Goal: Task Accomplishment & Management: Complete application form

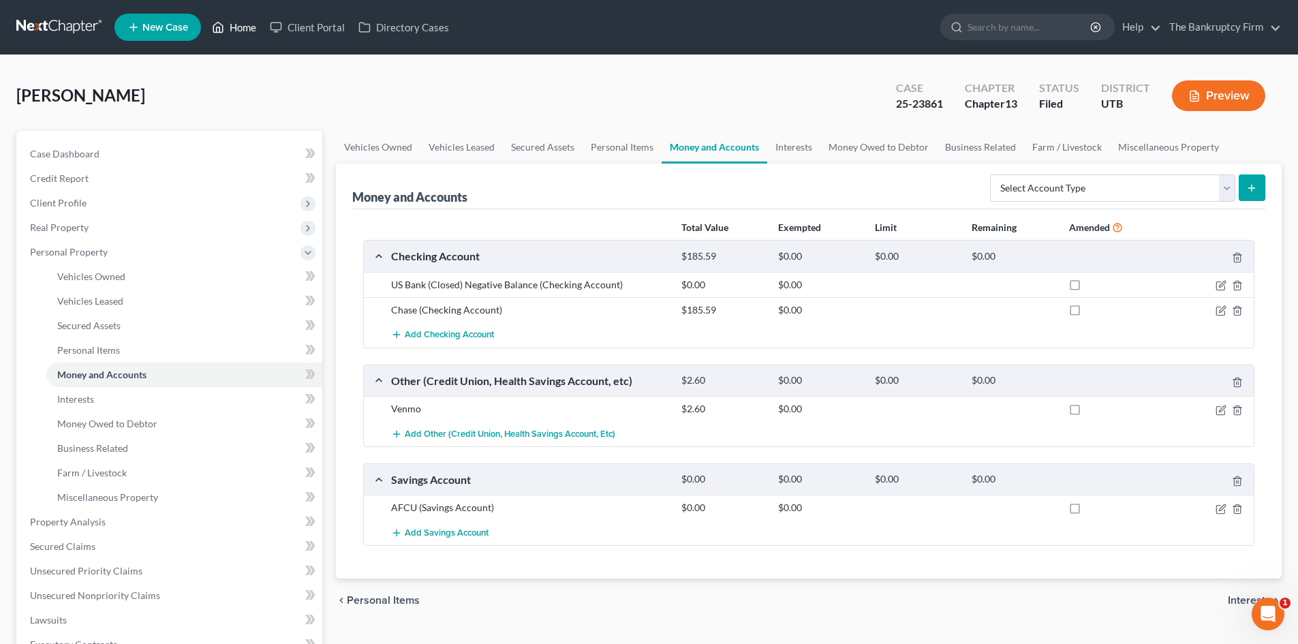
click at [237, 28] on link "Home" at bounding box center [234, 27] width 58 height 25
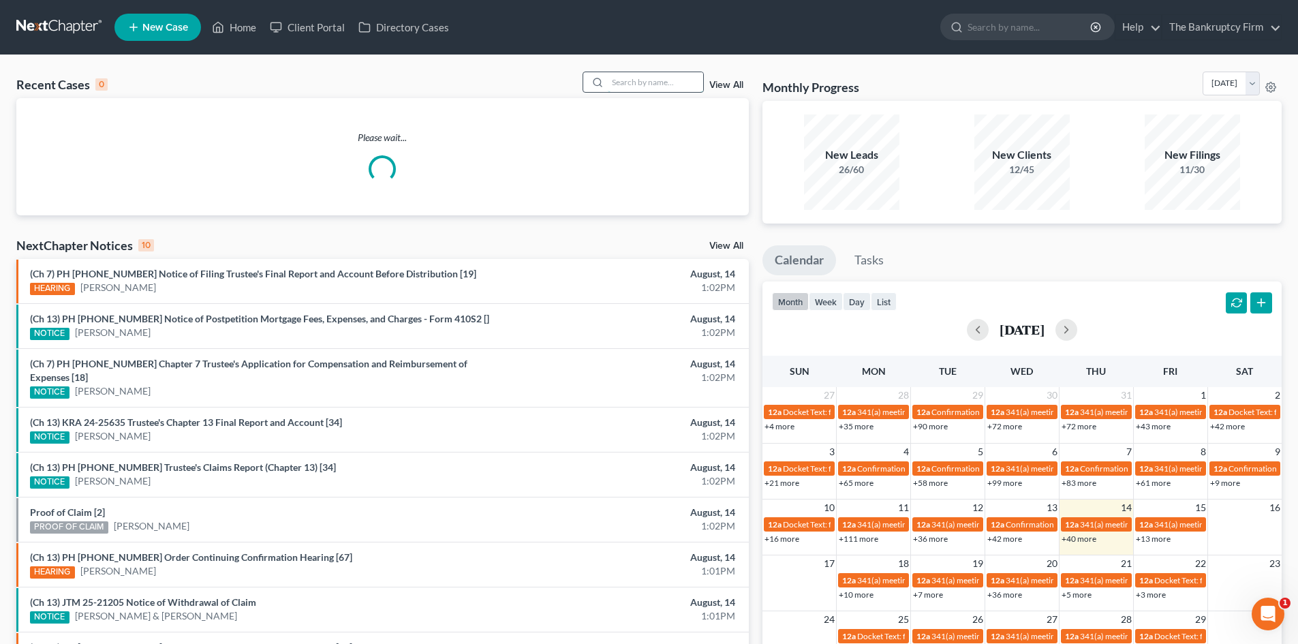
click at [633, 82] on input "search" at bounding box center [655, 82] width 95 height 20
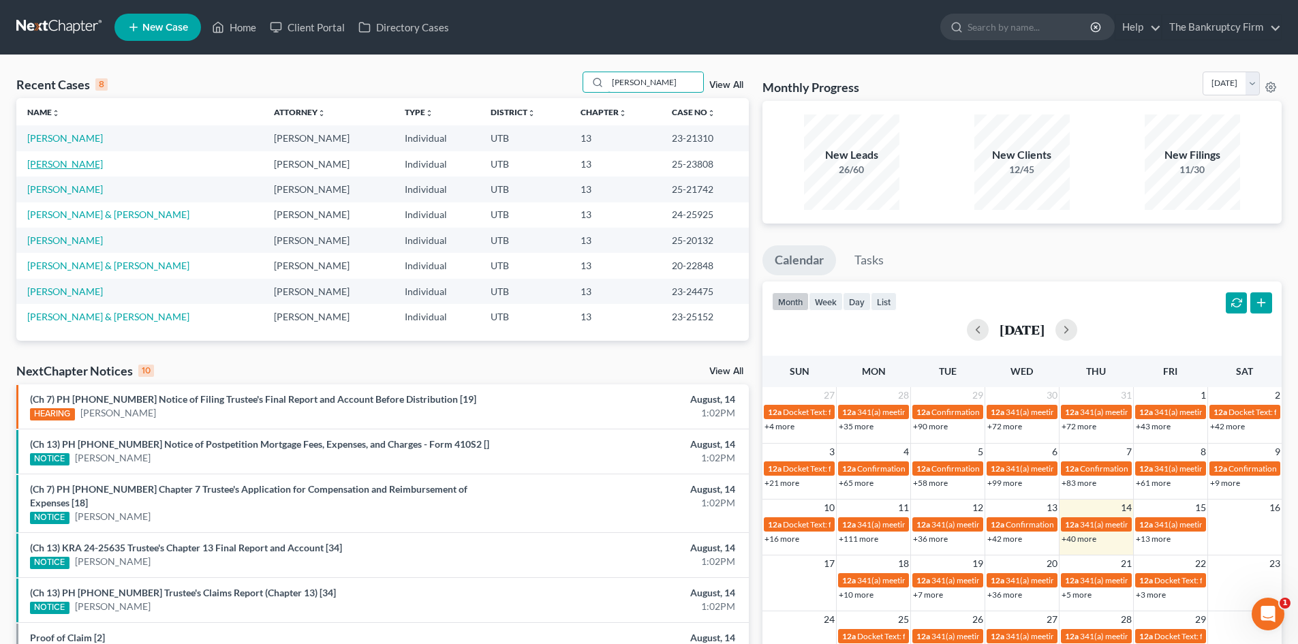
type input "[PERSON_NAME]"
click at [79, 160] on link "[PERSON_NAME]" at bounding box center [65, 164] width 76 height 12
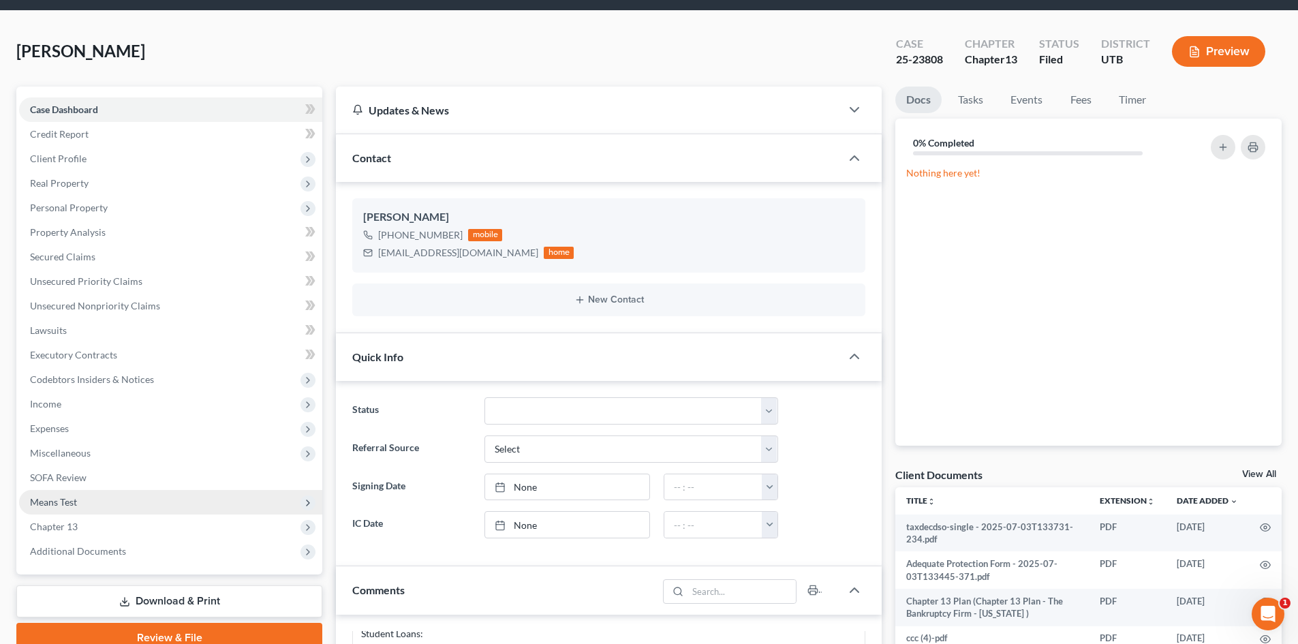
scroll to position [68, 0]
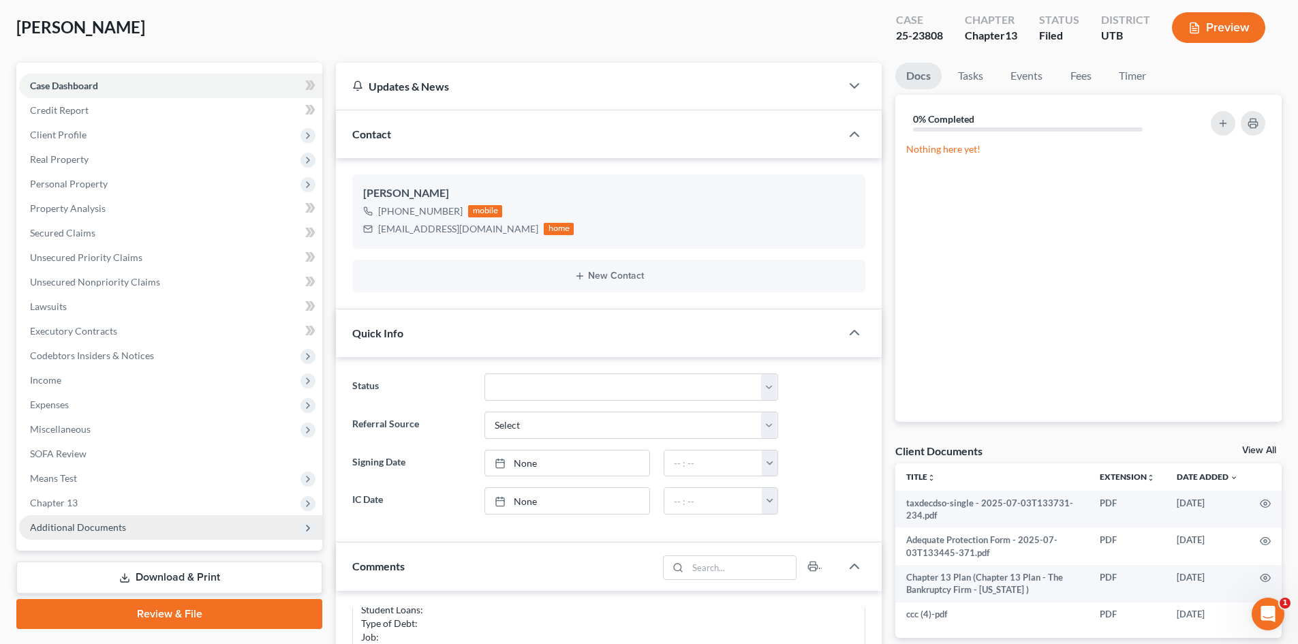
click at [149, 526] on span "Additional Documents" at bounding box center [170, 527] width 303 height 25
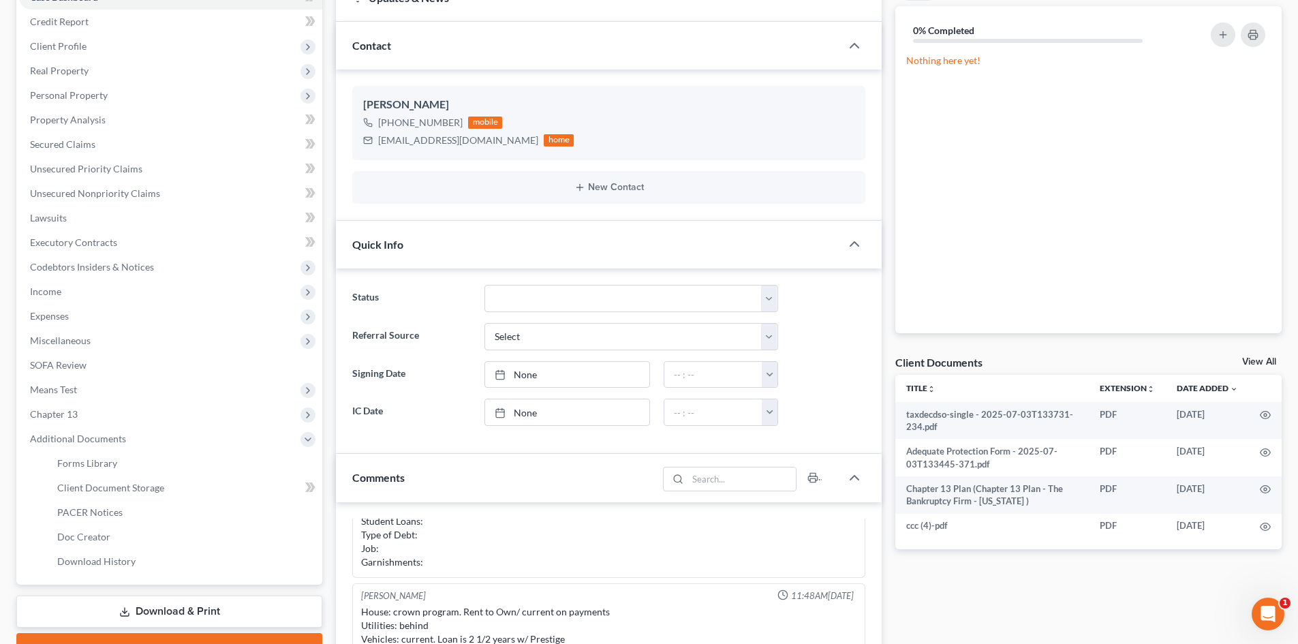
scroll to position [273, 0]
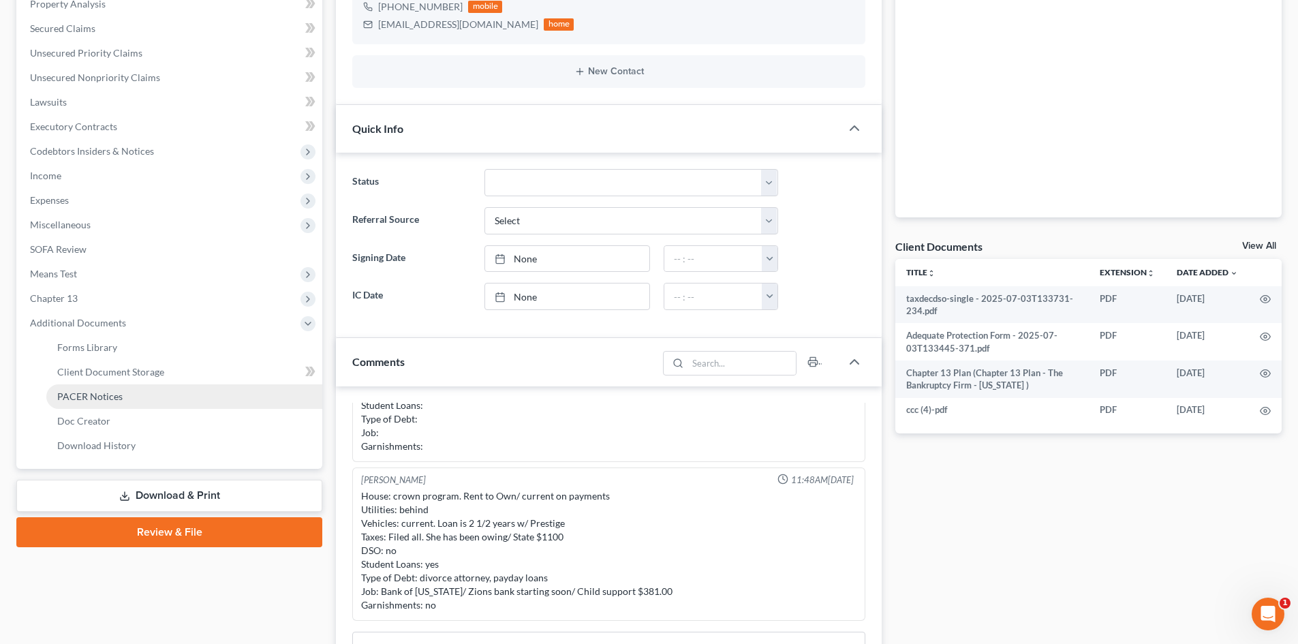
click at [111, 393] on span "PACER Notices" at bounding box center [89, 396] width 65 height 12
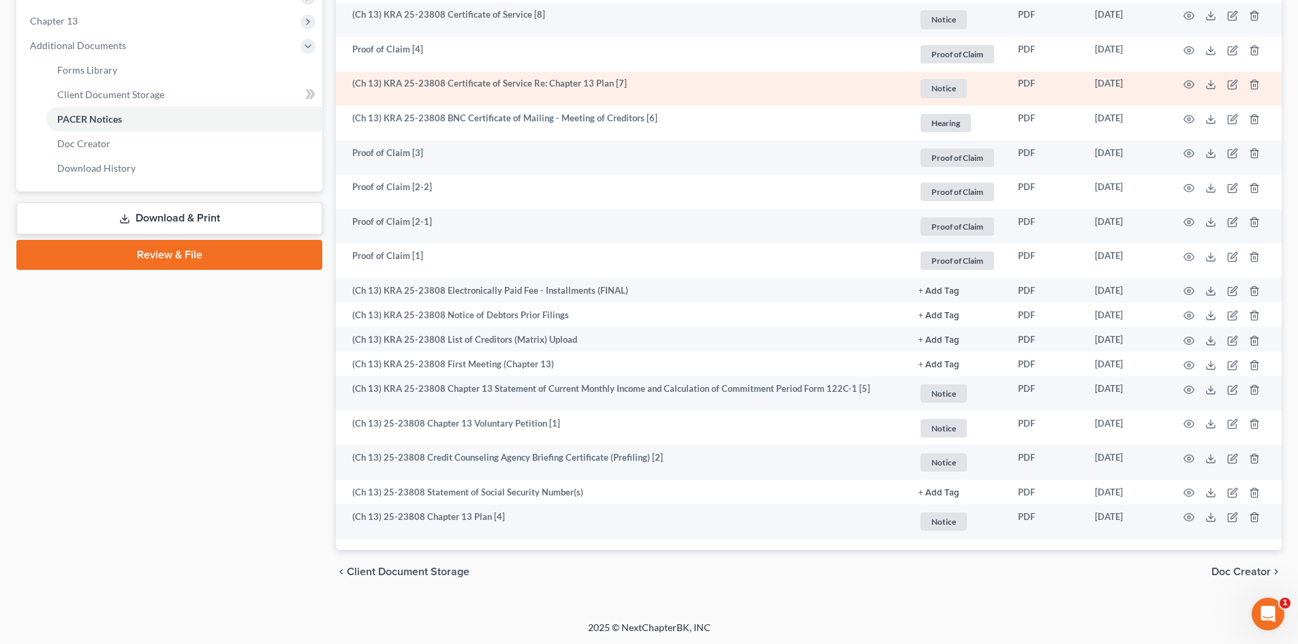
scroll to position [551, 0]
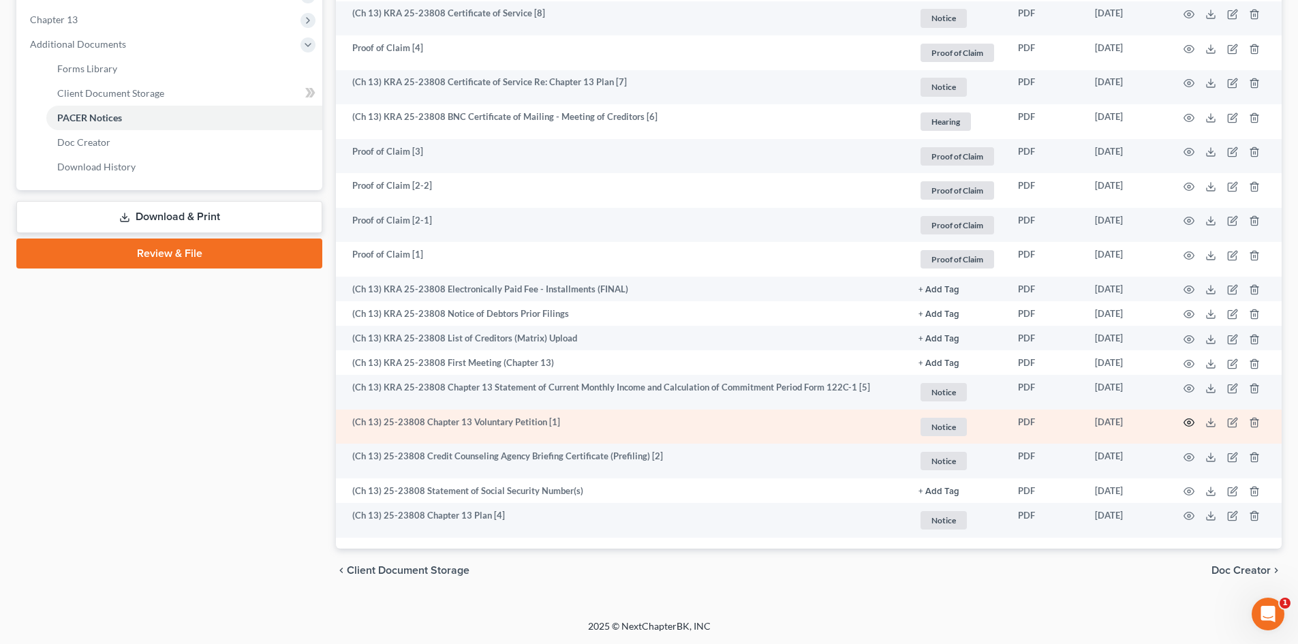
click at [1188, 422] on circle "button" at bounding box center [1189, 422] width 3 height 3
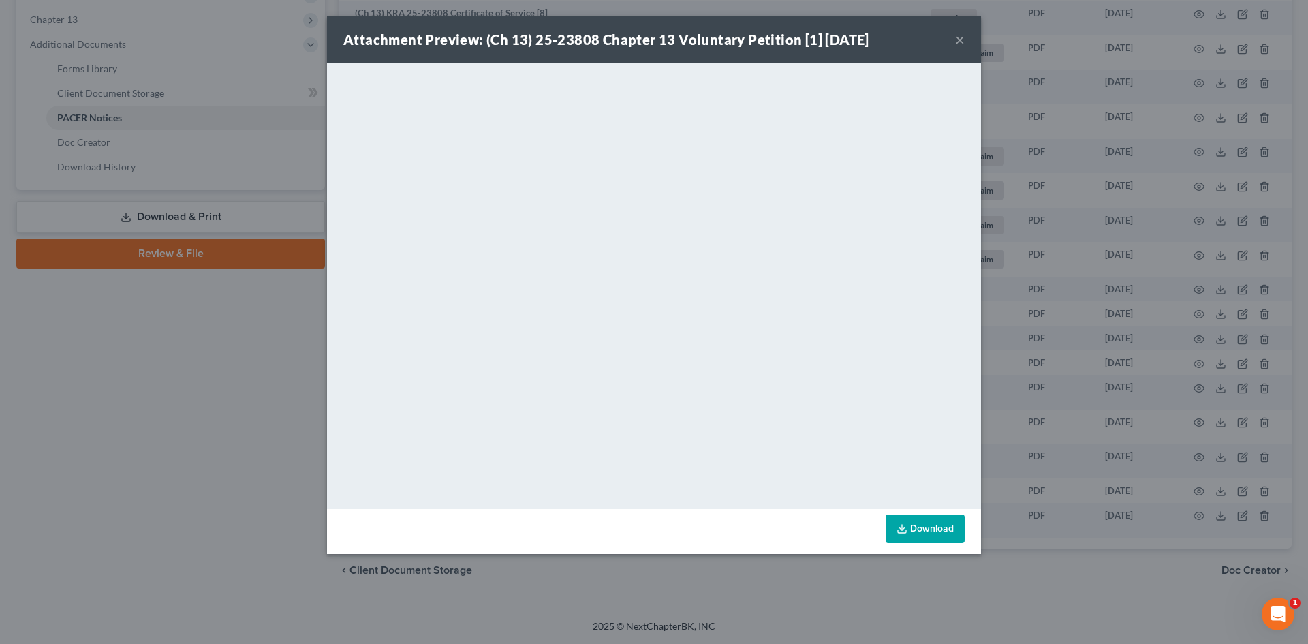
click at [959, 37] on button "×" at bounding box center [960, 39] width 10 height 16
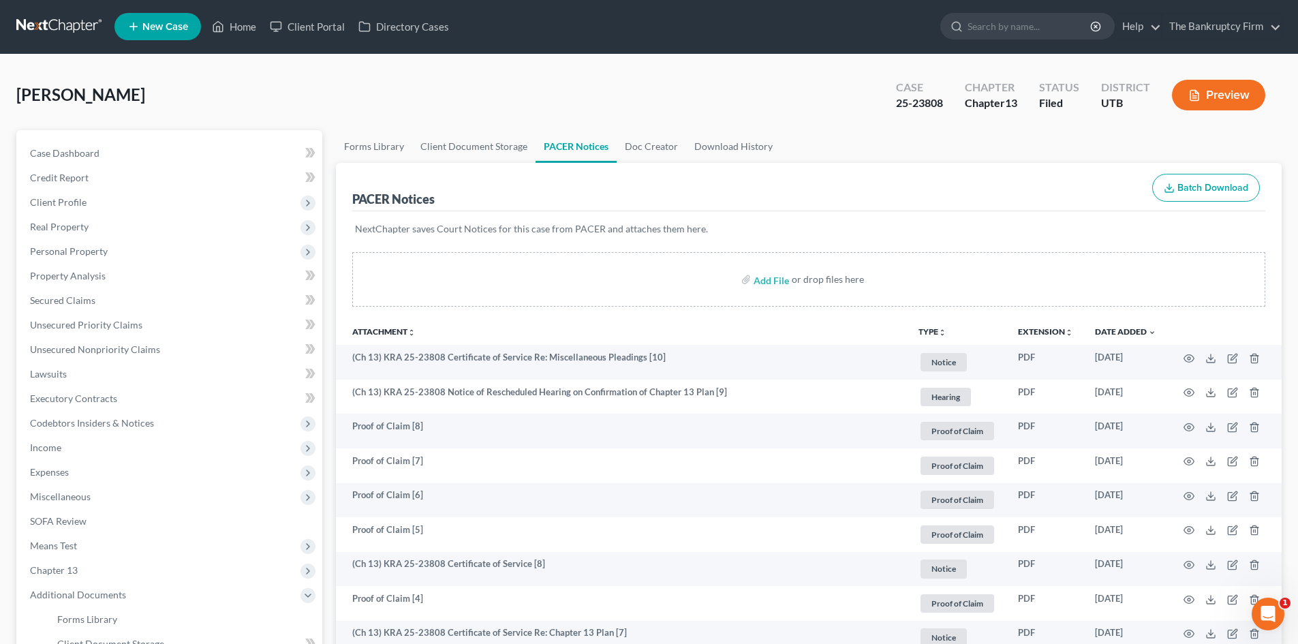
scroll to position [0, 0]
click at [238, 34] on link "Home" at bounding box center [234, 27] width 58 height 25
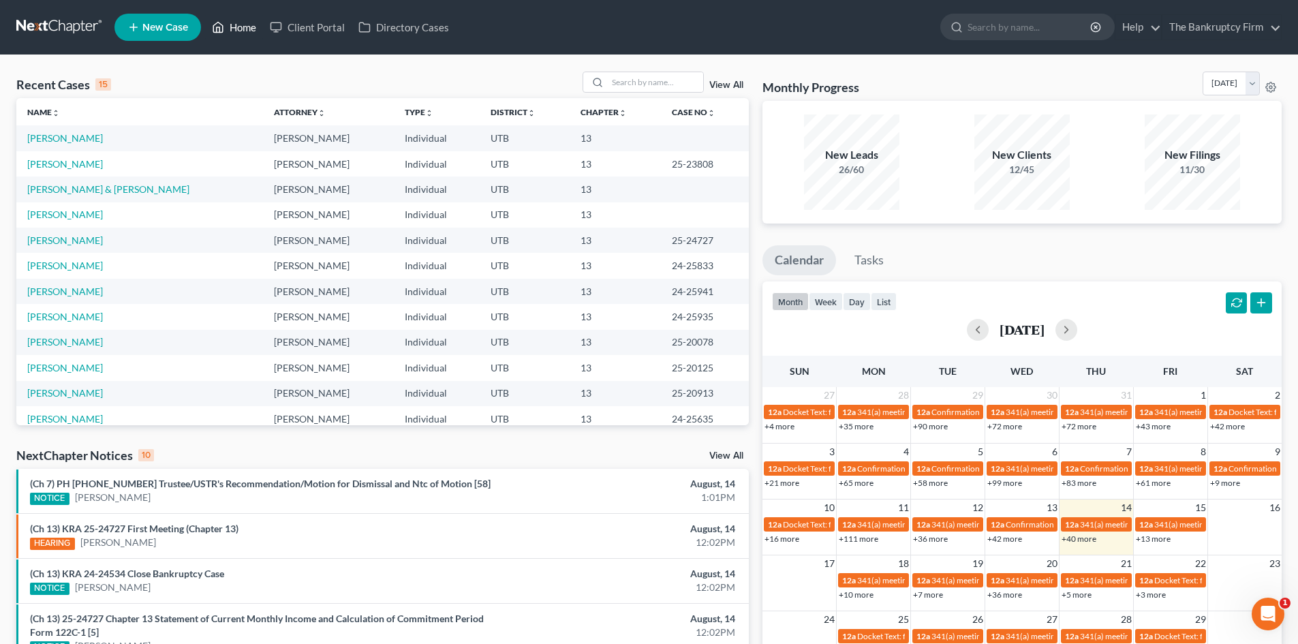
click at [236, 21] on link "Home" at bounding box center [234, 27] width 58 height 25
click at [239, 29] on link "Home" at bounding box center [234, 27] width 58 height 25
click at [655, 85] on input "search" at bounding box center [655, 82] width 95 height 20
type input "[PERSON_NAME]"
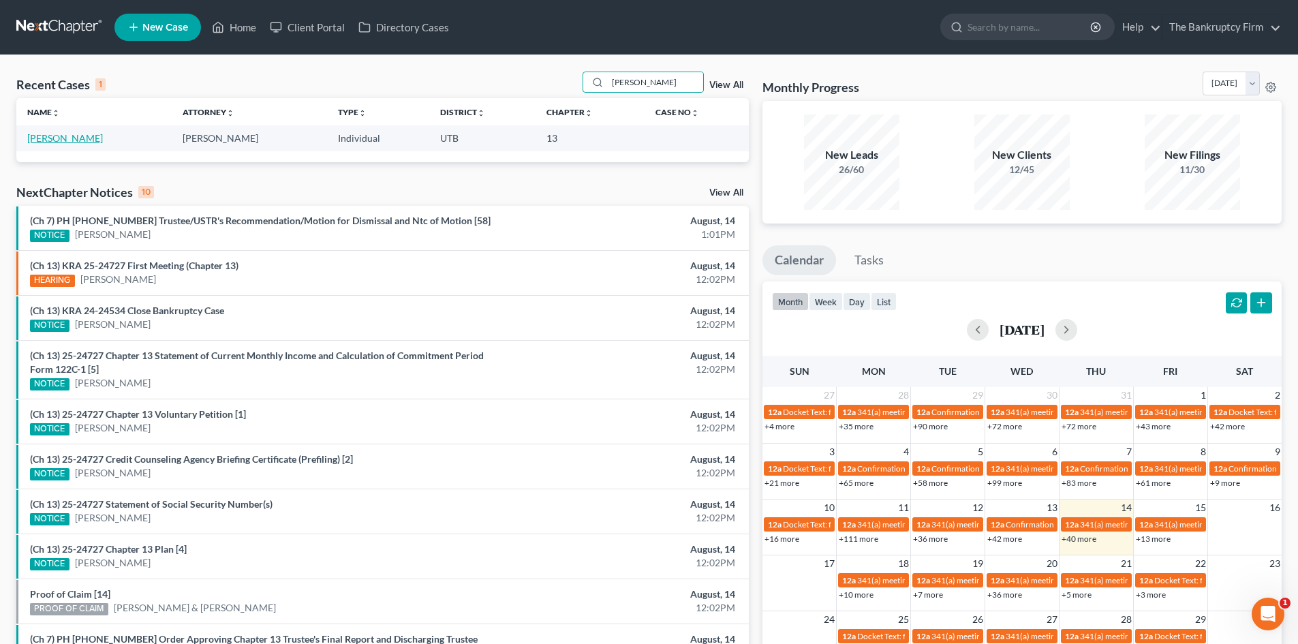
click at [81, 137] on link "[PERSON_NAME]" at bounding box center [65, 138] width 76 height 12
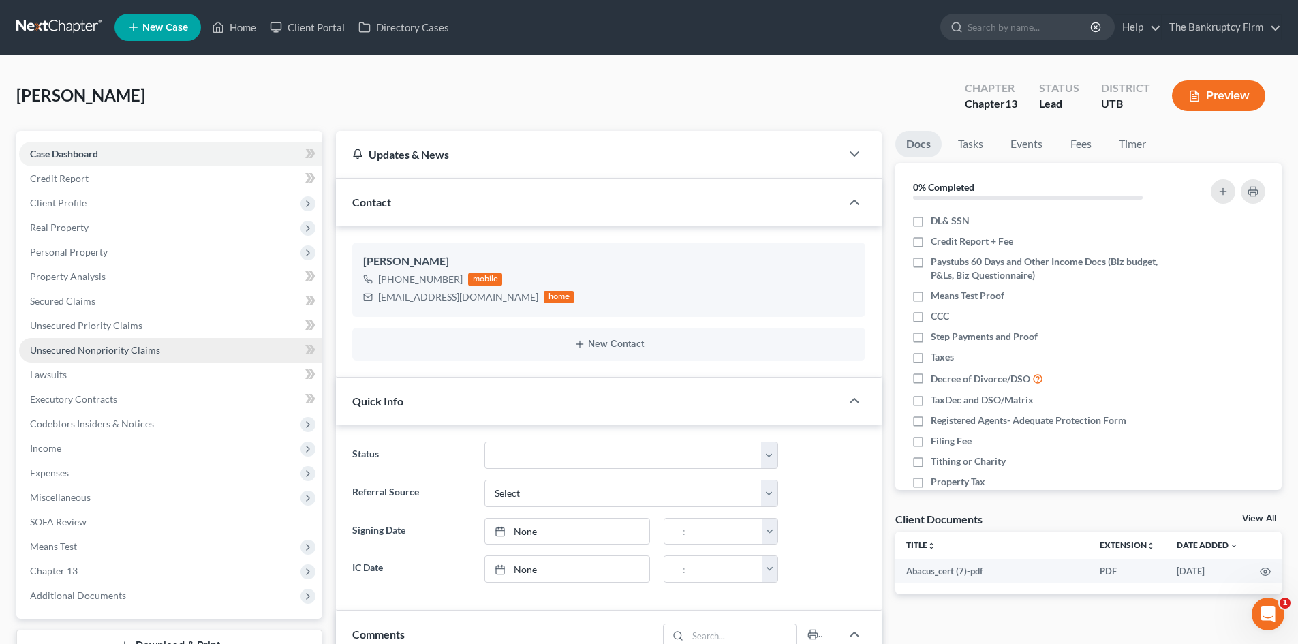
click at [89, 348] on span "Unsecured Nonpriority Claims" at bounding box center [95, 350] width 130 height 12
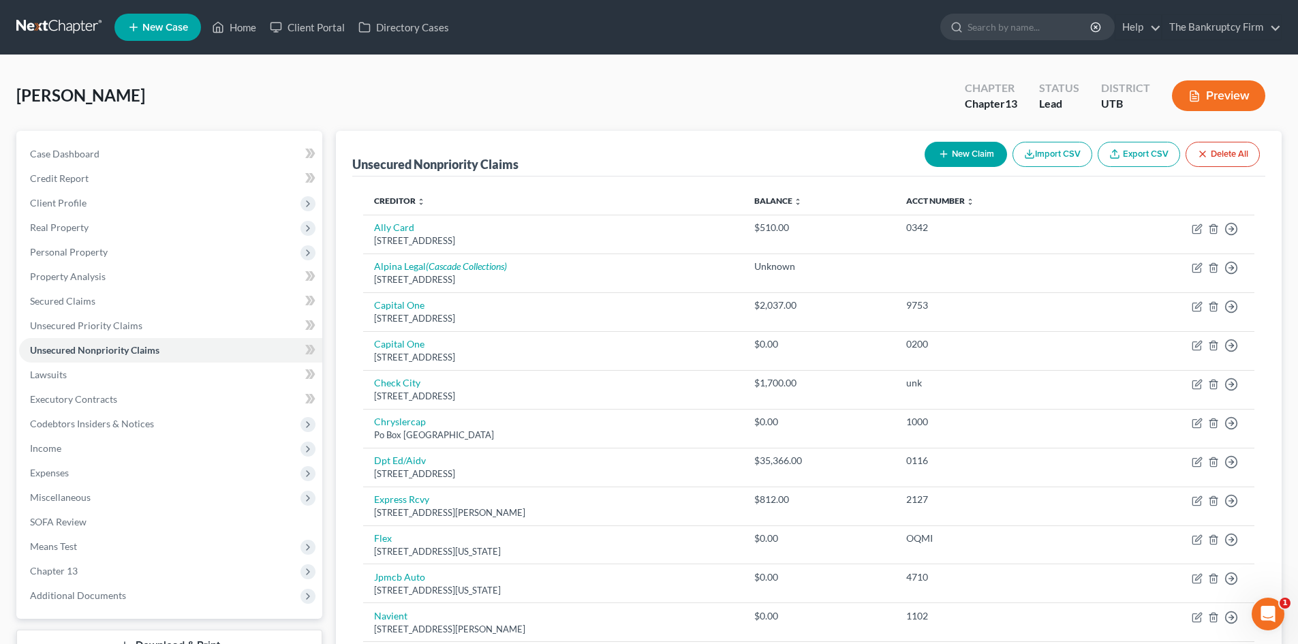
click at [925, 152] on button "New Claim" at bounding box center [966, 154] width 82 height 25
select select "0"
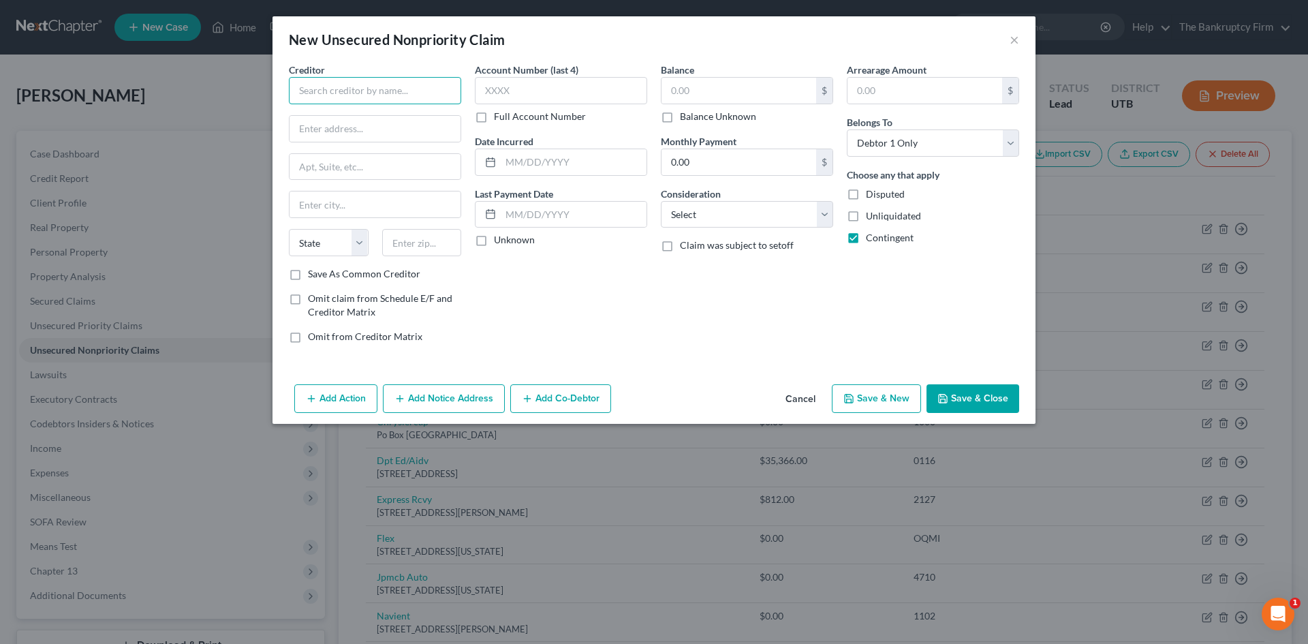
drag, startPoint x: 343, startPoint y: 90, endPoint x: 326, endPoint y: 85, distance: 17.9
click at [343, 82] on input "text" at bounding box center [375, 90] width 172 height 27
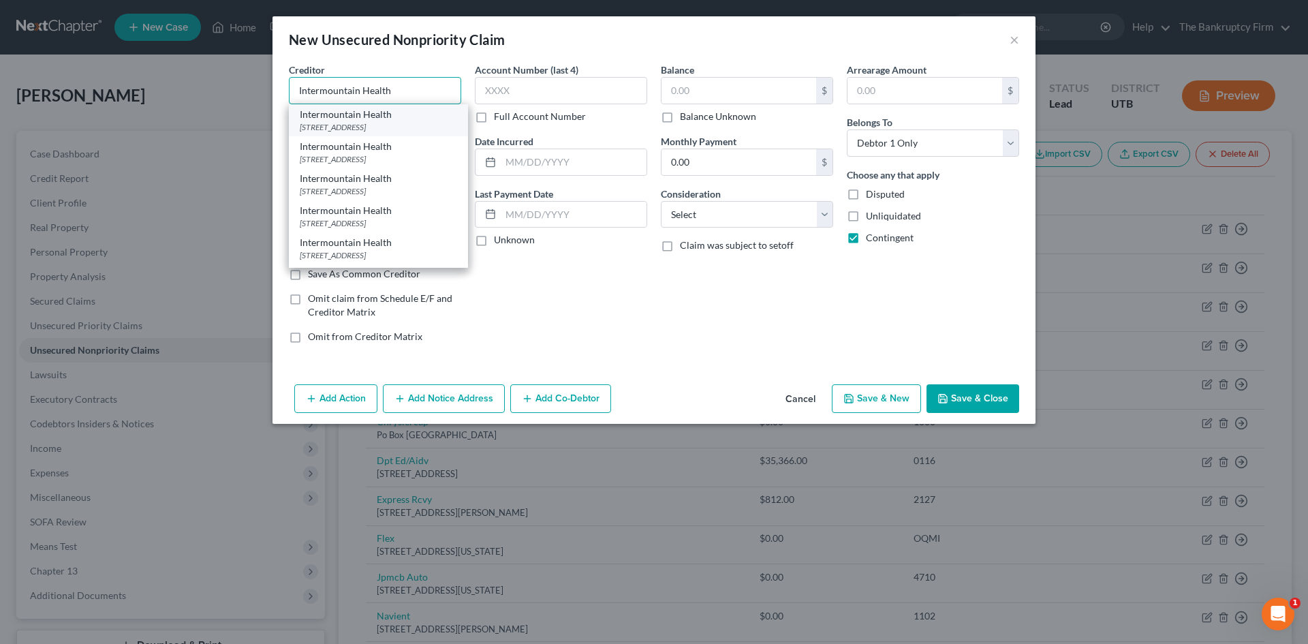
type input "Intermountain Health"
drag, startPoint x: 375, startPoint y: 125, endPoint x: 371, endPoint y: 120, distance: 7.2
click at [373, 122] on div "[STREET_ADDRESS]" at bounding box center [378, 127] width 157 height 12
type input "PO Box 30193"
type input "[GEOGRAPHIC_DATA]"
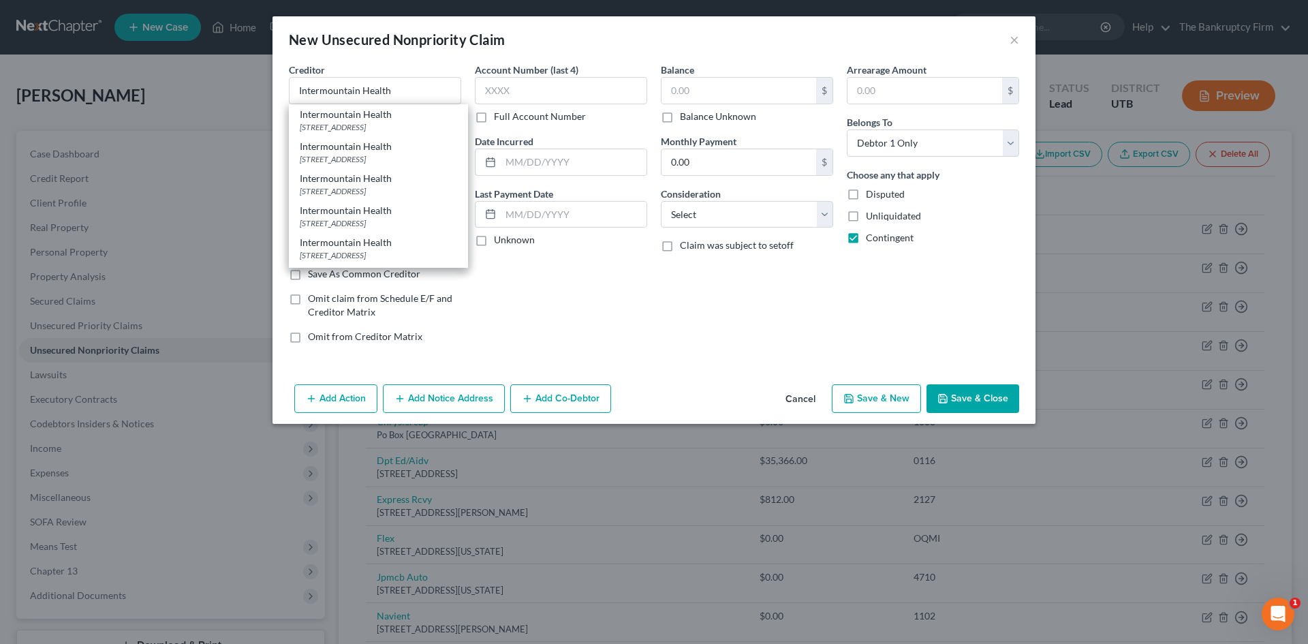
select select "46"
type input "84130"
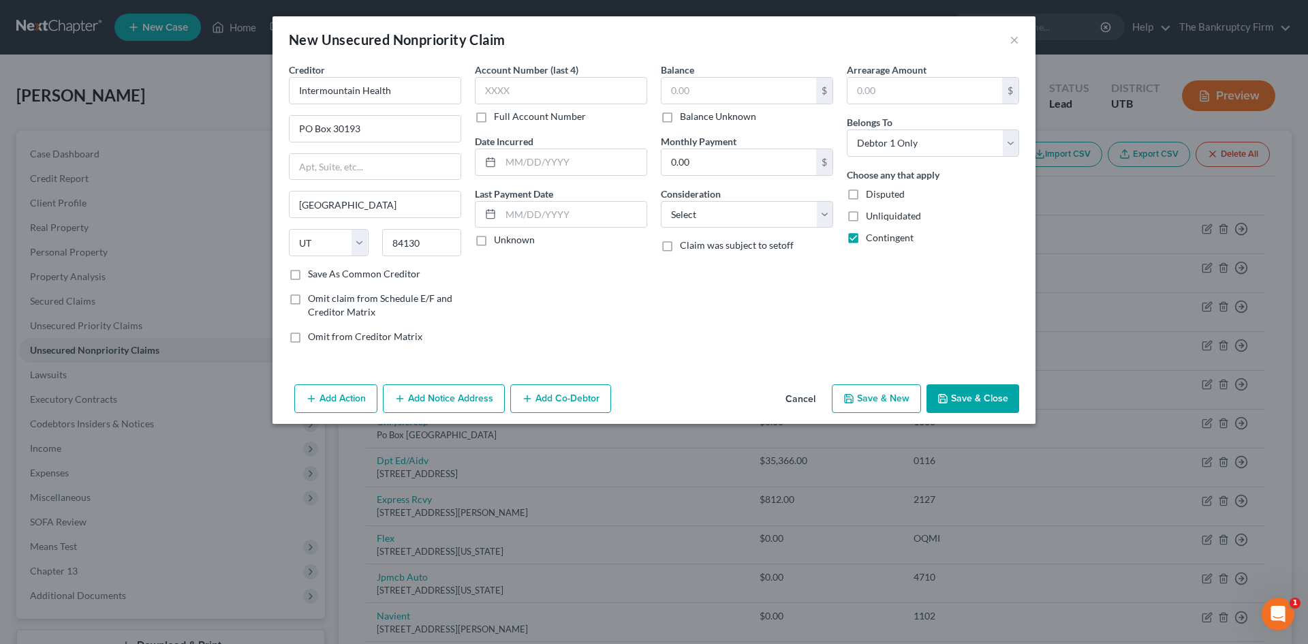
click at [308, 275] on label "Save As Common Creditor" at bounding box center [364, 274] width 112 height 14
click at [313, 275] on input "Save As Common Creditor" at bounding box center [317, 271] width 9 height 9
checkbox input "true"
drag, startPoint x: 575, startPoint y: 170, endPoint x: 569, endPoint y: 174, distance: 7.4
click at [575, 170] on input "text" at bounding box center [574, 162] width 146 height 26
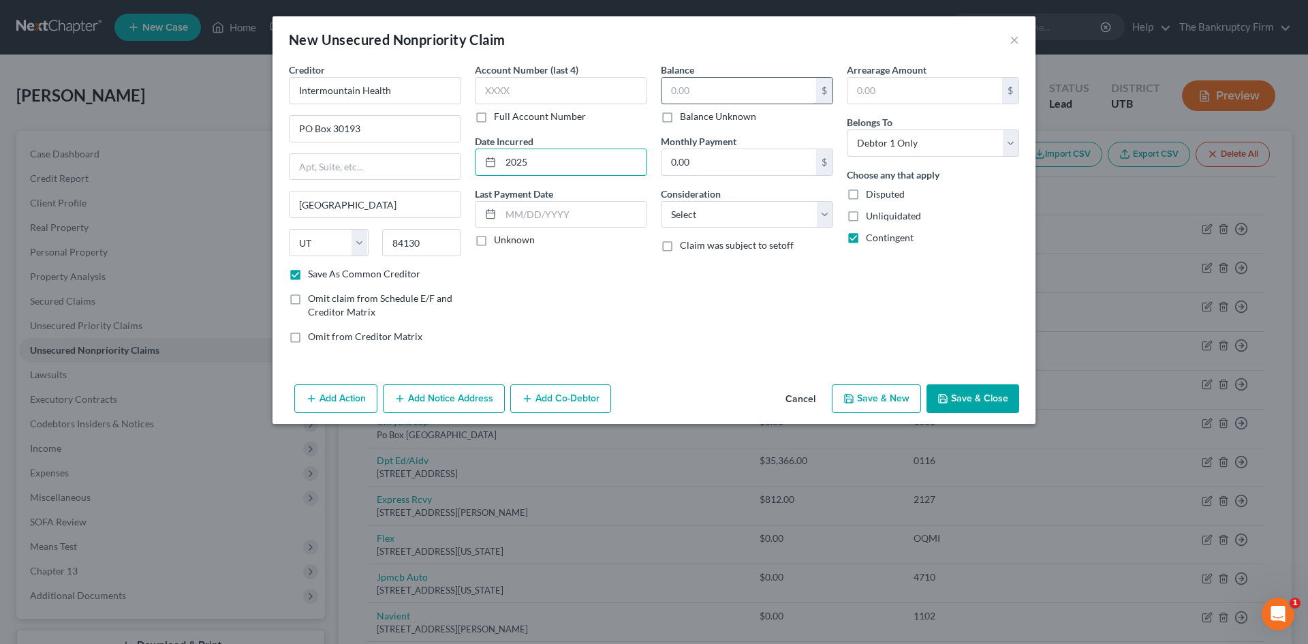
type input "2025"
click at [714, 87] on input "text" at bounding box center [739, 91] width 155 height 26
type input "1,220.93"
click at [784, 117] on div "Balance Unknown" at bounding box center [747, 117] width 172 height 14
drag, startPoint x: 998, startPoint y: 393, endPoint x: 1011, endPoint y: 391, distance: 13.1
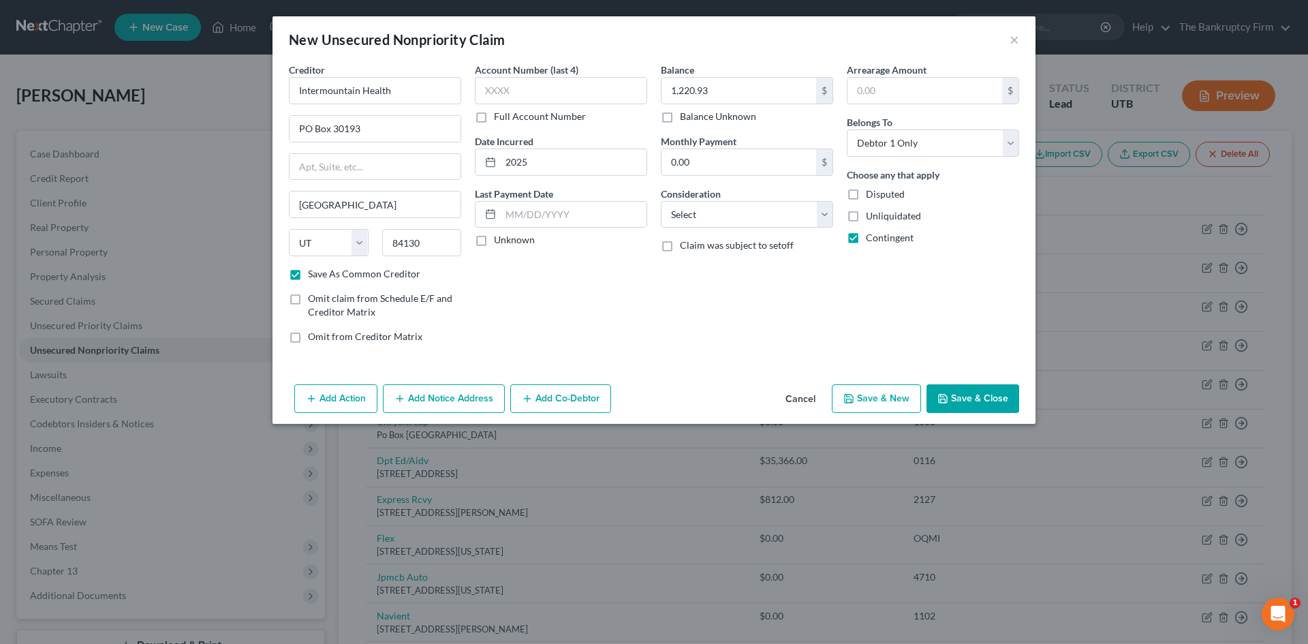
click at [1011, 392] on button "Save & Close" at bounding box center [973, 398] width 93 height 29
checkbox input "false"
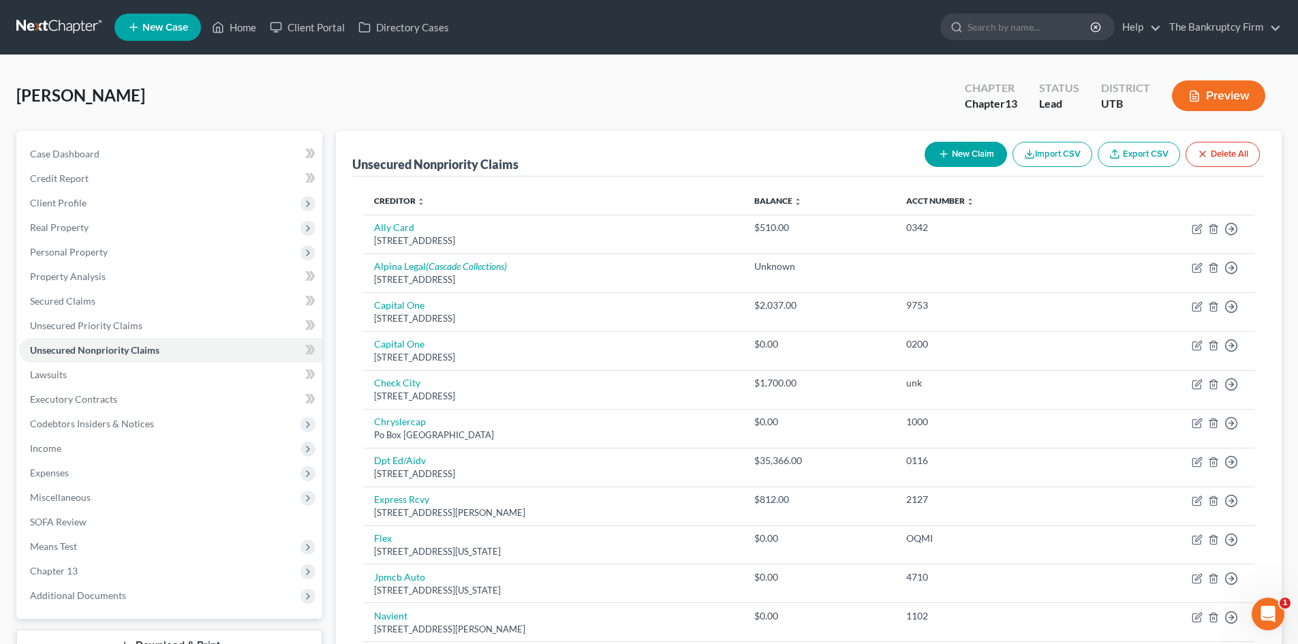
click at [944, 155] on icon "button" at bounding box center [943, 154] width 11 height 11
select select "0"
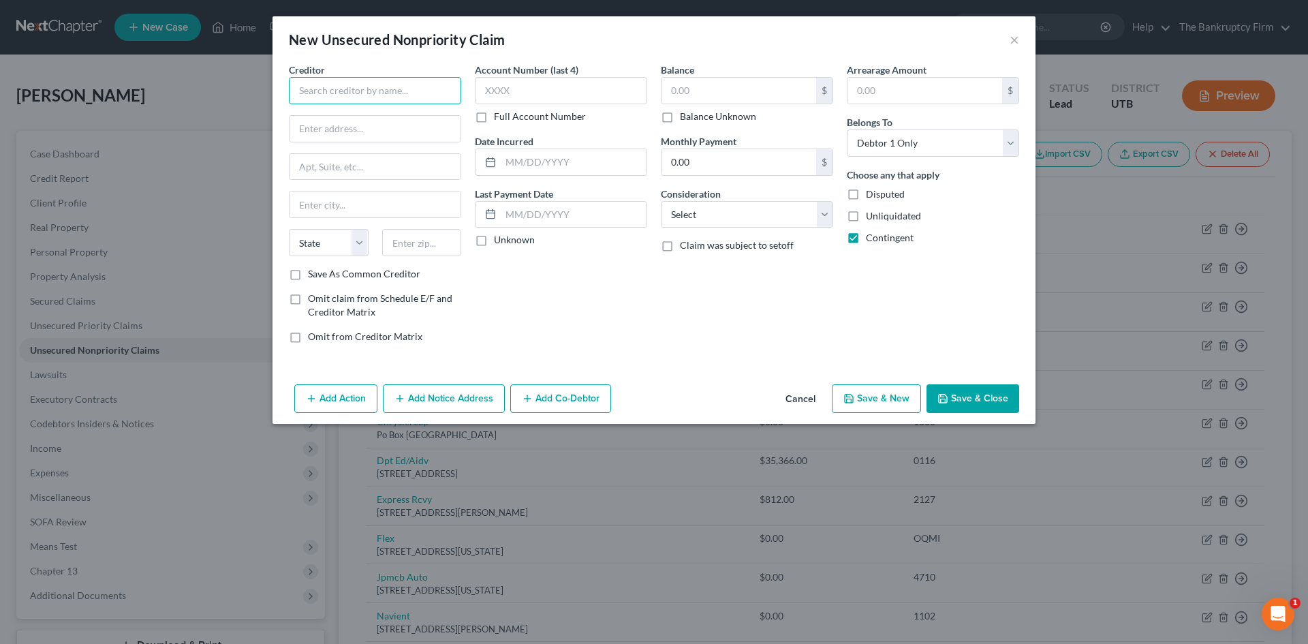
drag, startPoint x: 442, startPoint y: 95, endPoint x: 423, endPoint y: 87, distance: 20.5
click at [435, 93] on input "text" at bounding box center [375, 90] width 172 height 27
click at [384, 125] on div "[STREET_ADDRESS][PERSON_NAME]" at bounding box center [371, 127] width 142 height 12
type input "Southwest spine and Pain Care"
type input "[STREET_ADDRESS]"
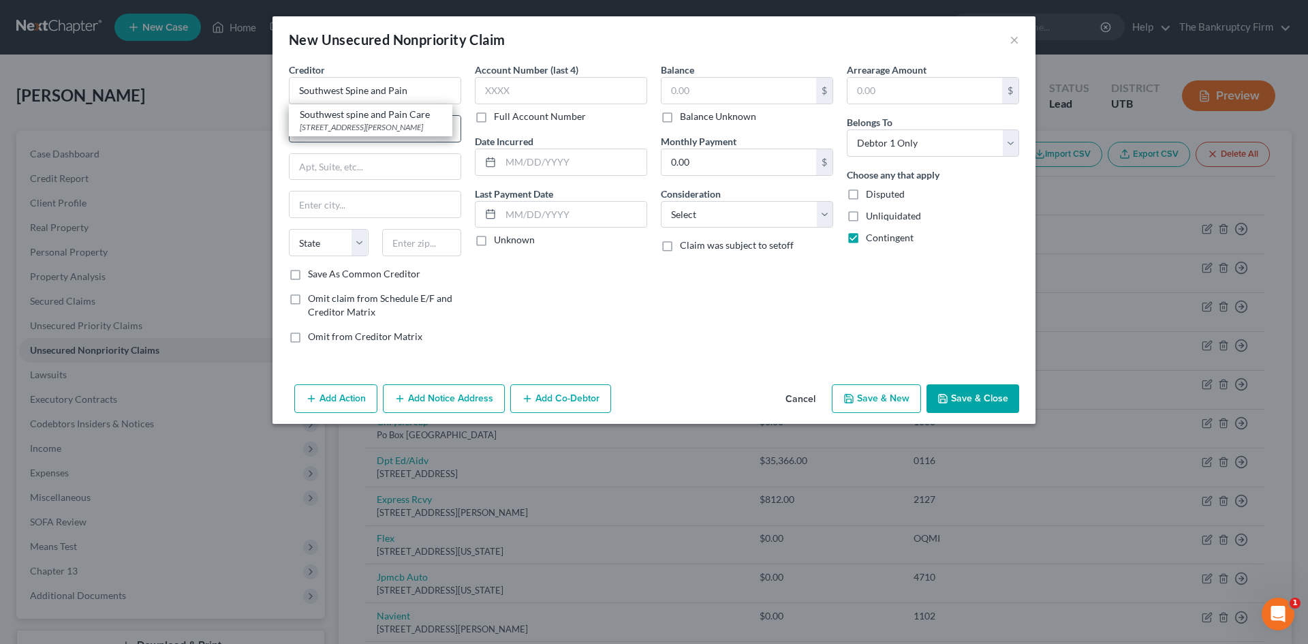
type input "Saint [PERSON_NAME]"
select select "46"
type input "84790-0000"
click at [538, 165] on input "text" at bounding box center [574, 162] width 146 height 26
drag, startPoint x: 293, startPoint y: 275, endPoint x: 329, endPoint y: 262, distance: 38.4
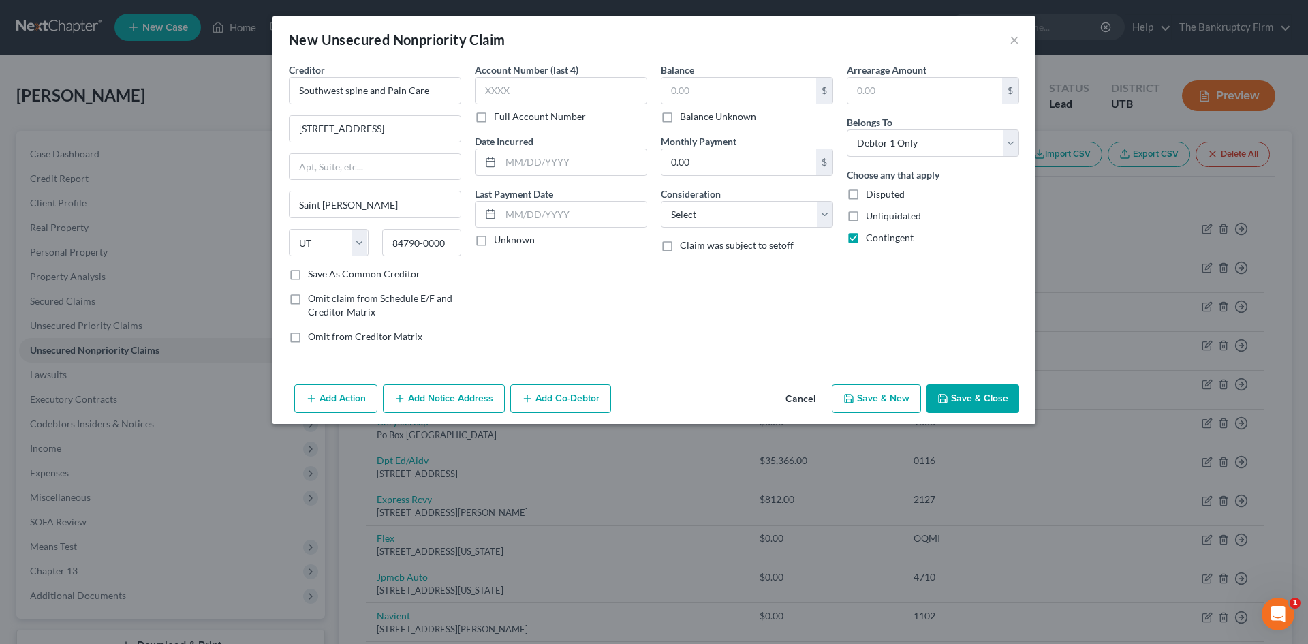
click at [308, 275] on label "Save As Common Creditor" at bounding box center [364, 274] width 112 height 14
click at [313, 275] on input "Save As Common Creditor" at bounding box center [317, 271] width 9 height 9
checkbox input "true"
click at [525, 161] on input "text" at bounding box center [574, 162] width 146 height 26
type input "2025"
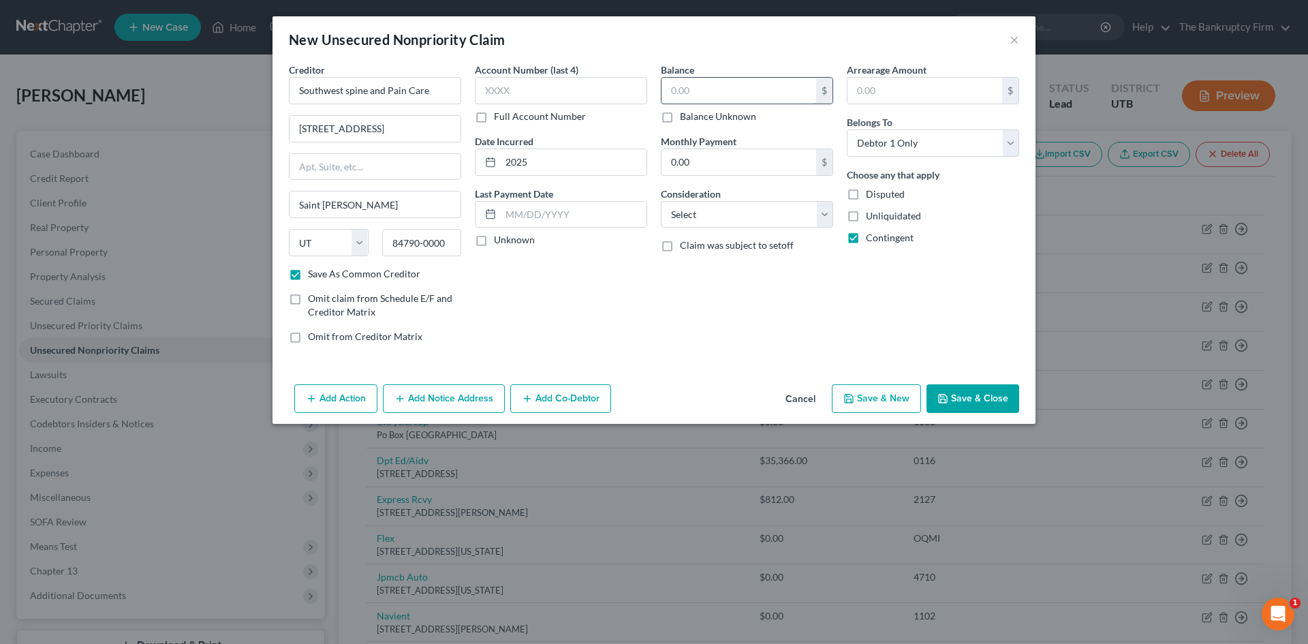
click at [726, 95] on input "text" at bounding box center [739, 91] width 155 height 26
type input "465.90"
click at [958, 403] on button "Save & Close" at bounding box center [973, 398] width 93 height 29
checkbox input "false"
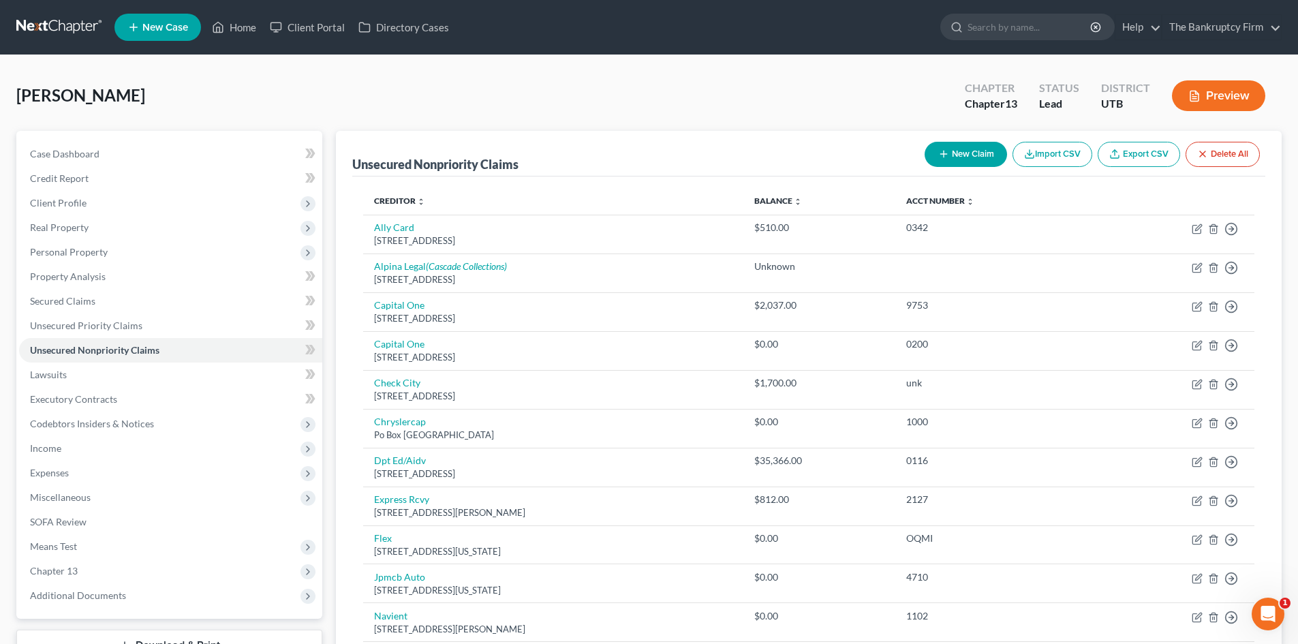
click at [964, 150] on button "New Claim" at bounding box center [966, 154] width 82 height 25
select select "0"
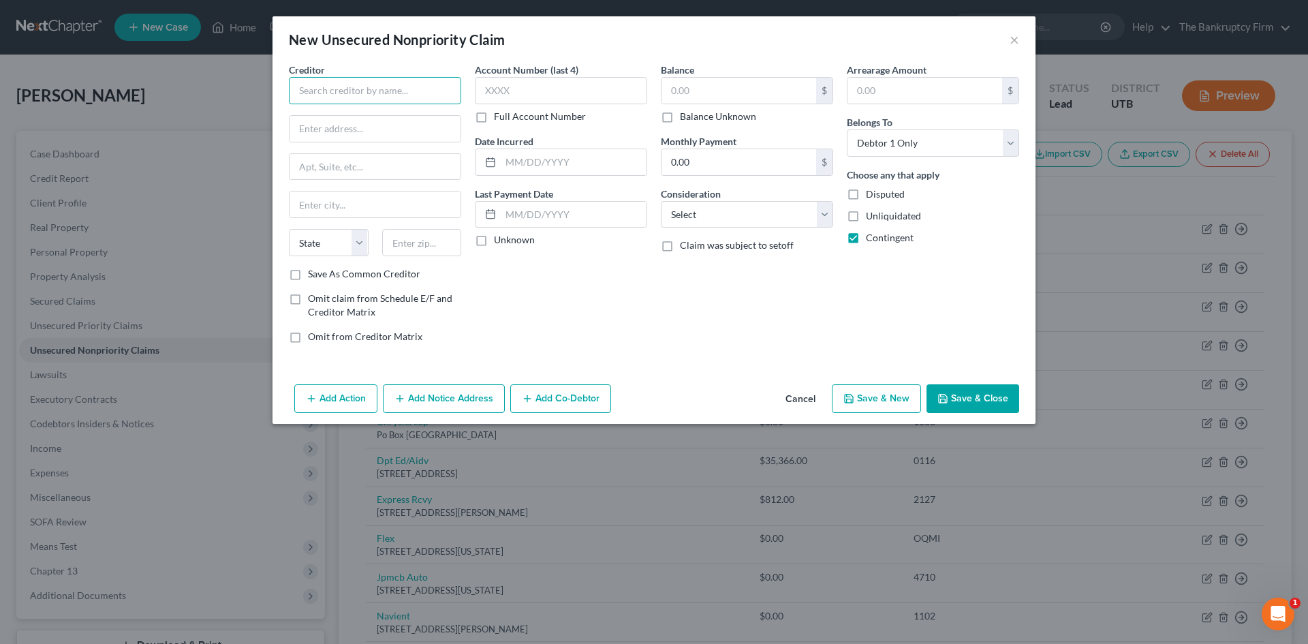
click at [358, 85] on input "text" at bounding box center [375, 90] width 172 height 27
type input "Cache Valley Vein"
click at [327, 131] on input "text" at bounding box center [375, 129] width 171 height 26
type input "PO Box 30015"
drag, startPoint x: 378, startPoint y: 203, endPoint x: 382, endPoint y: 210, distance: 7.6
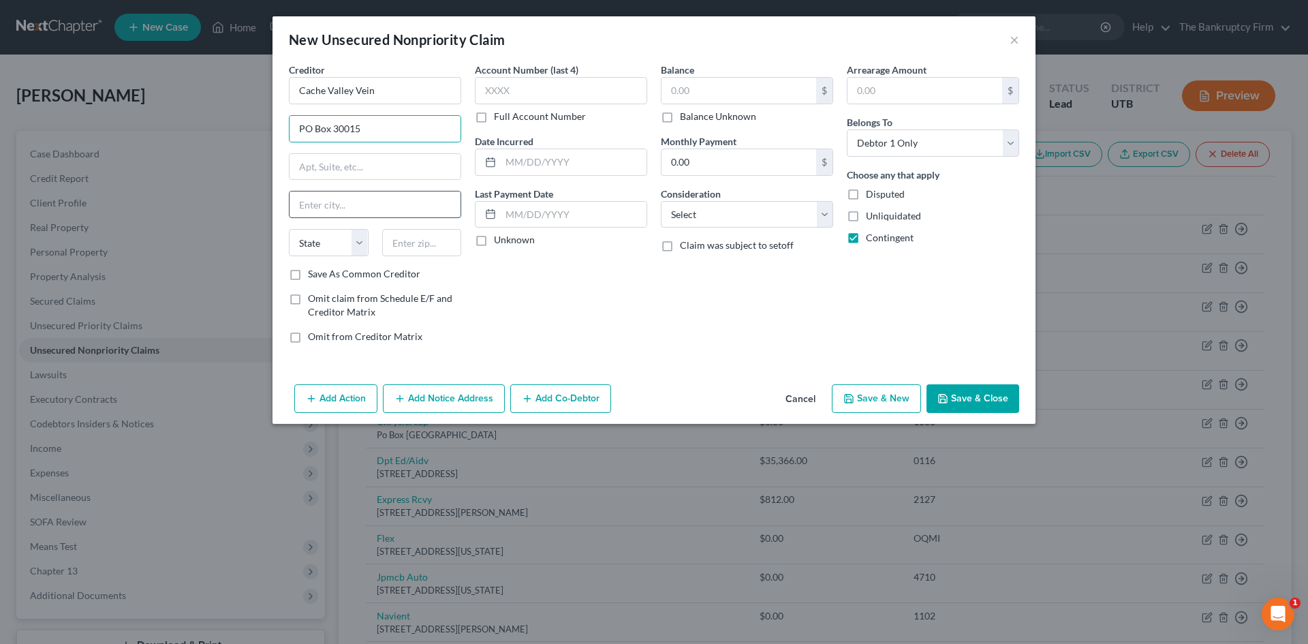
click at [378, 203] on input "text" at bounding box center [375, 204] width 171 height 26
type input "[GEOGRAPHIC_DATA]"
select select "46"
type input "84130"
click at [308, 273] on label "Save As Common Creditor" at bounding box center [364, 274] width 112 height 14
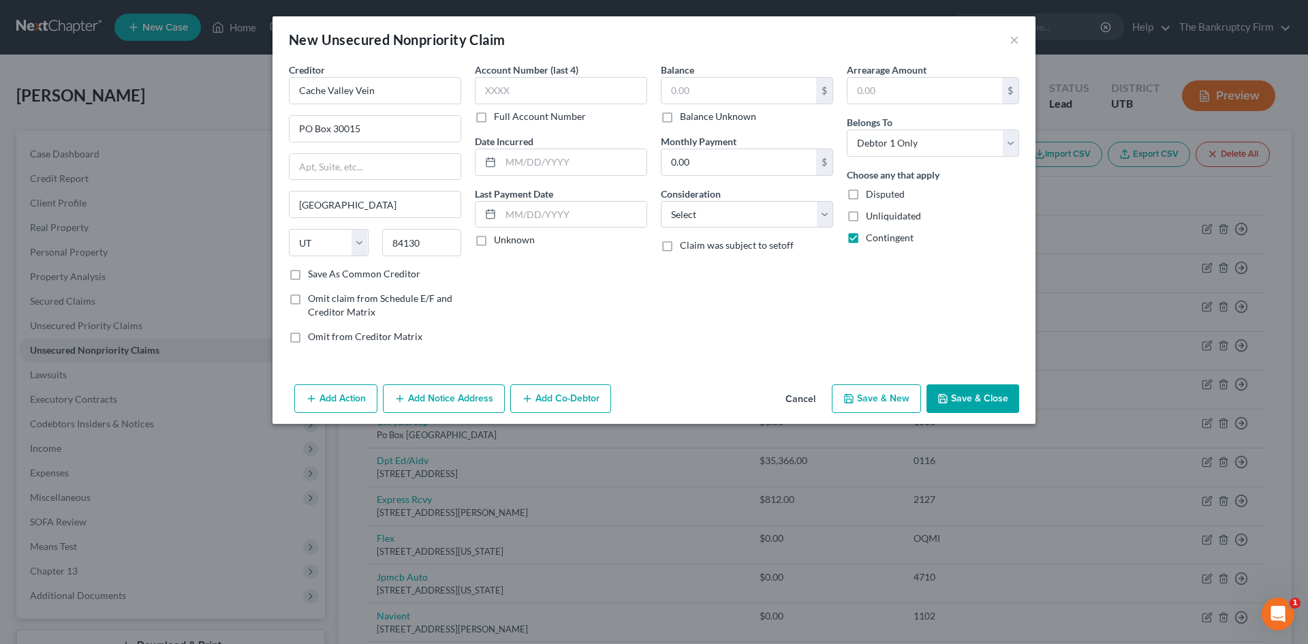
click at [313, 273] on input "Save As Common Creditor" at bounding box center [317, 271] width 9 height 9
checkbox input "true"
click at [537, 168] on input "text" at bounding box center [574, 162] width 146 height 26
type input "2025"
drag, startPoint x: 740, startPoint y: 88, endPoint x: 723, endPoint y: 78, distance: 19.5
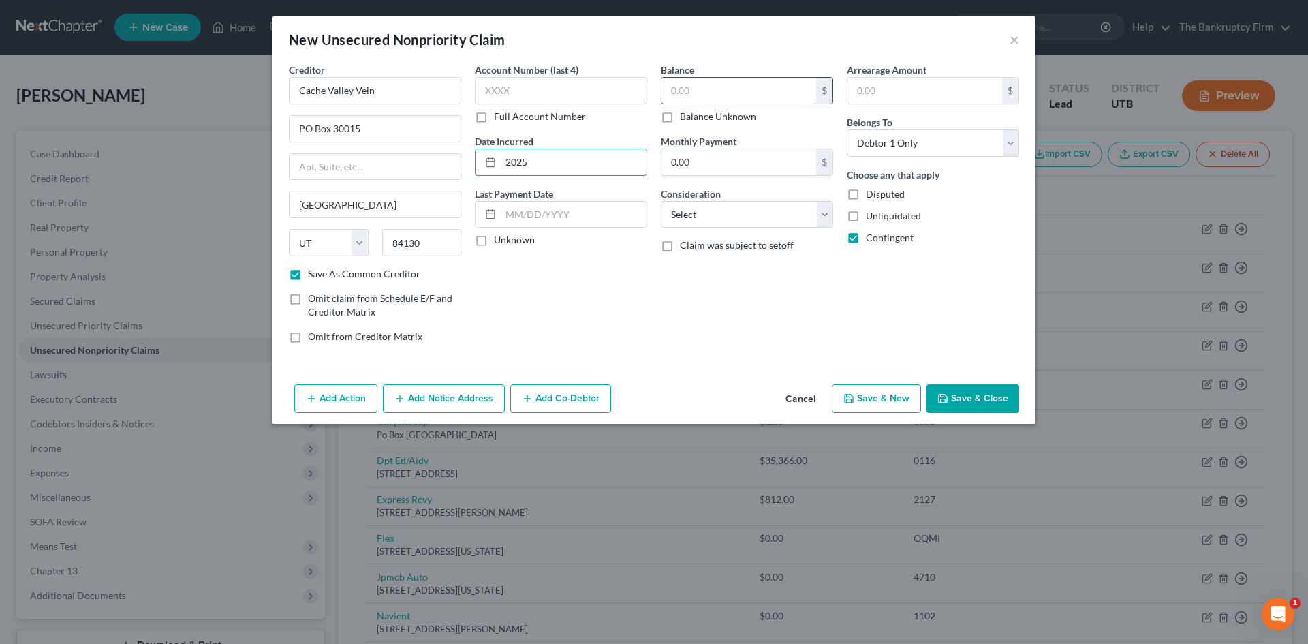
click at [741, 88] on input "text" at bounding box center [739, 91] width 155 height 26
type input "152.12"
click at [953, 407] on button "Save & Close" at bounding box center [973, 398] width 93 height 29
checkbox input "false"
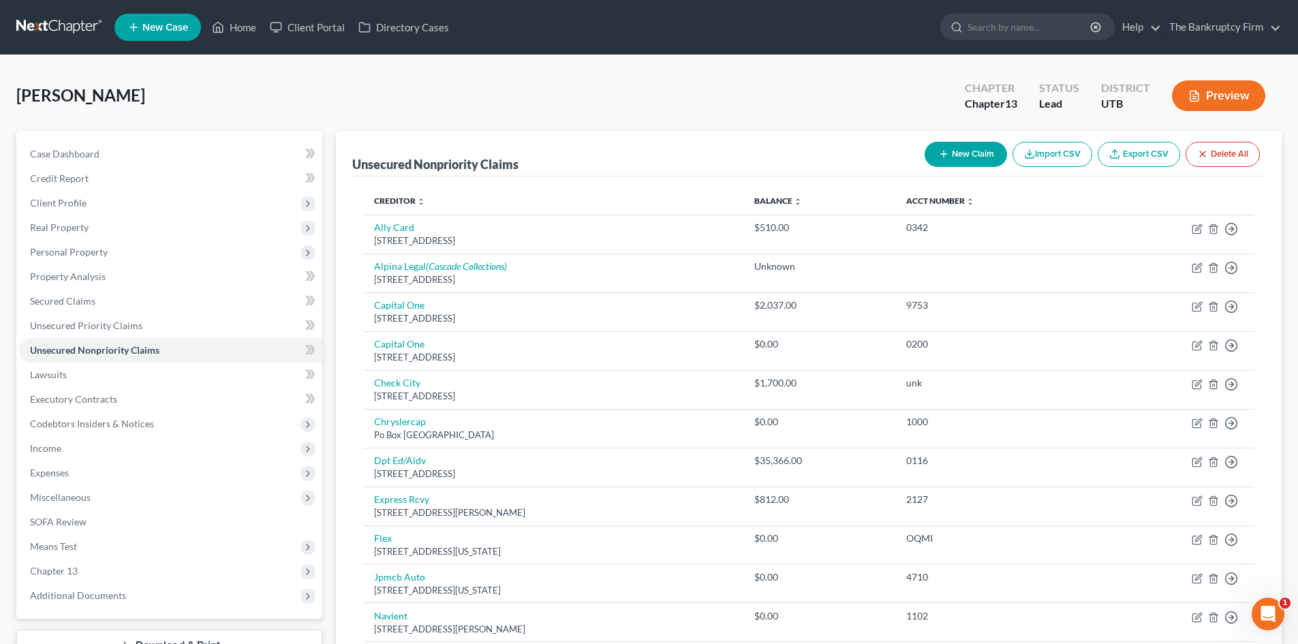
click at [934, 154] on button "New Claim" at bounding box center [966, 154] width 82 height 25
select select "0"
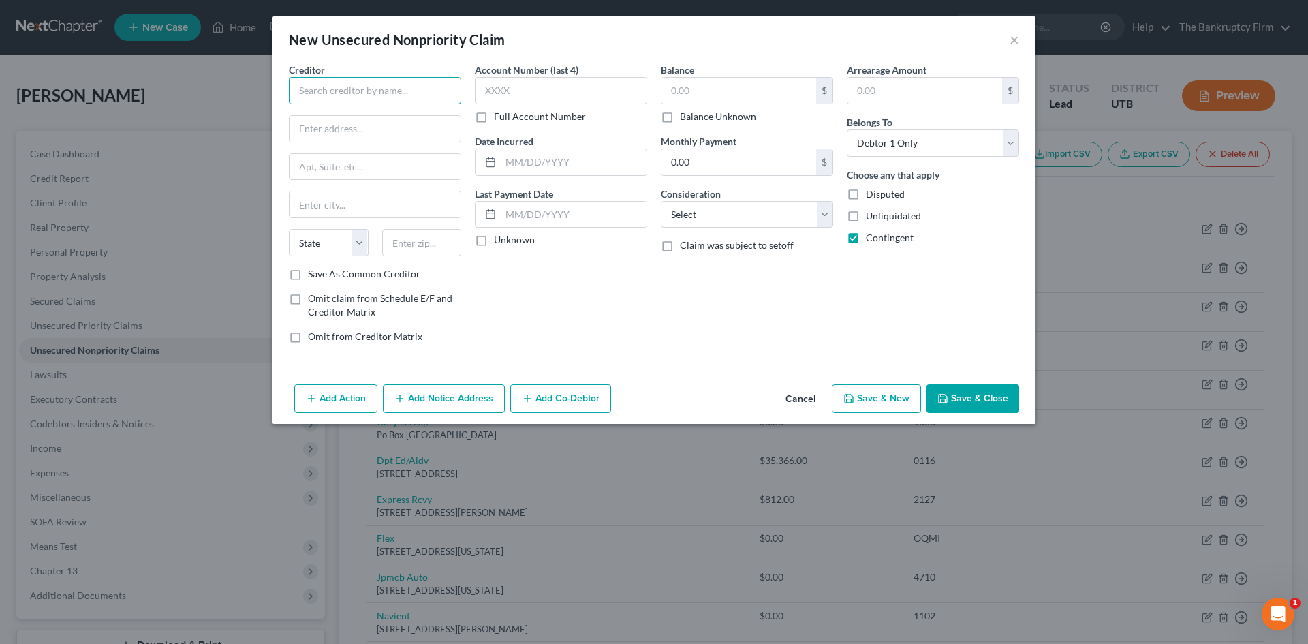
click at [423, 97] on input "text" at bounding box center [375, 90] width 172 height 27
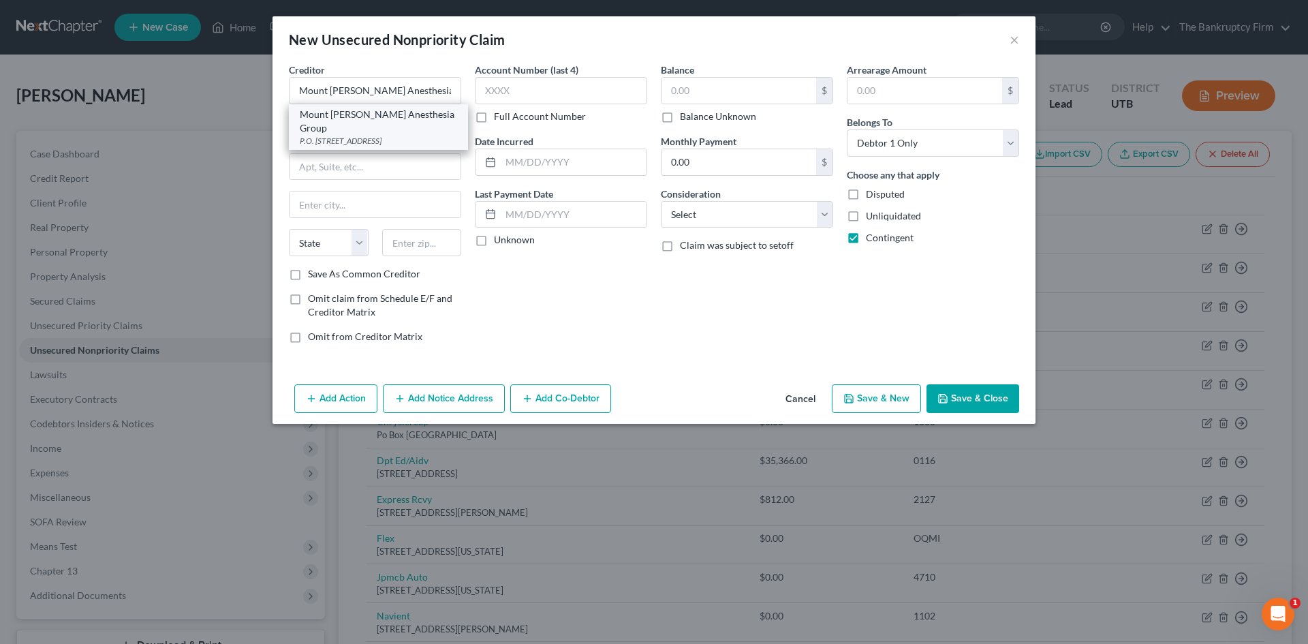
click at [408, 135] on div "P.O. [STREET_ADDRESS]" at bounding box center [378, 141] width 157 height 12
type input "Mount [PERSON_NAME] Anesthesia Group"
type input "P.O. Box 3810"
type input "[GEOGRAPHIC_DATA]"
select select "46"
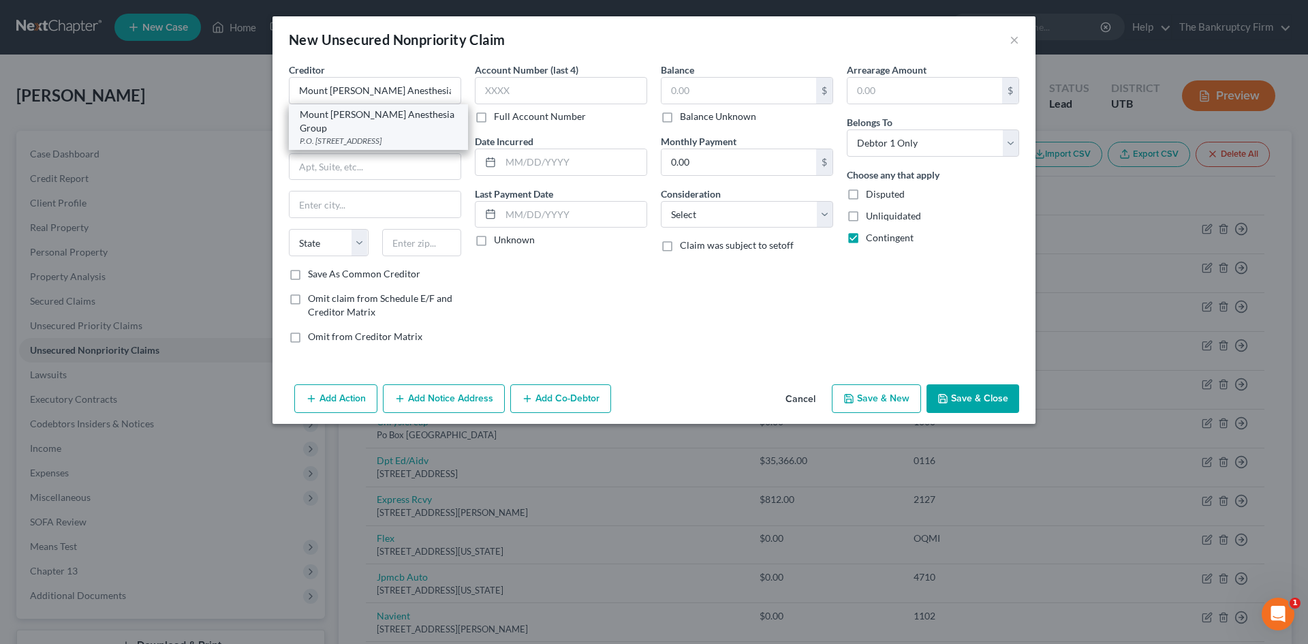
type input "84110-0000"
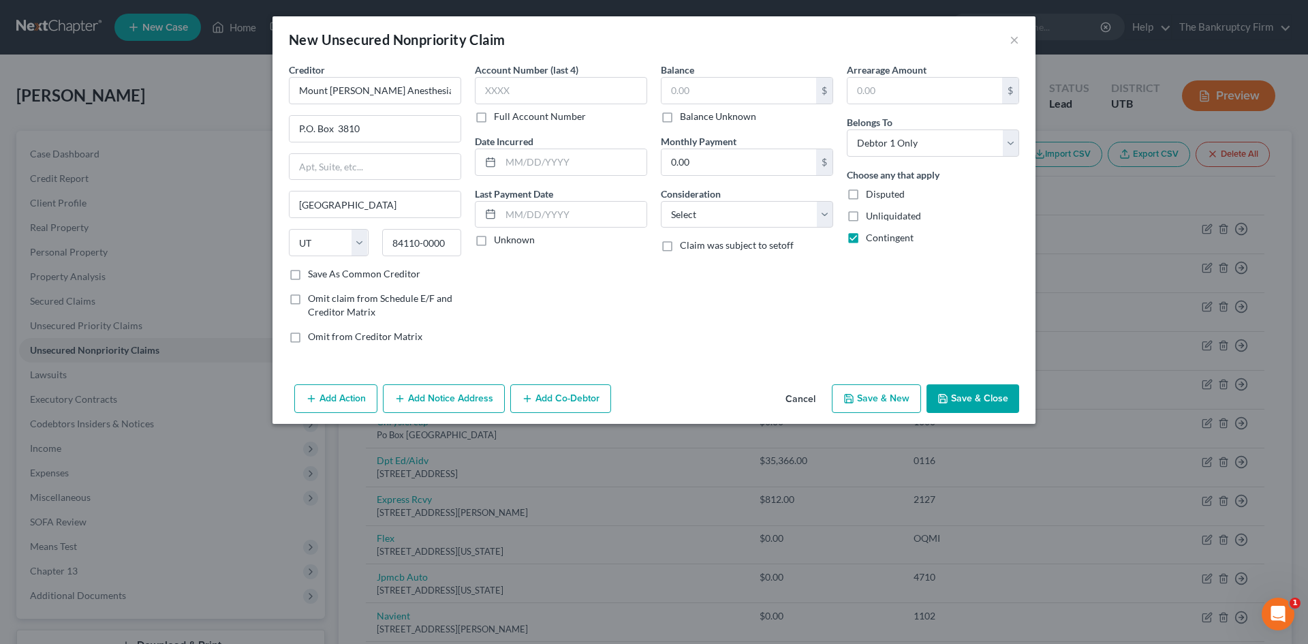
click at [308, 271] on label "Save As Common Creditor" at bounding box center [364, 274] width 112 height 14
click at [313, 271] on input "Save As Common Creditor" at bounding box center [317, 271] width 9 height 9
checkbox input "true"
drag, startPoint x: 558, startPoint y: 157, endPoint x: 534, endPoint y: 221, distance: 69.0
click at [558, 157] on input "text" at bounding box center [574, 162] width 146 height 26
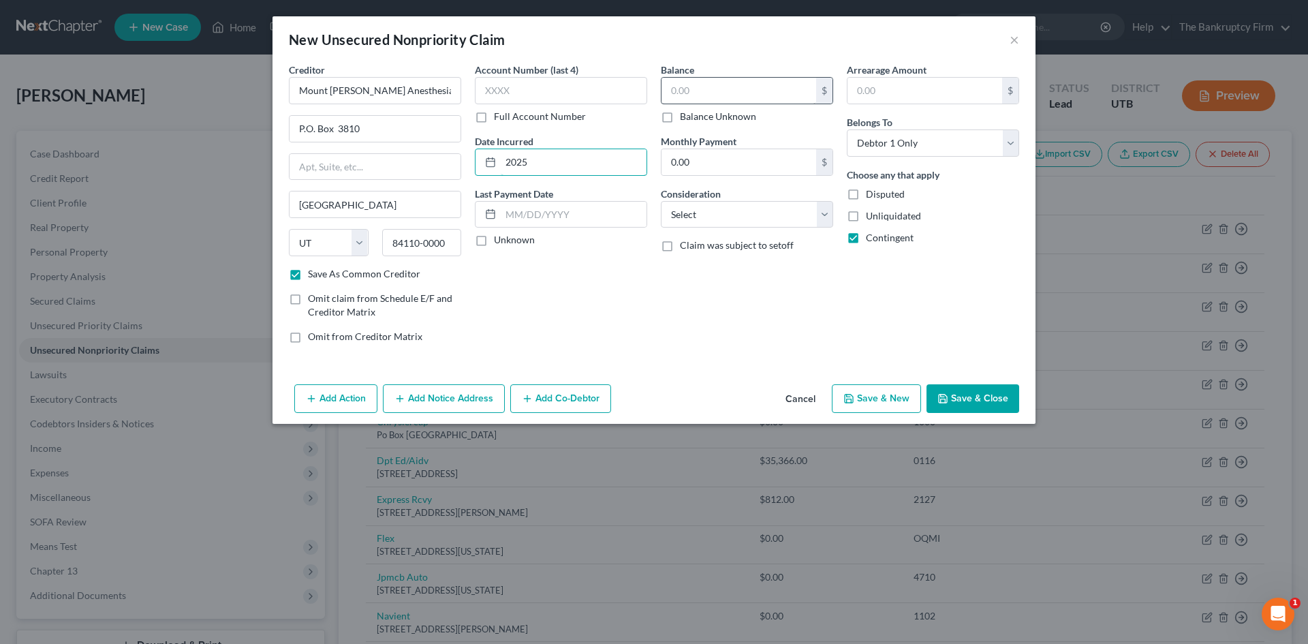
type input "2025"
click at [745, 87] on input "text" at bounding box center [739, 91] width 155 height 26
type input "115.21"
click at [959, 403] on button "Save & Close" at bounding box center [973, 398] width 93 height 29
checkbox input "false"
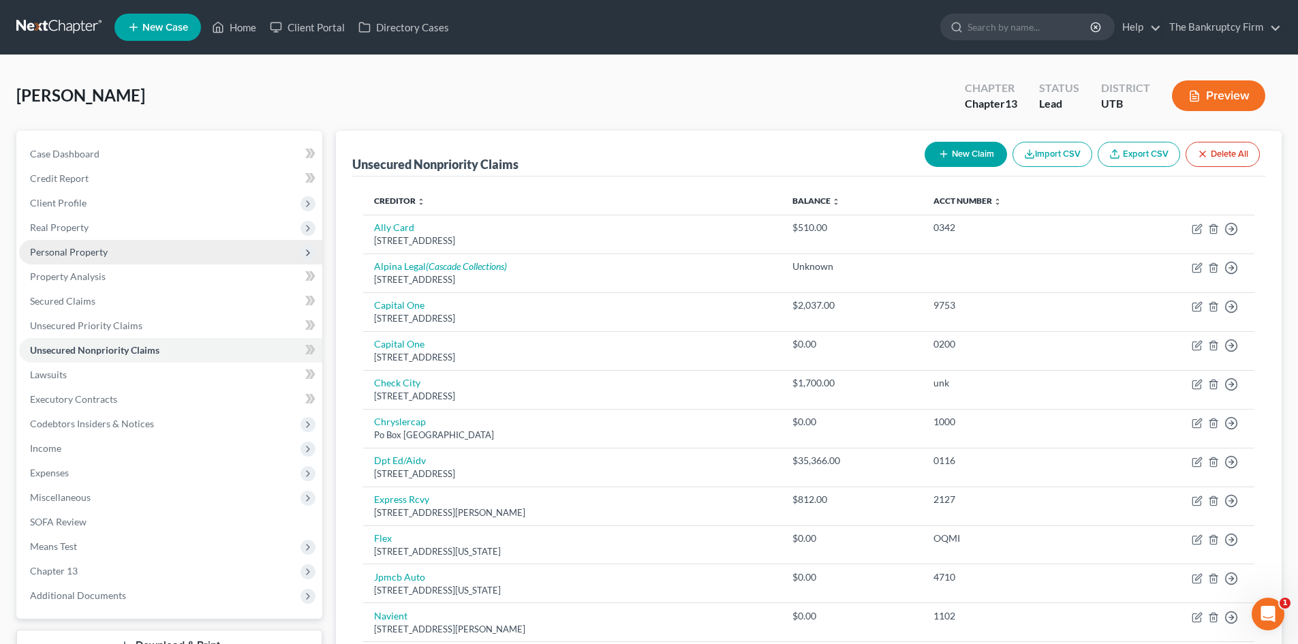
click at [149, 249] on span "Personal Property" at bounding box center [170, 252] width 303 height 25
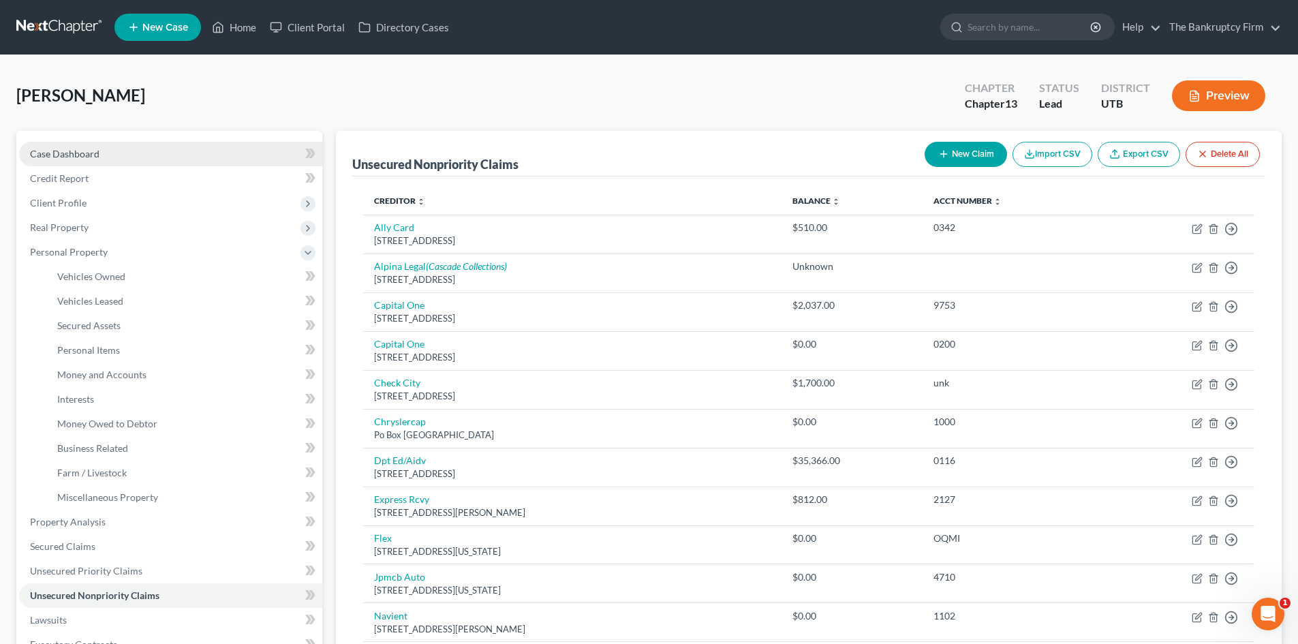
click at [160, 149] on link "Case Dashboard" at bounding box center [170, 154] width 303 height 25
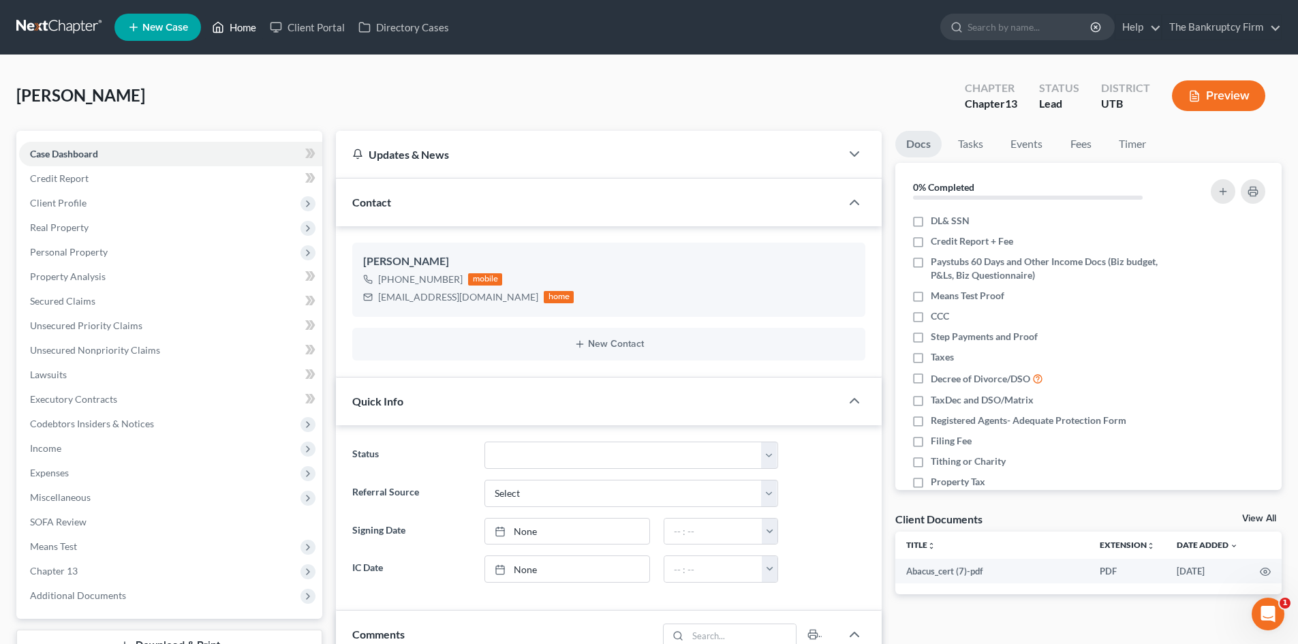
click at [240, 27] on link "Home" at bounding box center [234, 27] width 58 height 25
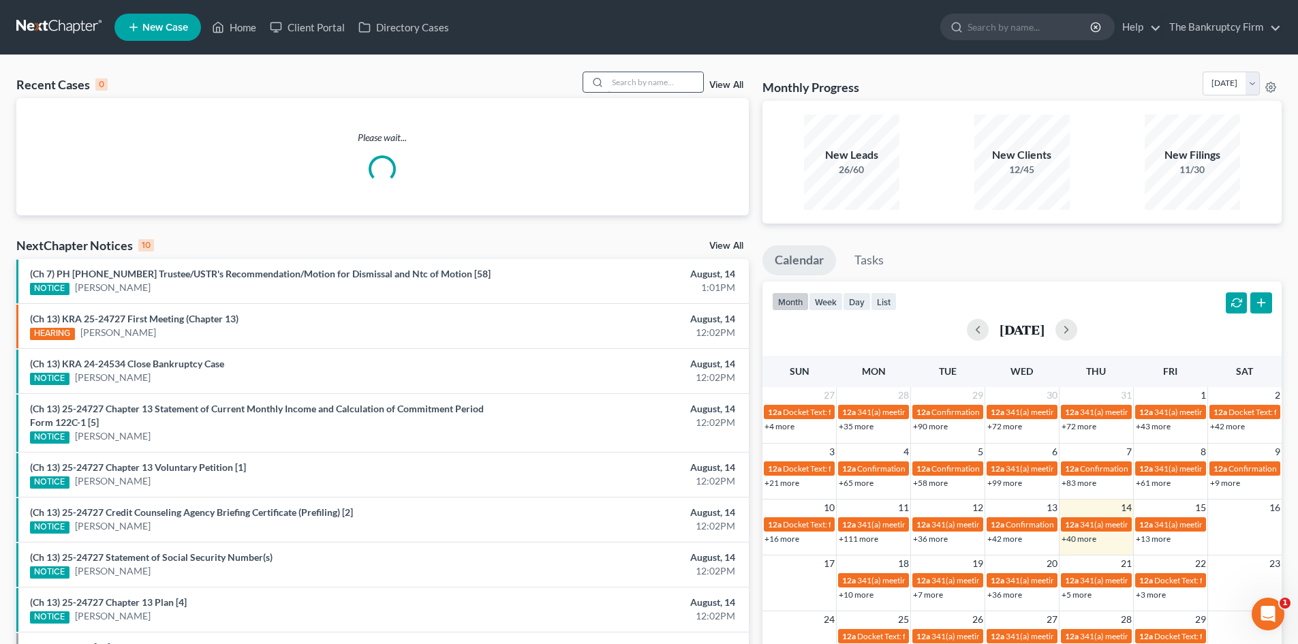
click at [634, 82] on input "search" at bounding box center [655, 82] width 95 height 20
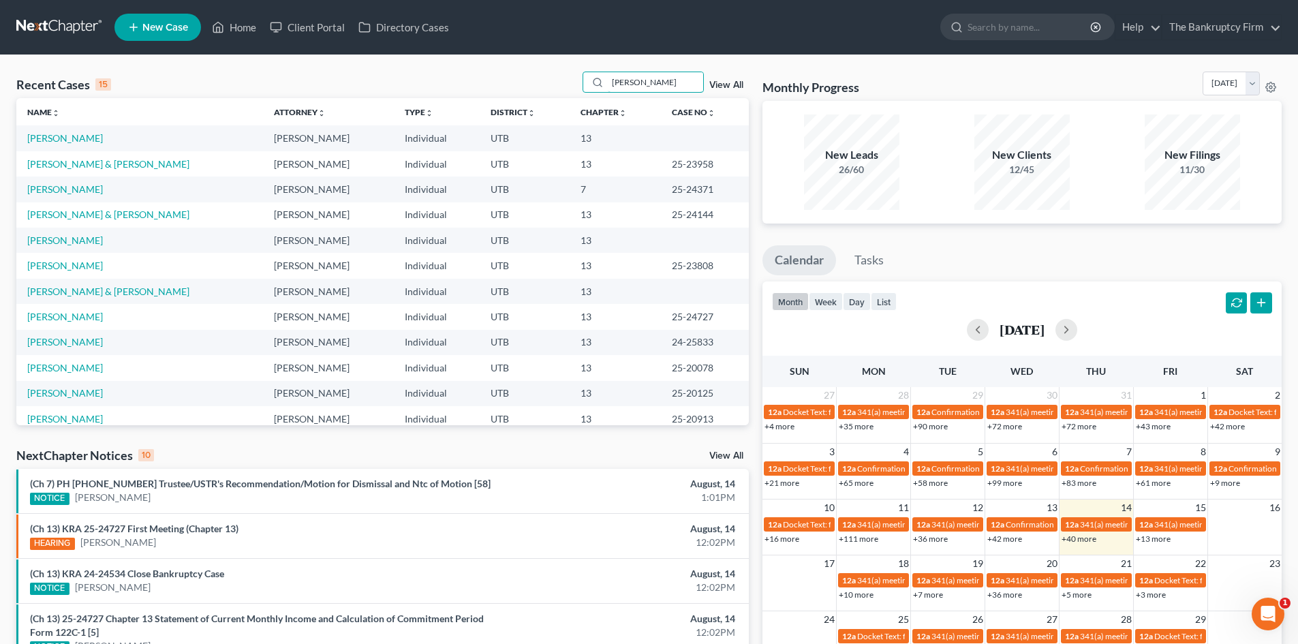
type input "[PERSON_NAME]"
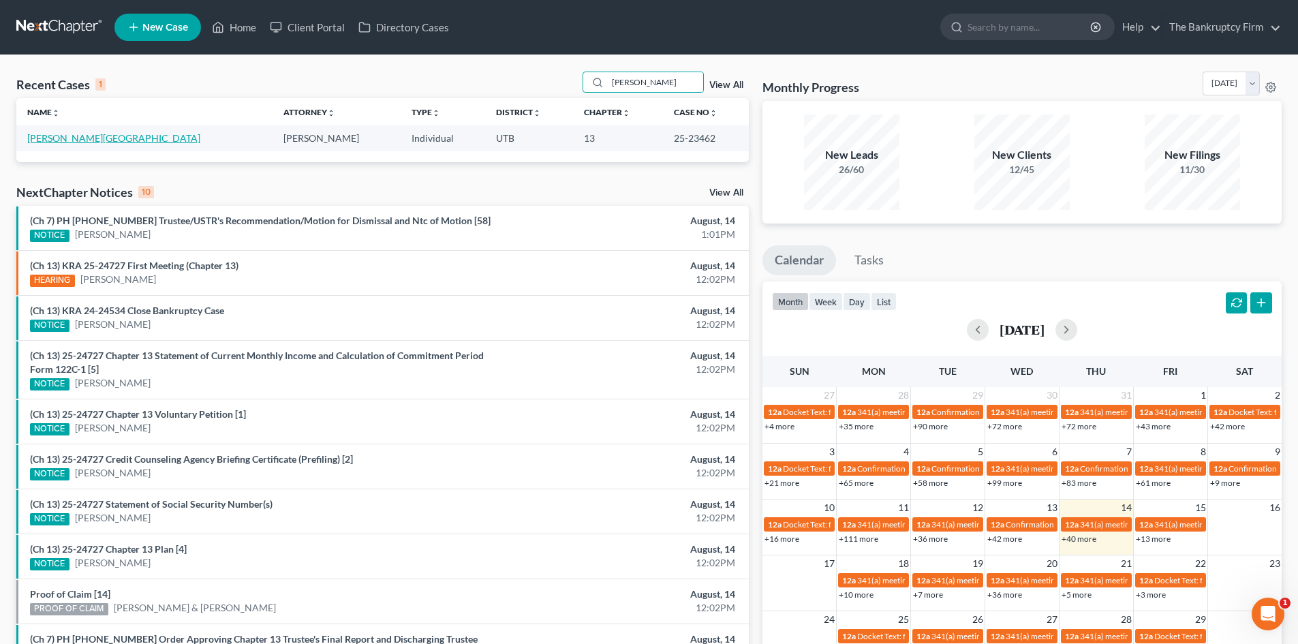
drag, startPoint x: 74, startPoint y: 134, endPoint x: 96, endPoint y: 125, distance: 24.2
click at [74, 134] on link "[PERSON_NAME][GEOGRAPHIC_DATA]" at bounding box center [113, 138] width 173 height 12
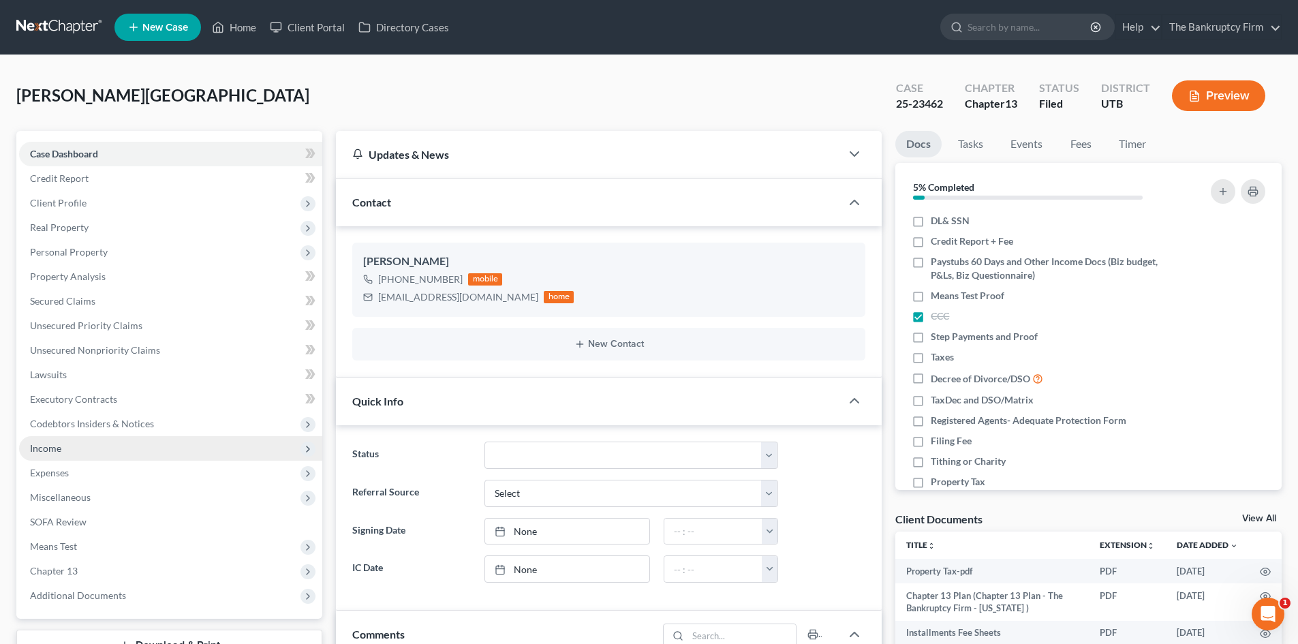
click at [80, 452] on span "Income" at bounding box center [170, 448] width 303 height 25
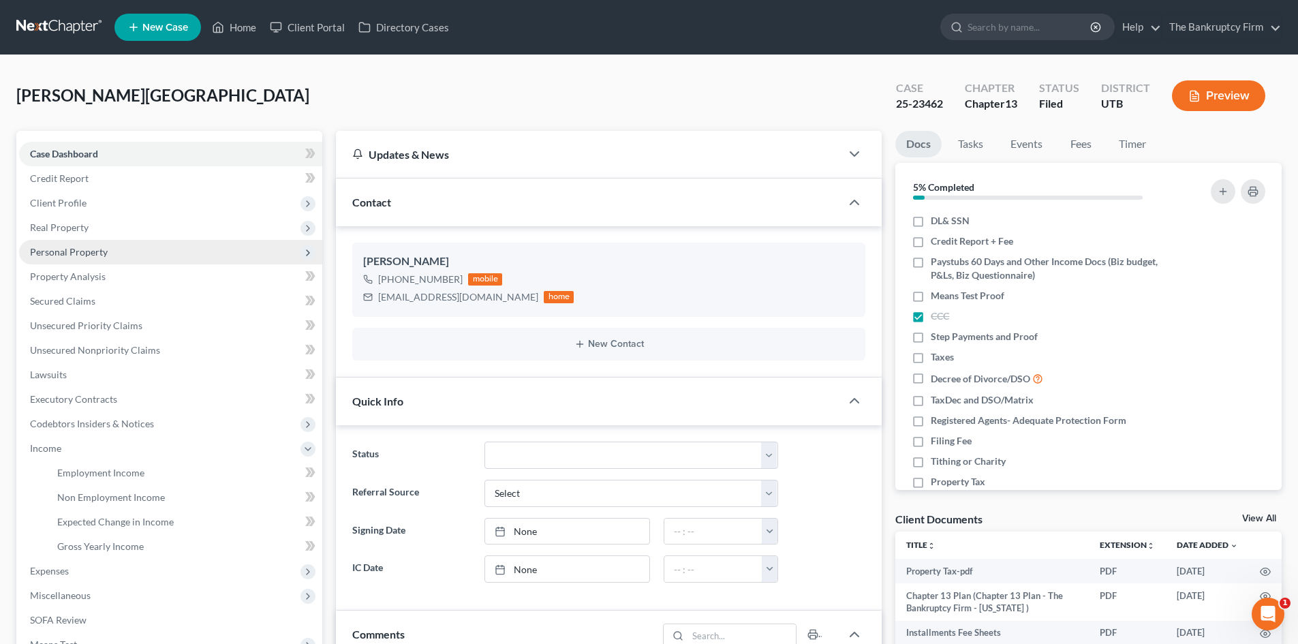
click at [111, 246] on span "Personal Property" at bounding box center [170, 252] width 303 height 25
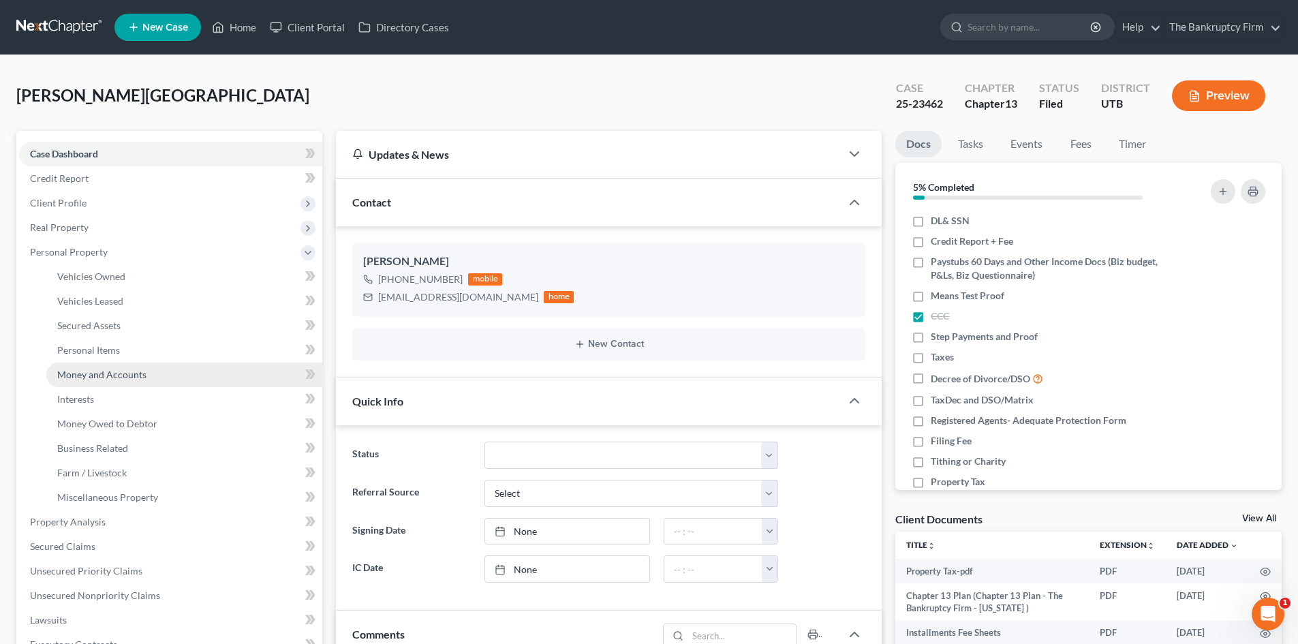
click at [118, 375] on span "Money and Accounts" at bounding box center [101, 375] width 89 height 12
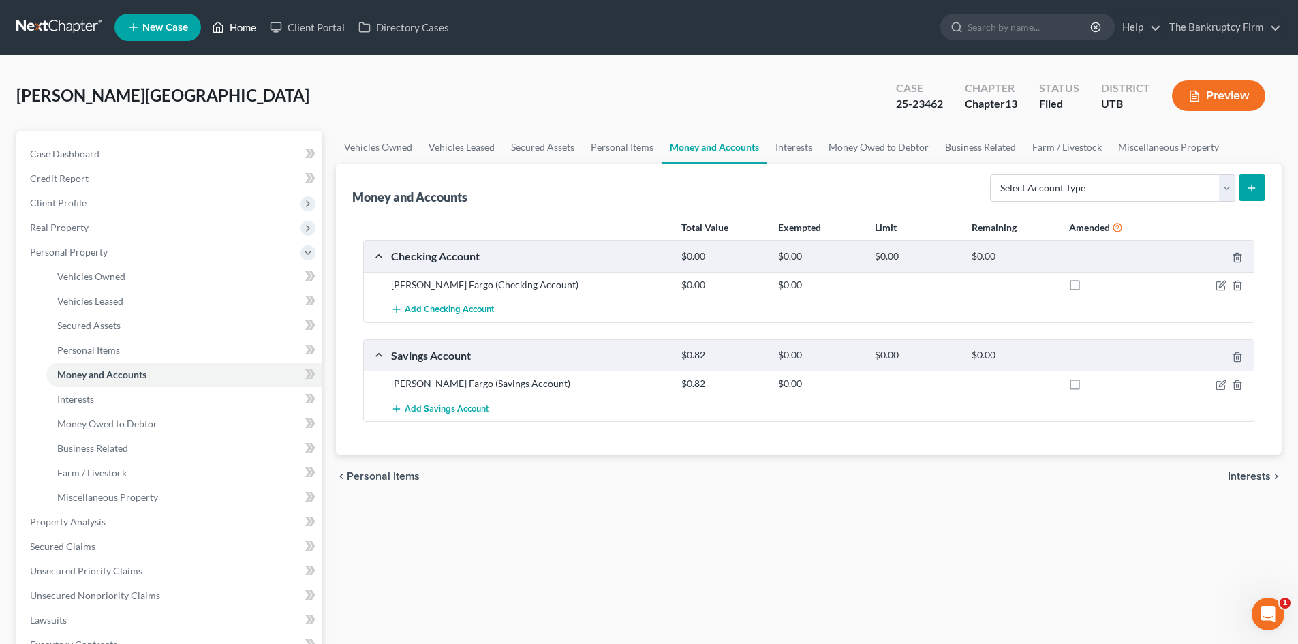
click at [245, 29] on link "Home" at bounding box center [234, 27] width 58 height 25
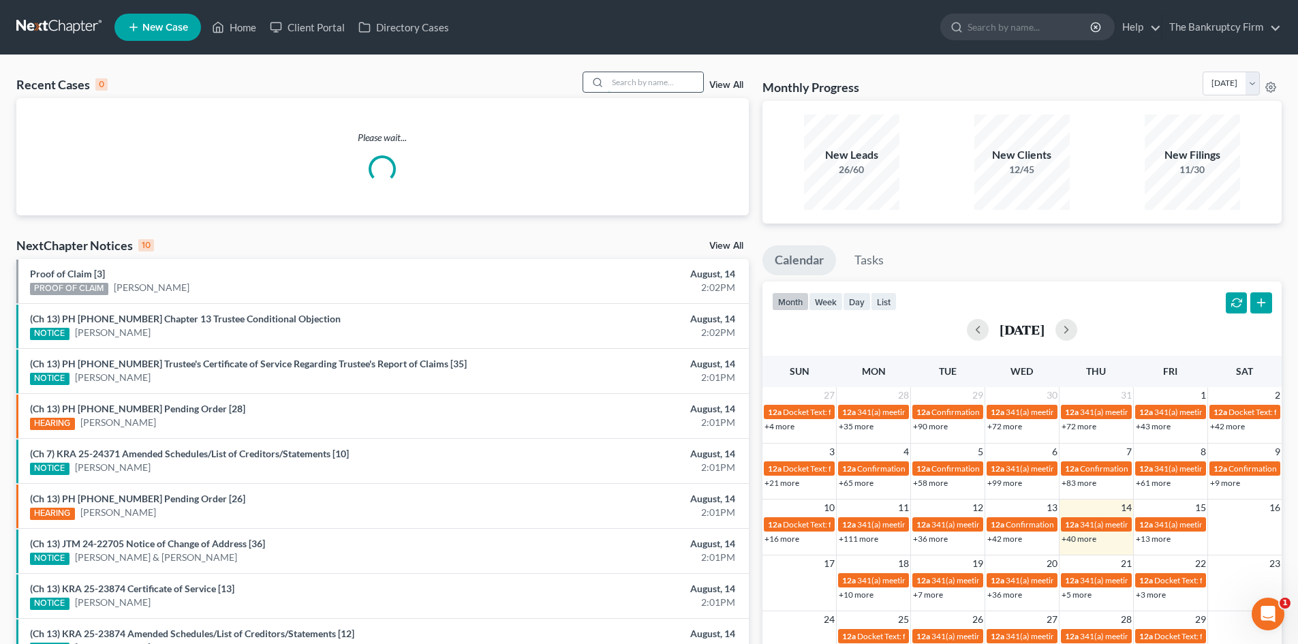
click at [647, 85] on input "search" at bounding box center [655, 82] width 95 height 20
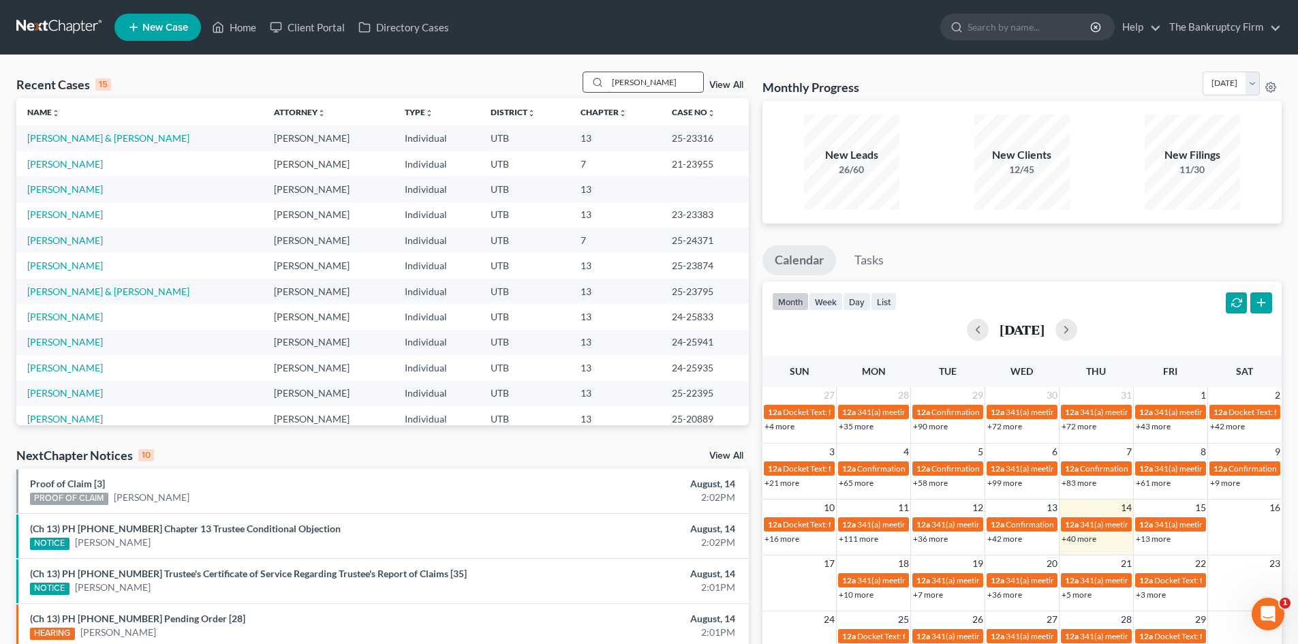
type input "[PERSON_NAME]"
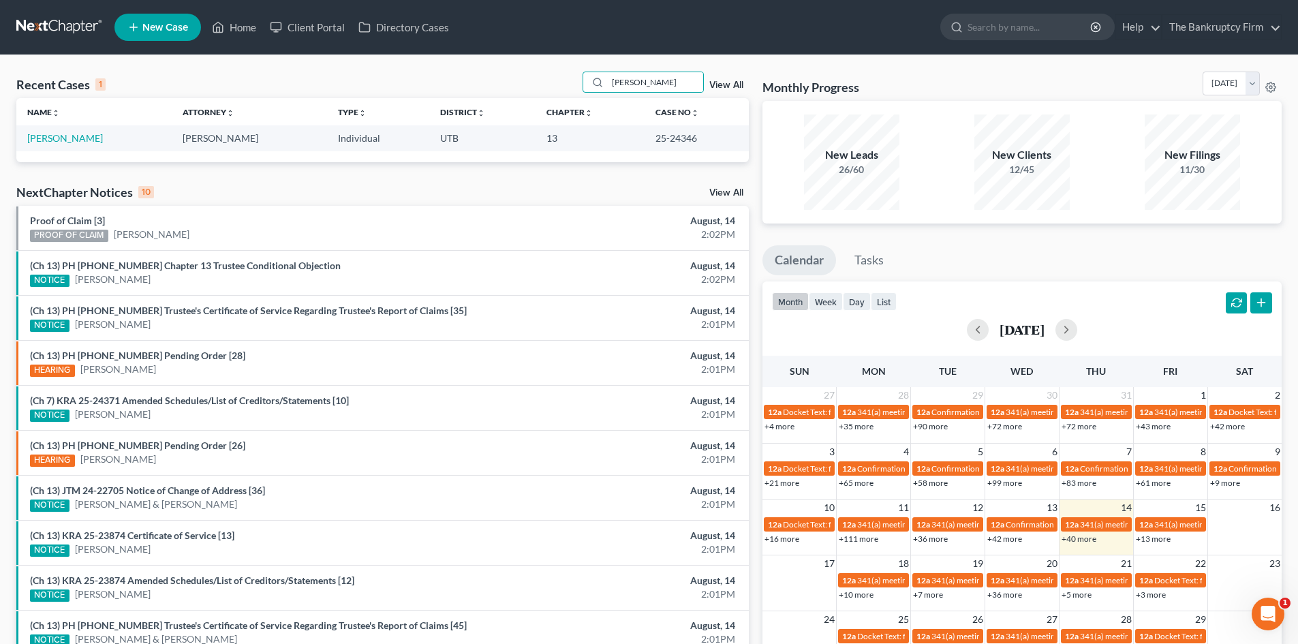
click at [107, 132] on td "[PERSON_NAME]" at bounding box center [93, 137] width 155 height 25
click at [103, 136] on link "[PERSON_NAME]" at bounding box center [65, 138] width 76 height 12
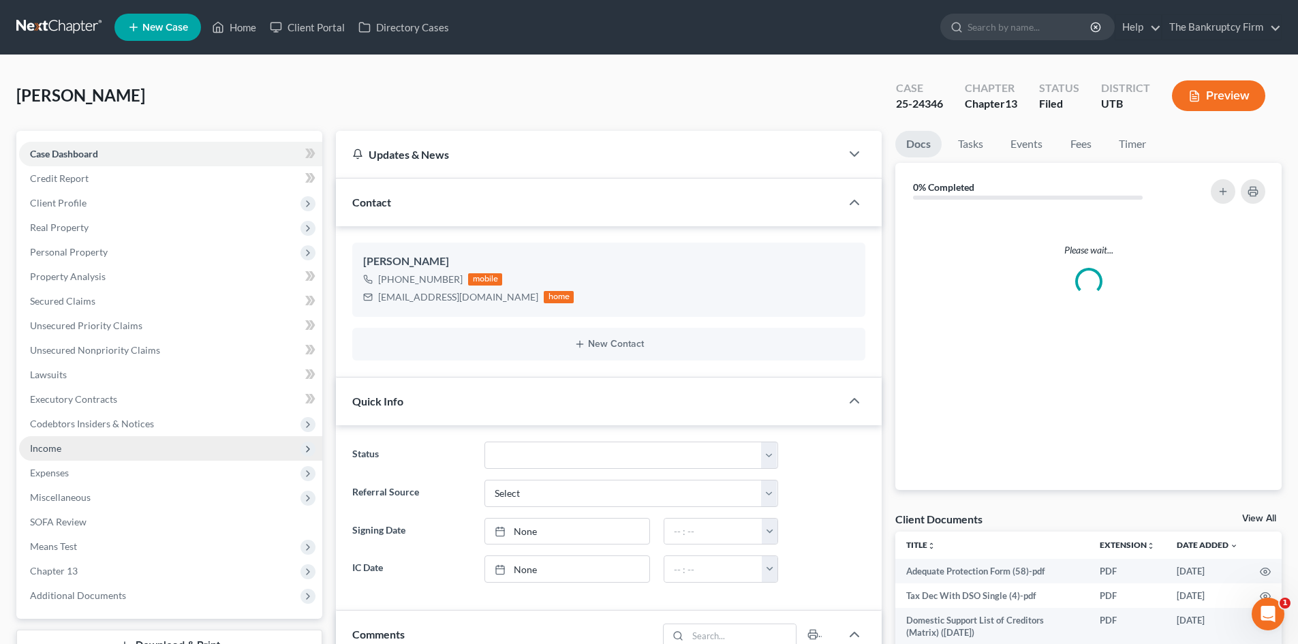
click at [155, 451] on span "Income" at bounding box center [170, 448] width 303 height 25
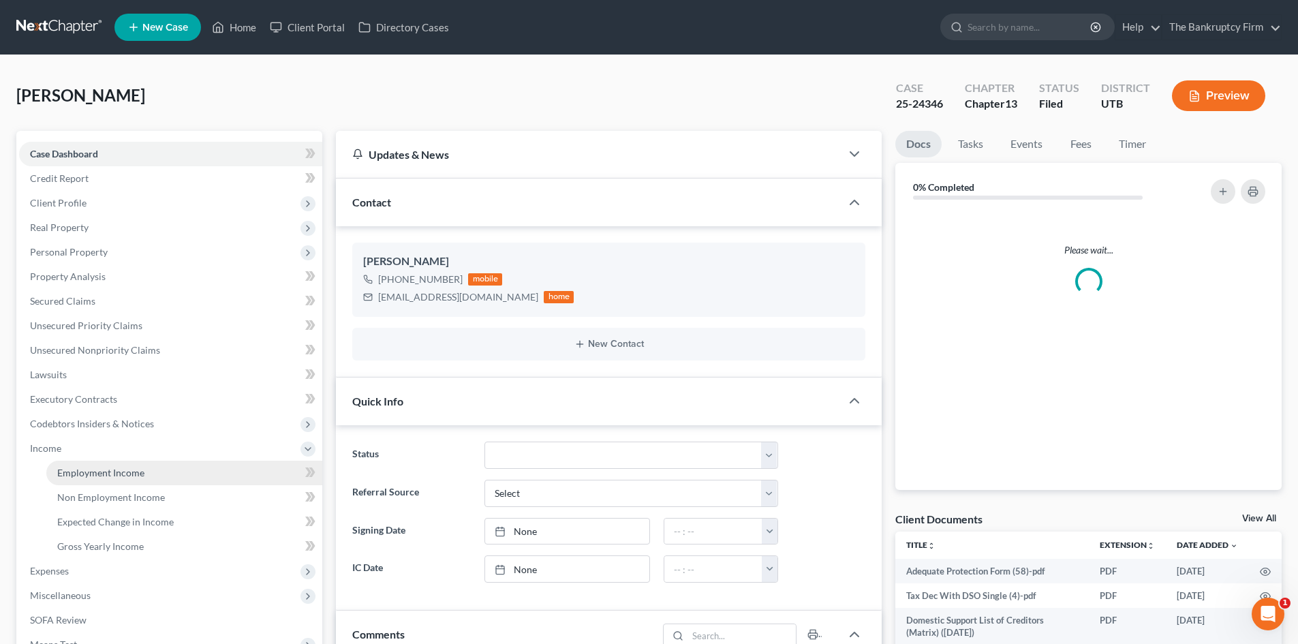
click at [162, 470] on link "Employment Income" at bounding box center [184, 473] width 276 height 25
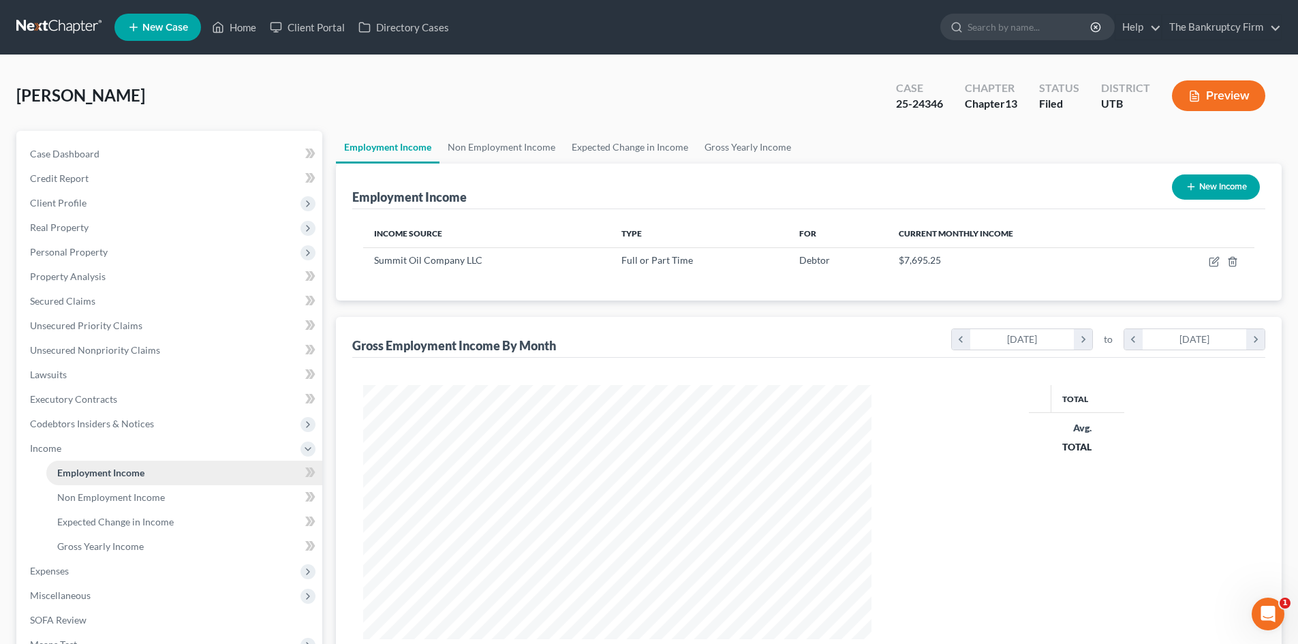
scroll to position [254, 536]
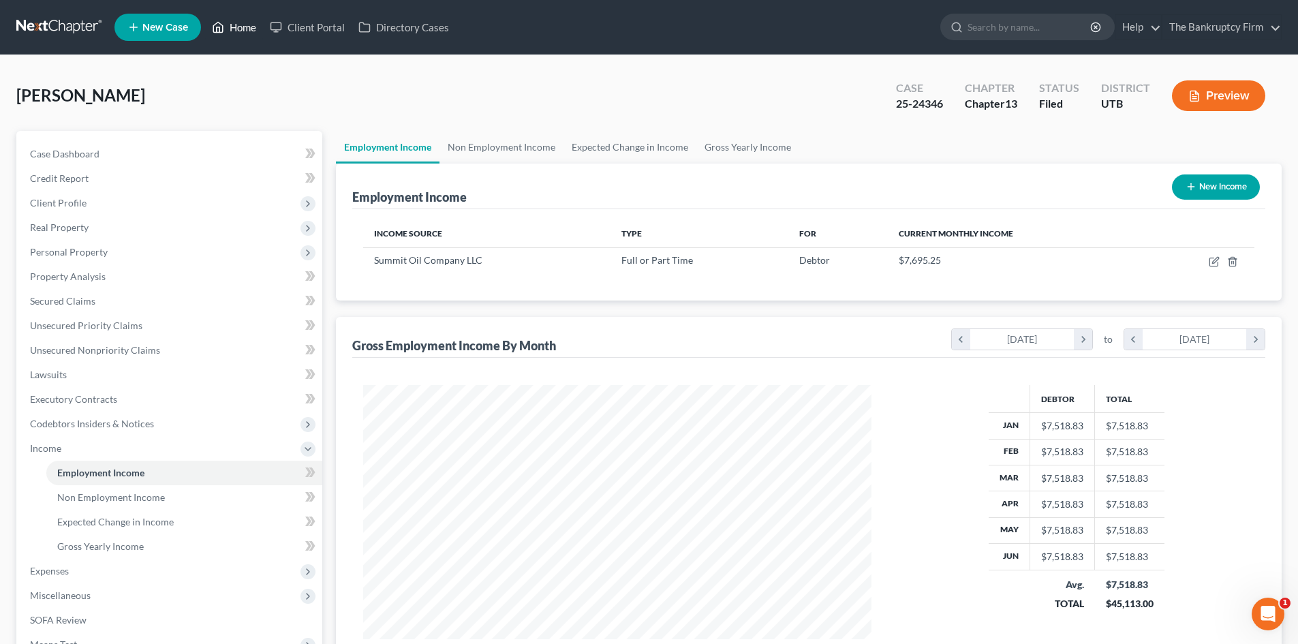
click at [243, 35] on link "Home" at bounding box center [234, 27] width 58 height 25
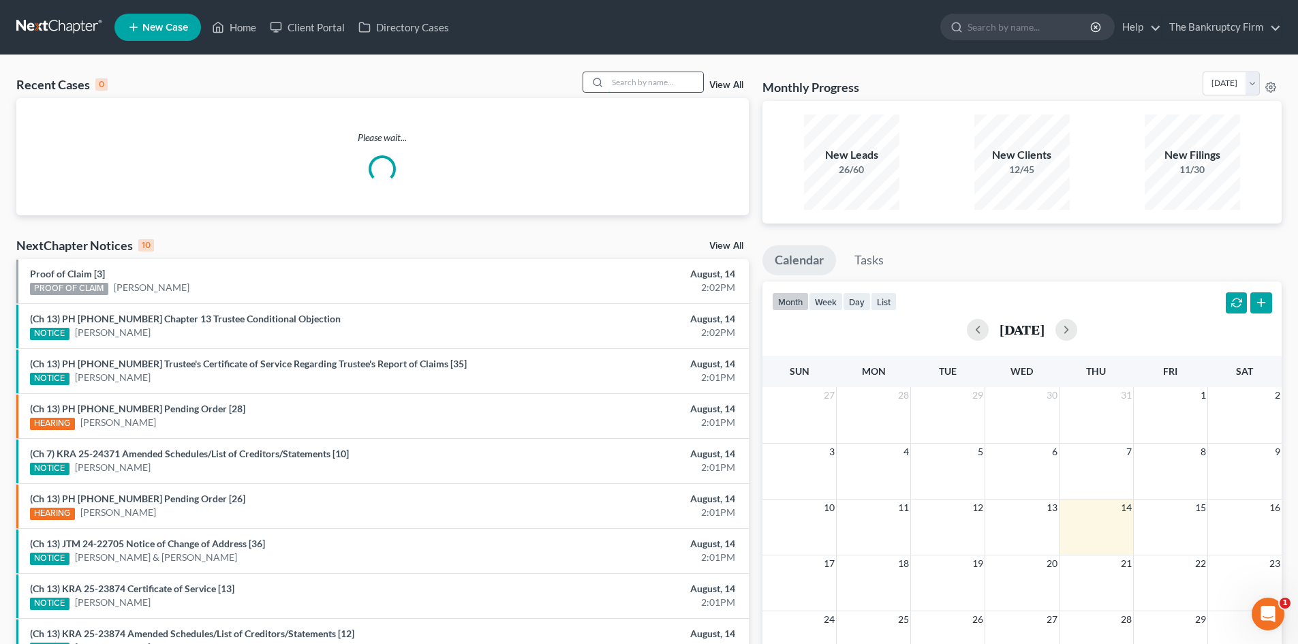
click at [645, 80] on input "search" at bounding box center [655, 82] width 95 height 20
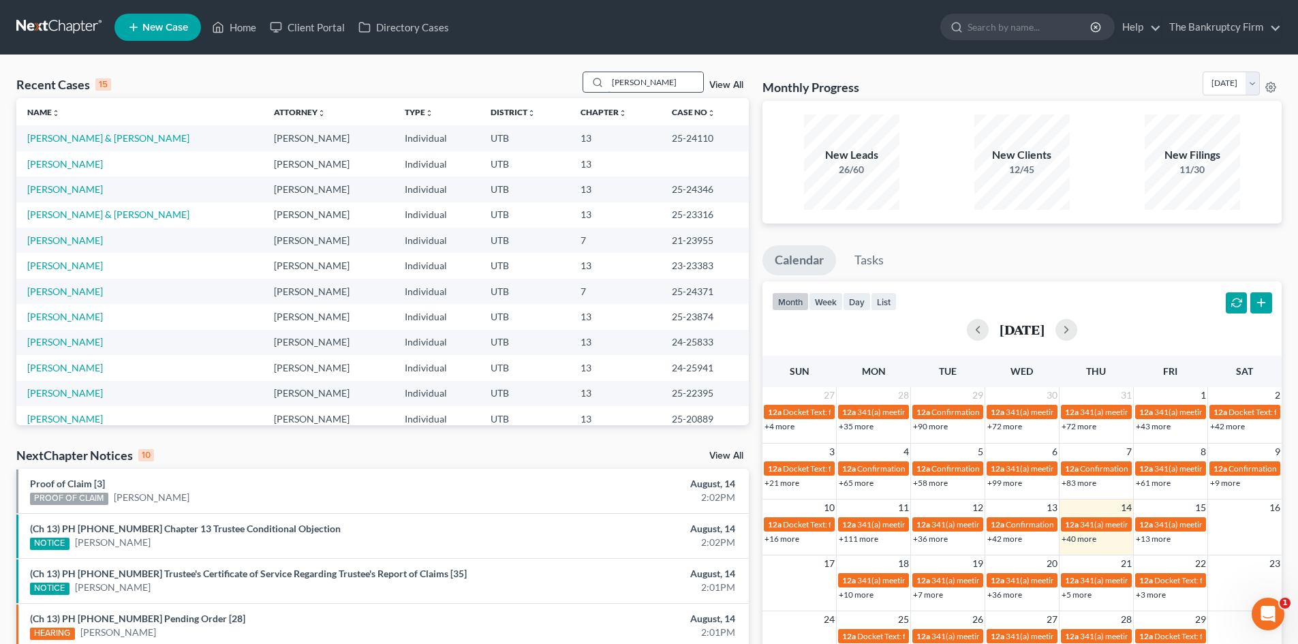
type input "[PERSON_NAME]"
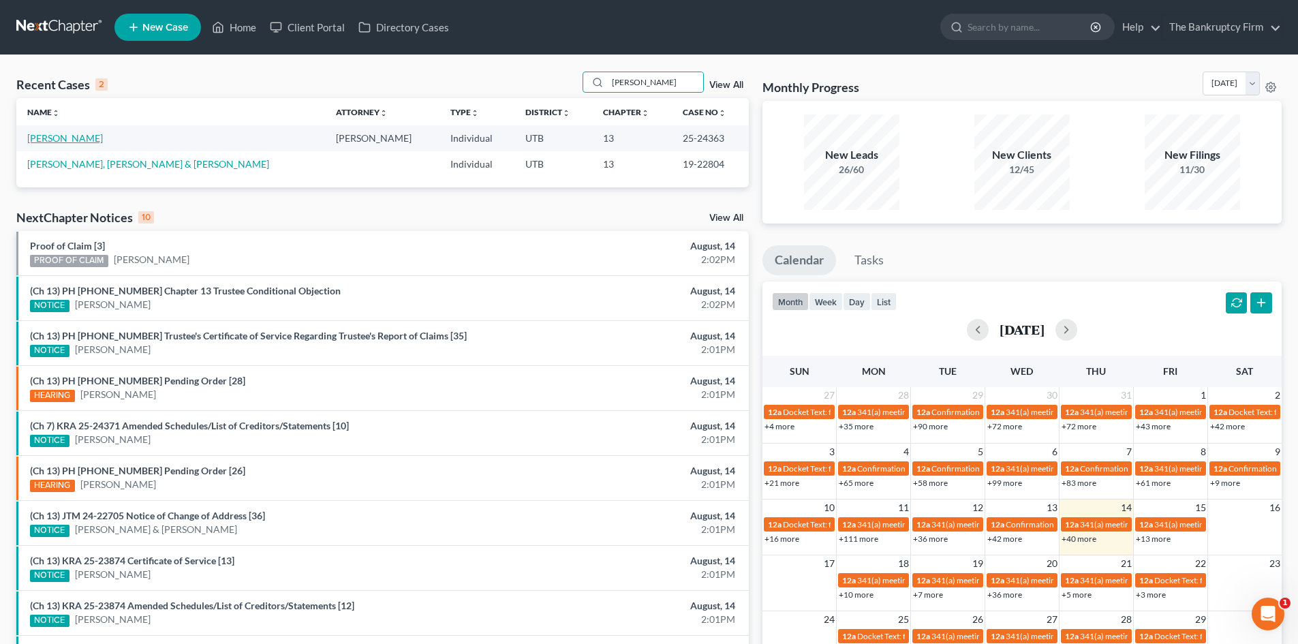
click at [82, 133] on link "[PERSON_NAME]" at bounding box center [65, 138] width 76 height 12
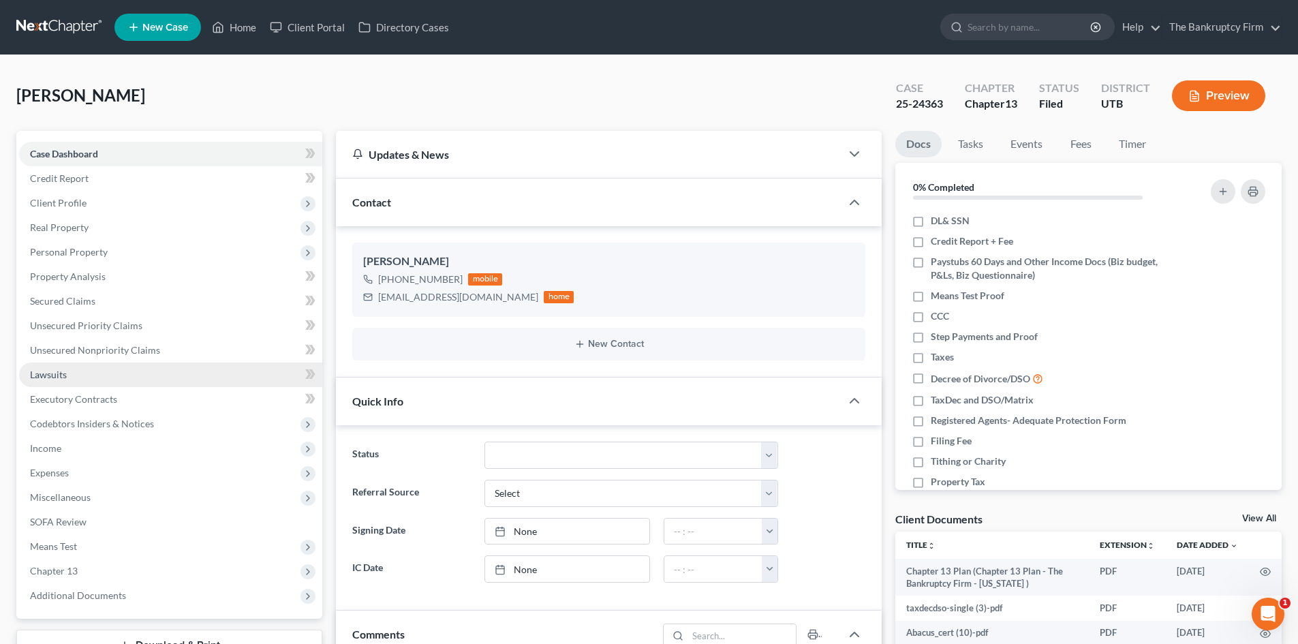
click at [172, 249] on span "Personal Property" at bounding box center [170, 252] width 303 height 25
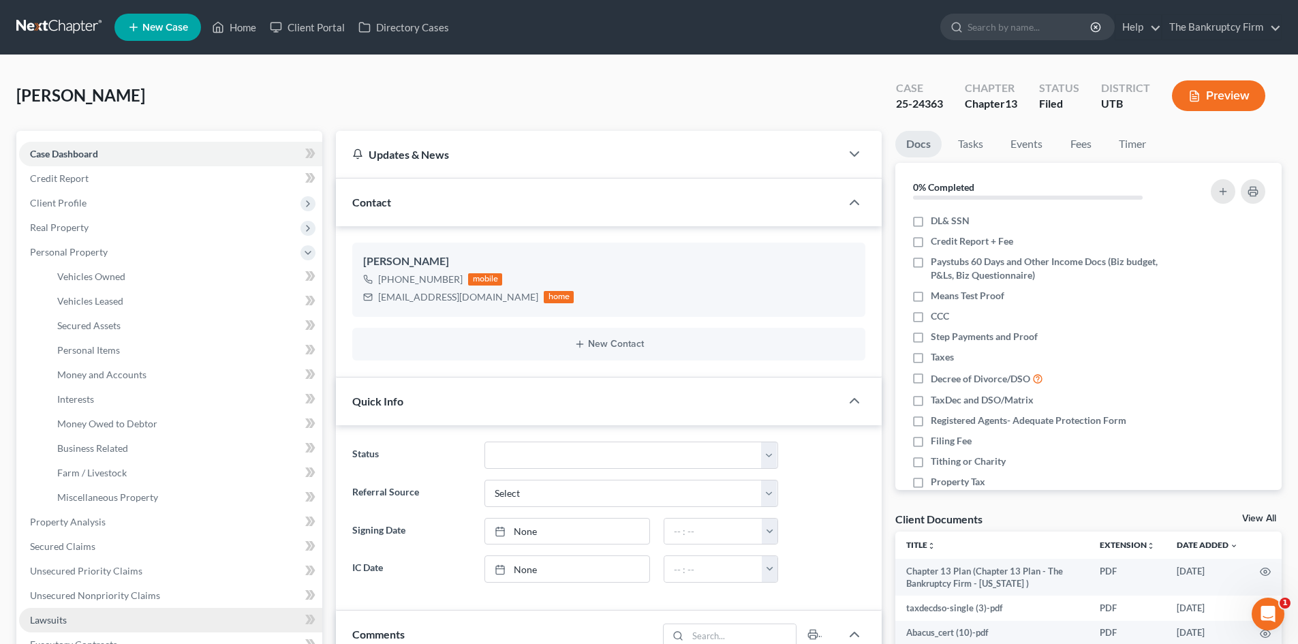
click at [172, 249] on span "Personal Property" at bounding box center [170, 252] width 303 height 25
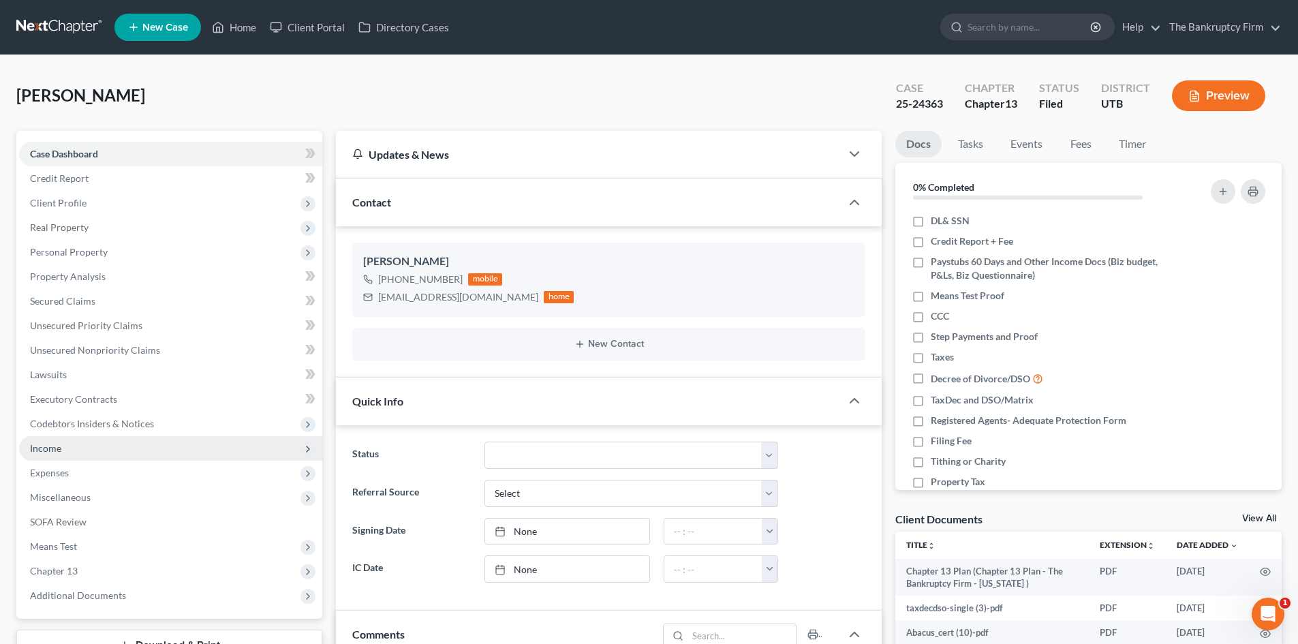
click at [91, 450] on span "Income" at bounding box center [170, 448] width 303 height 25
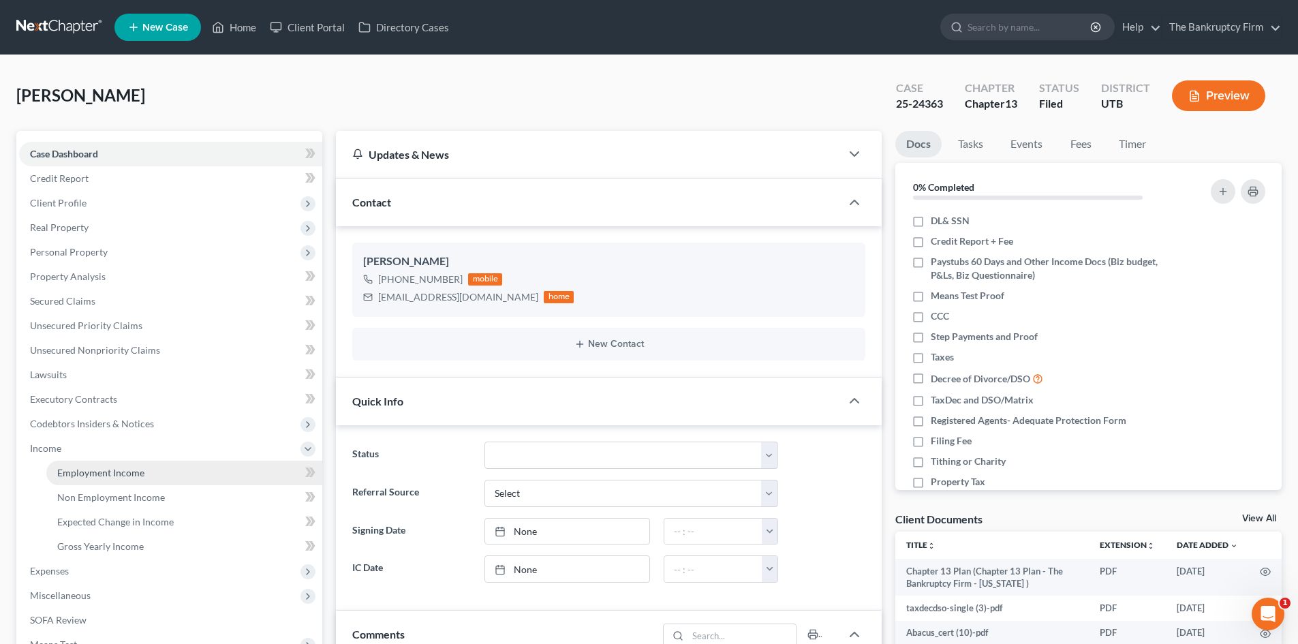
click at [117, 469] on span "Employment Income" at bounding box center [100, 473] width 87 height 12
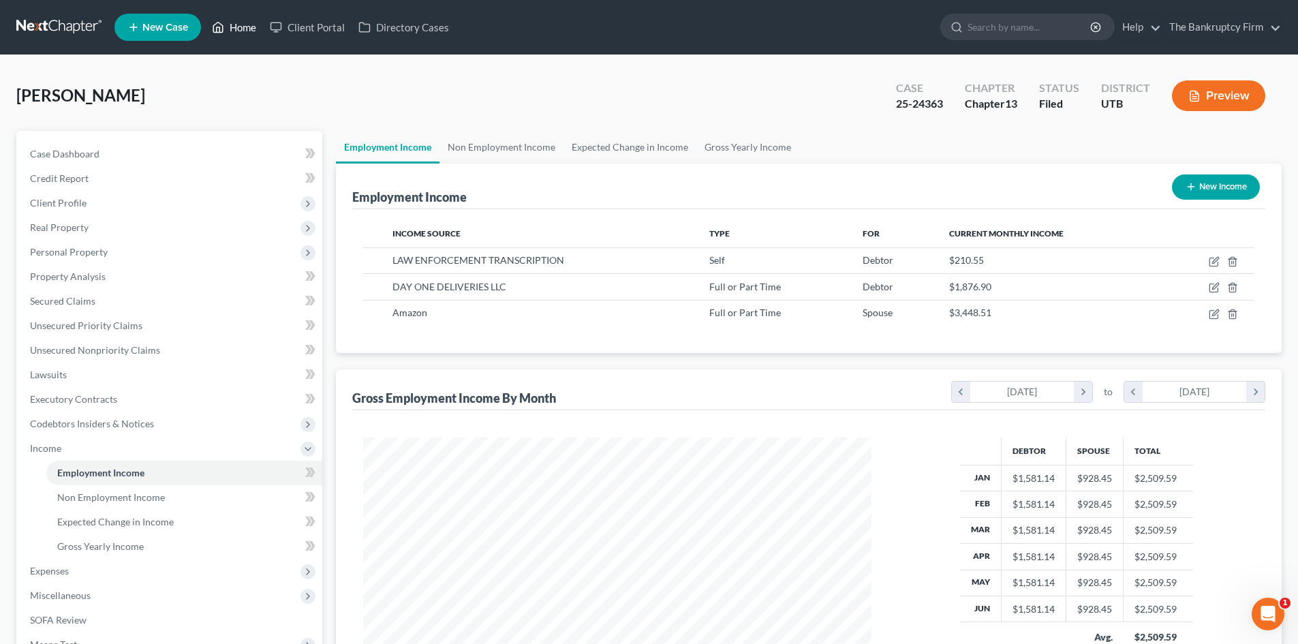
click at [250, 25] on link "Home" at bounding box center [234, 27] width 58 height 25
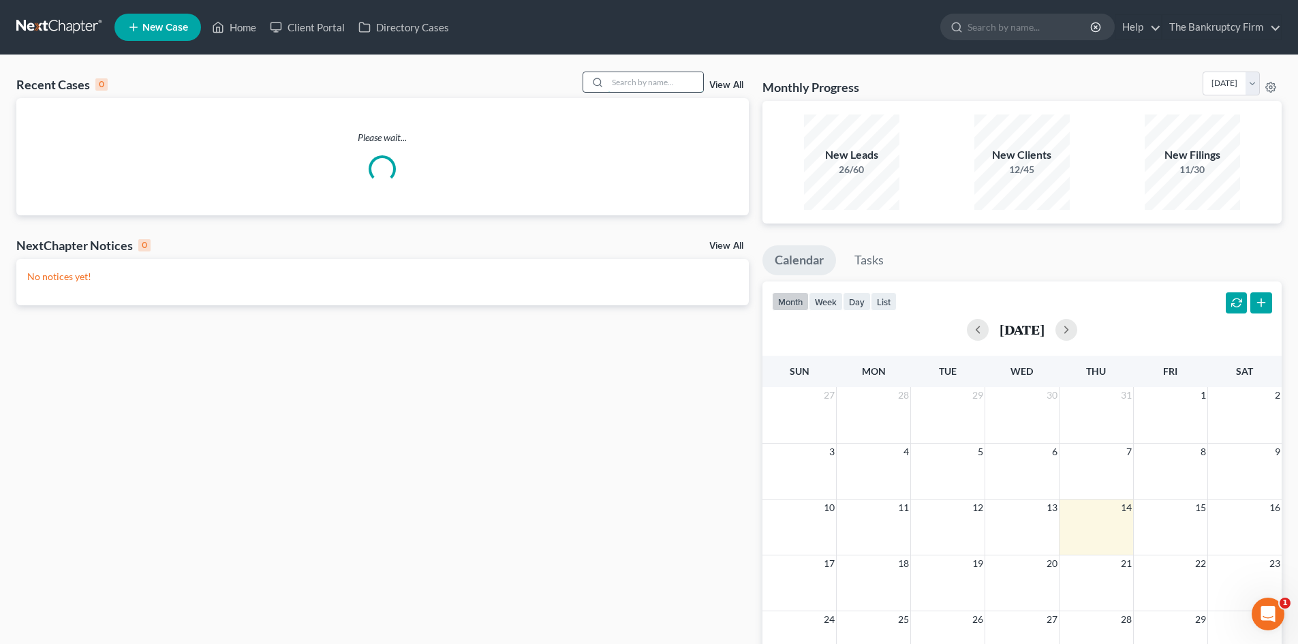
click at [644, 82] on input "search" at bounding box center [655, 82] width 95 height 20
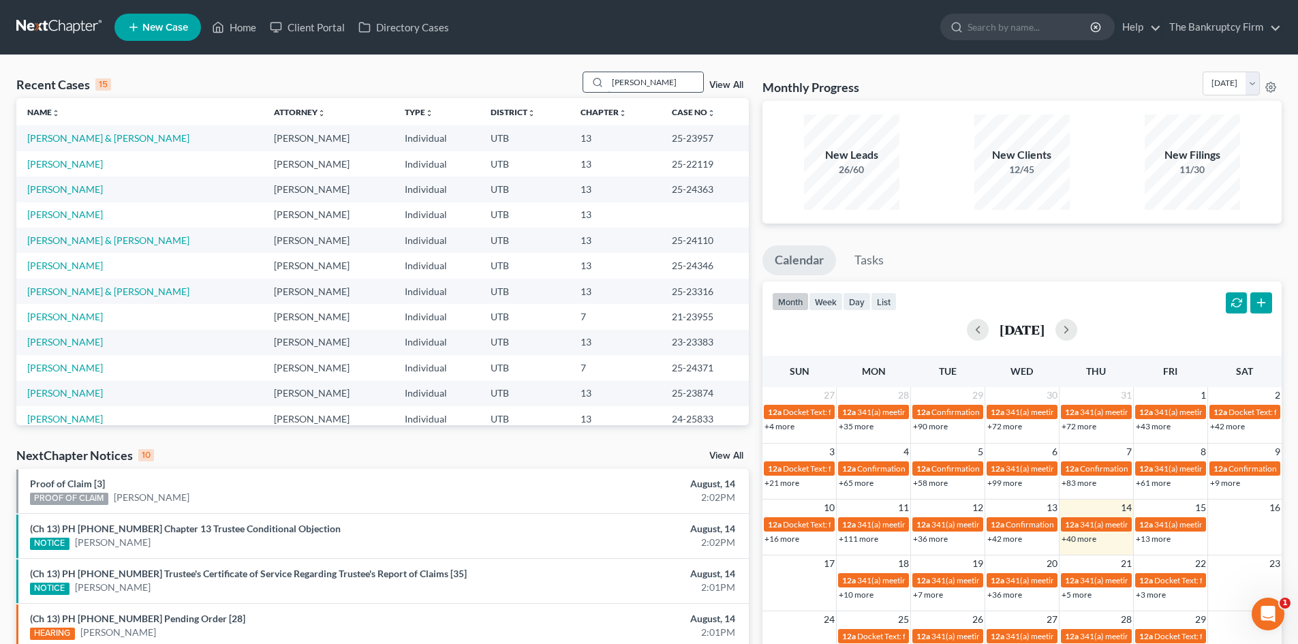
type input "[PERSON_NAME]"
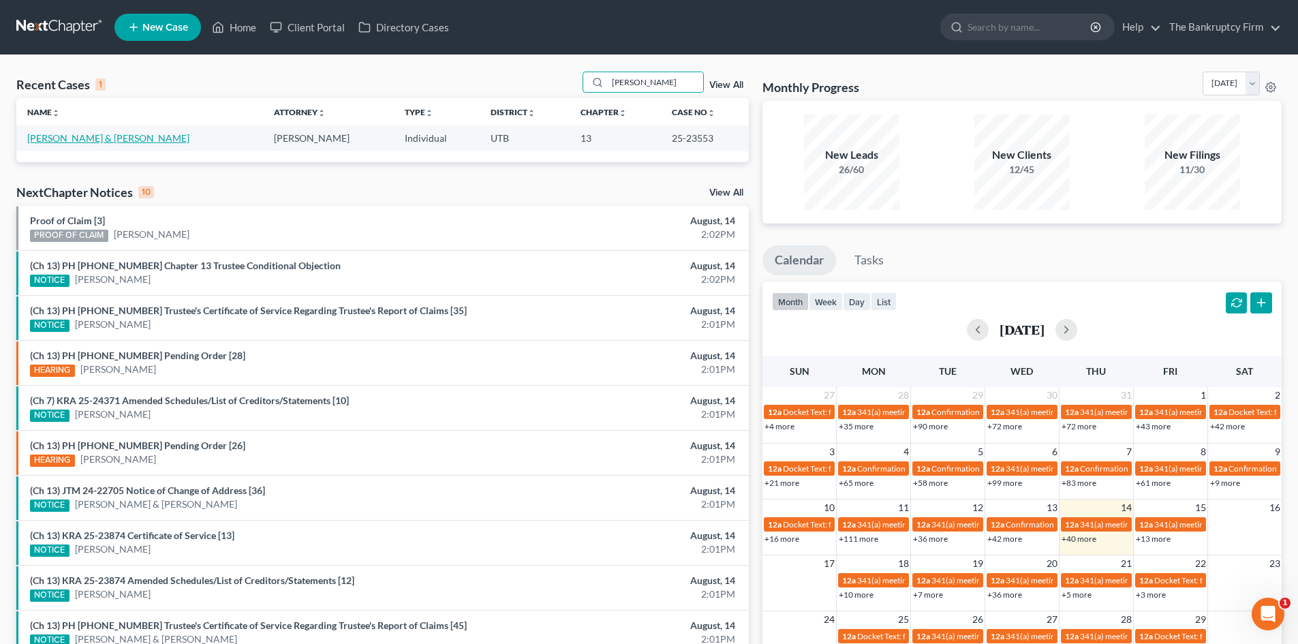
click at [76, 134] on link "[PERSON_NAME] & [PERSON_NAME]" at bounding box center [108, 138] width 162 height 12
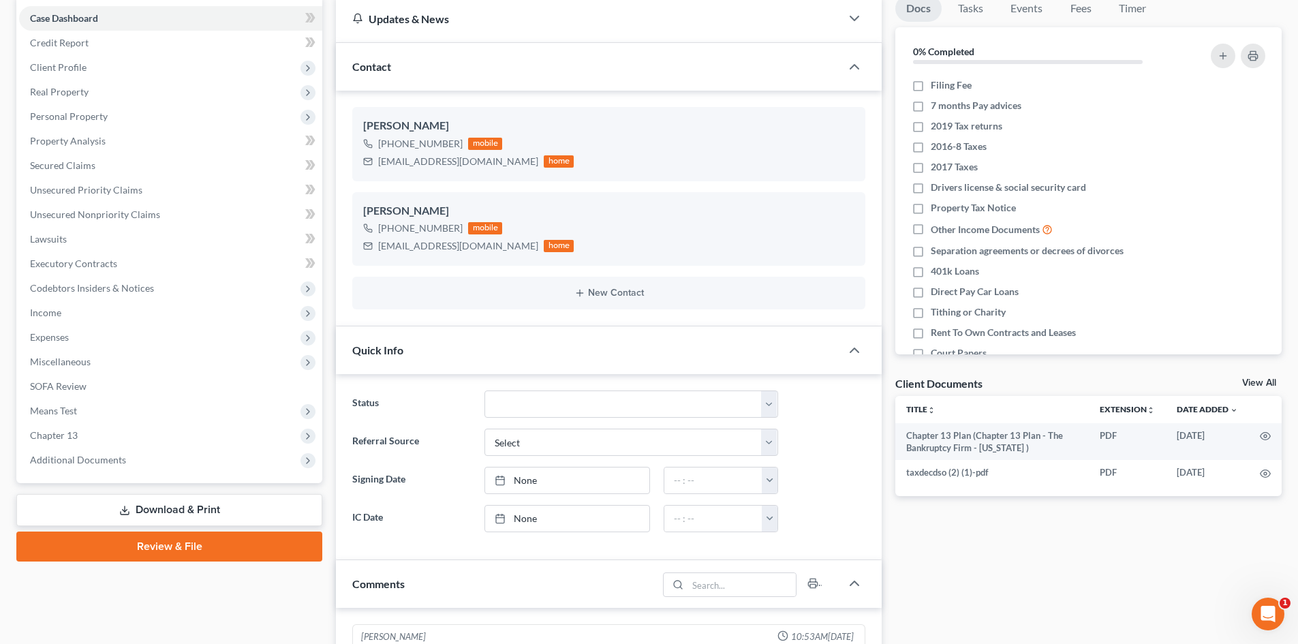
scroll to position [136, 0]
click at [142, 464] on span "Additional Documents" at bounding box center [170, 459] width 303 height 25
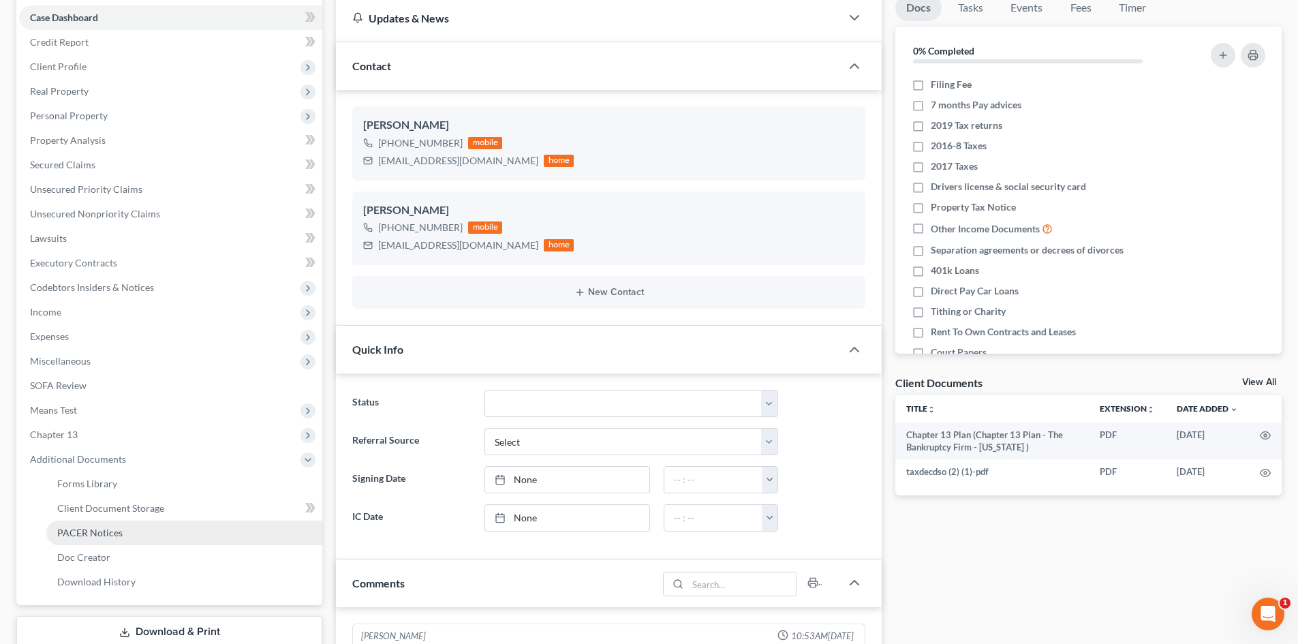
click at [158, 532] on link "PACER Notices" at bounding box center [184, 533] width 276 height 25
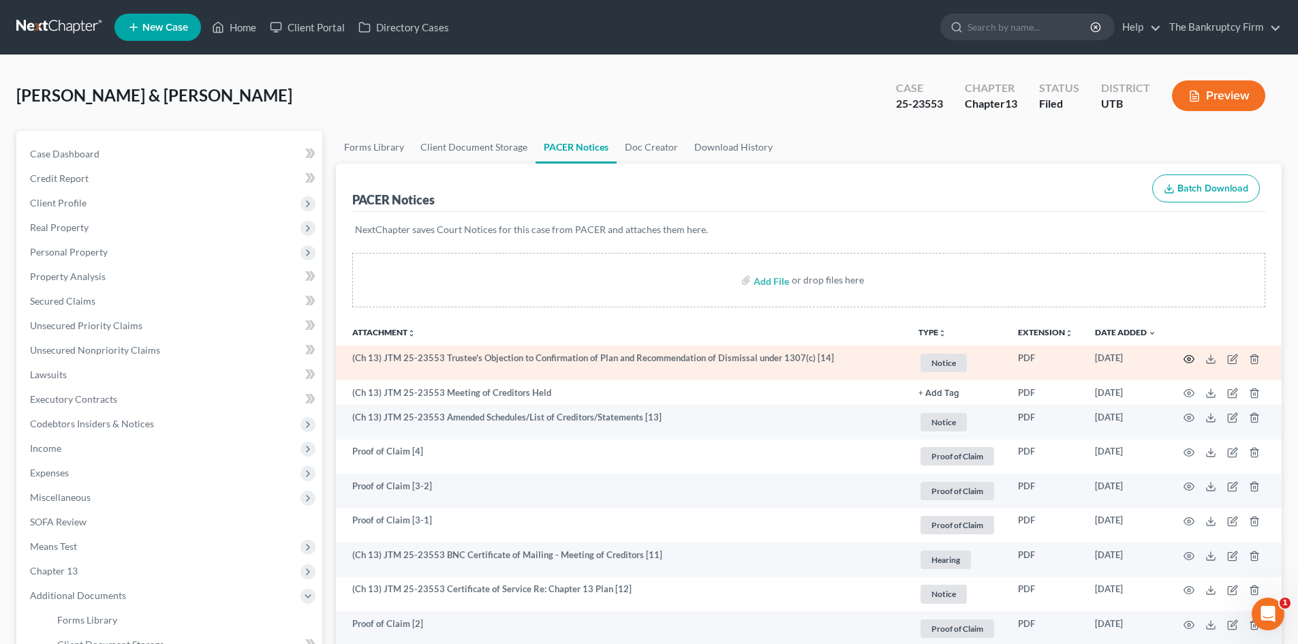
click at [1194, 360] on icon "button" at bounding box center [1189, 359] width 11 height 11
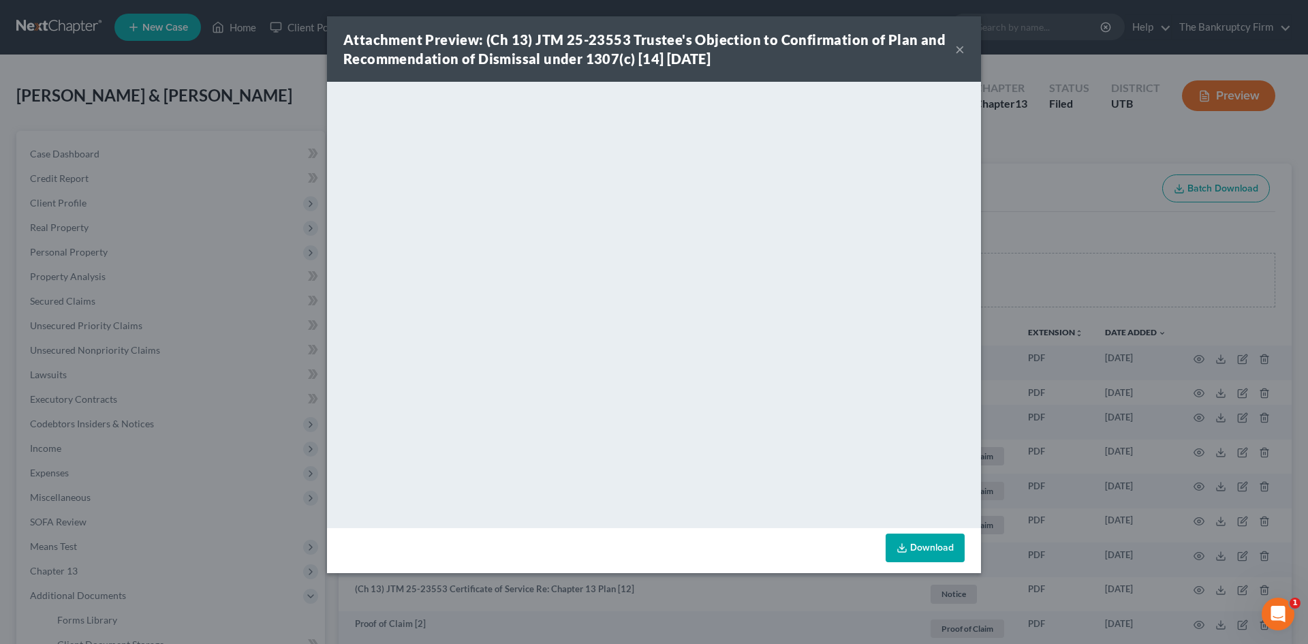
click at [955, 46] on button "×" at bounding box center [960, 49] width 10 height 16
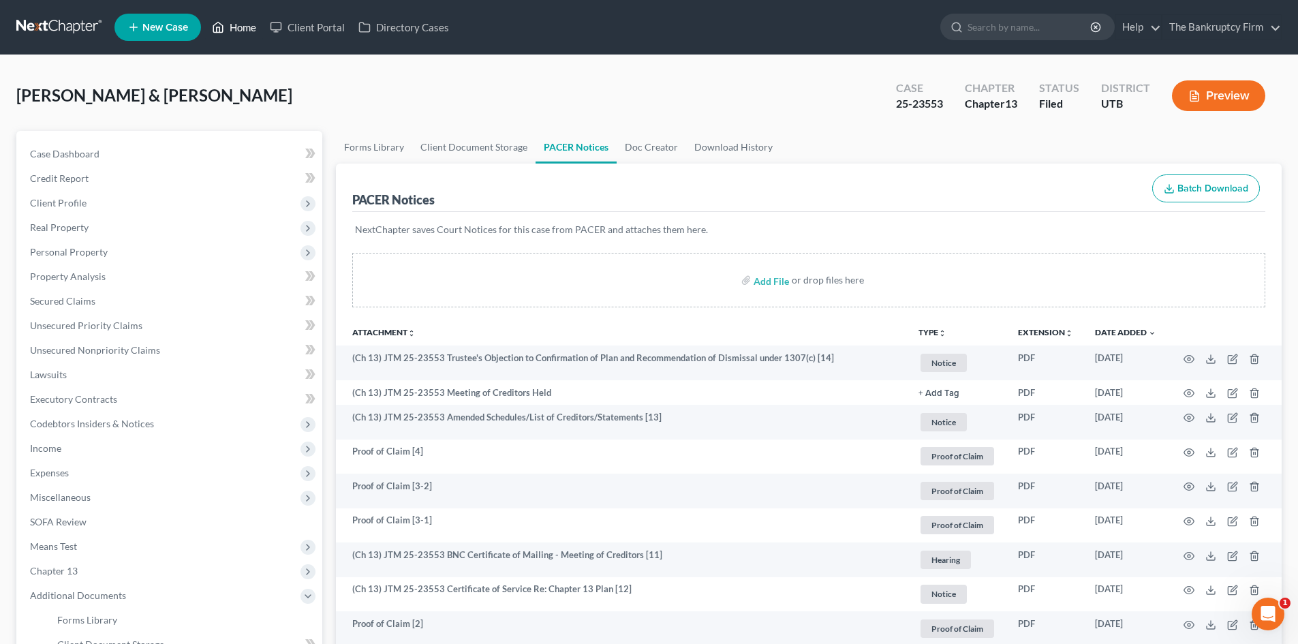
click at [241, 30] on link "Home" at bounding box center [234, 27] width 58 height 25
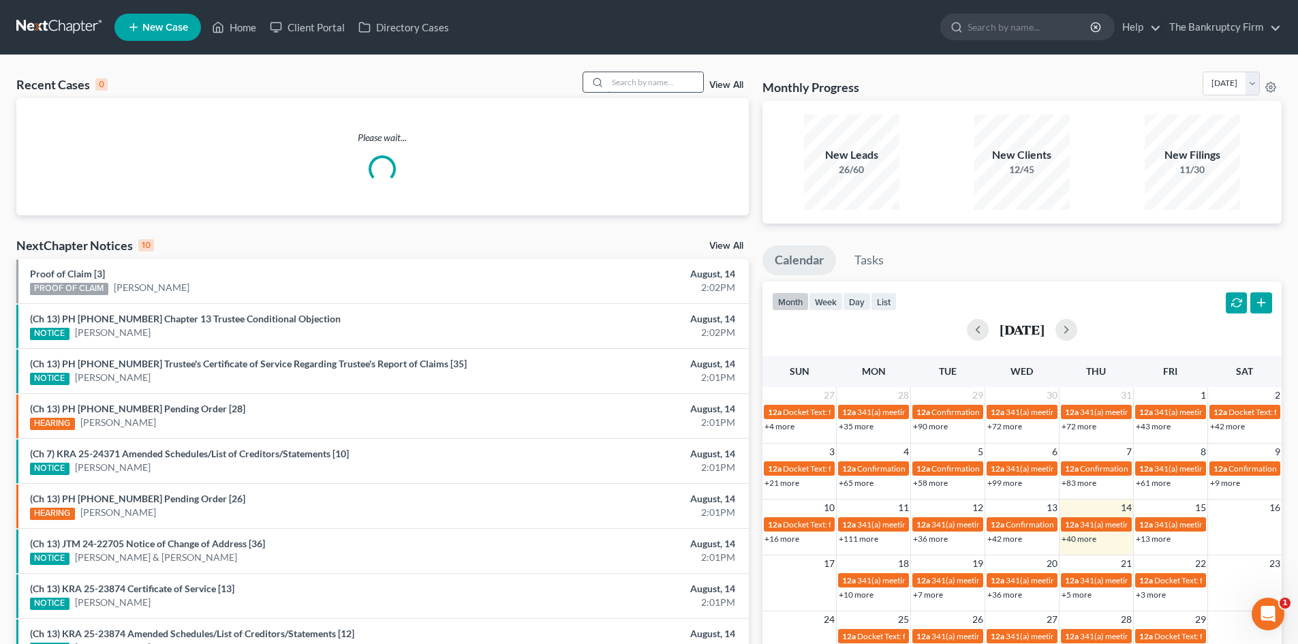
click at [637, 83] on input "search" at bounding box center [655, 82] width 95 height 20
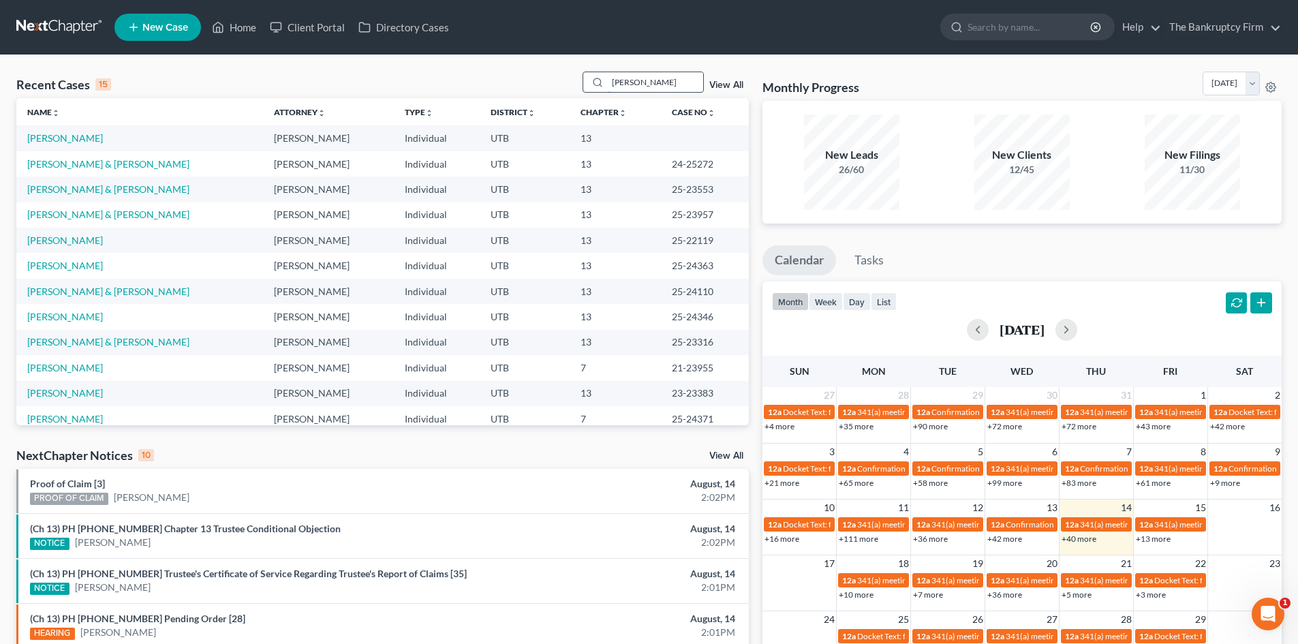
type input "[PERSON_NAME]"
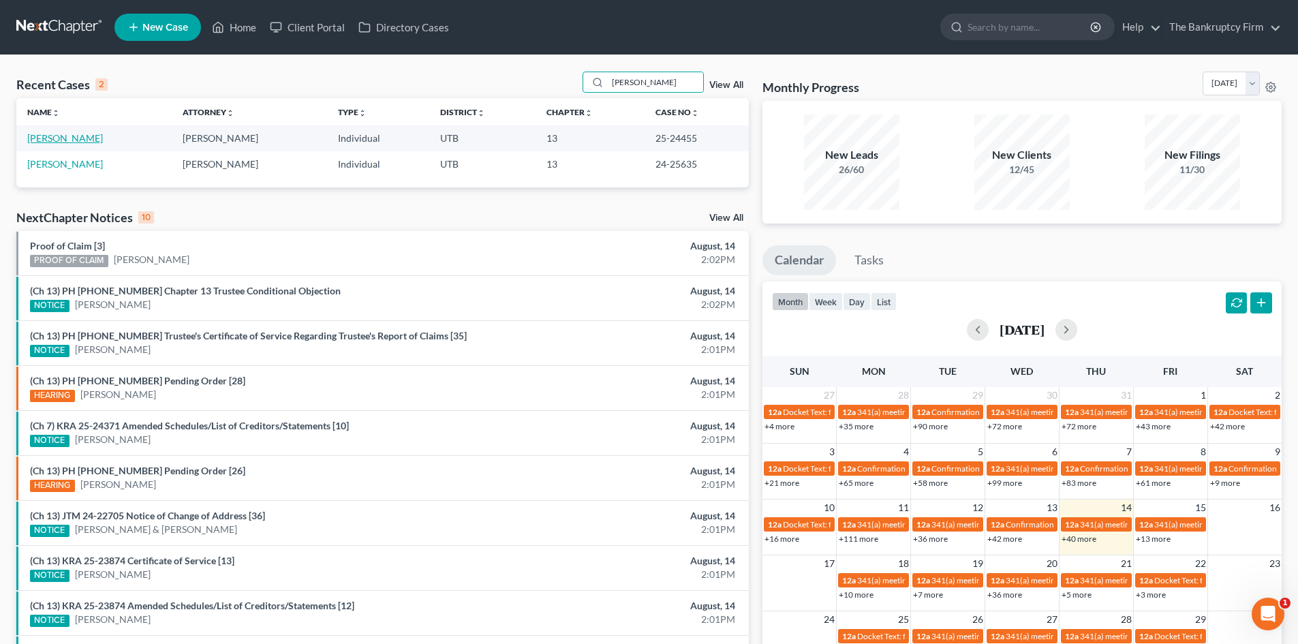
click at [76, 136] on link "[PERSON_NAME]" at bounding box center [65, 138] width 76 height 12
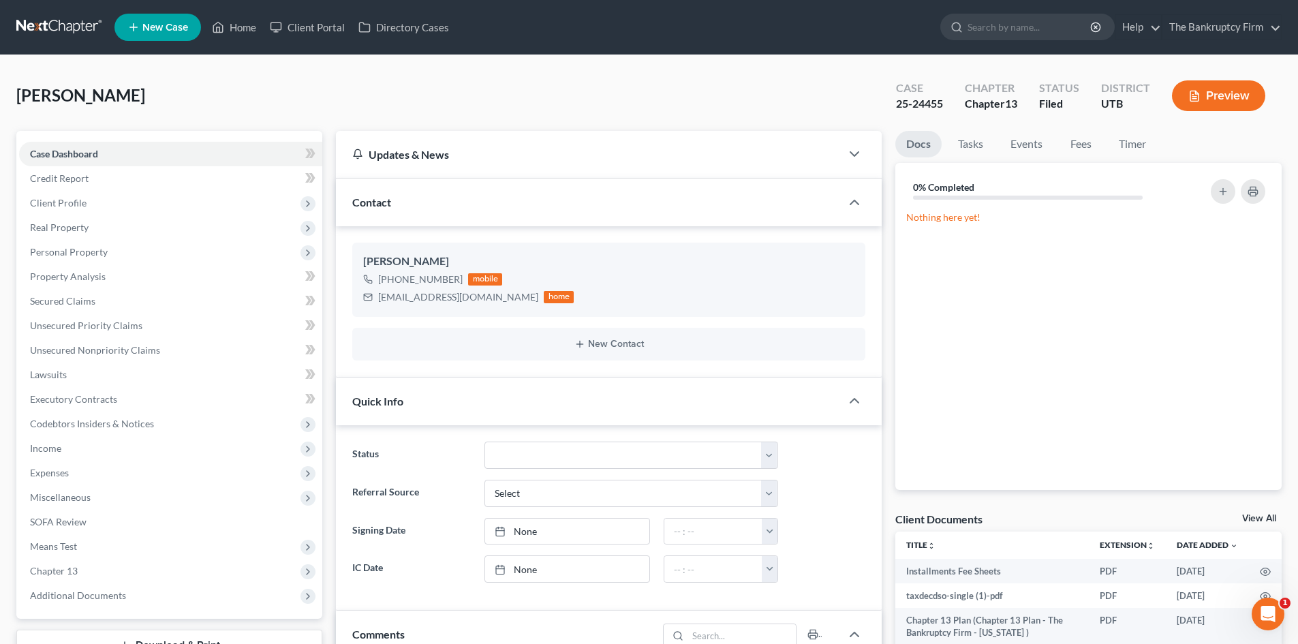
scroll to position [107, 0]
click at [153, 259] on span "Personal Property" at bounding box center [170, 252] width 303 height 25
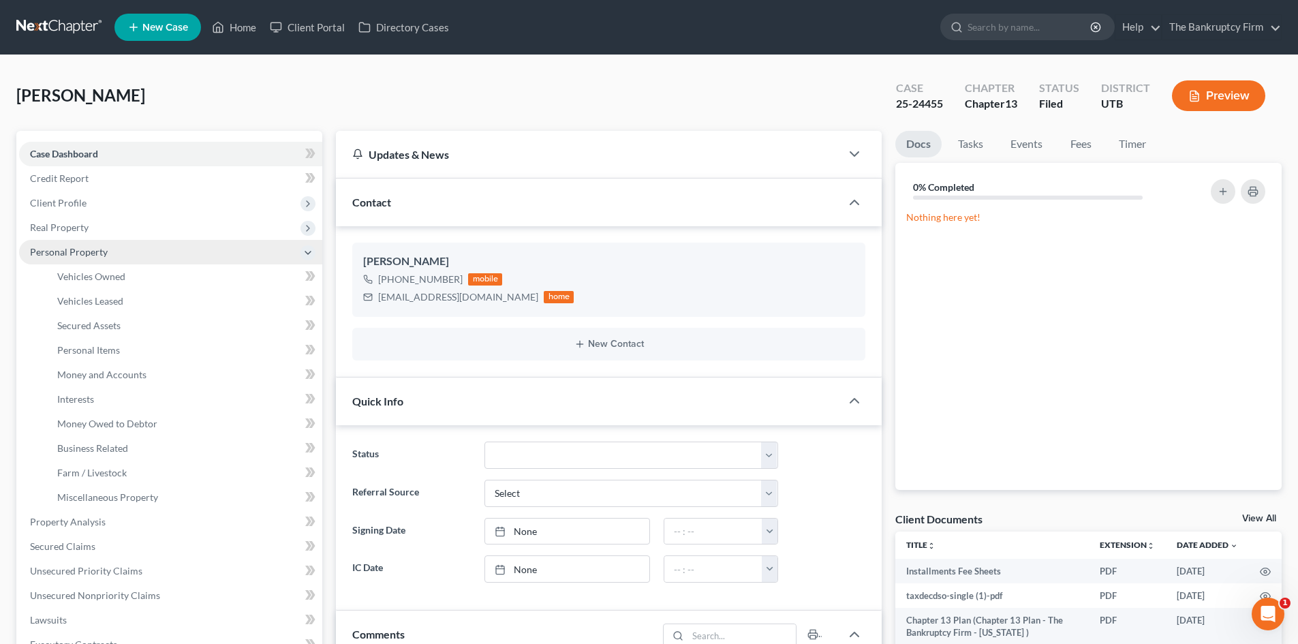
click at [153, 259] on span "Personal Property" at bounding box center [170, 252] width 303 height 25
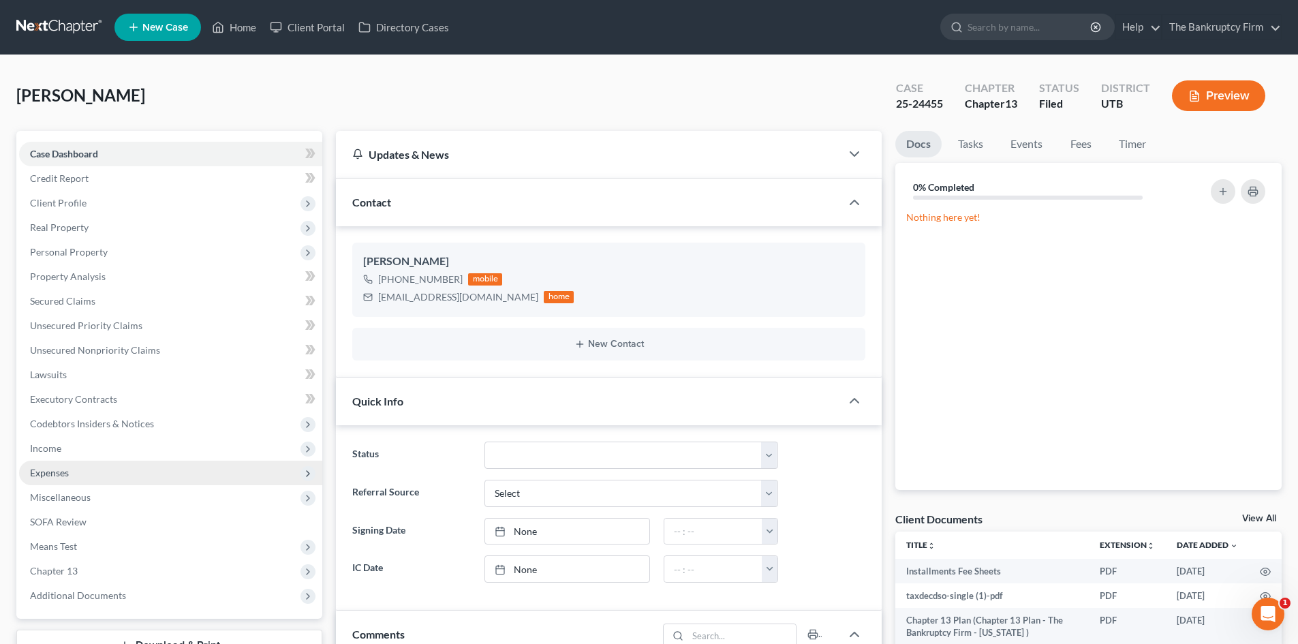
scroll to position [136, 0]
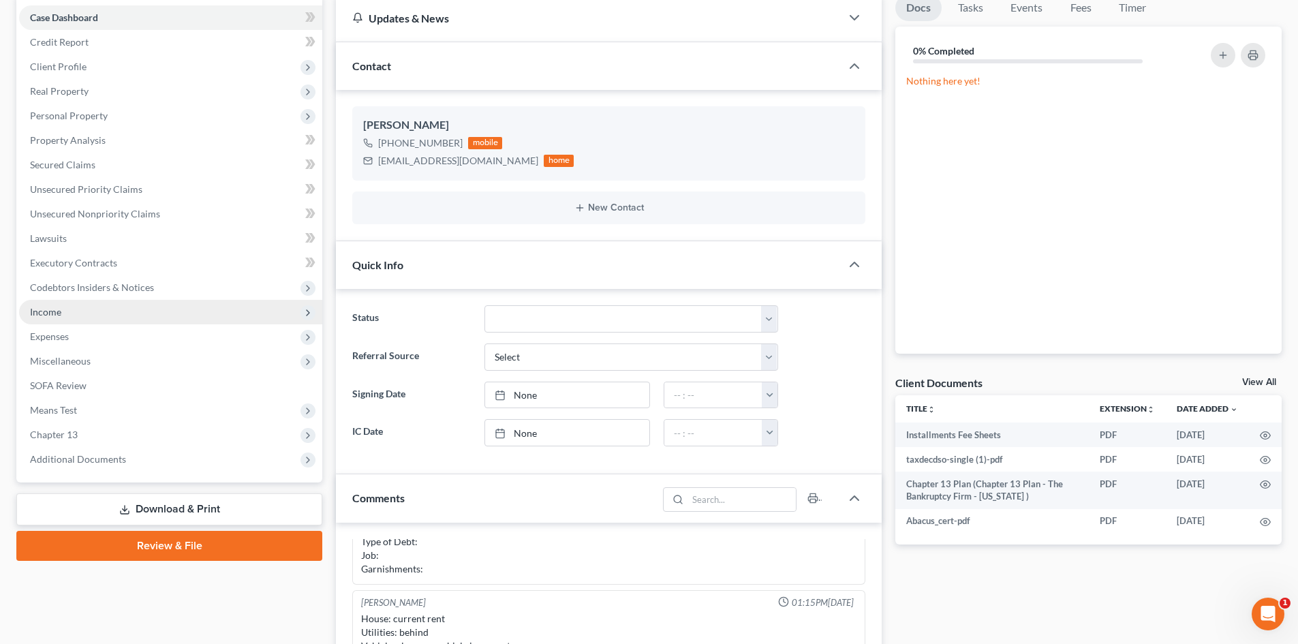
click at [144, 303] on span "Income" at bounding box center [170, 312] width 303 height 25
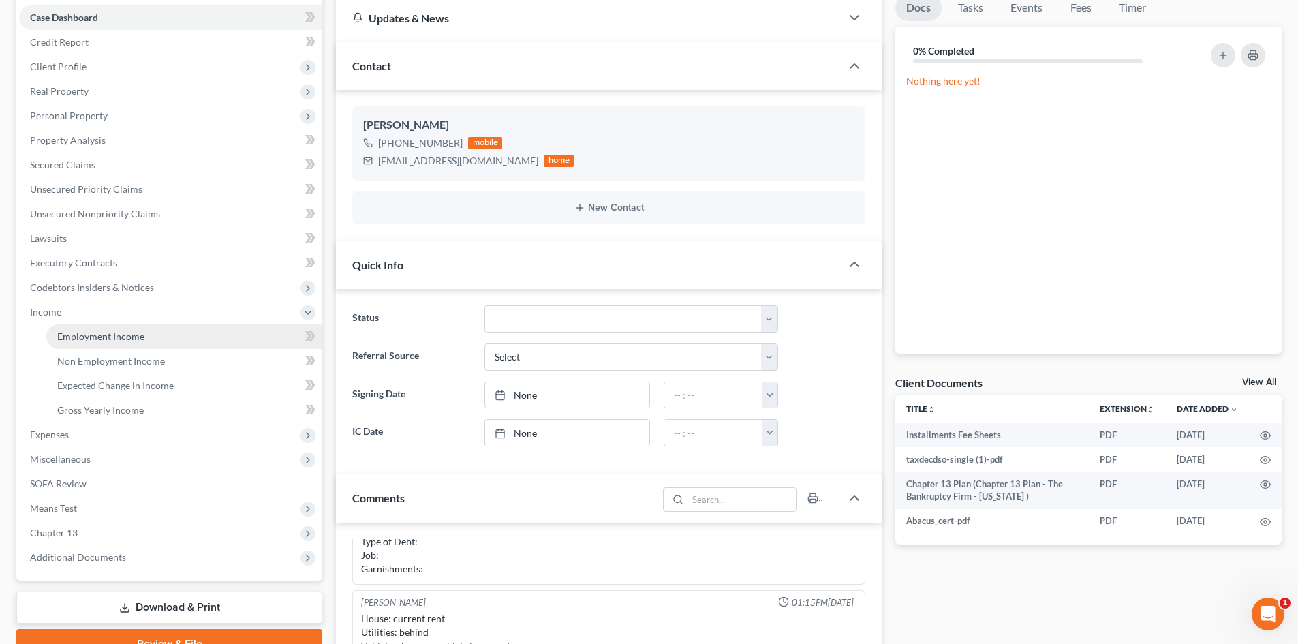
click at [177, 336] on link "Employment Income" at bounding box center [184, 336] width 276 height 25
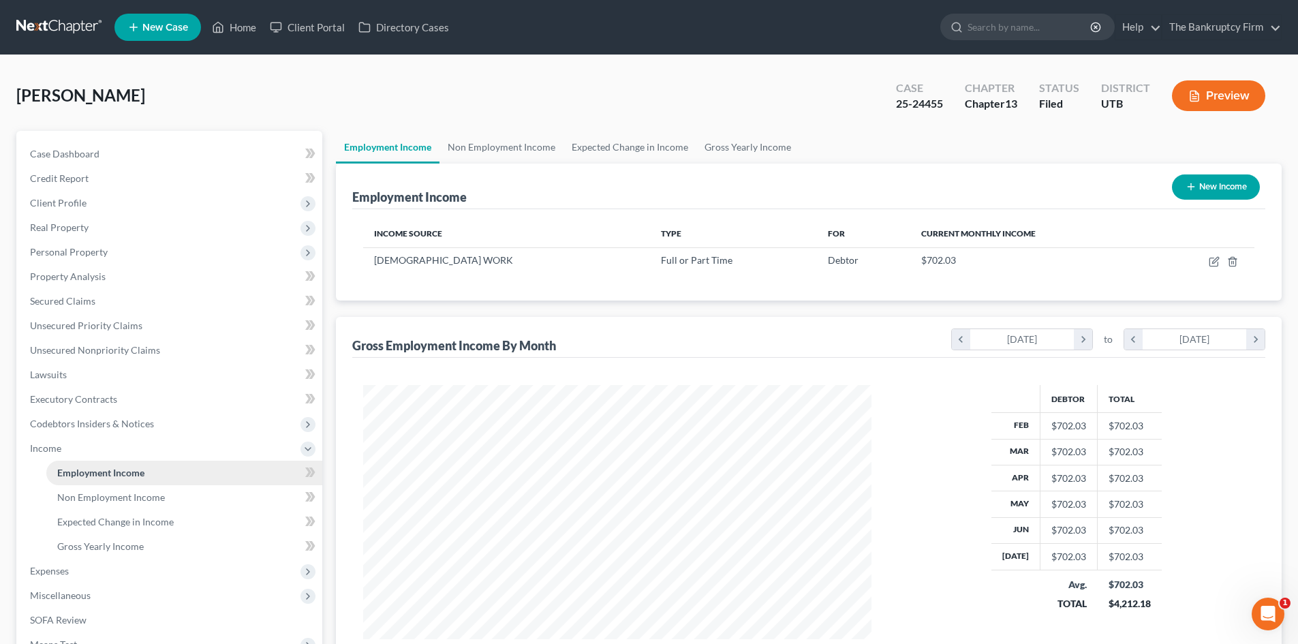
scroll to position [254, 536]
click at [232, 28] on link "Home" at bounding box center [234, 27] width 58 height 25
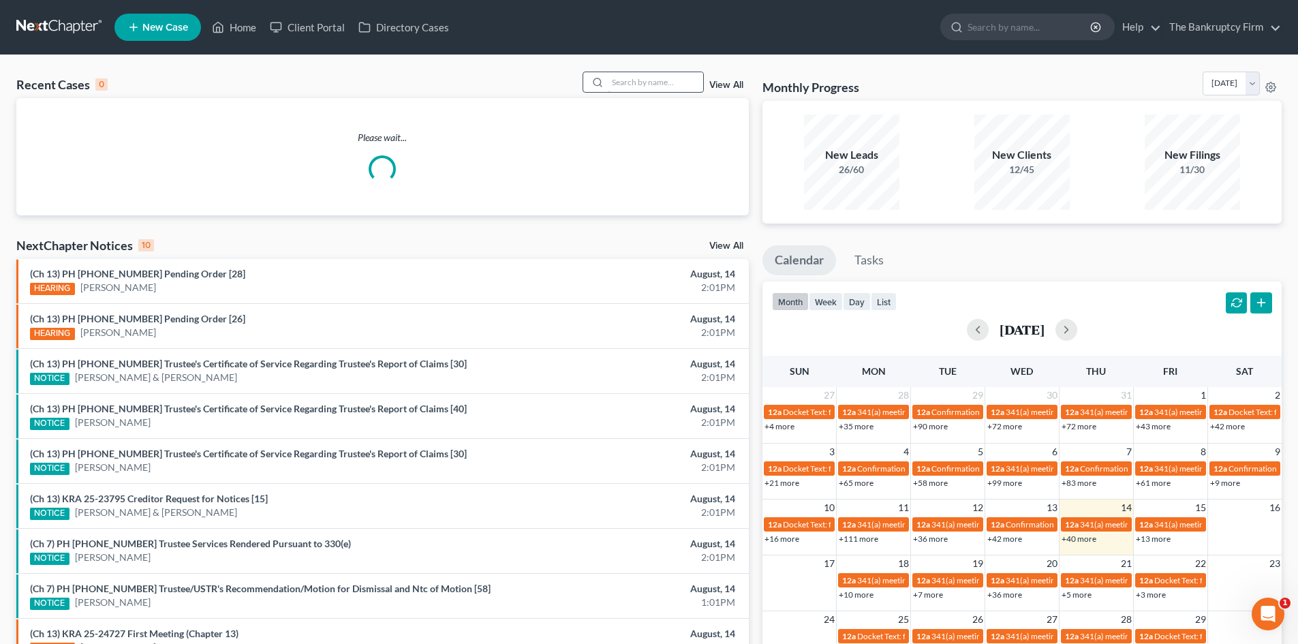
click at [655, 79] on input "search" at bounding box center [655, 82] width 95 height 20
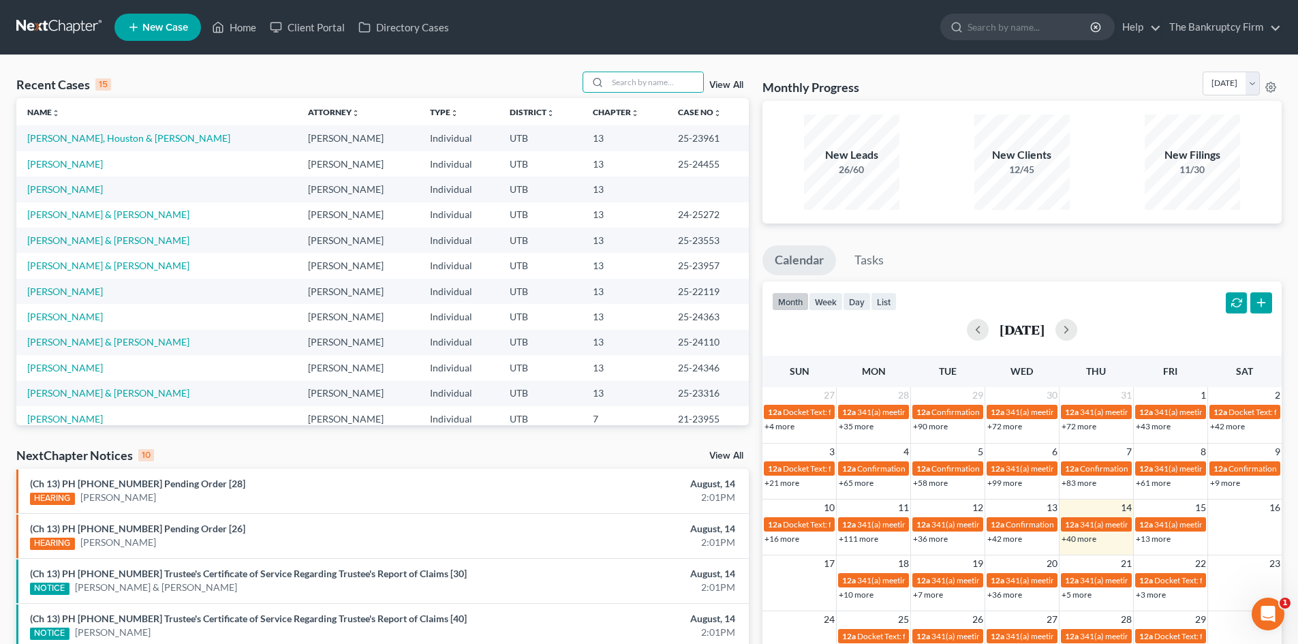
click at [732, 84] on link "View All" at bounding box center [726, 85] width 34 height 10
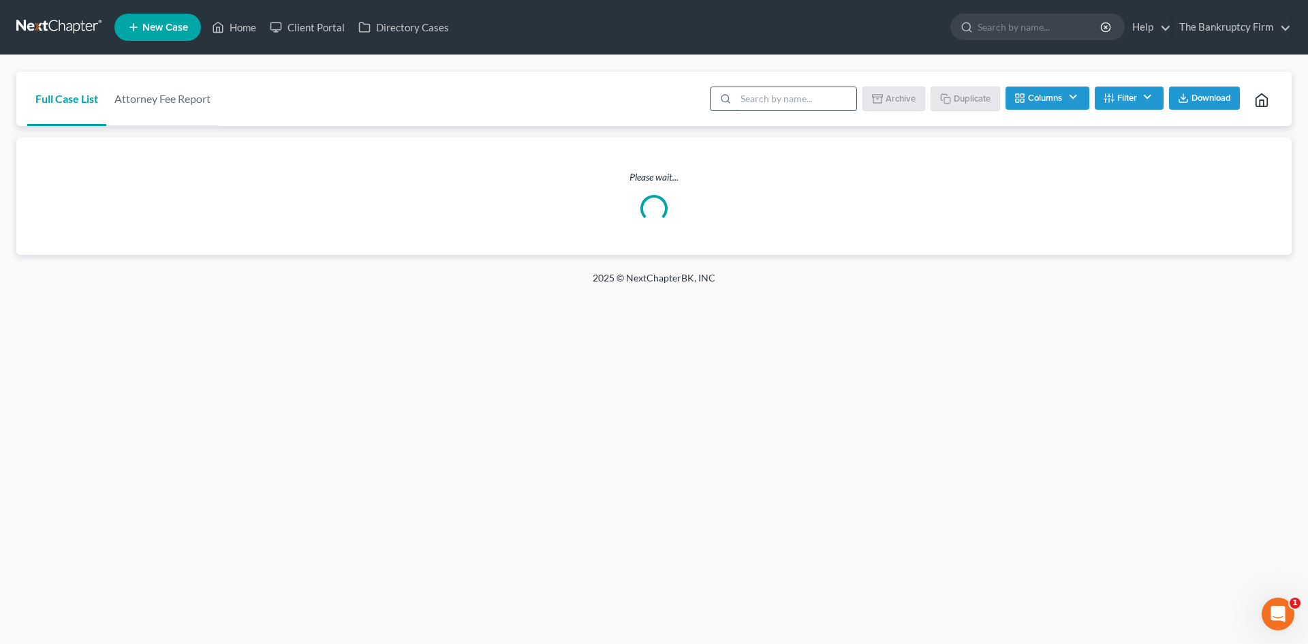
click at [769, 99] on input "search" at bounding box center [796, 98] width 121 height 23
type input "aaa"
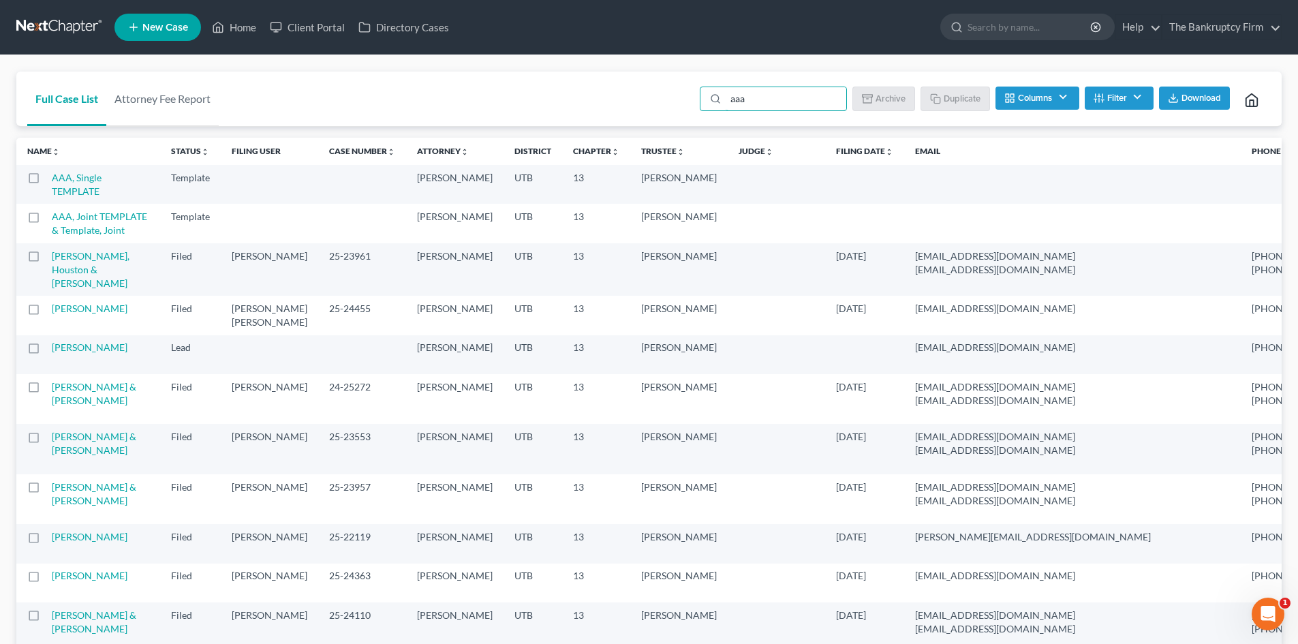
click at [46, 181] on label at bounding box center [46, 181] width 0 height 0
click at [52, 179] on input "checkbox" at bounding box center [56, 175] width 9 height 9
drag, startPoint x: 949, startPoint y: 93, endPoint x: 877, endPoint y: 116, distance: 75.0
click at [949, 93] on button "Duplicate" at bounding box center [956, 98] width 68 height 23
checkbox input "false"
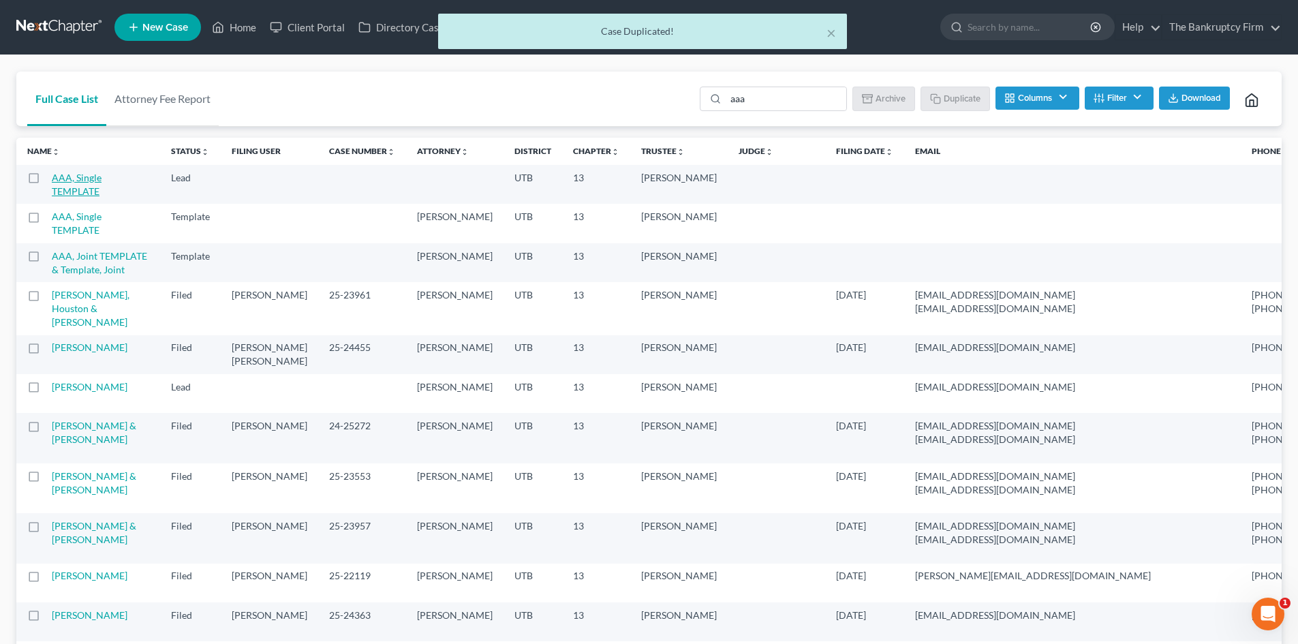
click at [95, 181] on link "AAA, Single TEMPLATE" at bounding box center [77, 184] width 50 height 25
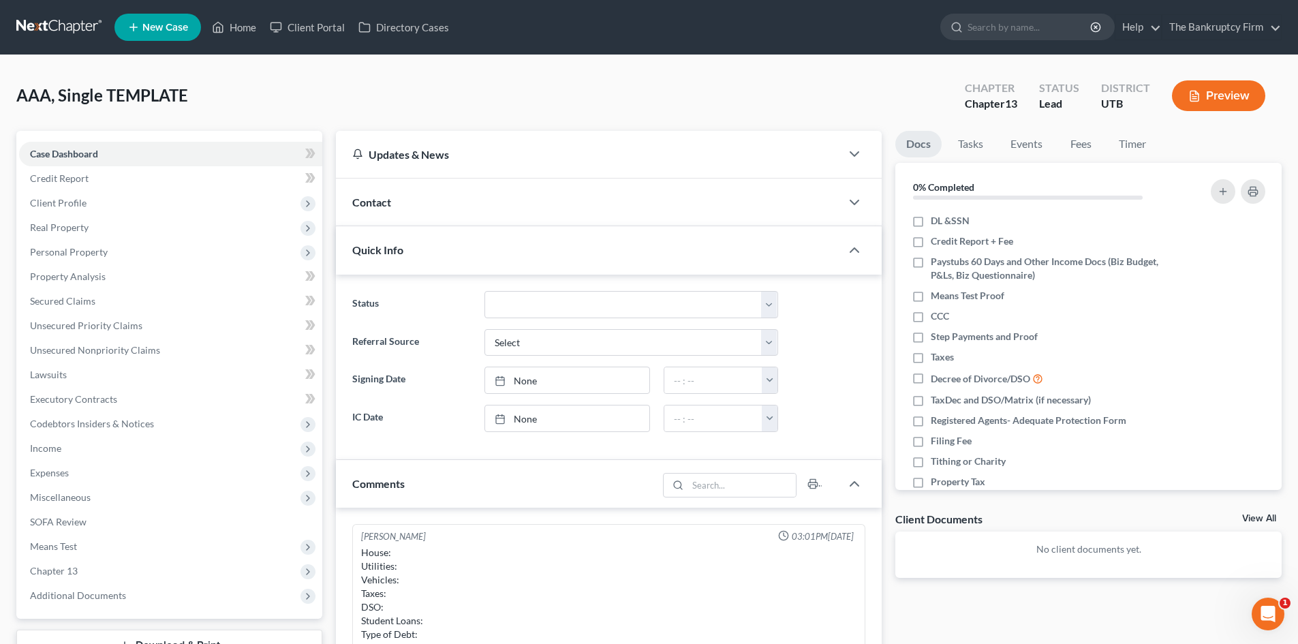
click at [444, 202] on div "Contact" at bounding box center [588, 202] width 505 height 47
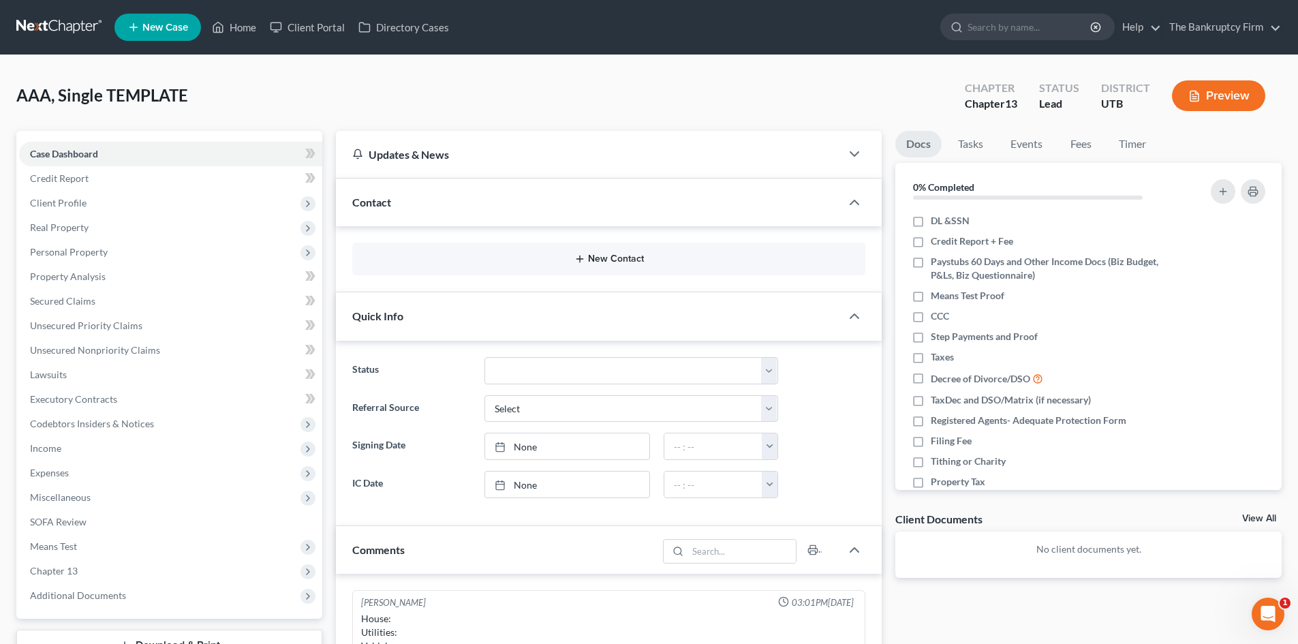
click at [559, 256] on button "New Contact" at bounding box center [608, 259] width 491 height 11
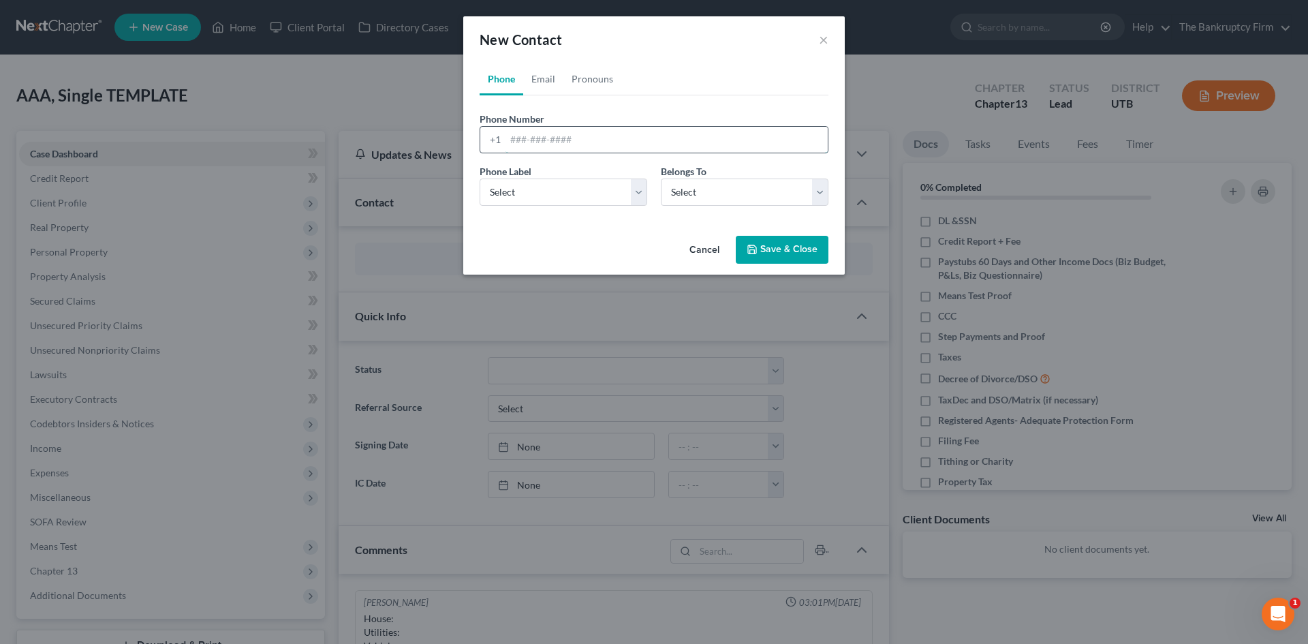
click at [597, 140] on input "tel" at bounding box center [667, 140] width 322 height 26
click at [531, 142] on input "3855880659" at bounding box center [667, 140] width 322 height 26
click at [527, 140] on input "3855880659" at bounding box center [667, 140] width 322 height 26
click at [547, 137] on input "385-5880659" at bounding box center [667, 140] width 322 height 26
click at [594, 140] on input "[PHONE_NUMBER]" at bounding box center [667, 140] width 322 height 26
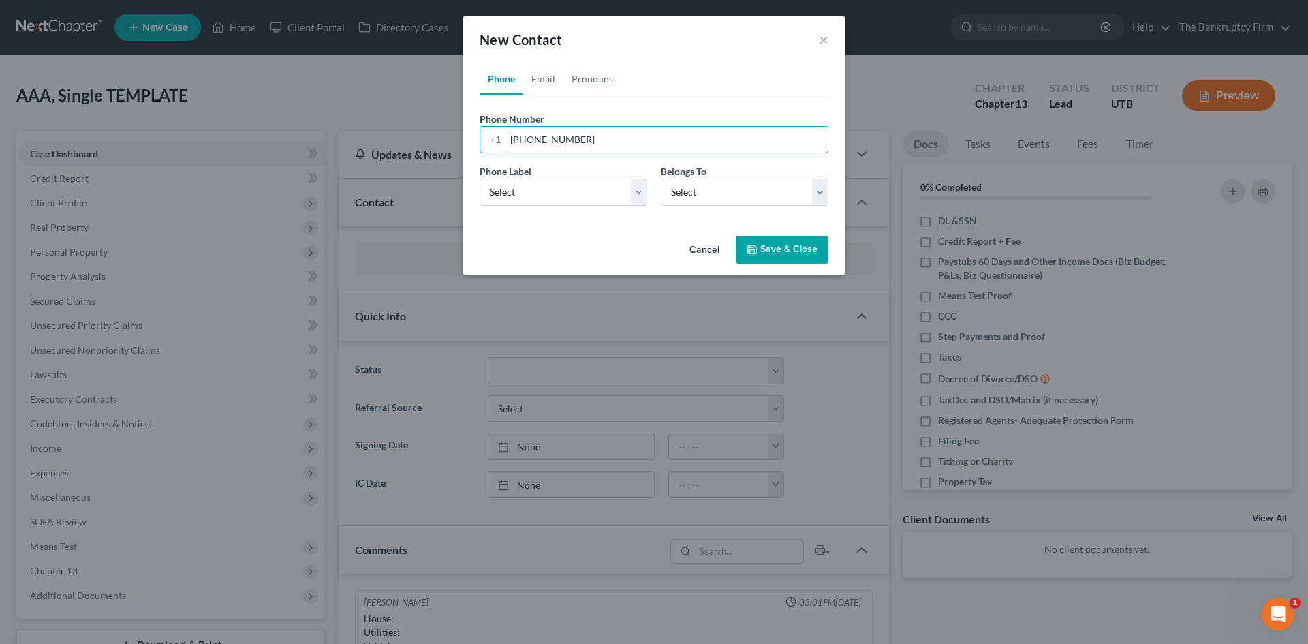
type input "[PHONE_NUMBER]"
drag, startPoint x: 595, startPoint y: 206, endPoint x: 619, endPoint y: 172, distance: 42.0
click at [596, 204] on div "Phone Label * Select Mobile Home Work Other Belongs To * Select Client Other" at bounding box center [654, 190] width 363 height 52
click at [619, 172] on div "Phone Label * Select Mobile Home Work Other" at bounding box center [563, 185] width 181 height 42
click at [617, 185] on select "Select Mobile Home Work Other" at bounding box center [564, 192] width 168 height 27
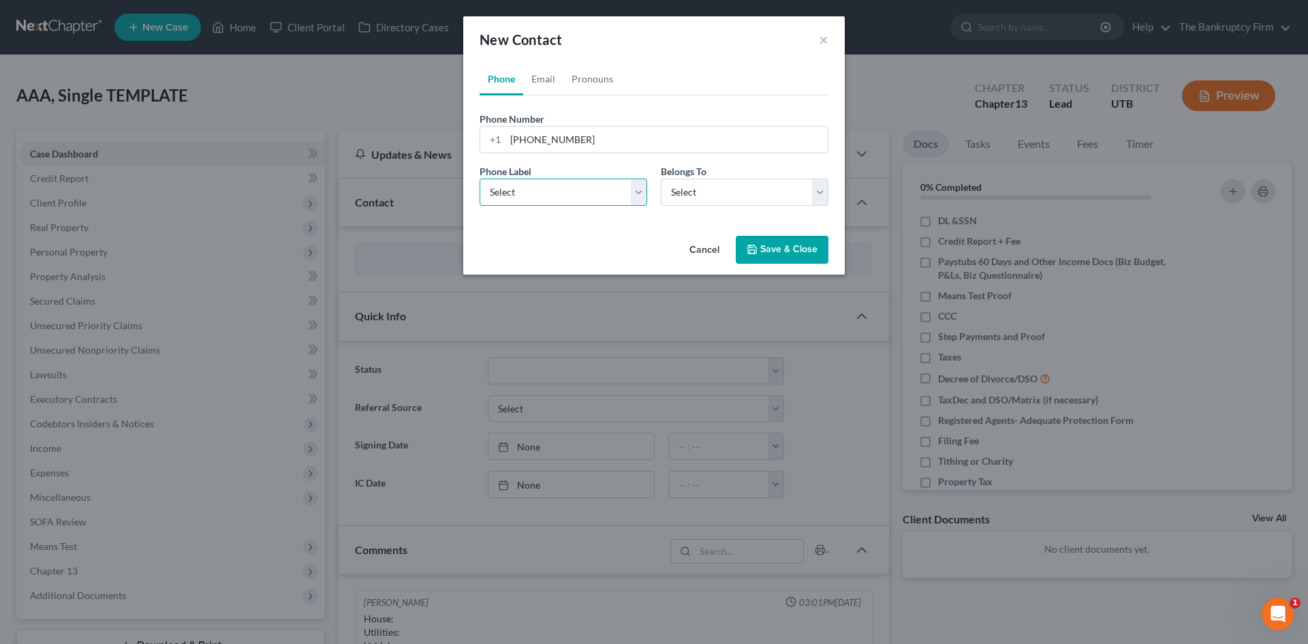
select select "0"
click at [480, 179] on select "Select Mobile Home Work Other" at bounding box center [564, 192] width 168 height 27
click at [717, 201] on select "Select Client Other" at bounding box center [745, 192] width 168 height 27
select select "0"
click at [661, 179] on select "Select Client Other" at bounding box center [745, 192] width 168 height 27
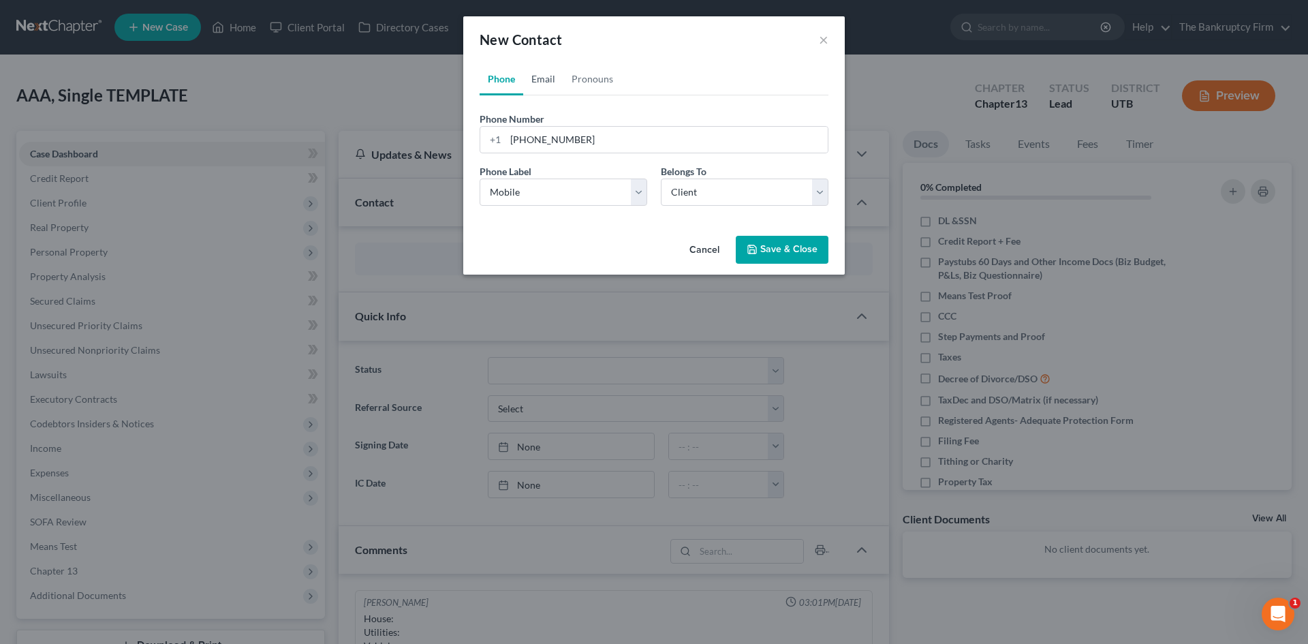
click at [549, 82] on link "Email" at bounding box center [543, 79] width 40 height 33
drag, startPoint x: 534, startPoint y: 136, endPoint x: 542, endPoint y: 135, distance: 8.3
click at [534, 136] on input "email" at bounding box center [667, 140] width 322 height 26
type input "[EMAIL_ADDRESS][DOMAIN_NAME]"
drag, startPoint x: 531, startPoint y: 178, endPoint x: 529, endPoint y: 191, distance: 13.8
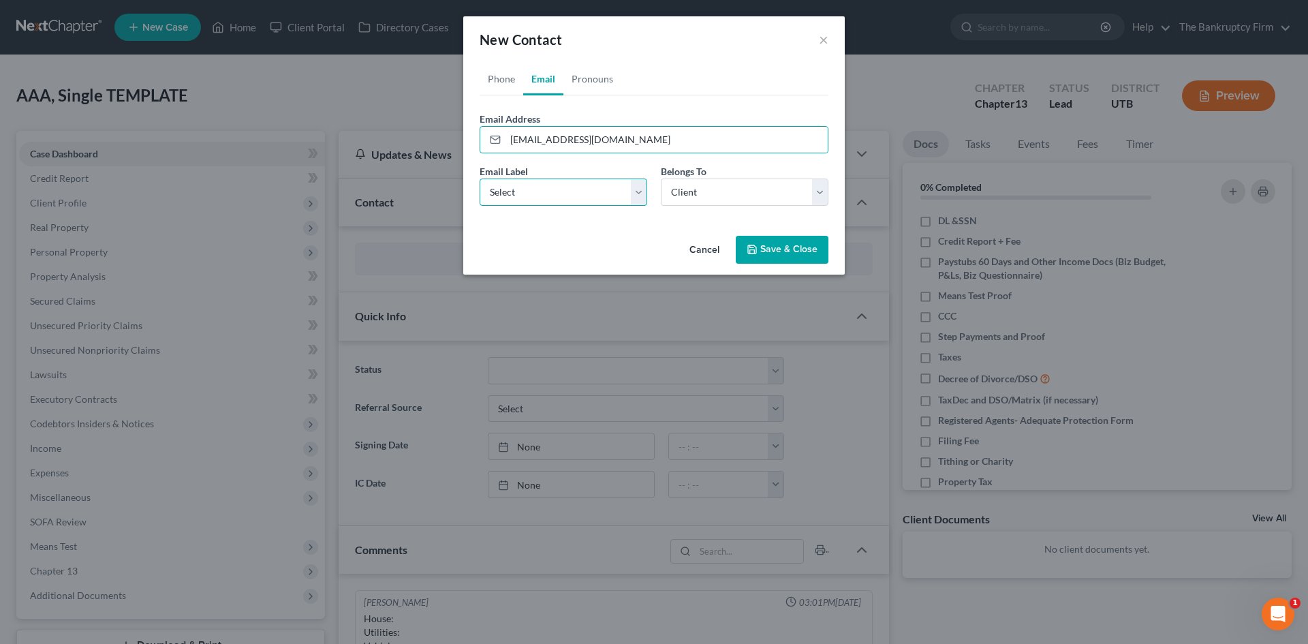
click at [531, 177] on div "Email Label Select Home Work Other" at bounding box center [563, 185] width 181 height 42
select select "0"
click at [480, 179] on select "Select Home Work Other" at bounding box center [564, 192] width 168 height 27
drag, startPoint x: 670, startPoint y: 192, endPoint x: 665, endPoint y: 204, distance: 13.2
click at [670, 192] on select "Select Client Other" at bounding box center [745, 192] width 168 height 27
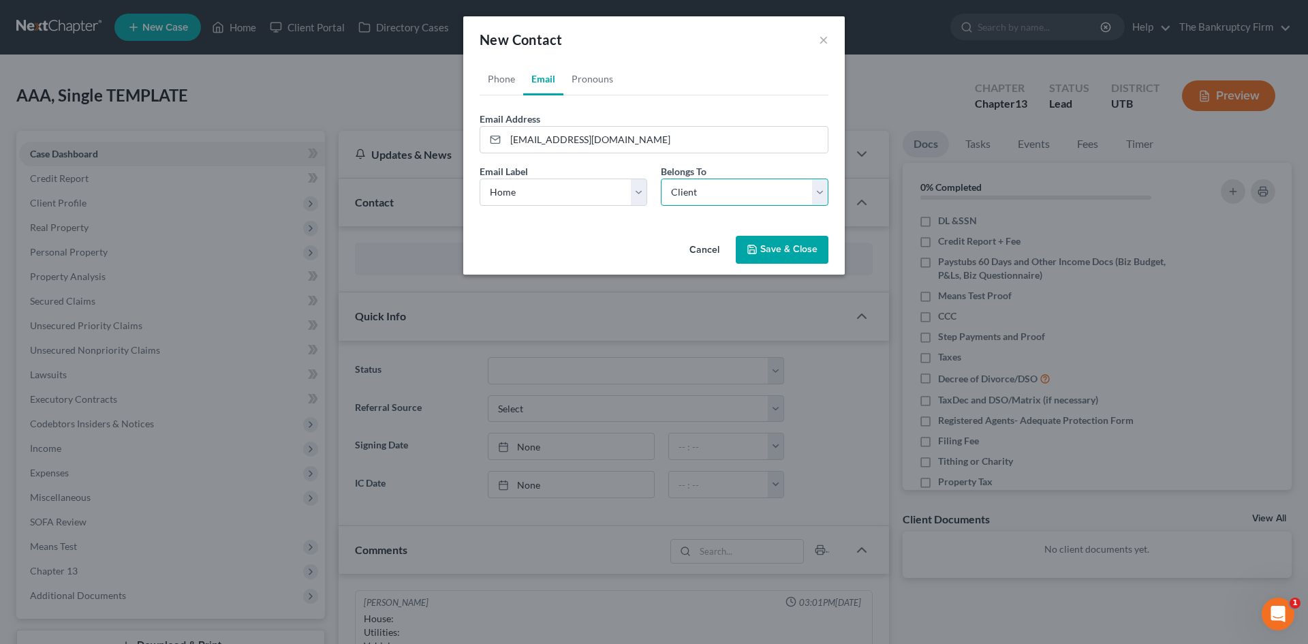
click at [661, 179] on select "Select Client Other" at bounding box center [745, 192] width 168 height 27
click at [754, 249] on icon "button" at bounding box center [752, 249] width 11 height 11
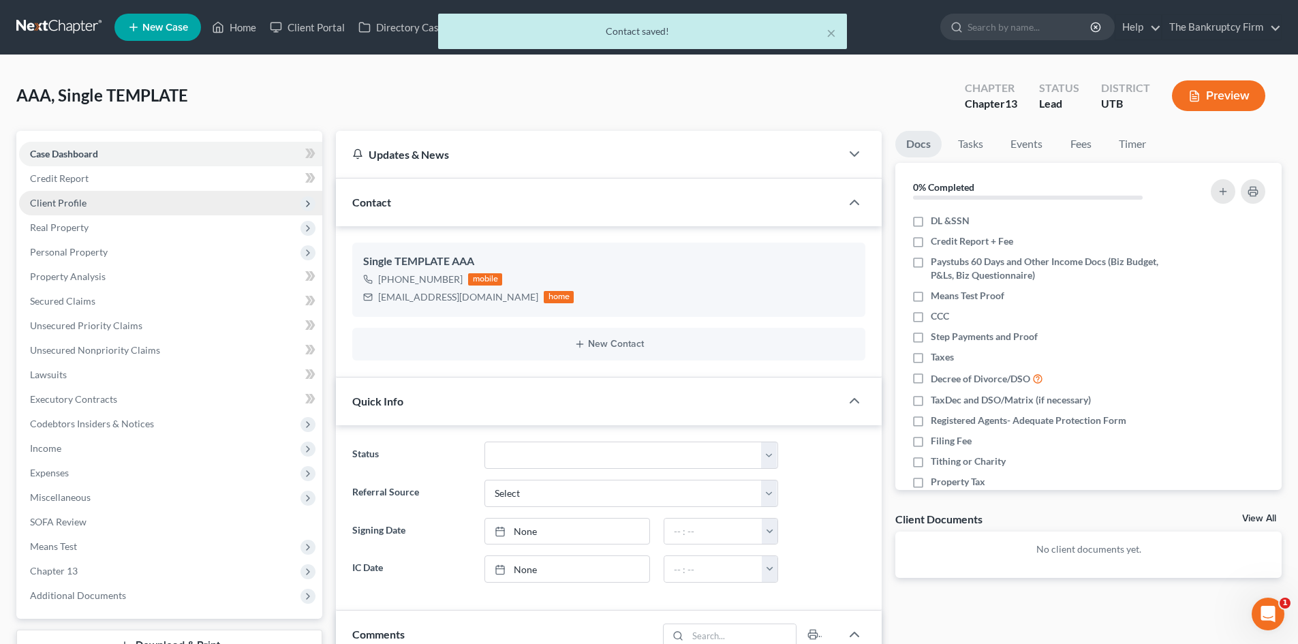
click at [146, 197] on span "Client Profile" at bounding box center [170, 203] width 303 height 25
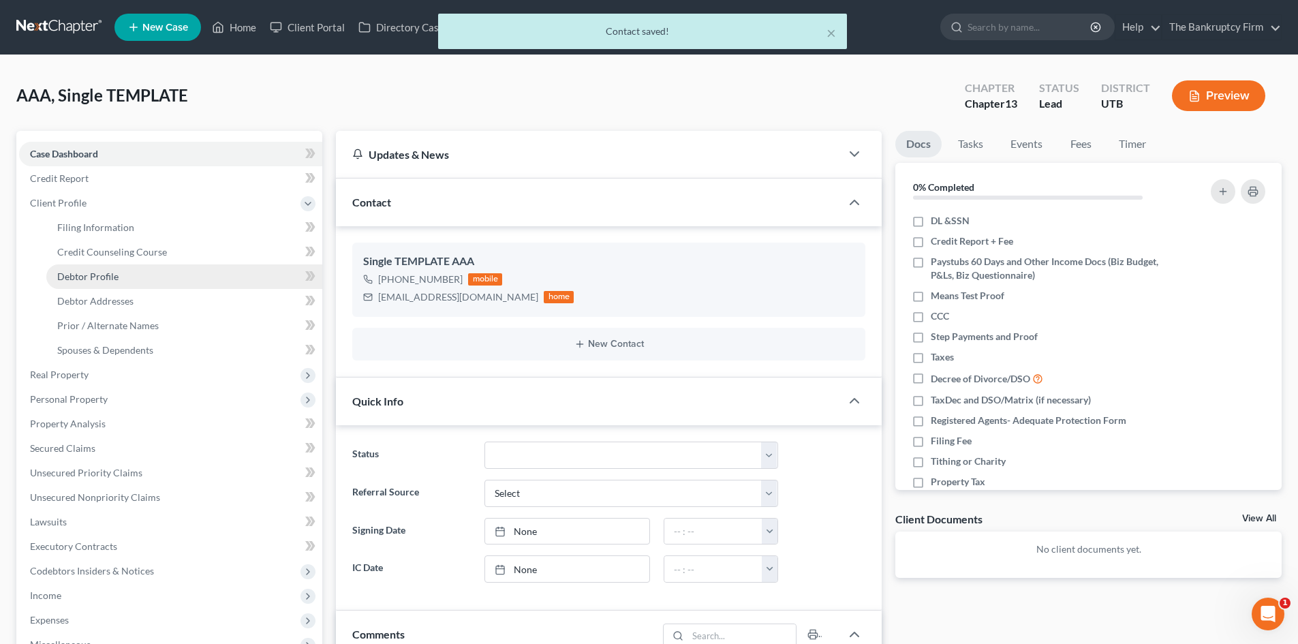
click at [144, 271] on link "Debtor Profile" at bounding box center [184, 276] width 276 height 25
select select "1"
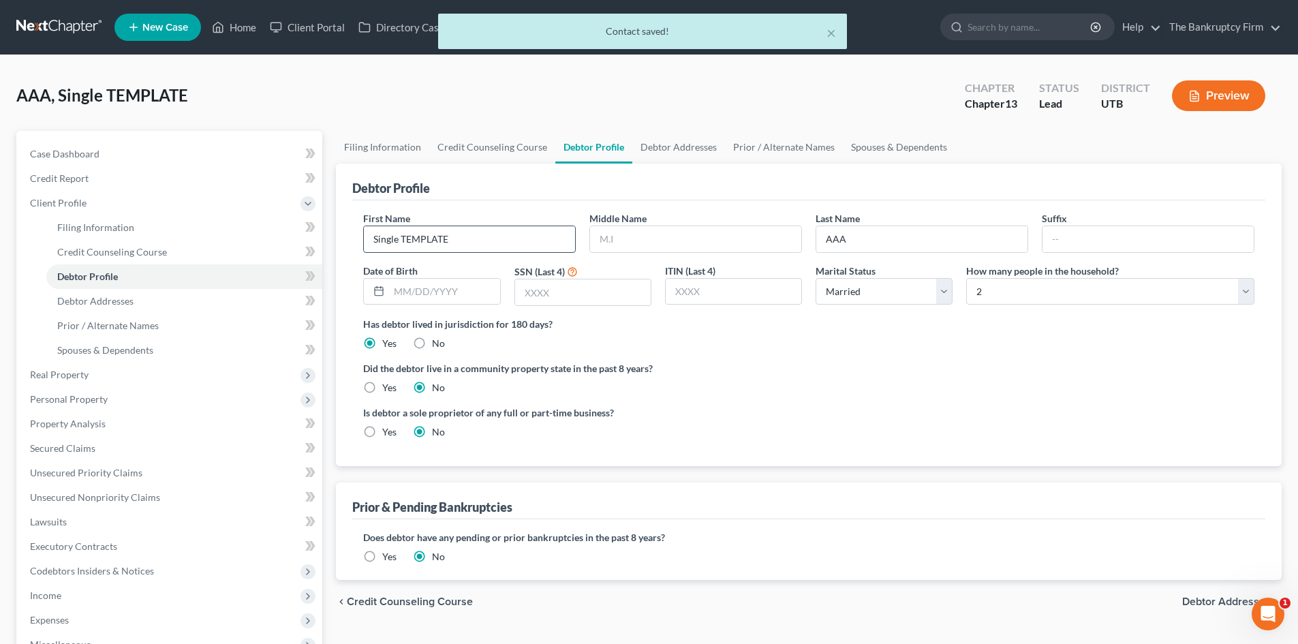
click at [464, 249] on input "Single TEMPLATE" at bounding box center [469, 239] width 211 height 26
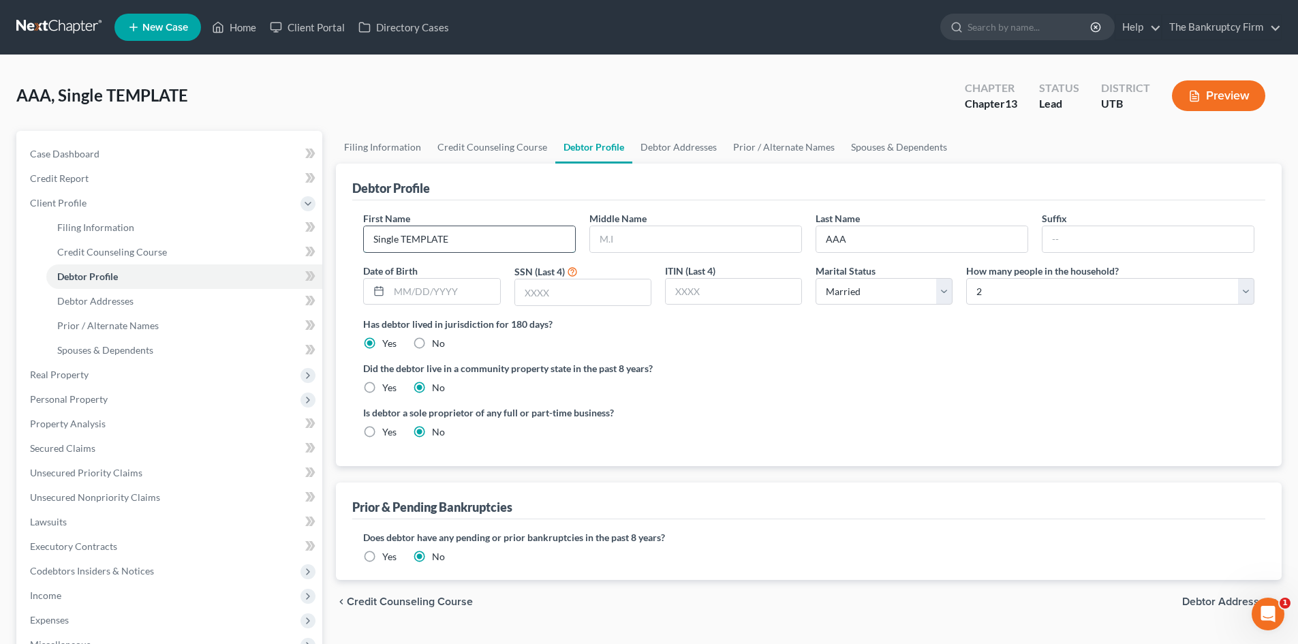
click at [464, 249] on input "Single TEMPLATE" at bounding box center [469, 239] width 211 height 26
type input "Kolten"
drag, startPoint x: 877, startPoint y: 233, endPoint x: 825, endPoint y: 240, distance: 52.9
click at [825, 240] on input "AAA" at bounding box center [921, 239] width 211 height 26
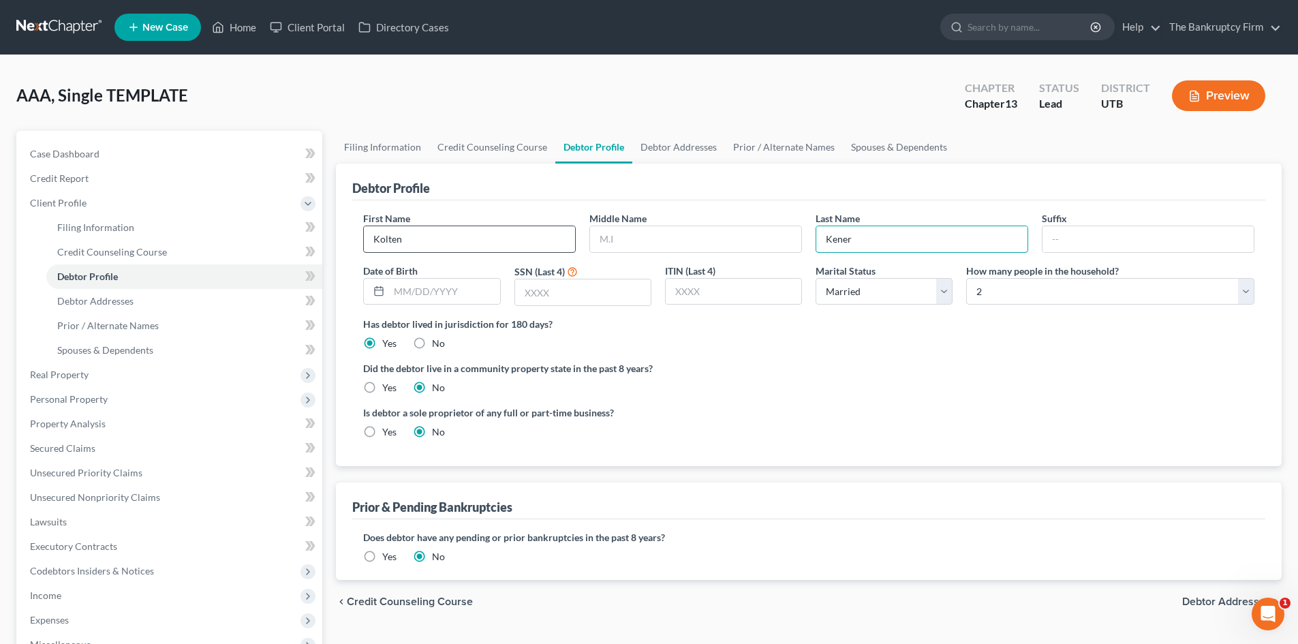
type input "Kener"
click at [541, 241] on input "Kolten" at bounding box center [469, 239] width 211 height 26
click at [452, 297] on input "text" at bounding box center [444, 292] width 110 height 26
type input "[DATE]"
click at [576, 289] on input "text" at bounding box center [583, 292] width 136 height 26
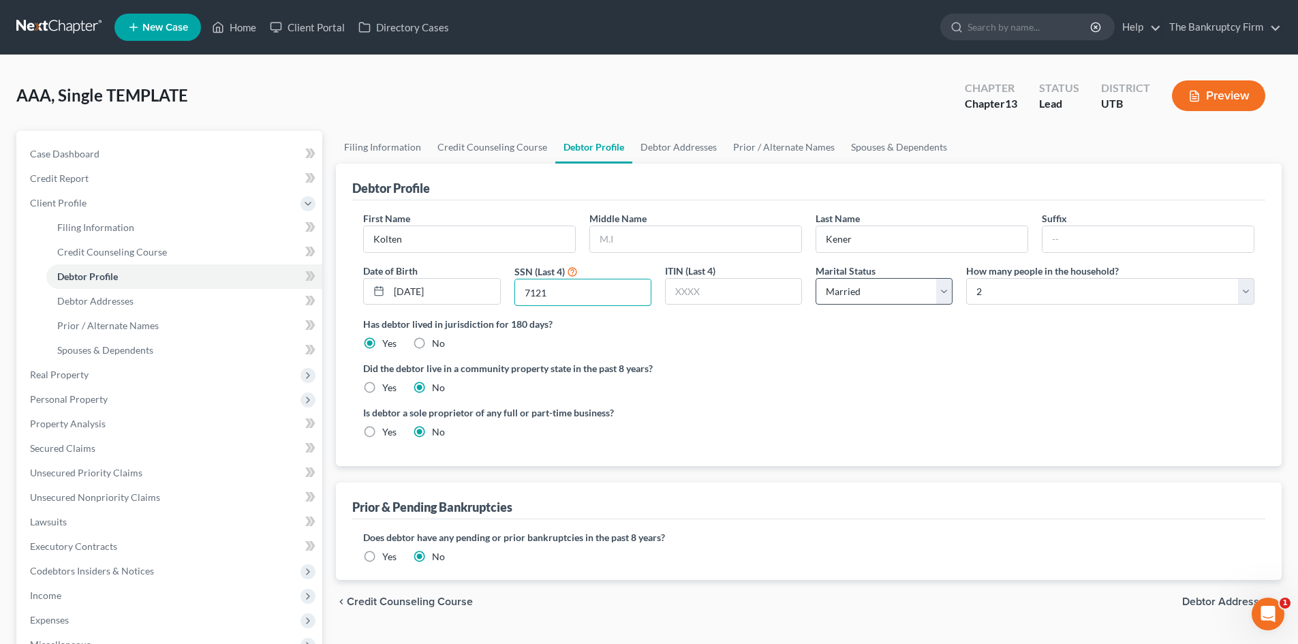
type input "7121"
click at [897, 303] on select "Select Single Married Separated Divorced Widowed" at bounding box center [884, 291] width 137 height 27
select select "0"
click at [816, 278] on select "Select Single Married Separated Divorced Widowed" at bounding box center [884, 291] width 137 height 27
click at [1021, 295] on select "Select 1 2 3 4 5 6 7 8 9 10 11 12 13 14 15 16 17 18 19 20" at bounding box center [1110, 291] width 288 height 27
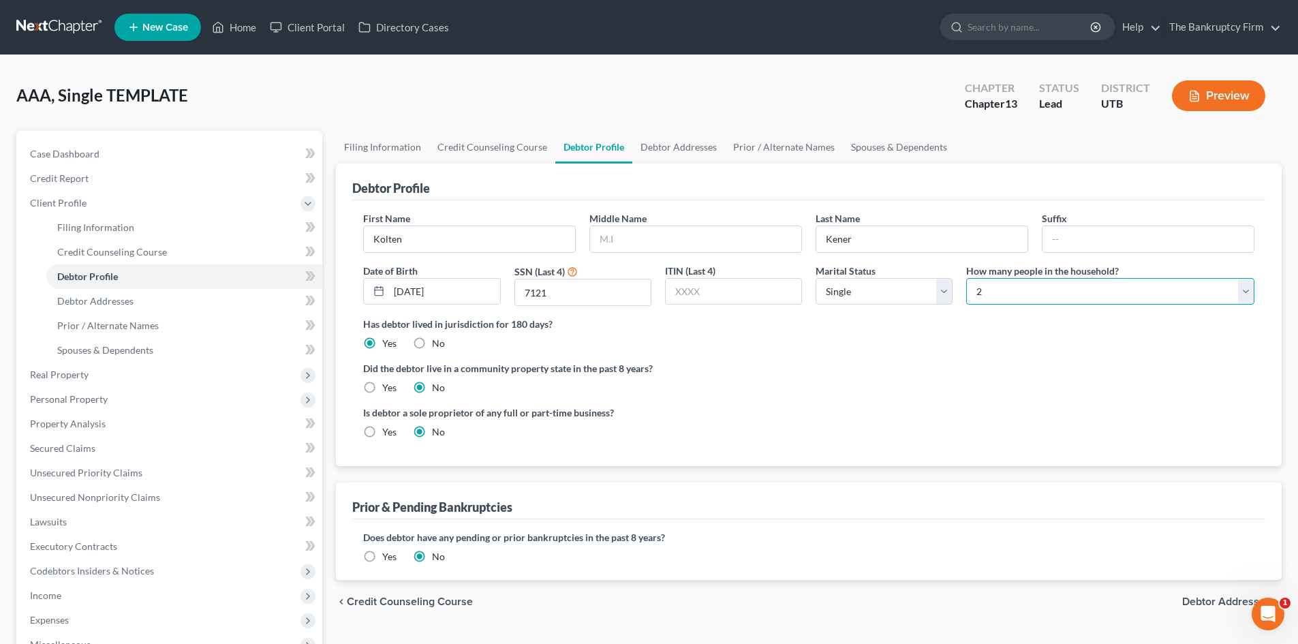
select select "0"
click at [966, 278] on select "Select 1 2 3 4 5 6 7 8 9 10 11 12 13 14 15 16 17 18 19 20" at bounding box center [1110, 291] width 288 height 27
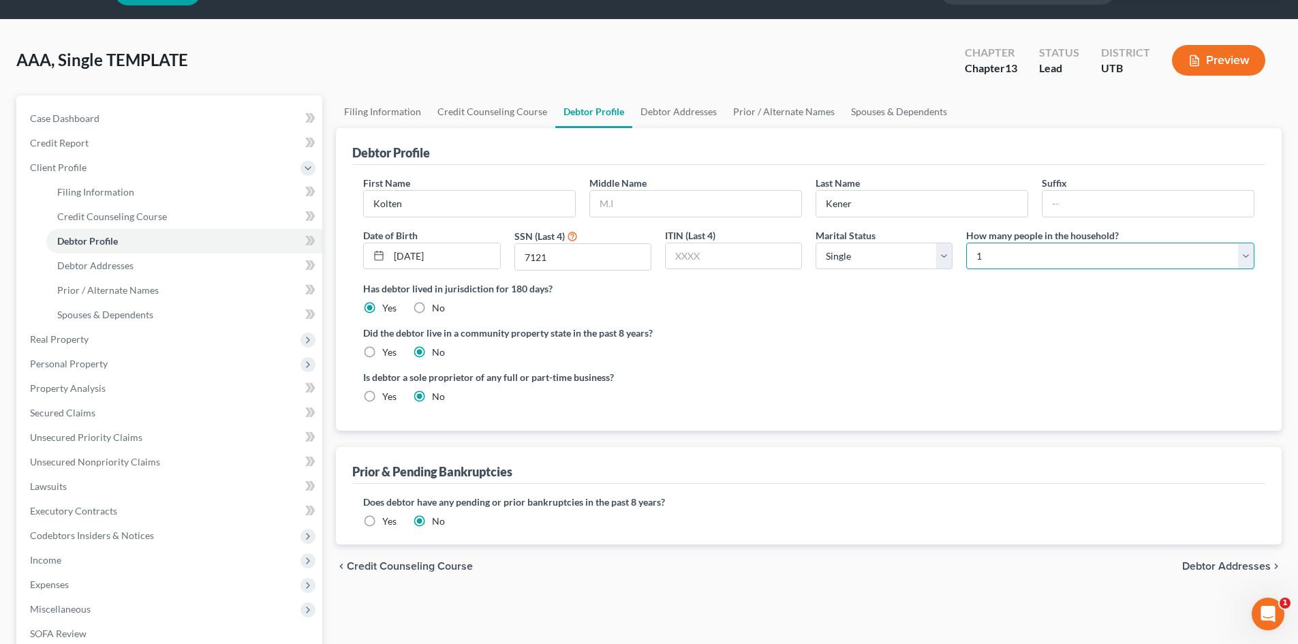
scroll to position [68, 0]
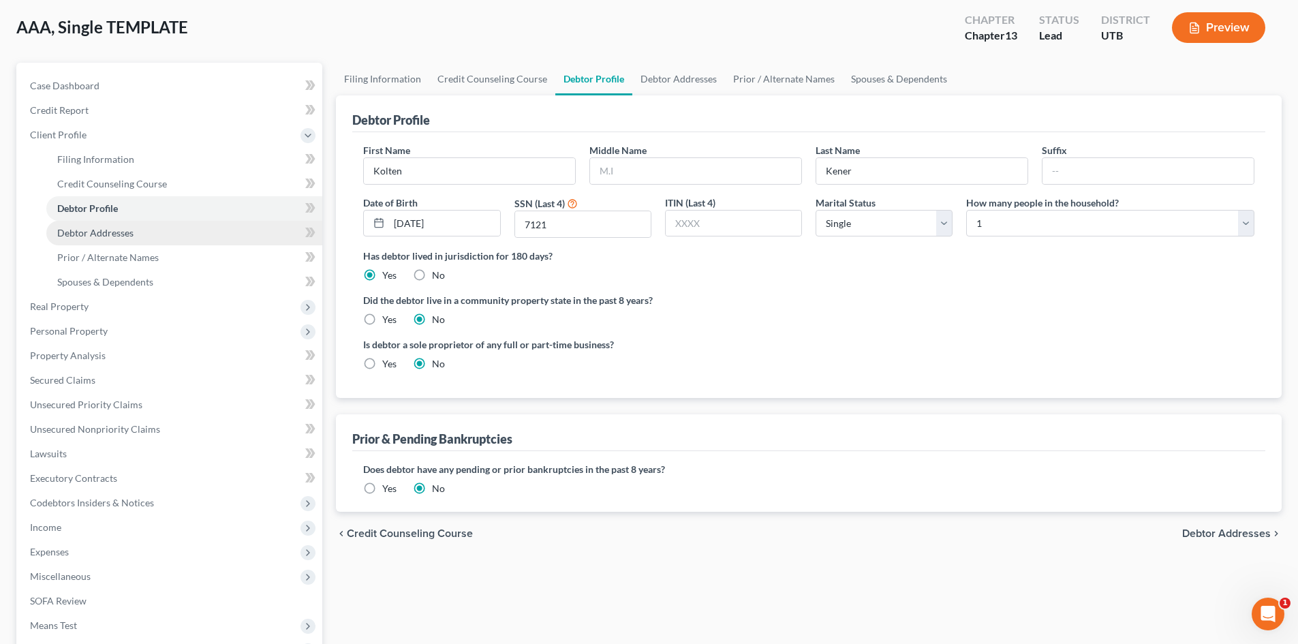
click at [166, 227] on link "Debtor Addresses" at bounding box center [184, 233] width 276 height 25
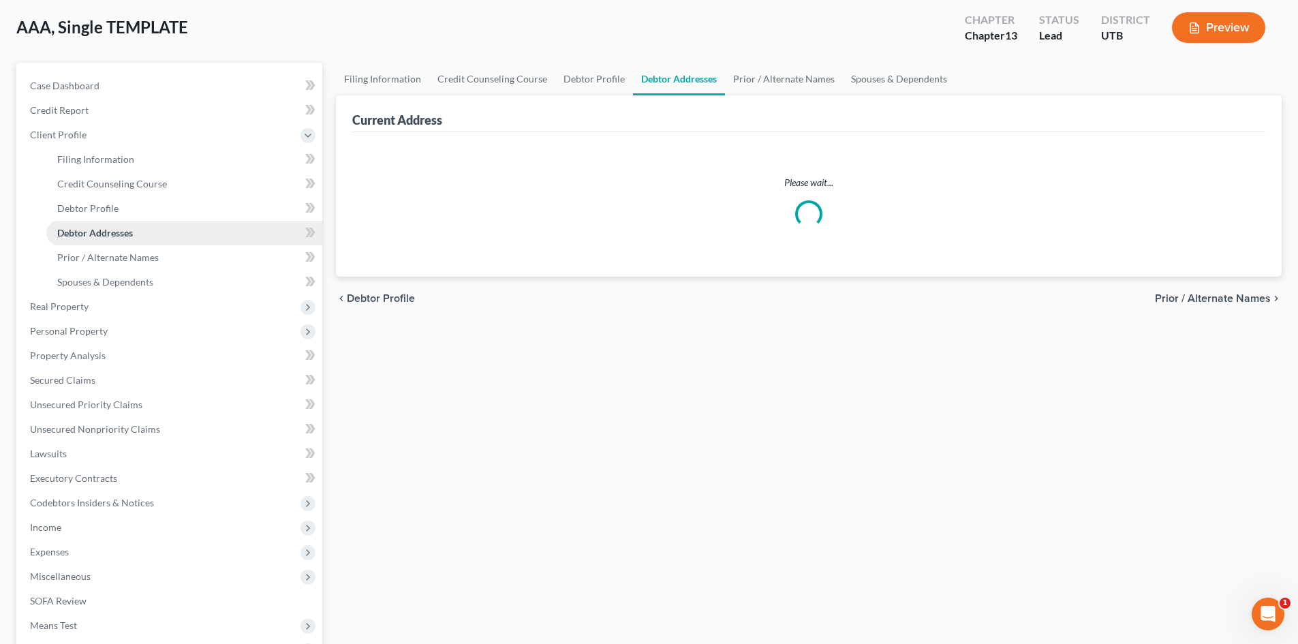
scroll to position [13, 0]
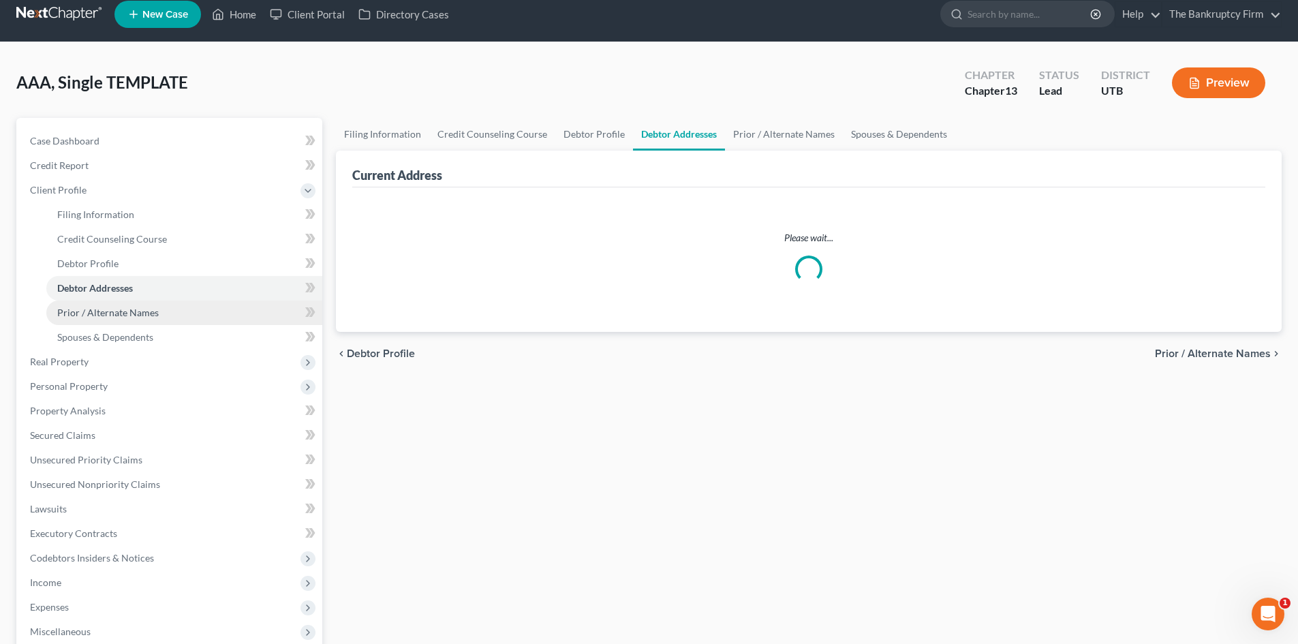
select select "0"
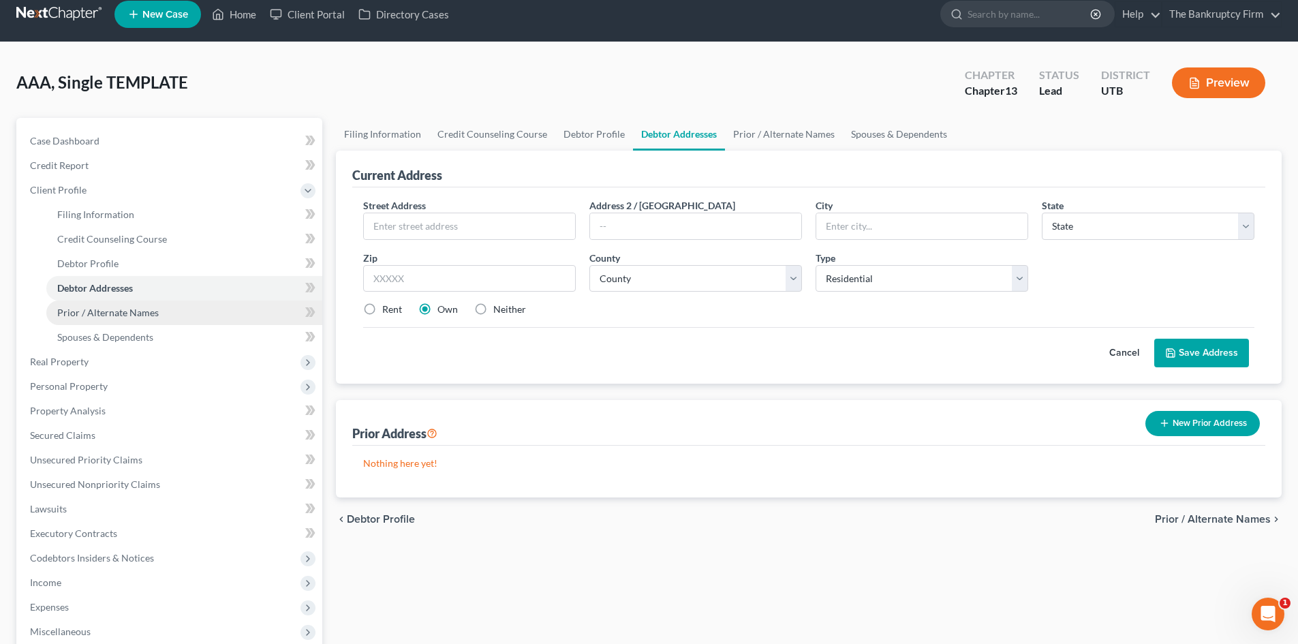
scroll to position [0, 0]
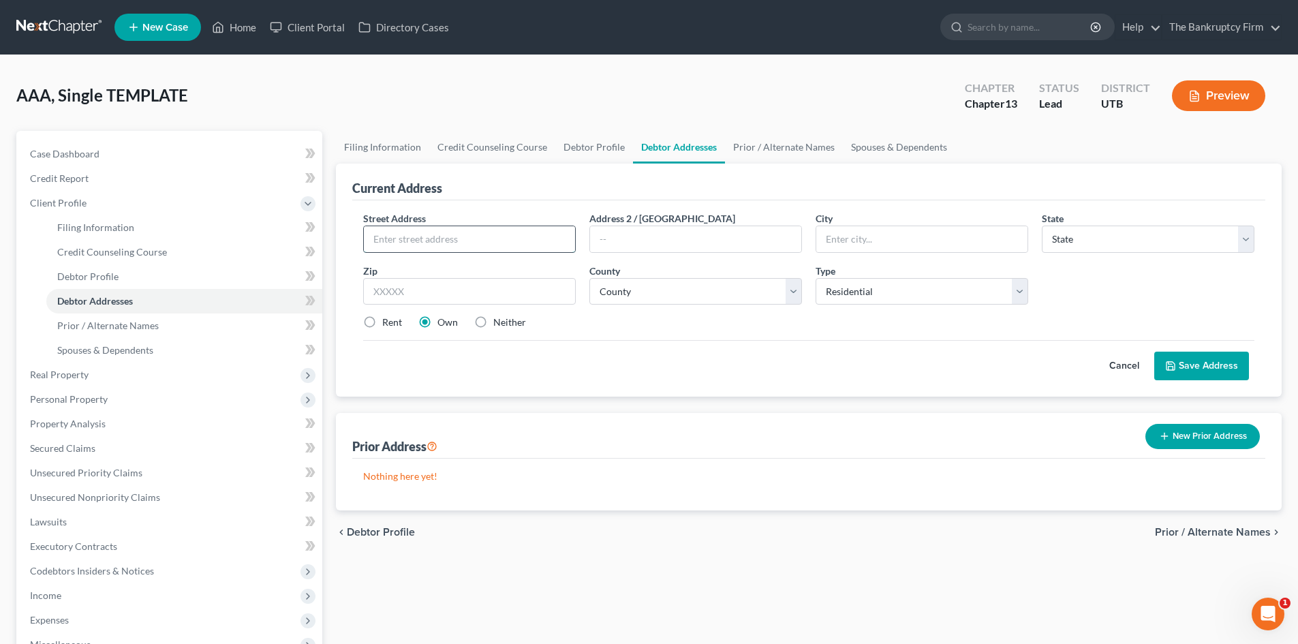
click at [482, 234] on input "text" at bounding box center [469, 239] width 211 height 26
type input "331 E 8920 S"
click at [865, 234] on input "text" at bounding box center [921, 239] width 211 height 26
type input "[PERSON_NAME]"
click at [1066, 234] on select "State [US_STATE] AK AR AZ CA CO CT DE DC [GEOGRAPHIC_DATA] [GEOGRAPHIC_DATA] GU…" at bounding box center [1148, 239] width 213 height 27
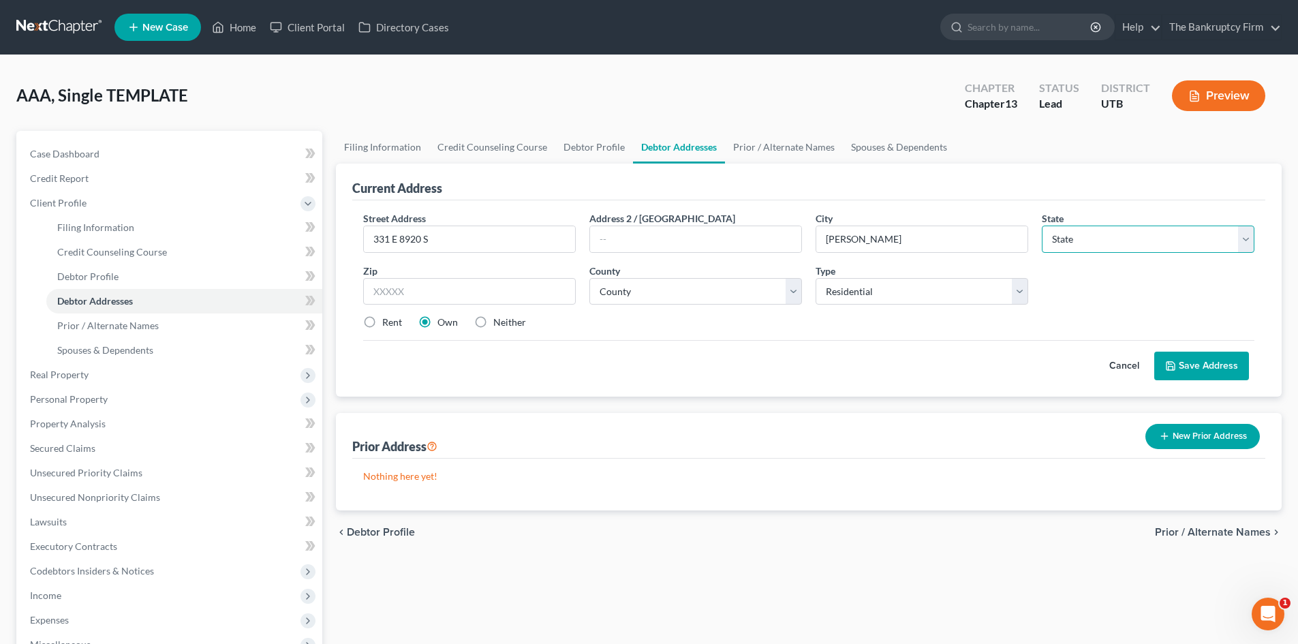
select select "46"
click at [1042, 226] on select "State [US_STATE] AK AR AZ CA CO CT DE DC [GEOGRAPHIC_DATA] [GEOGRAPHIC_DATA] GU…" at bounding box center [1148, 239] width 213 height 27
click at [540, 287] on input "text" at bounding box center [469, 291] width 213 height 27
type input "84070"
click at [708, 292] on select "County [GEOGRAPHIC_DATA] [GEOGRAPHIC_DATA] [GEOGRAPHIC_DATA] [GEOGRAPHIC_DATA] …" at bounding box center [695, 291] width 213 height 27
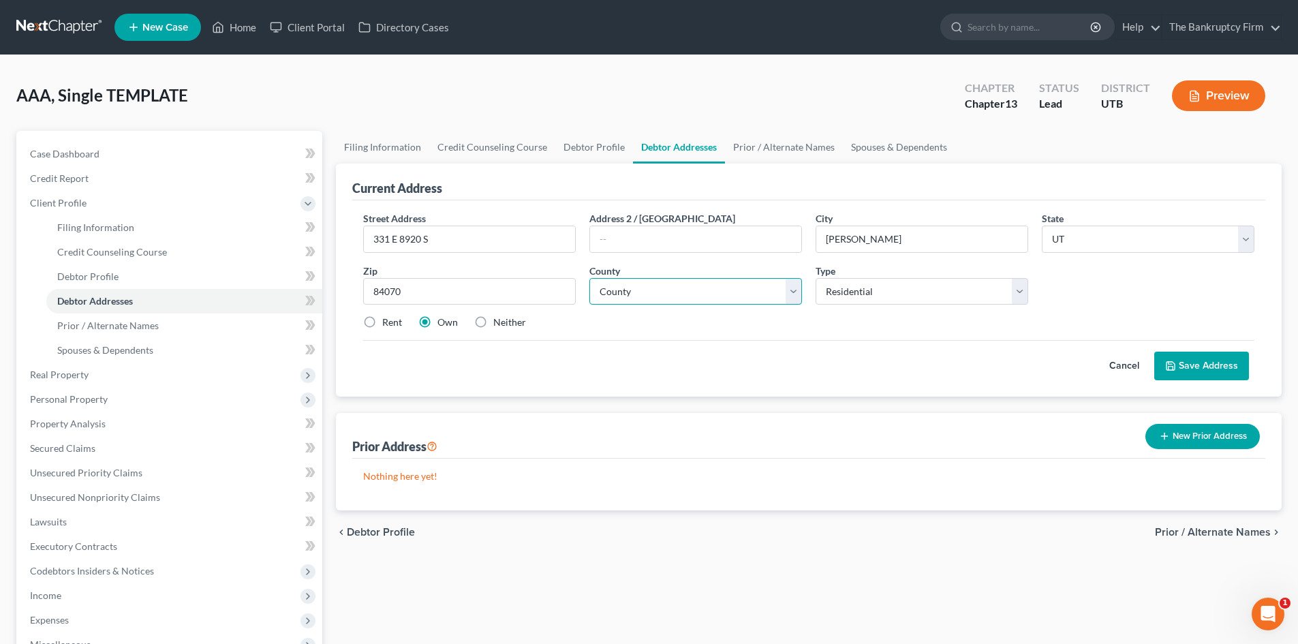
select select "17"
click at [589, 278] on select "County [GEOGRAPHIC_DATA] [GEOGRAPHIC_DATA] [GEOGRAPHIC_DATA] [GEOGRAPHIC_DATA] …" at bounding box center [695, 291] width 213 height 27
click at [904, 293] on select "Select Residential Mailing Rental Business" at bounding box center [922, 291] width 213 height 27
click at [1183, 369] on button "Save Address" at bounding box center [1201, 366] width 95 height 29
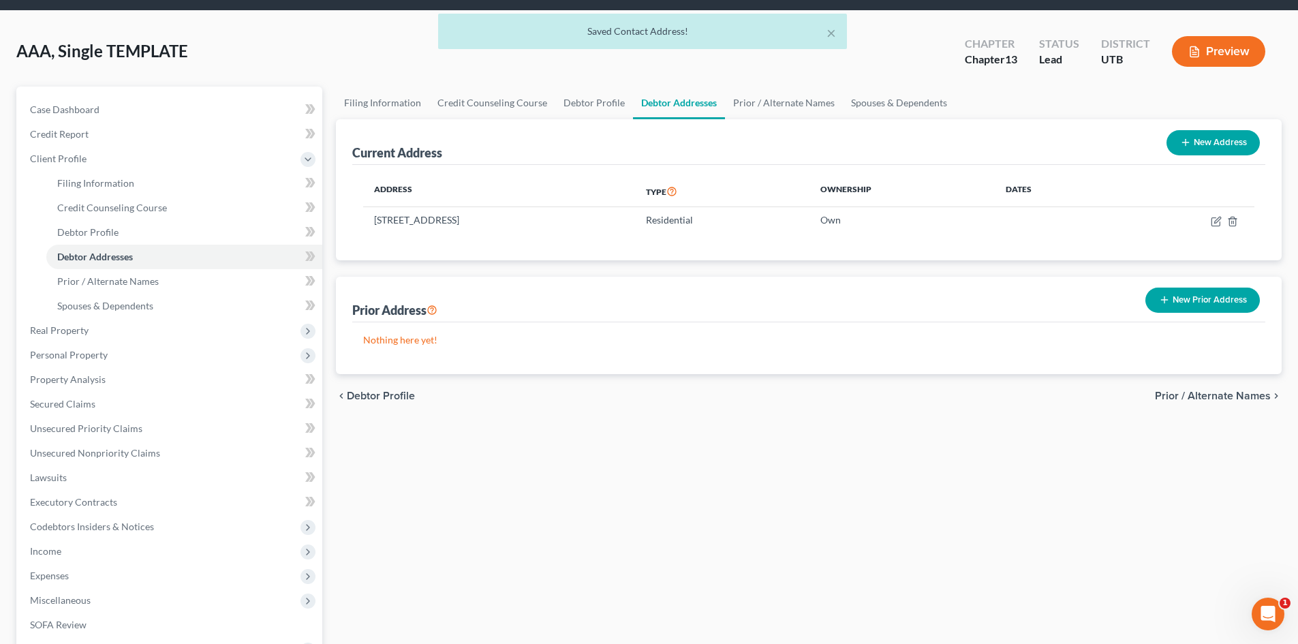
scroll to position [68, 0]
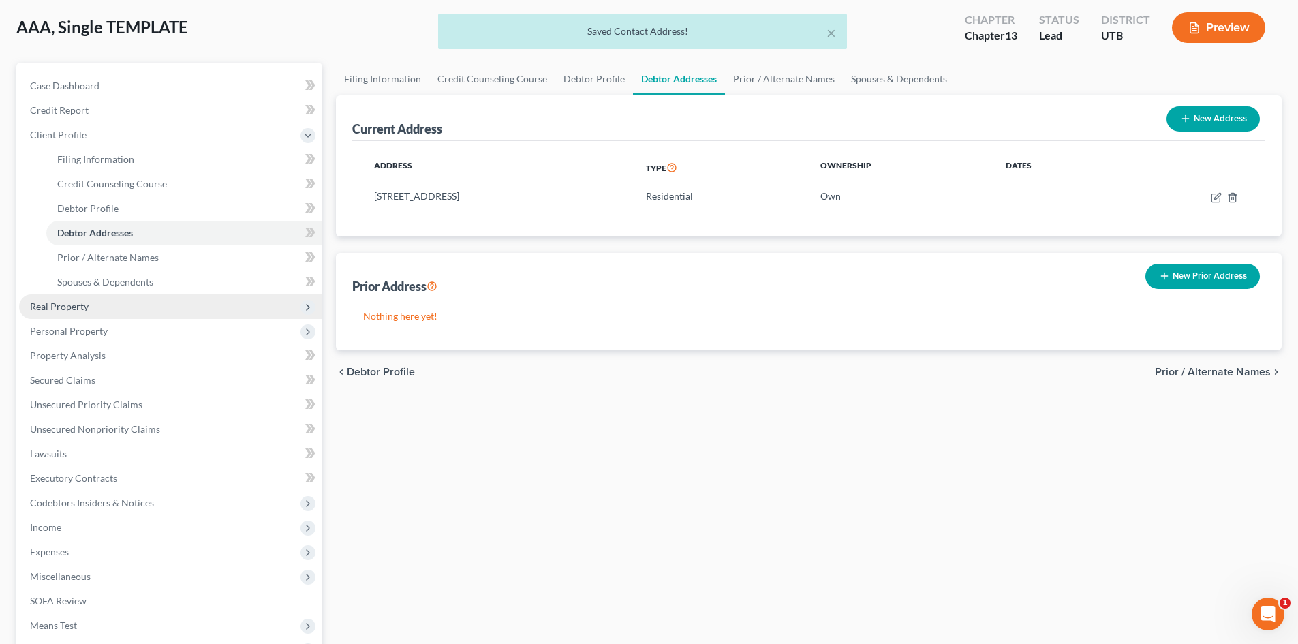
click at [142, 308] on span "Real Property" at bounding box center [170, 306] width 303 height 25
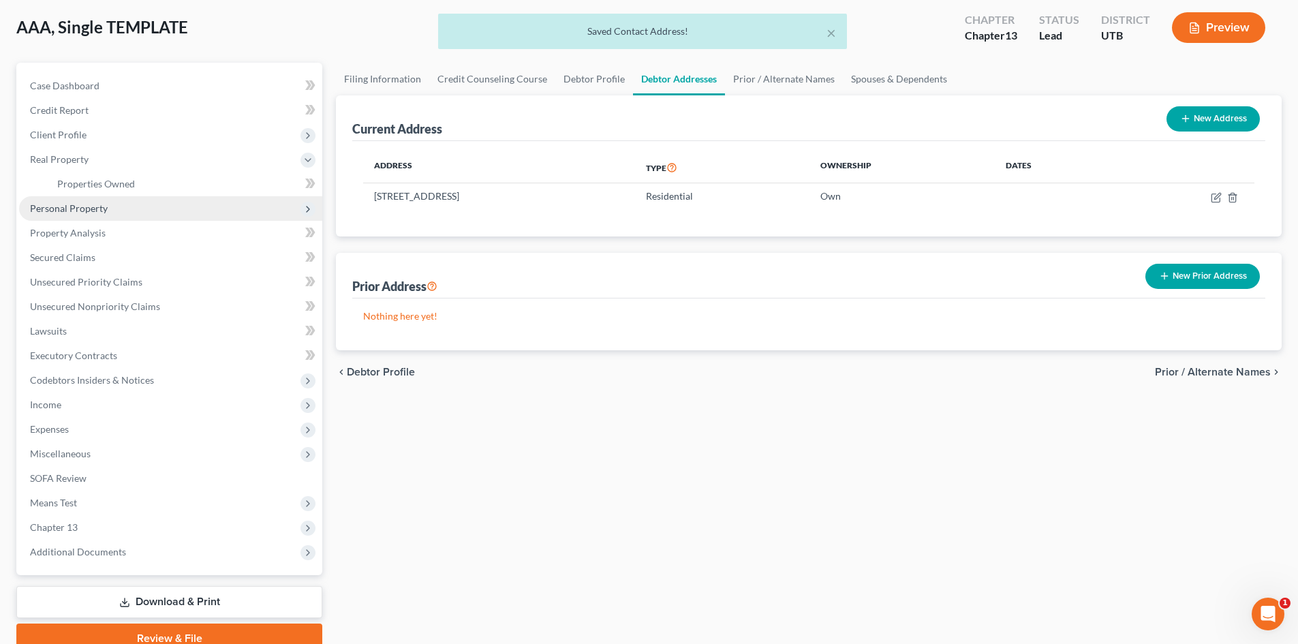
click at [78, 202] on span "Personal Property" at bounding box center [69, 208] width 78 height 12
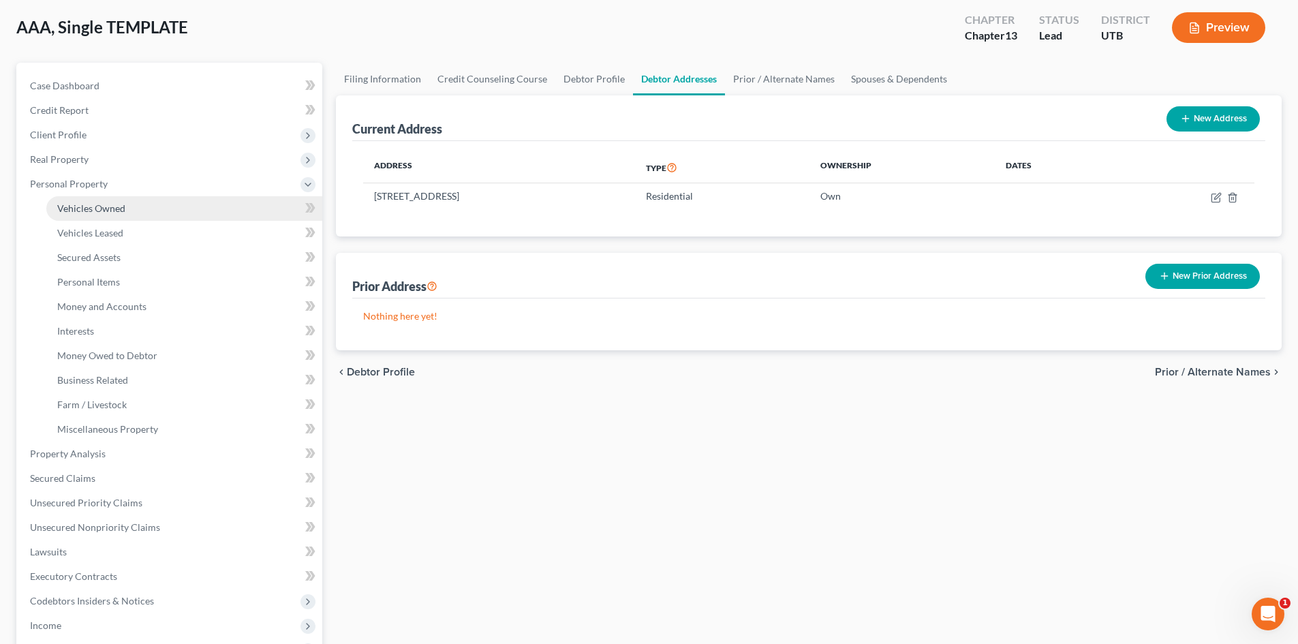
click at [122, 209] on span "Vehicles Owned" at bounding box center [91, 208] width 68 height 12
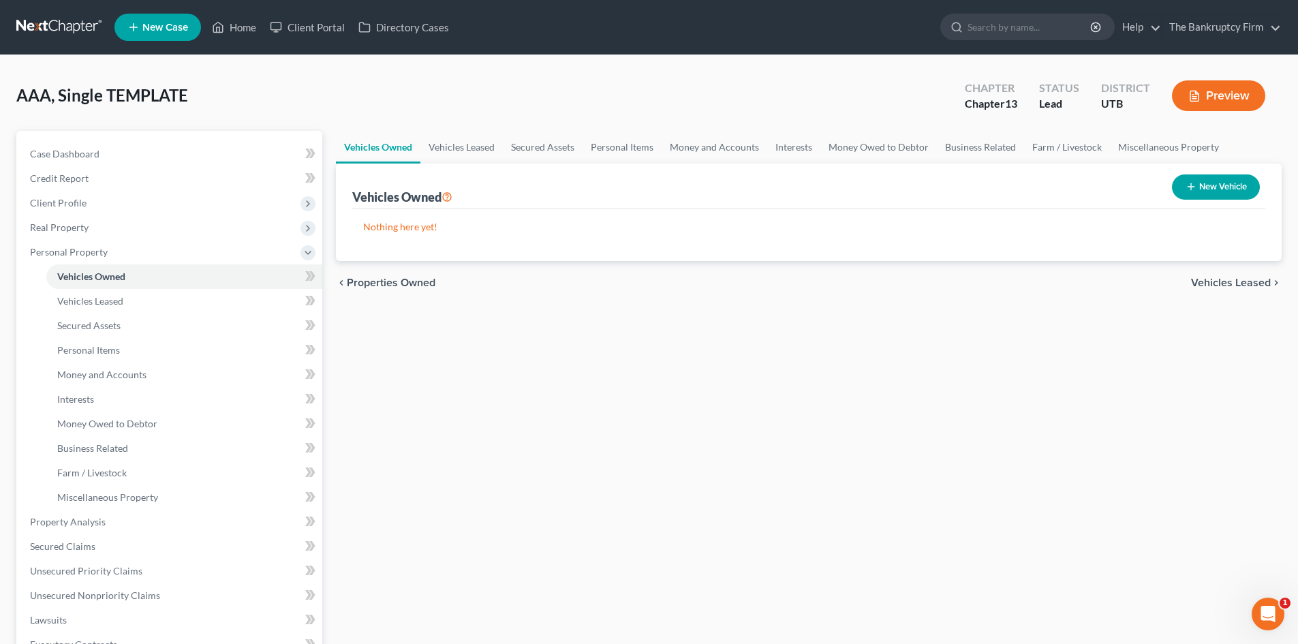
click at [1196, 194] on button "New Vehicle" at bounding box center [1216, 186] width 88 height 25
select select "0"
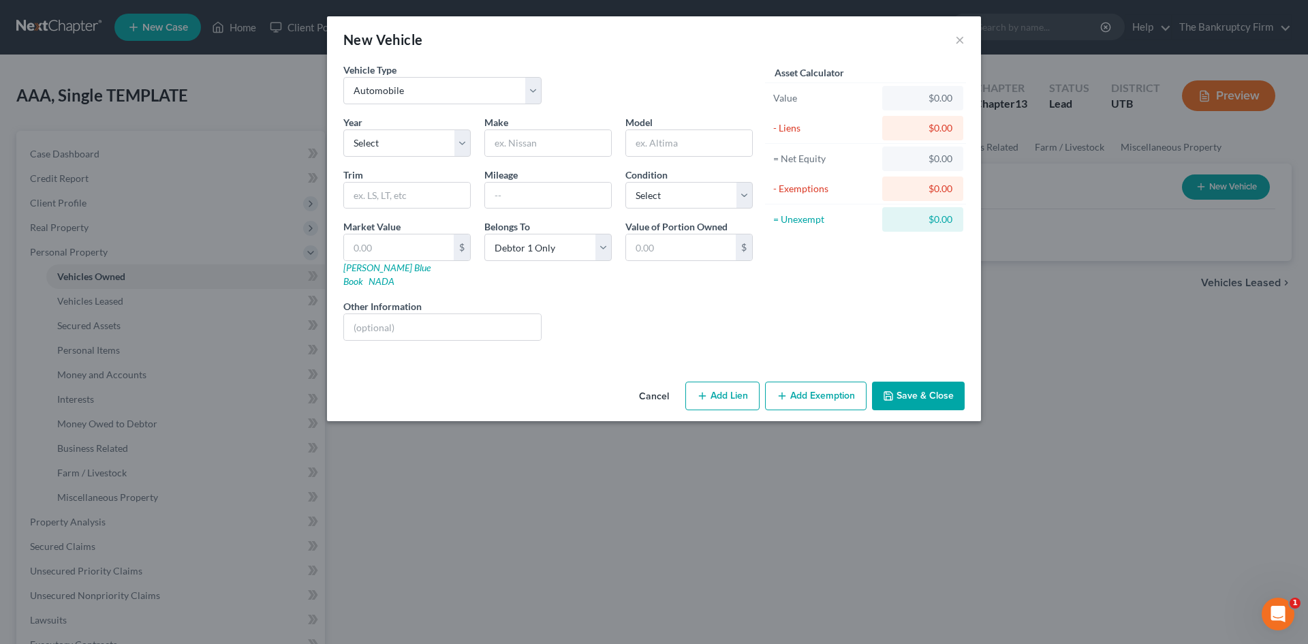
click at [503, 111] on div "Vehicle Type Select Automobile Truck Trailer Watercraft Aircraft Motor Home Atv…" at bounding box center [548, 89] width 423 height 52
click at [510, 104] on select "Select Automobile Truck Trailer Watercraft Aircraft Motor Home Atv Other Vehicle" at bounding box center [442, 90] width 198 height 27
select select "6"
click at [343, 77] on select "Select Automobile Truck Trailer Watercraft Aircraft Motor Home Atv Other Vehicle" at bounding box center [442, 90] width 198 height 27
click at [459, 164] on div "Year Select 2026 2025 2024 2023 2022 2021 2020 2019 2018 2017 2016 2015 2014 20…" at bounding box center [548, 233] width 423 height 236
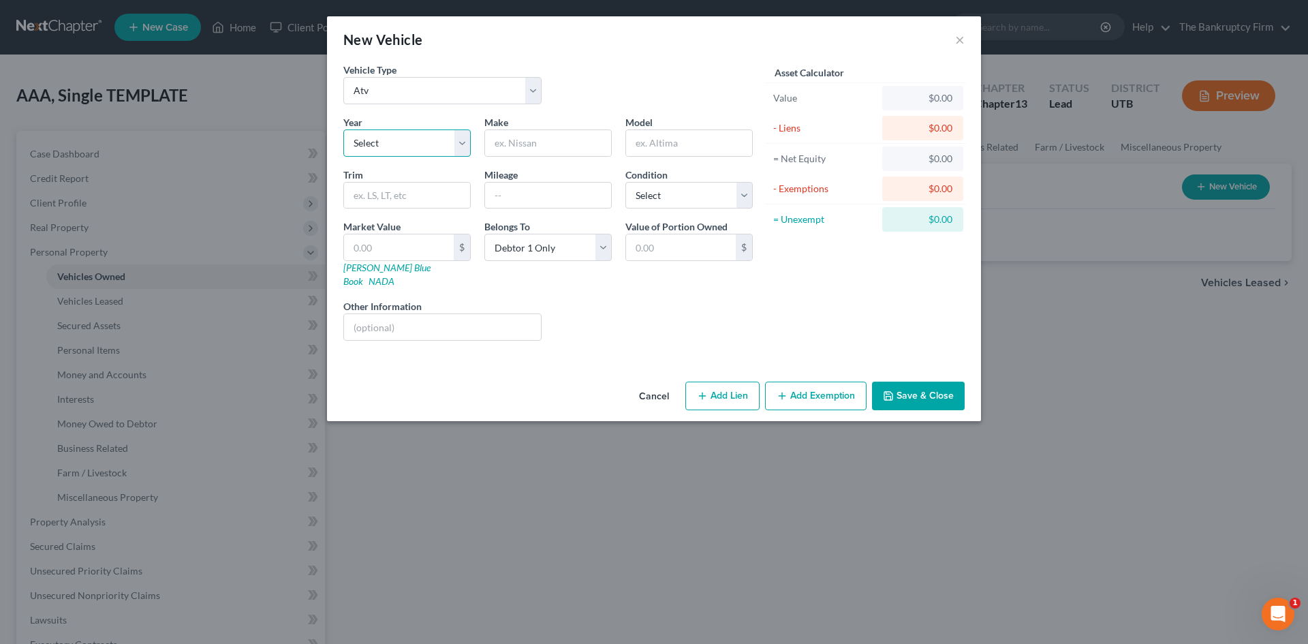
select select "20"
click at [343, 129] on select "Select 2026 2025 2024 2023 2022 2021 2020 2019 2018 2017 2016 2015 2014 2013 20…" at bounding box center [406, 142] width 127 height 27
click at [525, 134] on input "text" at bounding box center [548, 143] width 126 height 26
type input "Rubicon"
click at [675, 148] on input "text" at bounding box center [689, 143] width 126 height 26
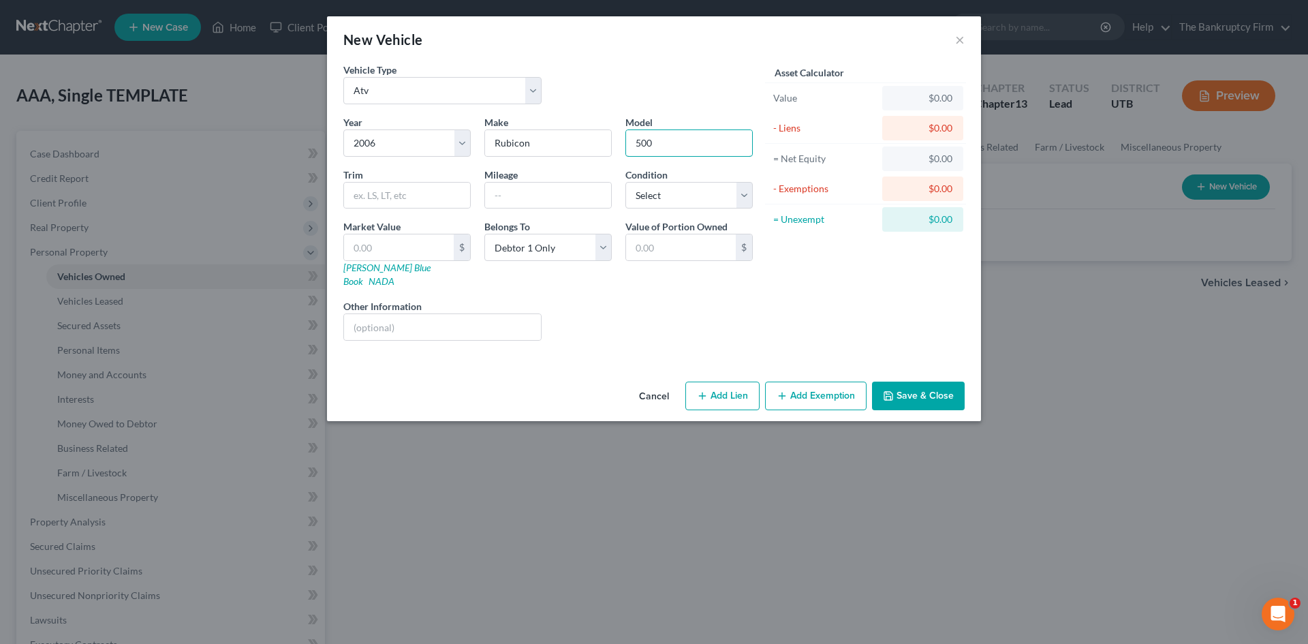
type input "500"
click at [438, 219] on div "Market Value $ [PERSON_NAME] Blue Book NADA" at bounding box center [407, 253] width 141 height 69
click at [429, 245] on input "text" at bounding box center [399, 247] width 110 height 26
click at [559, 279] on div "Year Select 2026 2025 2024 2023 2022 2021 2020 2019 2018 2017 2016 2015 2014 20…" at bounding box center [548, 233] width 423 height 236
drag, startPoint x: 551, startPoint y: 151, endPoint x: 453, endPoint y: 145, distance: 97.6
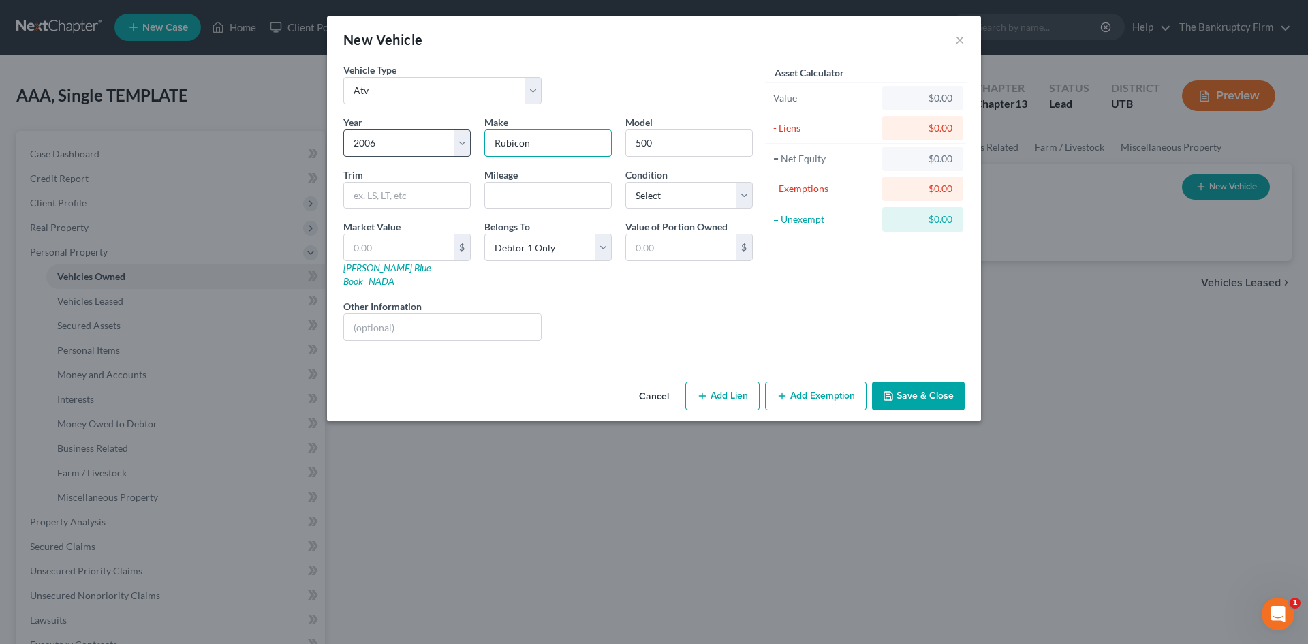
click at [453, 145] on div "Year Select 2026 2025 2024 2023 2022 2021 2020 2019 2018 2017 2016 2015 2014 20…" at bounding box center [548, 233] width 423 height 236
type input "Honda"
click at [657, 144] on input "500" at bounding box center [689, 143] width 126 height 26
click at [660, 142] on input "500" at bounding box center [689, 143] width 126 height 26
type input "Rubicon"
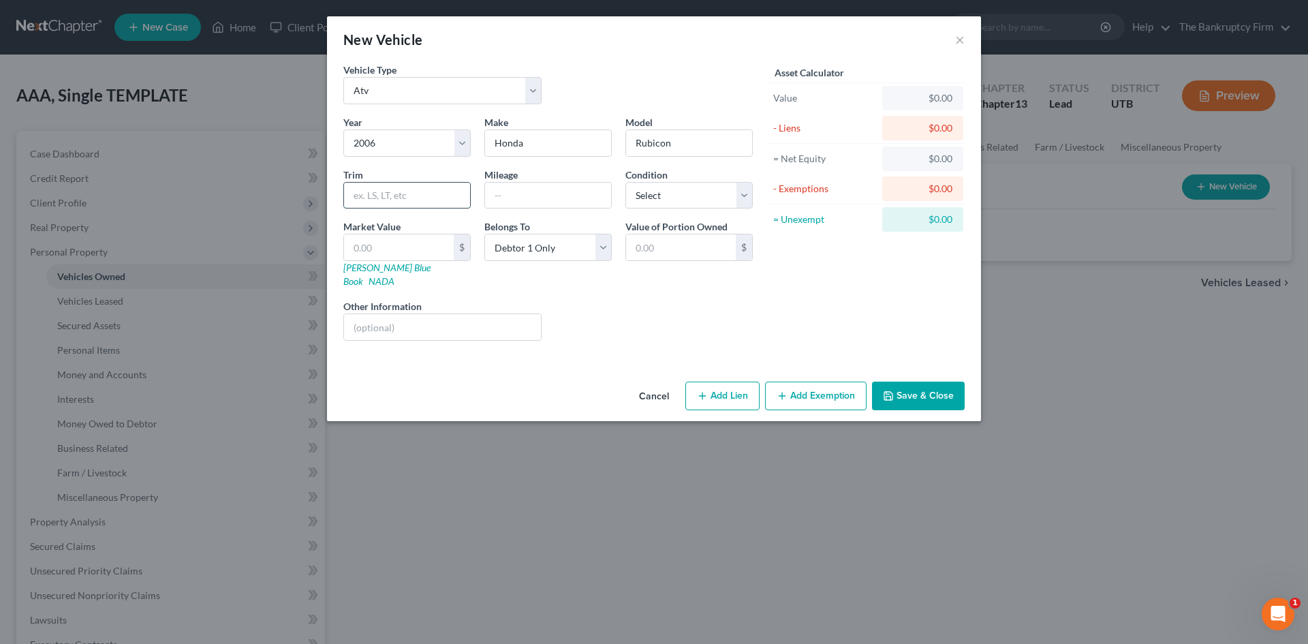
click at [422, 189] on input "text" at bounding box center [407, 196] width 126 height 26
type input "5"
click at [395, 245] on input "text" at bounding box center [399, 247] width 110 height 26
drag, startPoint x: 689, startPoint y: 290, endPoint x: 683, endPoint y: 275, distance: 16.0
click at [689, 299] on div "Liens Select" at bounding box center [655, 320] width 212 height 42
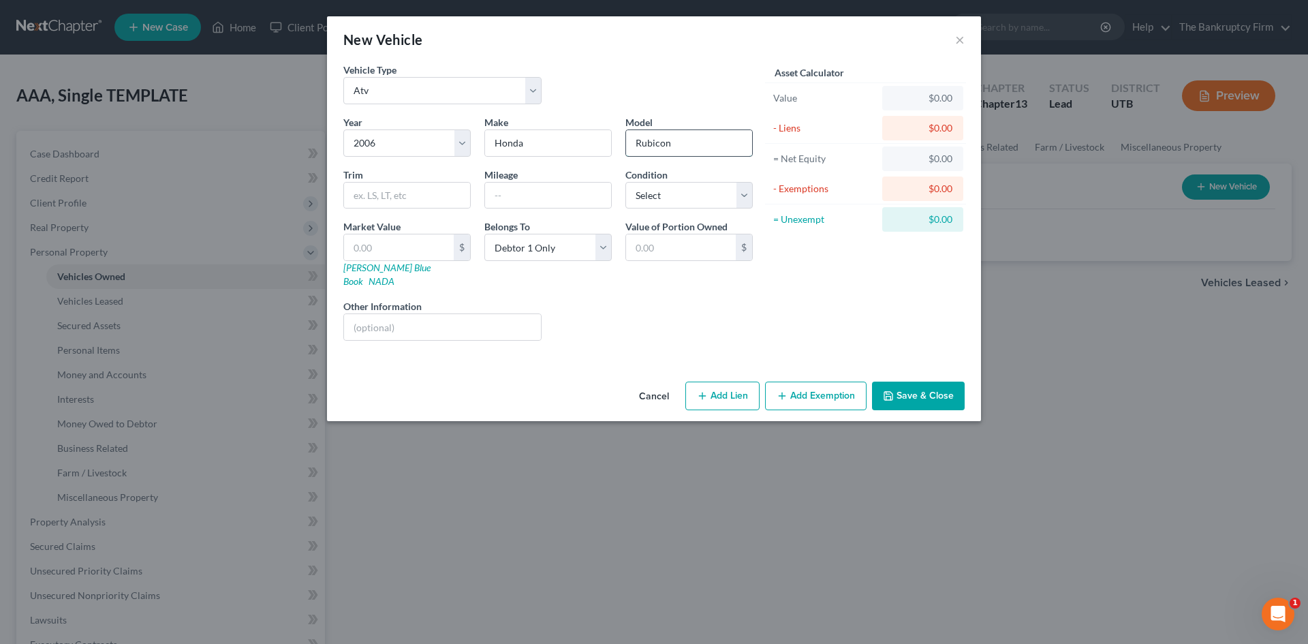
click at [694, 142] on input "Rubicon" at bounding box center [689, 143] width 126 height 26
type input "Rubicon 500"
click at [609, 303] on div "Liens Select" at bounding box center [655, 320] width 212 height 42
click at [408, 243] on input "text" at bounding box center [399, 247] width 110 height 26
type input "1"
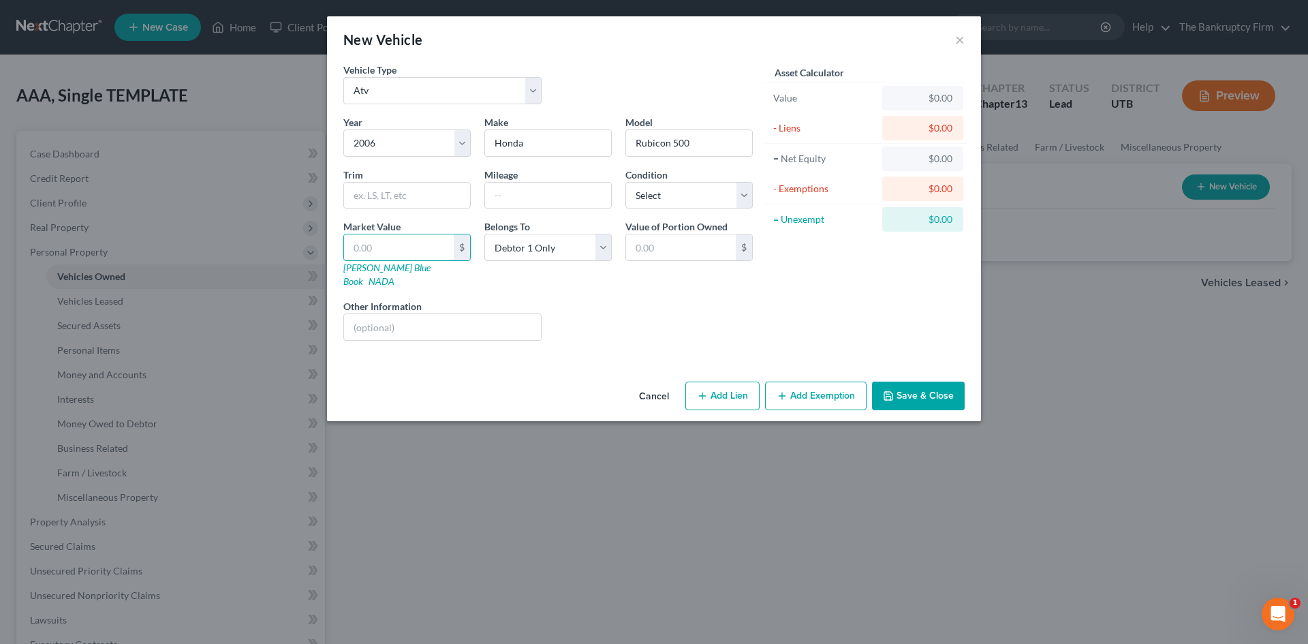
type input "1.00"
type input "10"
type input "10.00"
type input "100"
type input "100.00"
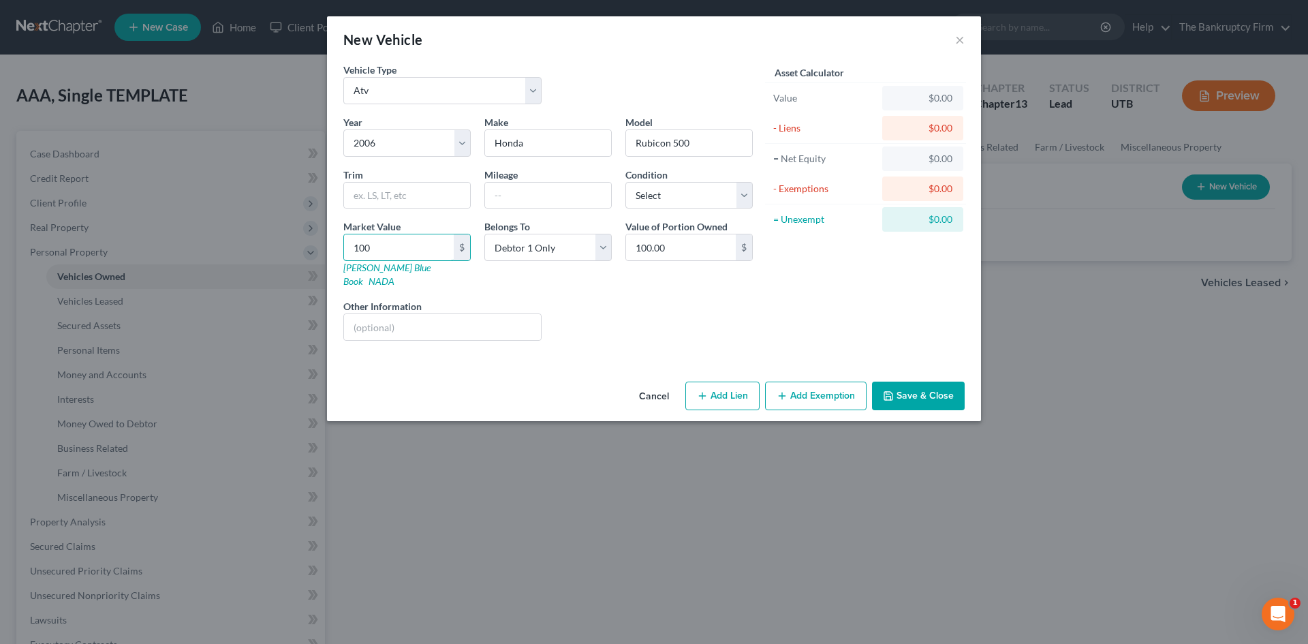
type input "1000"
type input "1,000.00"
type input "1,000"
click at [617, 307] on div "Liens Select" at bounding box center [655, 320] width 212 height 42
click at [902, 384] on button "Save & Close" at bounding box center [918, 396] width 93 height 29
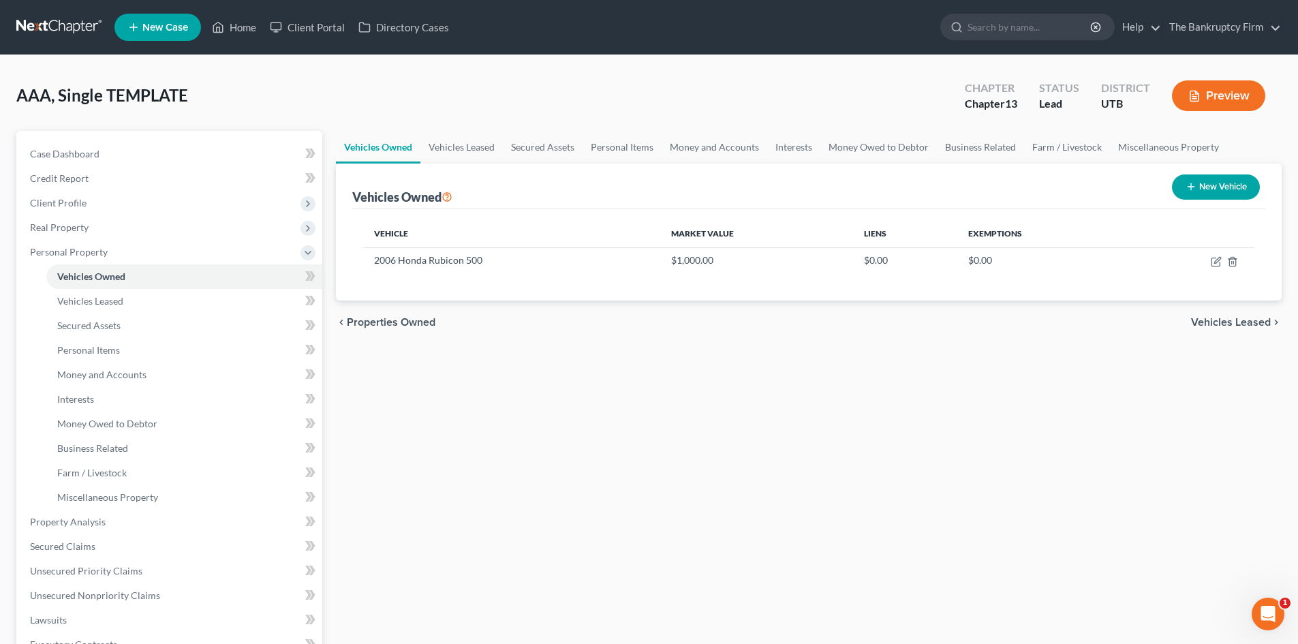
click at [1207, 189] on button "New Vehicle" at bounding box center [1216, 186] width 88 height 25
select select "0"
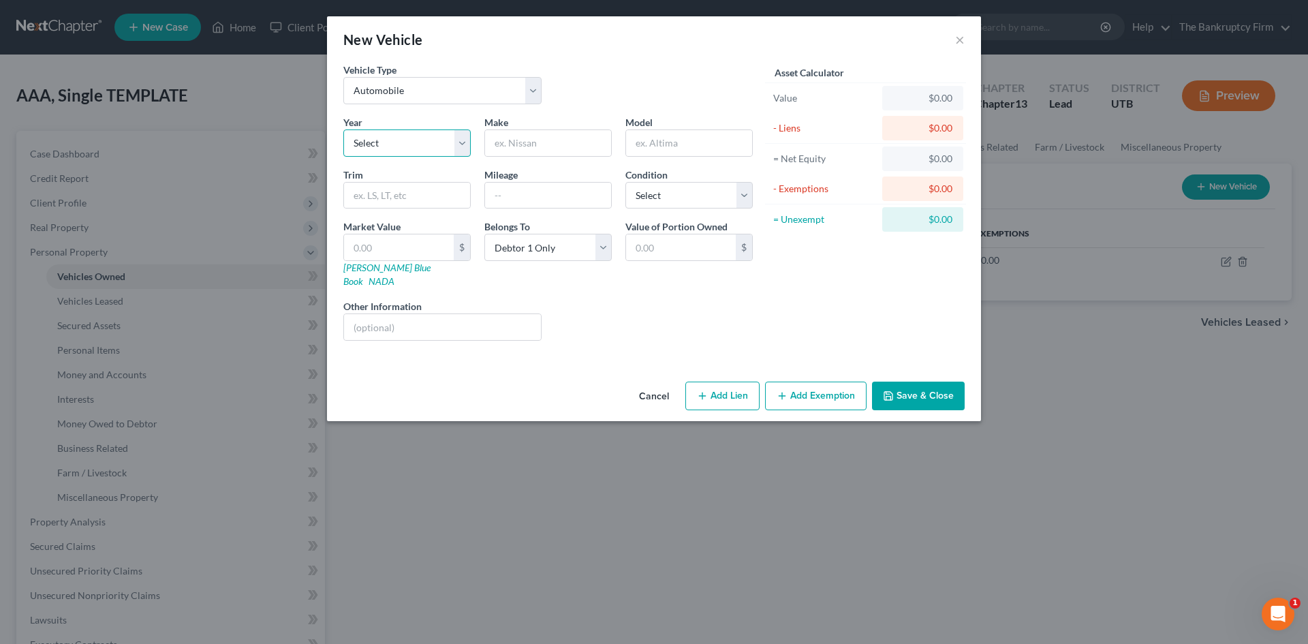
click at [399, 139] on select "Select 2026 2025 2024 2023 2022 2021 2020 2019 2018 2017 2016 2015 2014 2013 20…" at bounding box center [406, 142] width 127 height 27
click at [343, 129] on select "Select 2026 2025 2024 2023 2022 2021 2020 2019 2018 2017 2016 2015 2014 2013 20…" at bounding box center [406, 142] width 127 height 27
click at [516, 149] on input "text" at bounding box center [548, 143] width 126 height 26
click at [451, 140] on select "Select 2026 2025 2024 2023 2022 2021 2020 2019 2018 2017 2016 2015 2014 2013 20…" at bounding box center [406, 142] width 127 height 27
select select "21"
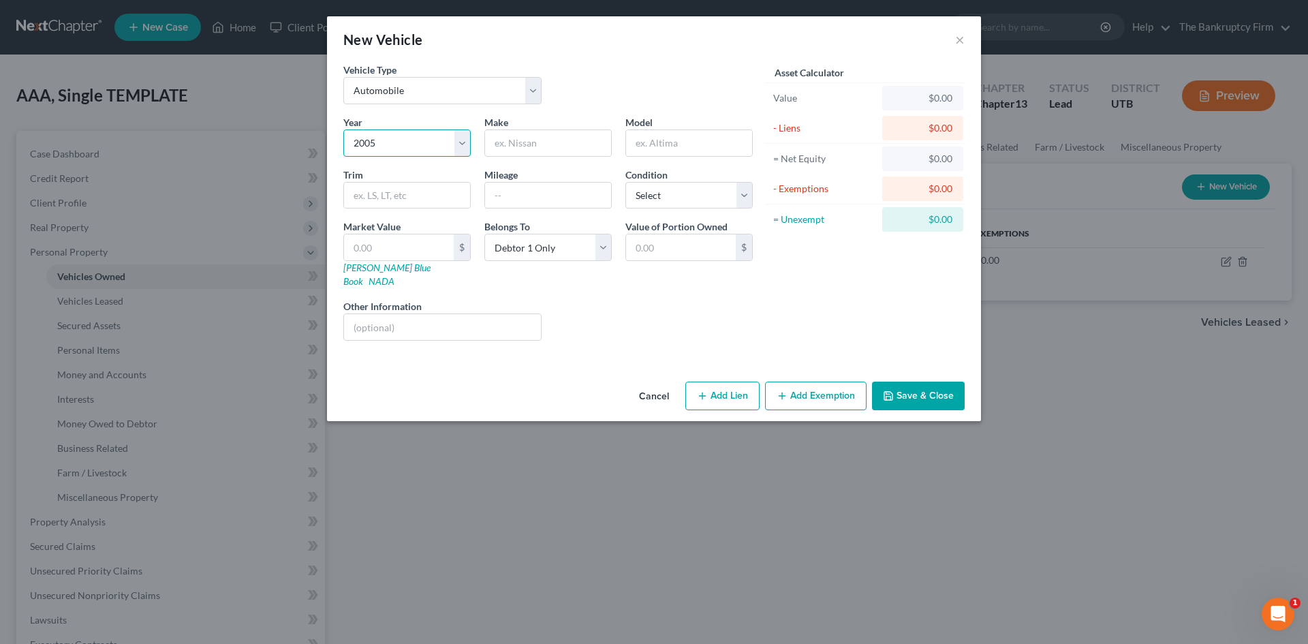
click at [343, 129] on select "Select 2026 2025 2024 2023 2022 2021 2020 2019 2018 2017 2016 2015 2014 2013 20…" at bounding box center [406, 142] width 127 height 27
click at [551, 144] on input "text" at bounding box center [548, 143] width 126 height 26
type input "Honda"
click at [704, 151] on input "text" at bounding box center [689, 143] width 126 height 26
type input "Rancher"
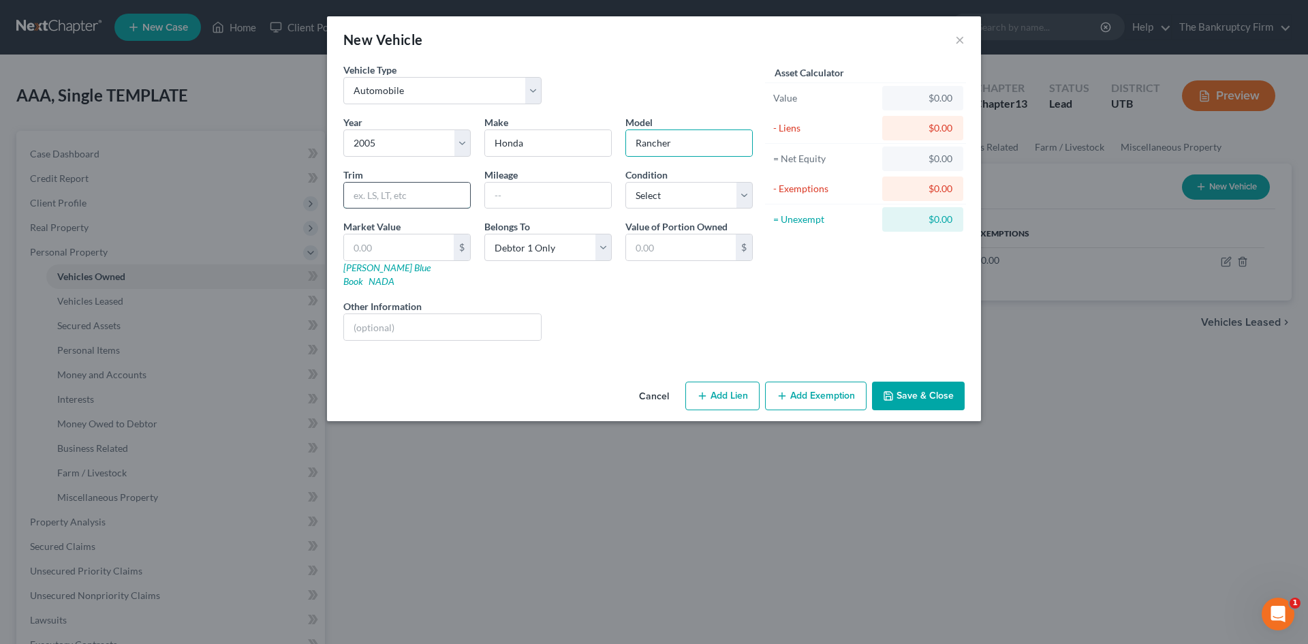
click at [361, 188] on input "text" at bounding box center [407, 196] width 126 height 26
type input "SE"
click at [470, 170] on div "Trim SE" at bounding box center [407, 189] width 141 height 42
click at [426, 106] on div "Vehicle Type Select Automobile Truck Trailer Watercraft Aircraft Motor Home Atv…" at bounding box center [548, 89] width 423 height 52
click at [437, 97] on select "Select Automobile Truck Trailer Watercraft Aircraft Motor Home Atv Other Vehicle" at bounding box center [442, 90] width 198 height 27
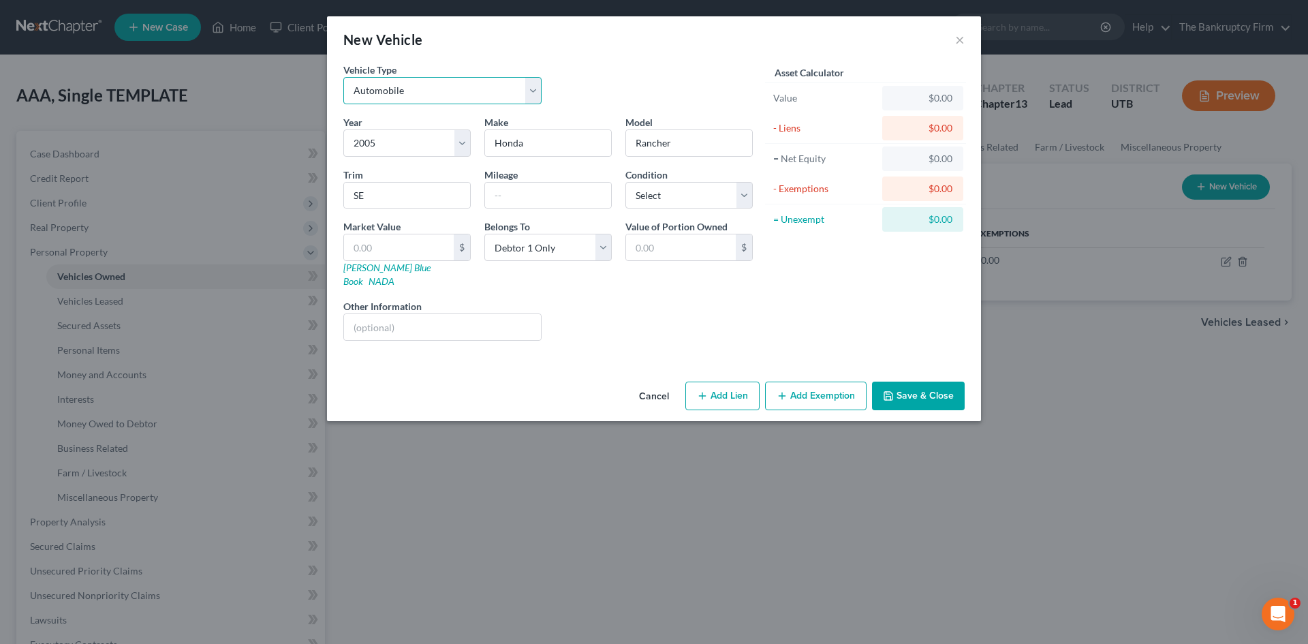
select select "6"
click at [343, 77] on select "Select Automobile Truck Trailer Watercraft Aircraft Motor Home Atv Other Vehicle" at bounding box center [442, 90] width 198 height 27
click at [782, 227] on div "= Unexempt" at bounding box center [825, 219] width 114 height 25
click at [437, 246] on input "text" at bounding box center [399, 247] width 110 height 26
type input "1"
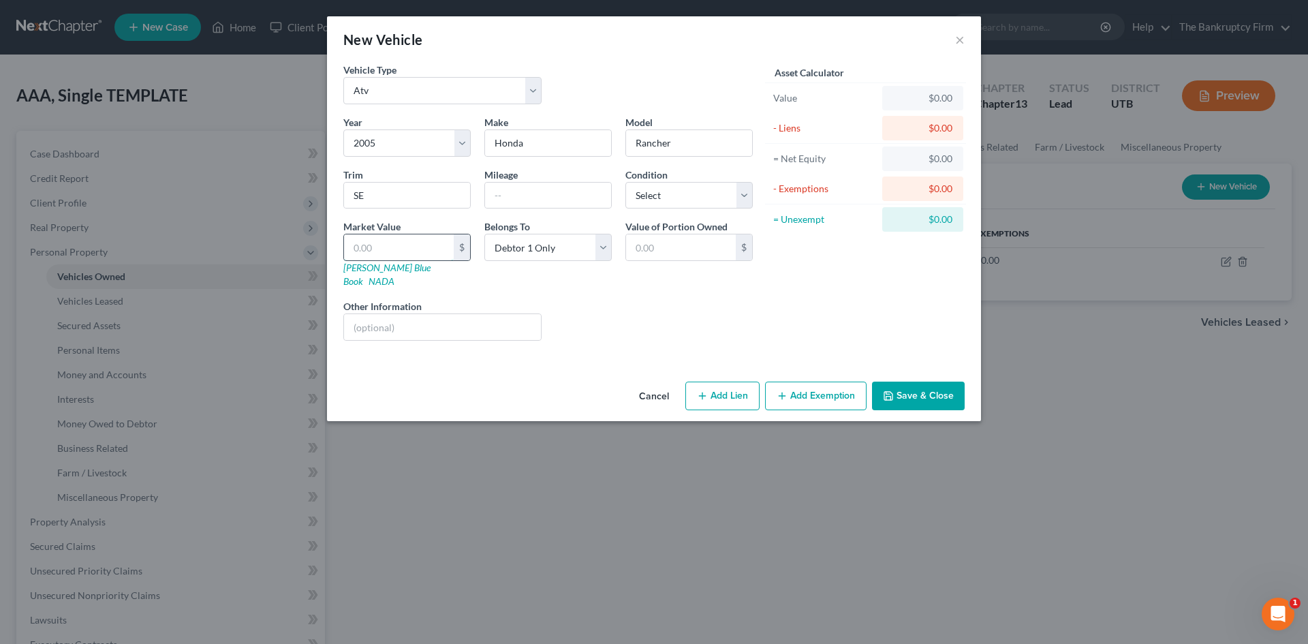
type input "1.00"
type input "10"
type input "10.00"
type input "100"
type input "100.00"
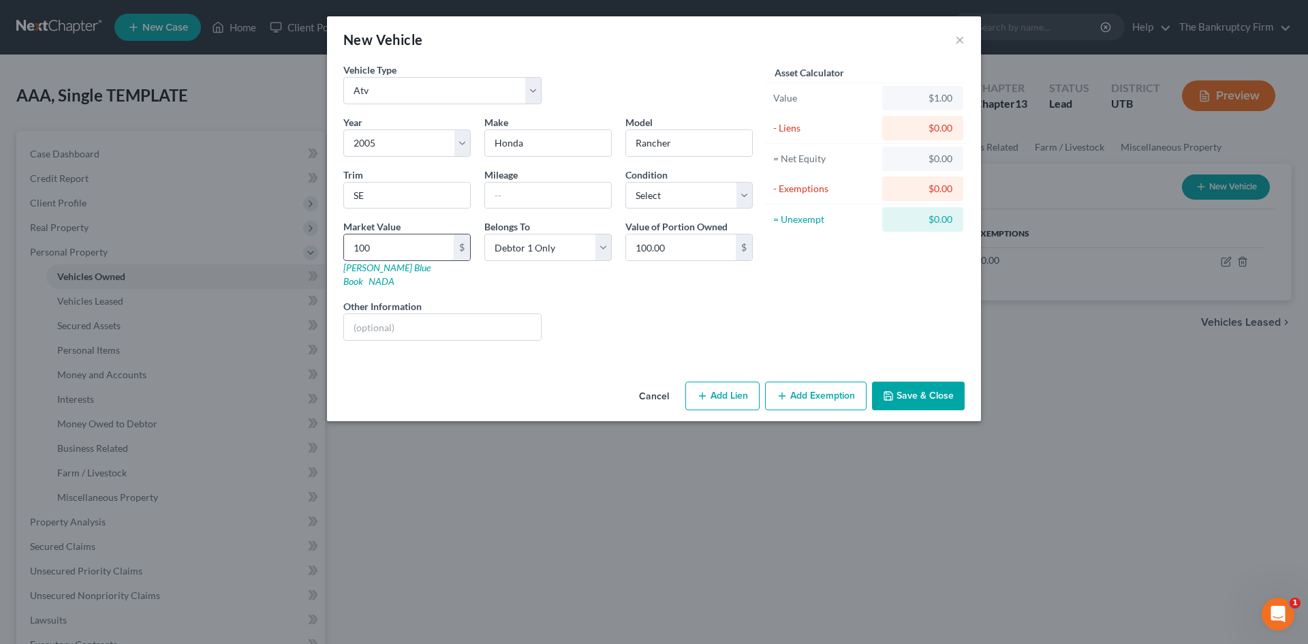
type input "1000"
type input "1,000.00"
type input "1,000"
drag, startPoint x: 848, startPoint y: 267, endPoint x: 888, endPoint y: 292, distance: 46.9
click at [855, 265] on div "Asset Calculator Value $1,000.00 - Liens $0.00 = Net Equity $1.00 - Exemptions …" at bounding box center [866, 207] width 212 height 289
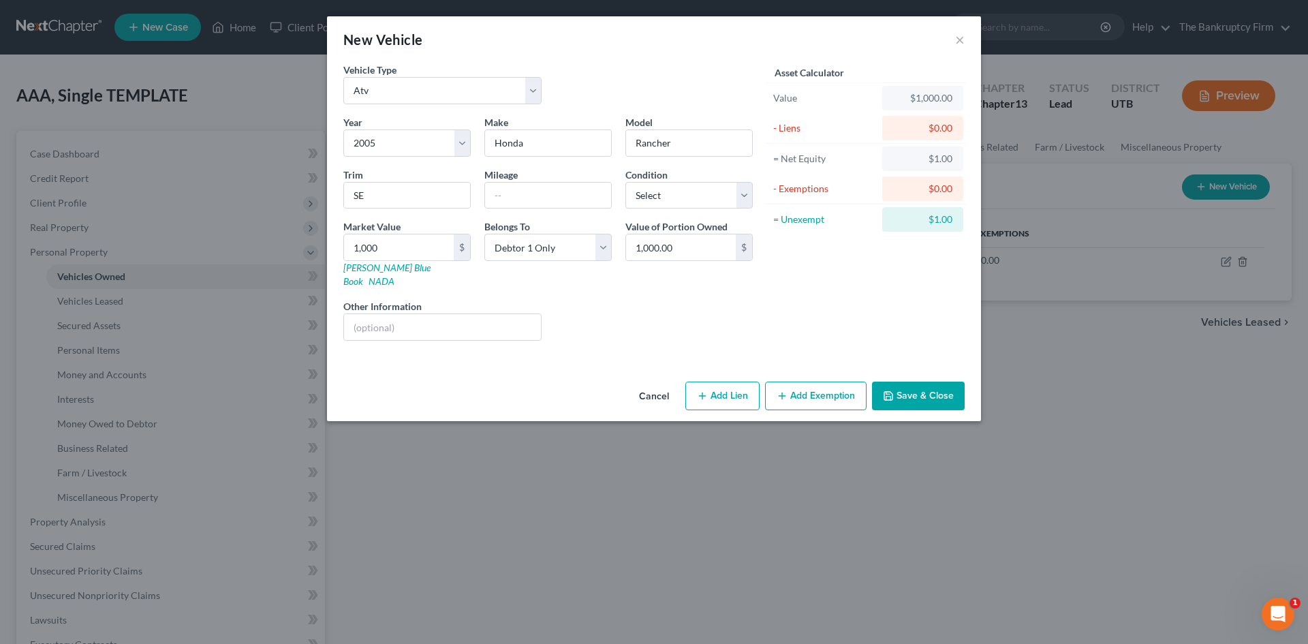
click at [904, 382] on button "Save & Close" at bounding box center [918, 396] width 93 height 29
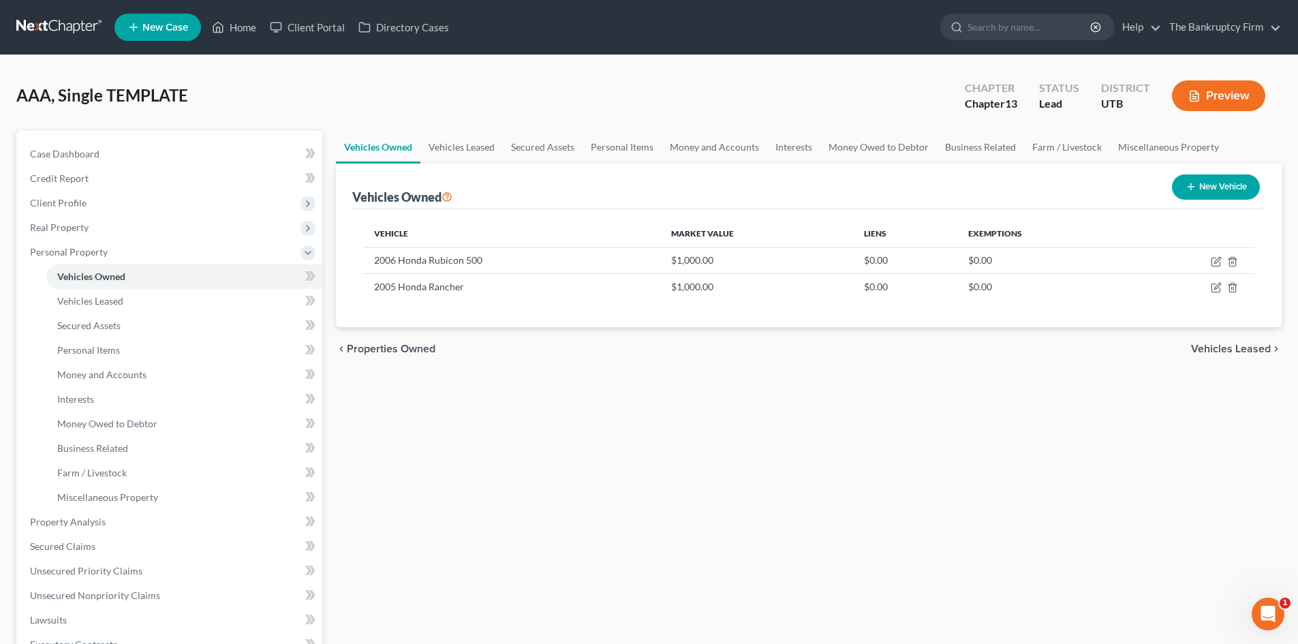
click at [619, 372] on div "Vehicles Owned Vehicles Leased Secured Assets Personal Items Money and Accounts…" at bounding box center [808, 537] width 959 height 812
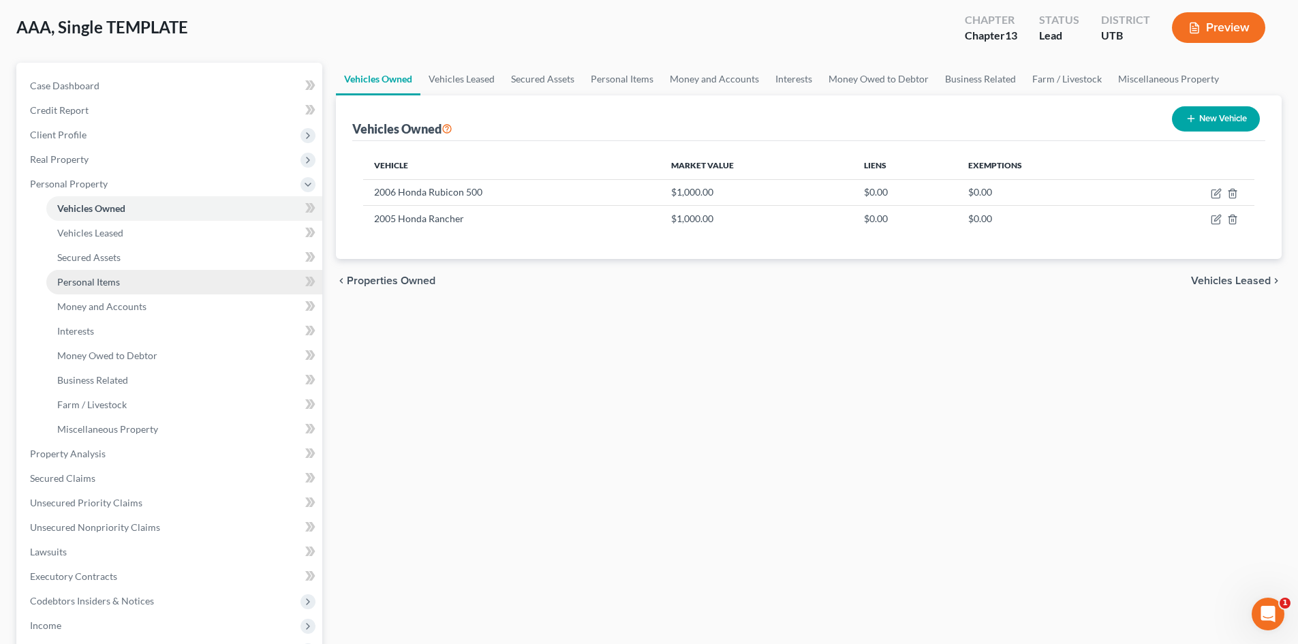
click at [169, 279] on link "Personal Items" at bounding box center [184, 282] width 276 height 25
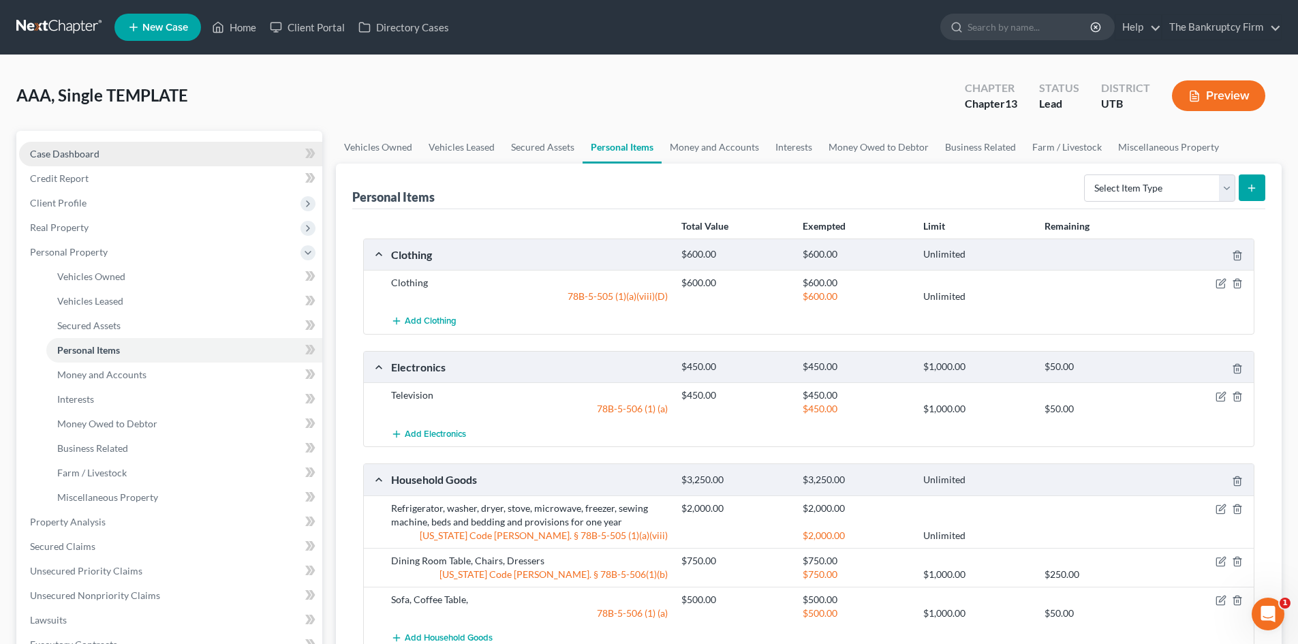
click at [113, 145] on link "Case Dashboard" at bounding box center [170, 154] width 303 height 25
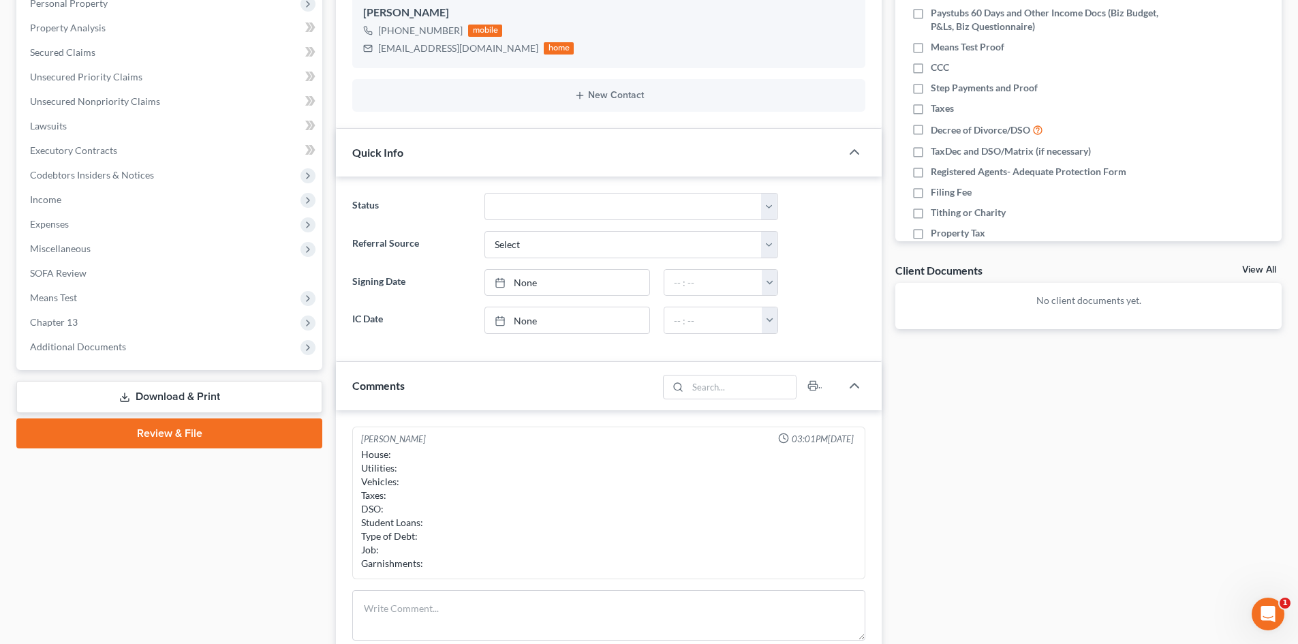
scroll to position [273, 0]
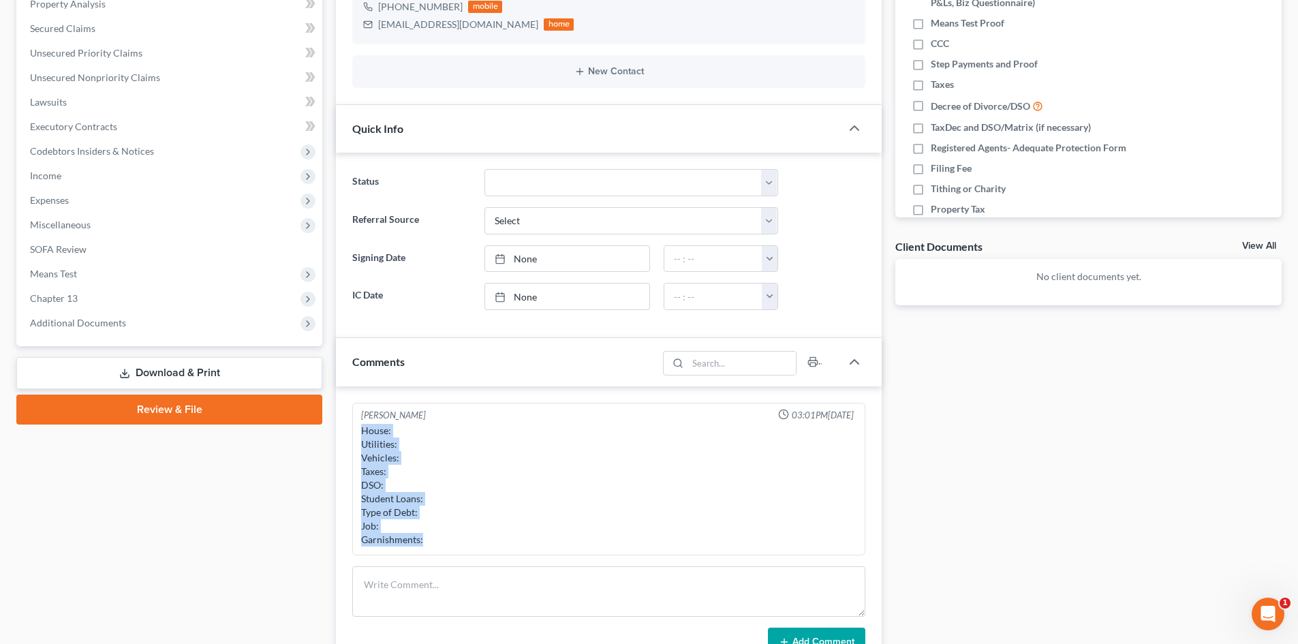
drag, startPoint x: 360, startPoint y: 429, endPoint x: 474, endPoint y: 526, distance: 149.8
click at [469, 540] on div "House: Utilities: Vehicles: Taxes: DSO: Student Loans: Type of Debt: Job: Garni…" at bounding box center [608, 485] width 501 height 128
copy div "House: Utilities: Vehicles: Taxes: DSO: Student Loans: Type of Debt: Job: Garni…"
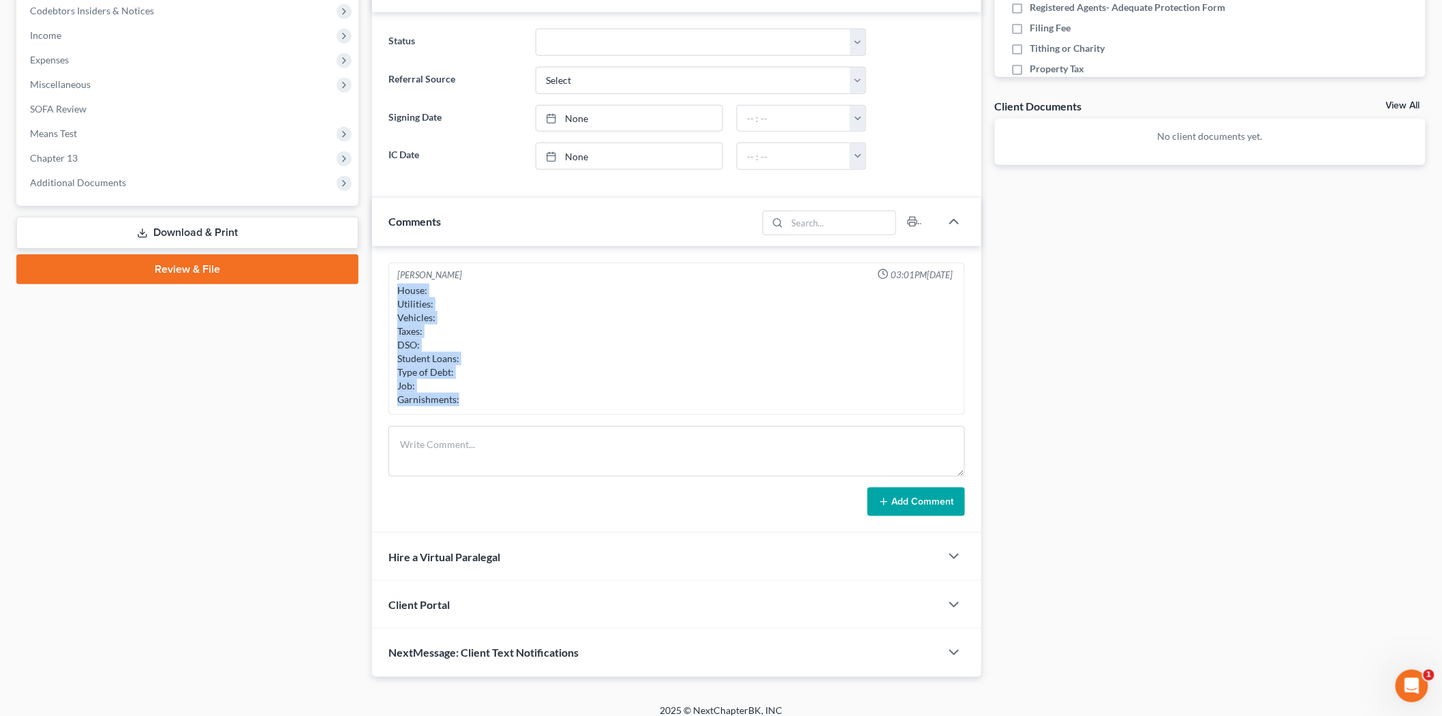
scroll to position [424, 0]
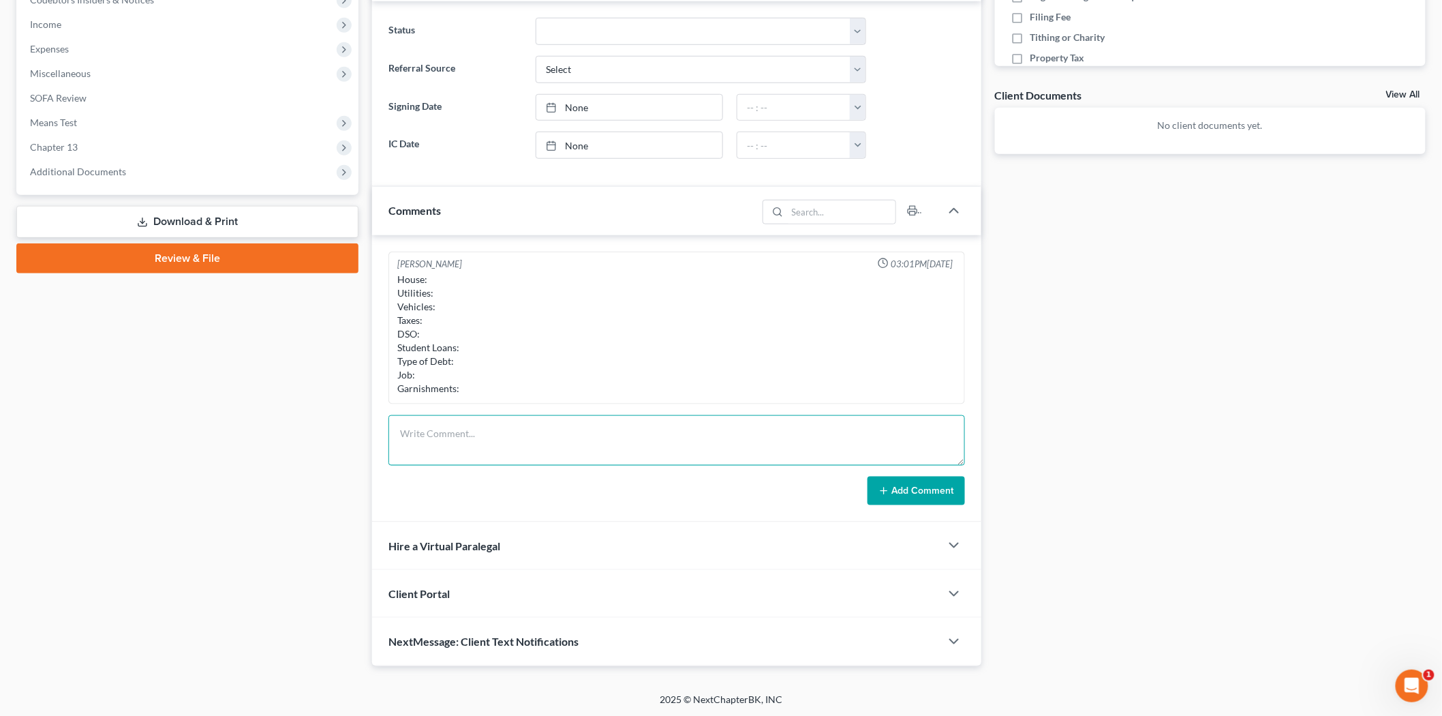
click at [512, 428] on textarea at bounding box center [676, 440] width 577 height 50
paste textarea "House: Utilities: Vehicles: Taxes: DSO: Student Loans: Type of Debt: Job: Garni…"
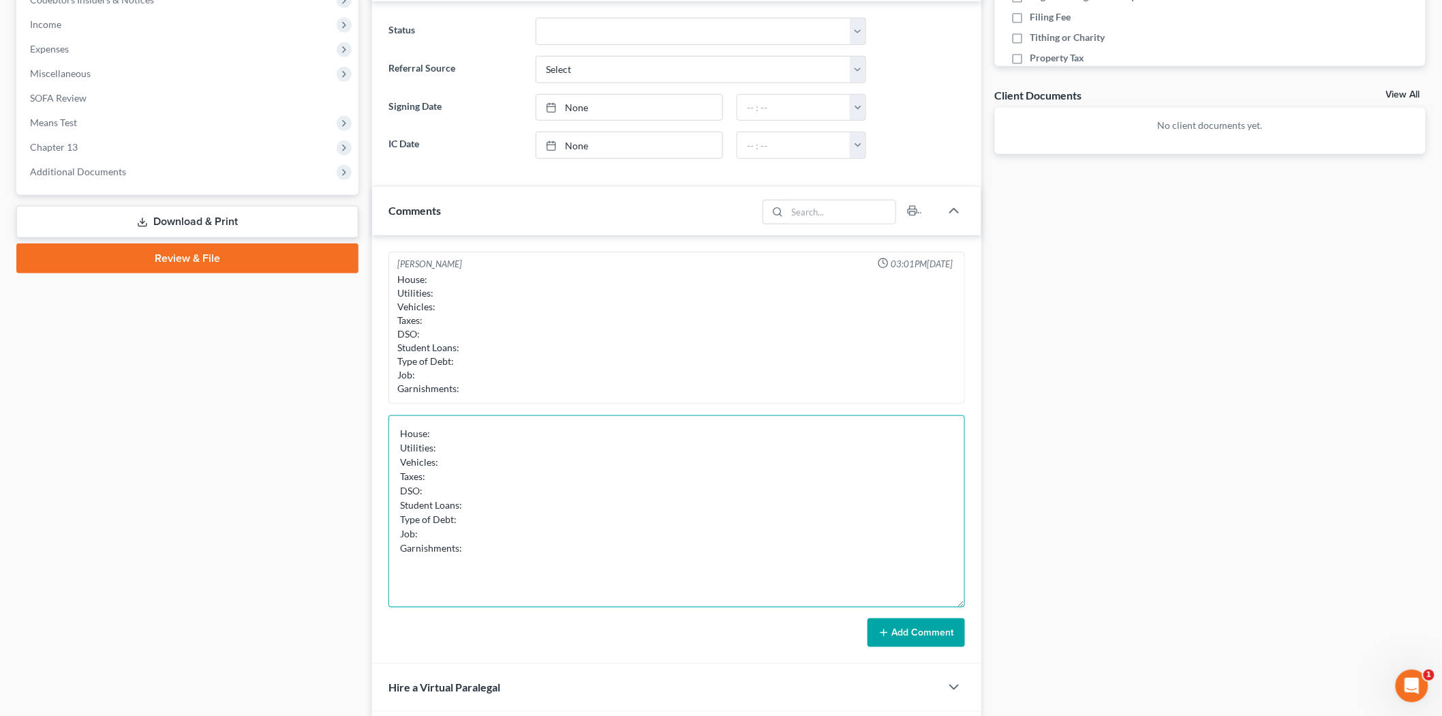
scroll to position [0, 0]
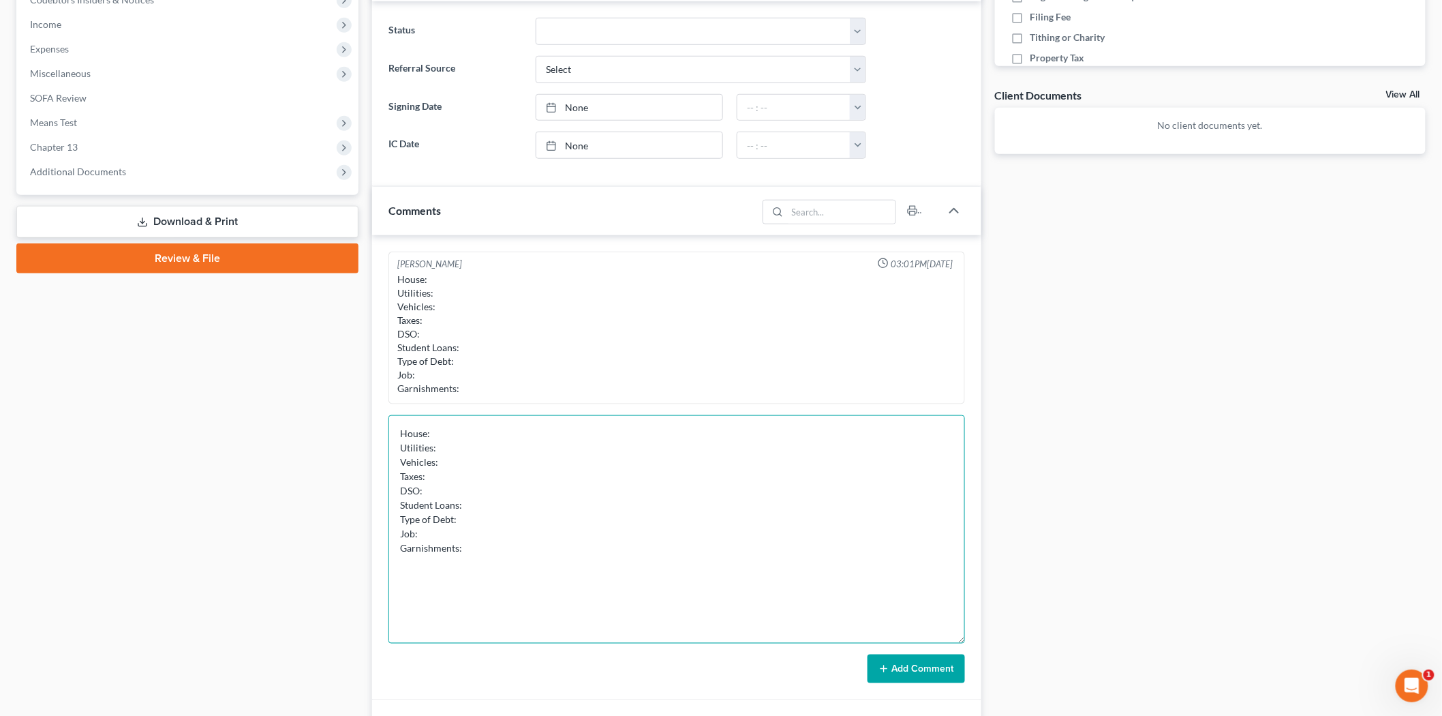
drag, startPoint x: 961, startPoint y: 460, endPoint x: 994, endPoint y: 638, distance: 180.8
click at [994, 638] on div "Updates & News × [US_STATE] District Notes: Take a look at NextChapter's Distri…" at bounding box center [898, 275] width 1067 height 1137
click at [506, 423] on textarea "House: Utilities: Vehicles: Taxes: DSO: Student Loans: Type of Debt: Job: Garni…" at bounding box center [676, 529] width 577 height 228
click at [458, 445] on textarea "House: Not current - 2 years behind Utilities: Vehicles: Taxes: DSO: Student Lo…" at bounding box center [676, 529] width 577 height 228
drag, startPoint x: 529, startPoint y: 457, endPoint x: 534, endPoint y: 448, distance: 10.4
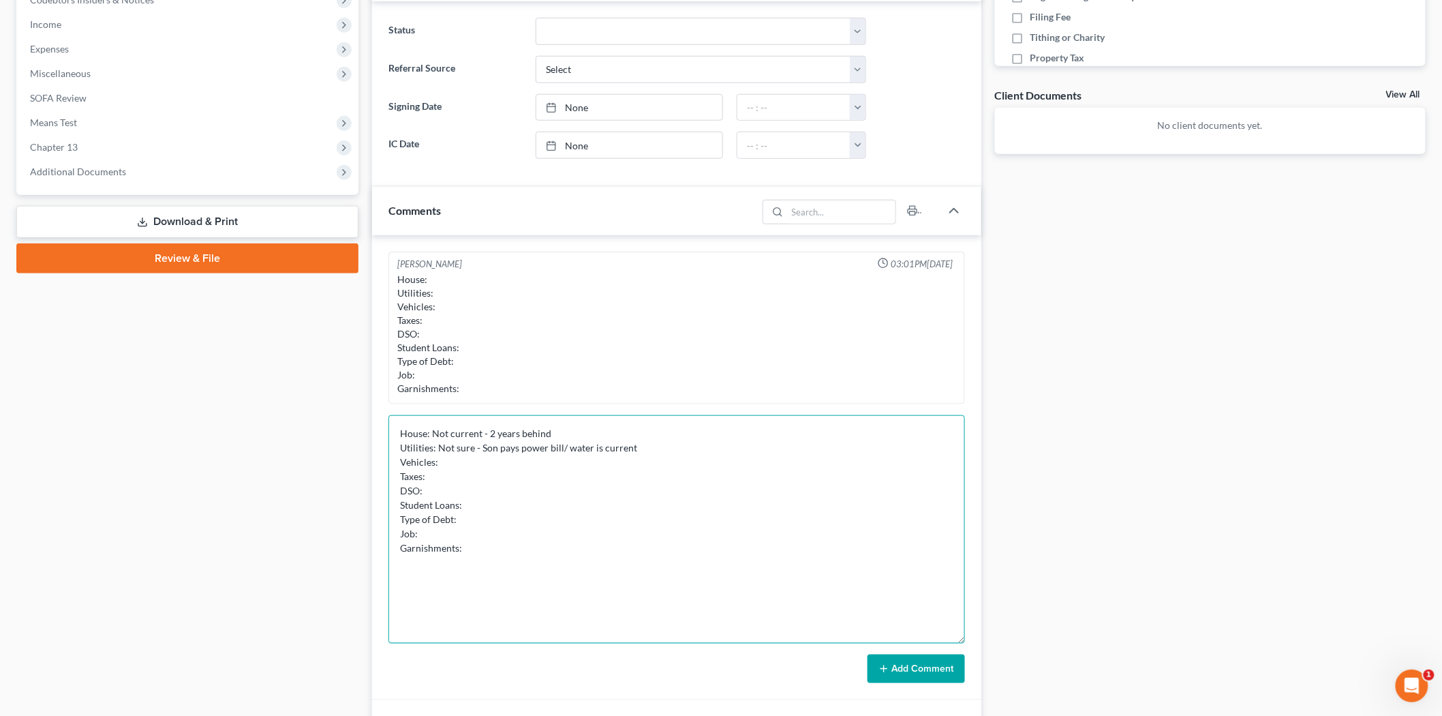
click at [534, 448] on textarea "House: Not current - 2 years behind Utilities: Not sure - Son pays power bill/ …" at bounding box center [676, 529] width 577 height 228
click at [473, 464] on textarea "House: Not current - 2 years behind Utilities: Not sure - Son pays power bill/ …" at bounding box center [676, 529] width 577 height 228
click at [444, 474] on textarea "House: Not current - 2 years behind Utilities: Not sure - Son pays power bill/ …" at bounding box center [676, 529] width 577 height 228
drag, startPoint x: 462, startPoint y: 478, endPoint x: 431, endPoint y: 479, distance: 30.7
click at [431, 479] on textarea "House: Not current - 2 years behind Utilities: Not sure - Son pays power bill/ …" at bounding box center [676, 529] width 577 height 228
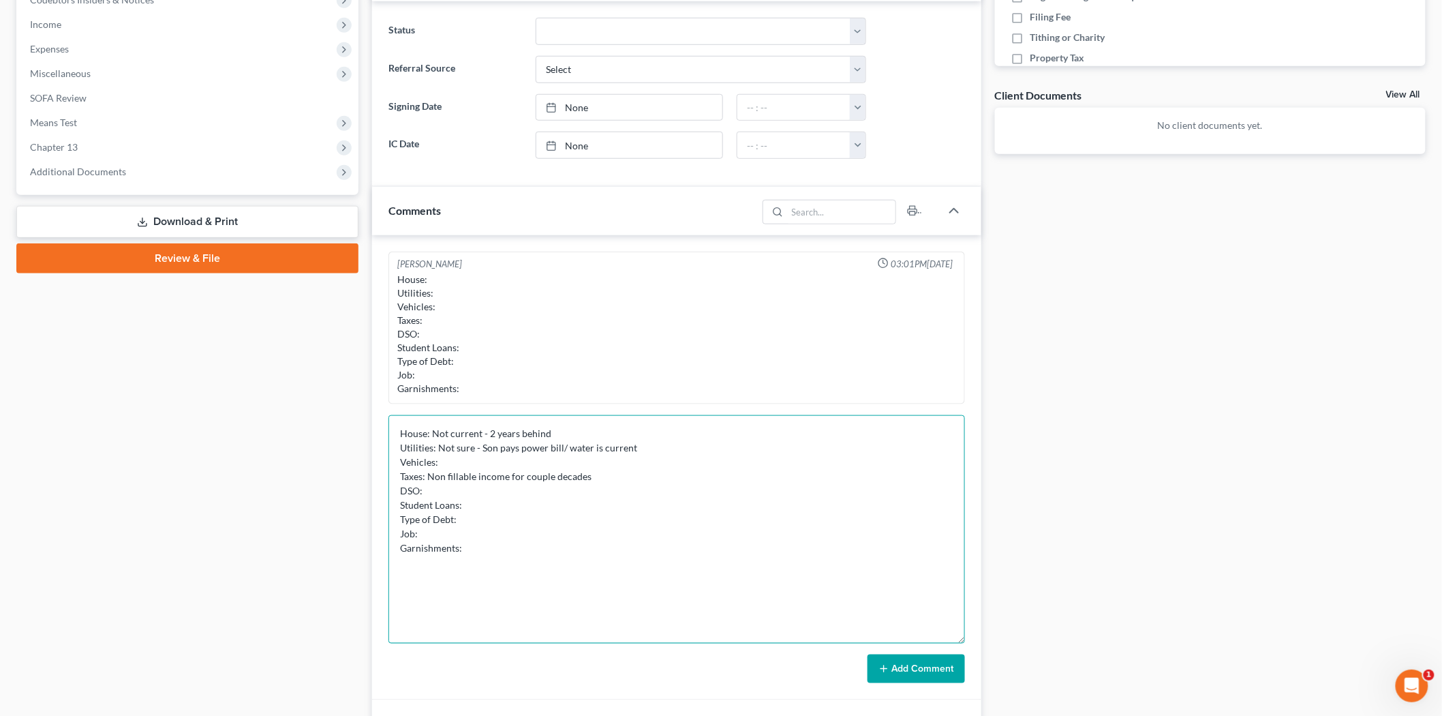
click at [521, 496] on textarea "House: Not current - 2 years behind Utilities: Not sure - Son pays power bill/ …" at bounding box center [676, 529] width 577 height 228
click at [477, 503] on textarea "House: Not current - 2 years behind Utilities: Not sure - Son pays power bill/ …" at bounding box center [676, 529] width 577 height 228
click at [458, 519] on textarea "House: Not current - 2 years behind Utilities: Not sure - Son pays power bill/ …" at bounding box center [676, 529] width 577 height 228
click at [551, 503] on textarea "House: Not current - 2 years behind Utilities: Not sure - Son pays power bill/ …" at bounding box center [676, 529] width 577 height 228
click at [491, 535] on textarea "House: Not current - 2 years behind Utilities: Not sure - Son pays power bill/ …" at bounding box center [676, 529] width 577 height 228
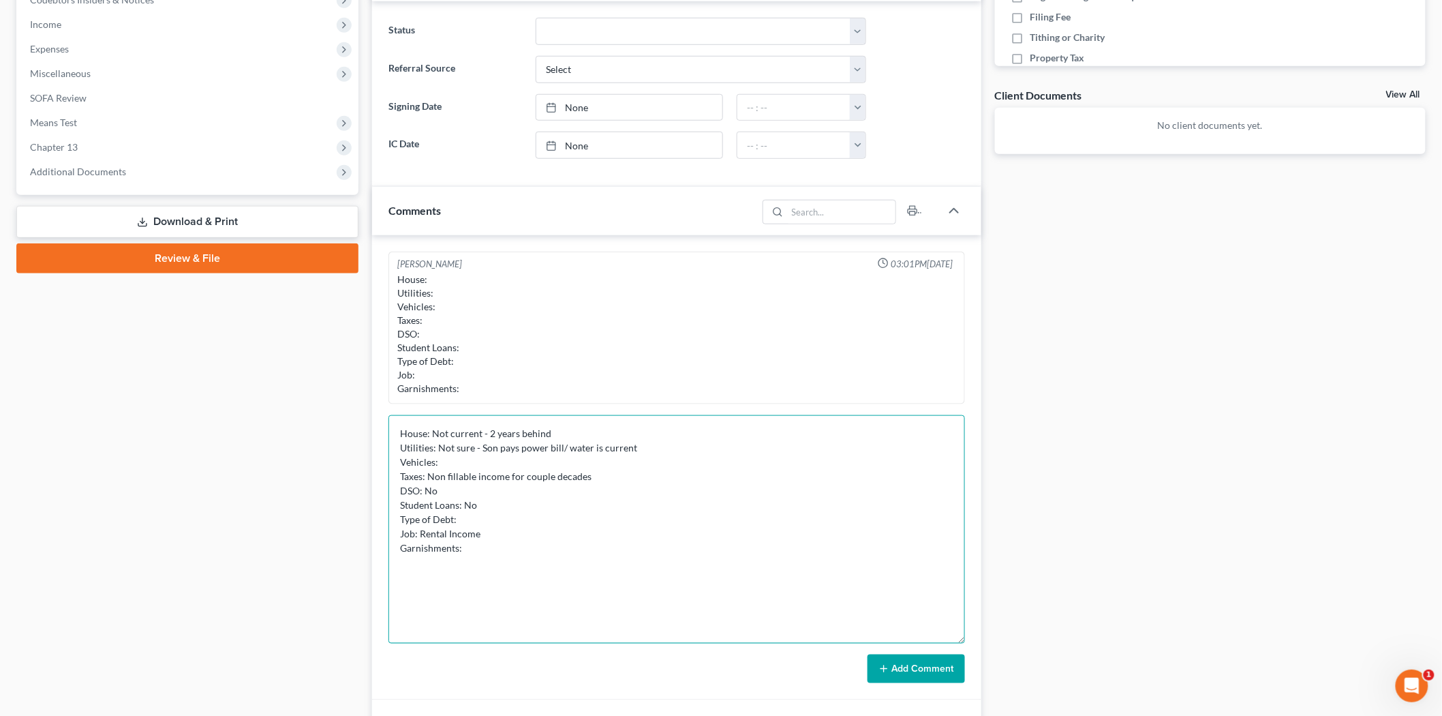
click at [486, 512] on textarea "House: Not current - 2 years behind Utilities: Not sure - Son pays power bill/ …" at bounding box center [676, 529] width 577 height 228
click at [478, 519] on textarea "House: Not current - 2 years behind Utilities: Not sure - Son pays power bill/ …" at bounding box center [676, 529] width 577 height 228
drag, startPoint x: 493, startPoint y: 532, endPoint x: 502, endPoint y: 535, distance: 9.5
click at [494, 532] on textarea "House: Not current - 2 years behind Utilities: Not sure - Son pays power bill/ …" at bounding box center [676, 529] width 577 height 228
click at [486, 520] on textarea "House: Not current - 2 years behind Utilities: Not sure - Son pays power bill/ …" at bounding box center [676, 529] width 577 height 228
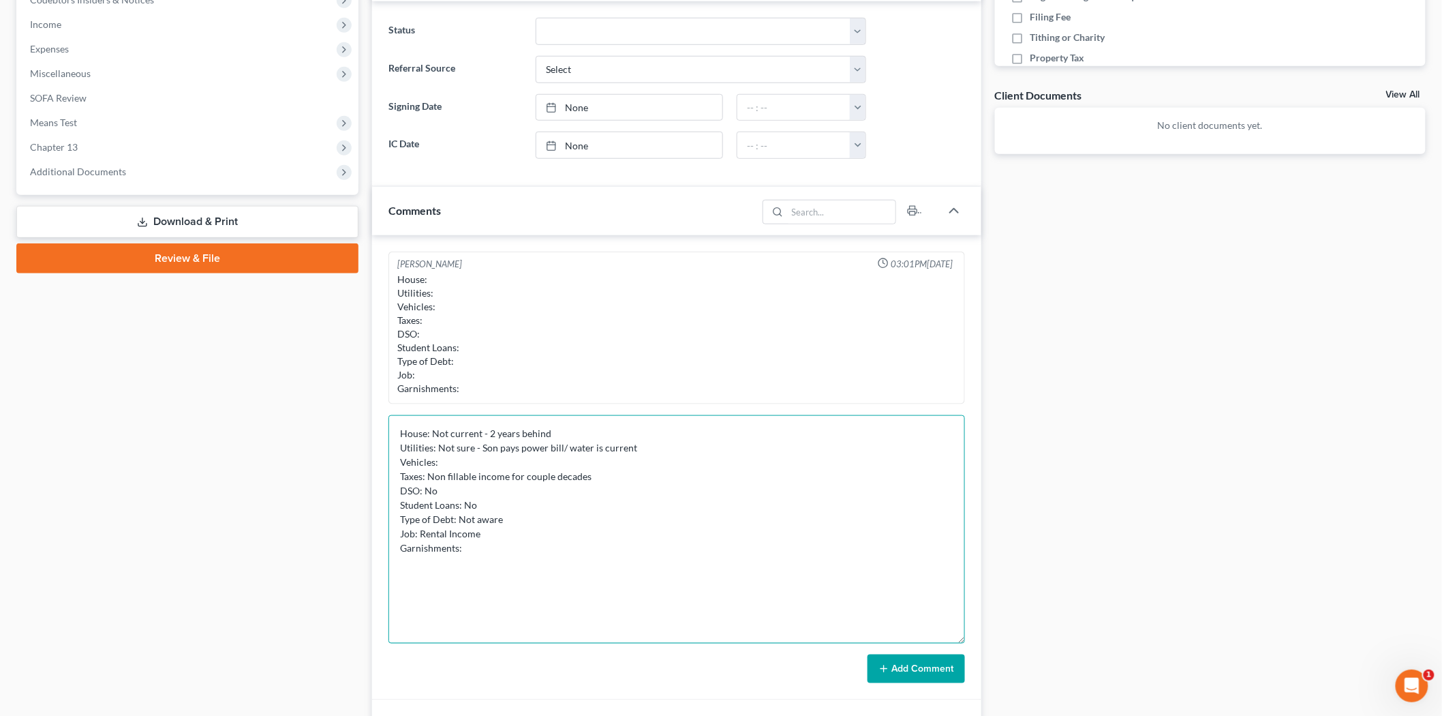
click at [485, 543] on textarea "House: Not current - 2 years behind Utilities: Not sure - Son pays power bill/ …" at bounding box center [676, 529] width 577 height 228
click at [501, 533] on textarea "House: Not current - 2 years behind Utilities: Not sure - Son pays power bill/ …" at bounding box center [676, 529] width 577 height 228
click at [416, 530] on textarea "House: Not current - 2 years behind Utilities: Not sure - Son pays power bill/ …" at bounding box center [676, 529] width 577 height 228
click at [488, 534] on textarea "House: Not current - 2 years behind Utilities: Not sure - Son pays power bill/ …" at bounding box center [676, 529] width 577 height 228
click at [467, 545] on textarea "House: Not current - 2 years behind Utilities: Not sure - Son pays power bill/ …" at bounding box center [676, 529] width 577 height 228
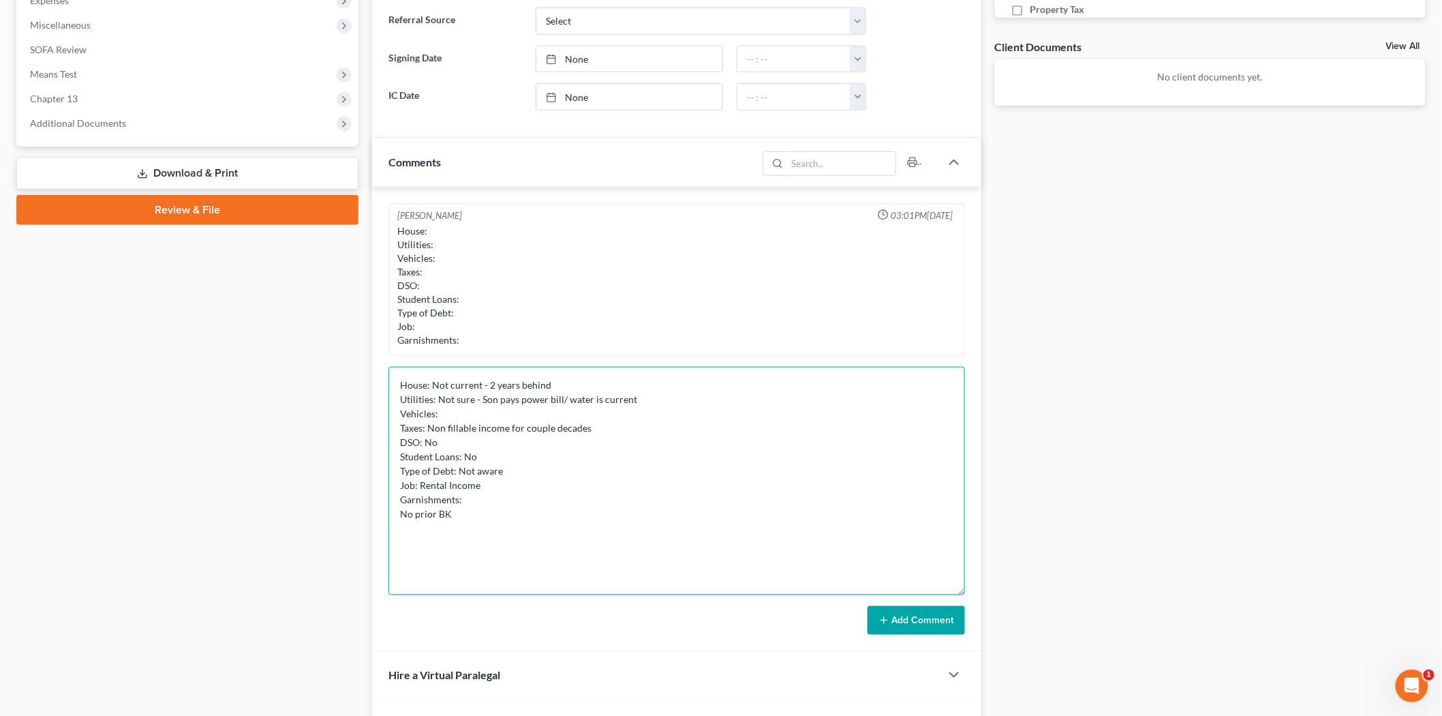
scroll to position [500, 0]
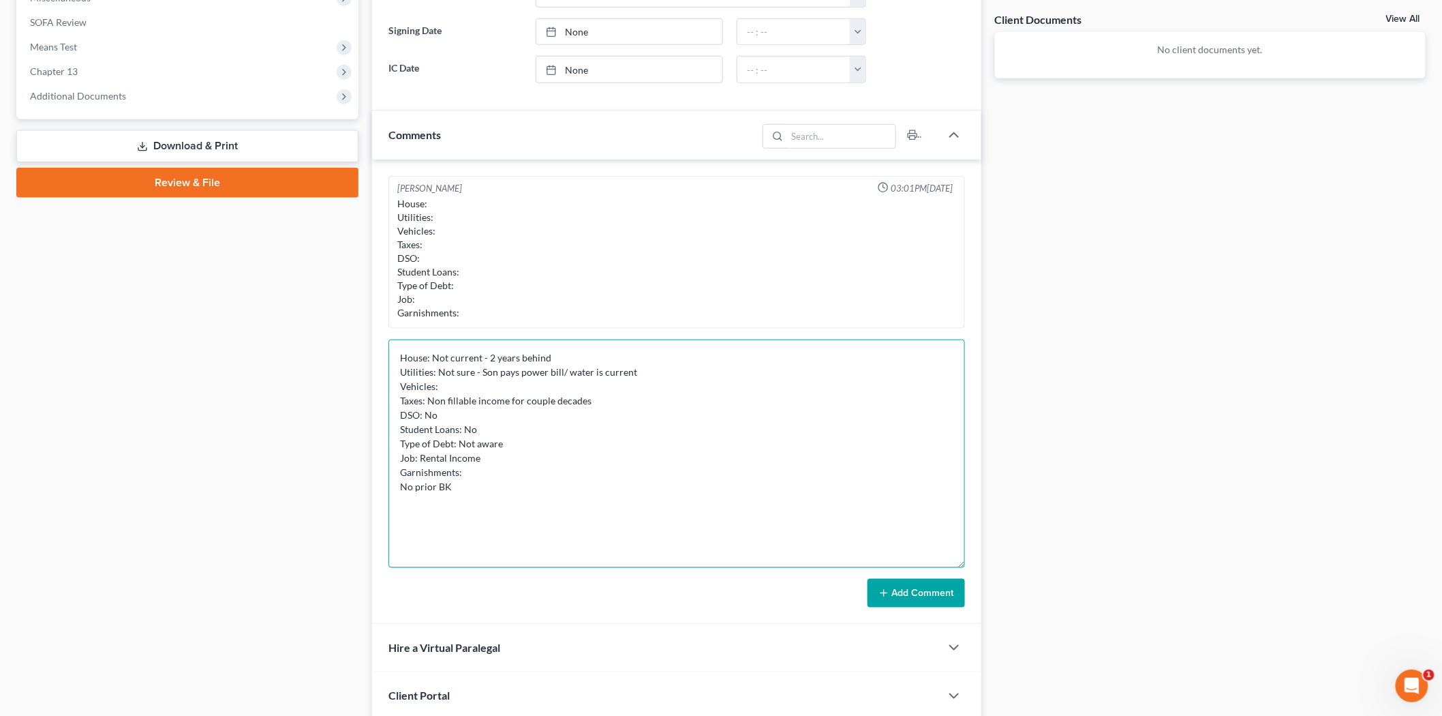
type textarea "House: Not current - 2 years behind Utilities: Not sure - Son pays power bill/ …"
click at [917, 596] on button "Add Comment" at bounding box center [915, 593] width 97 height 29
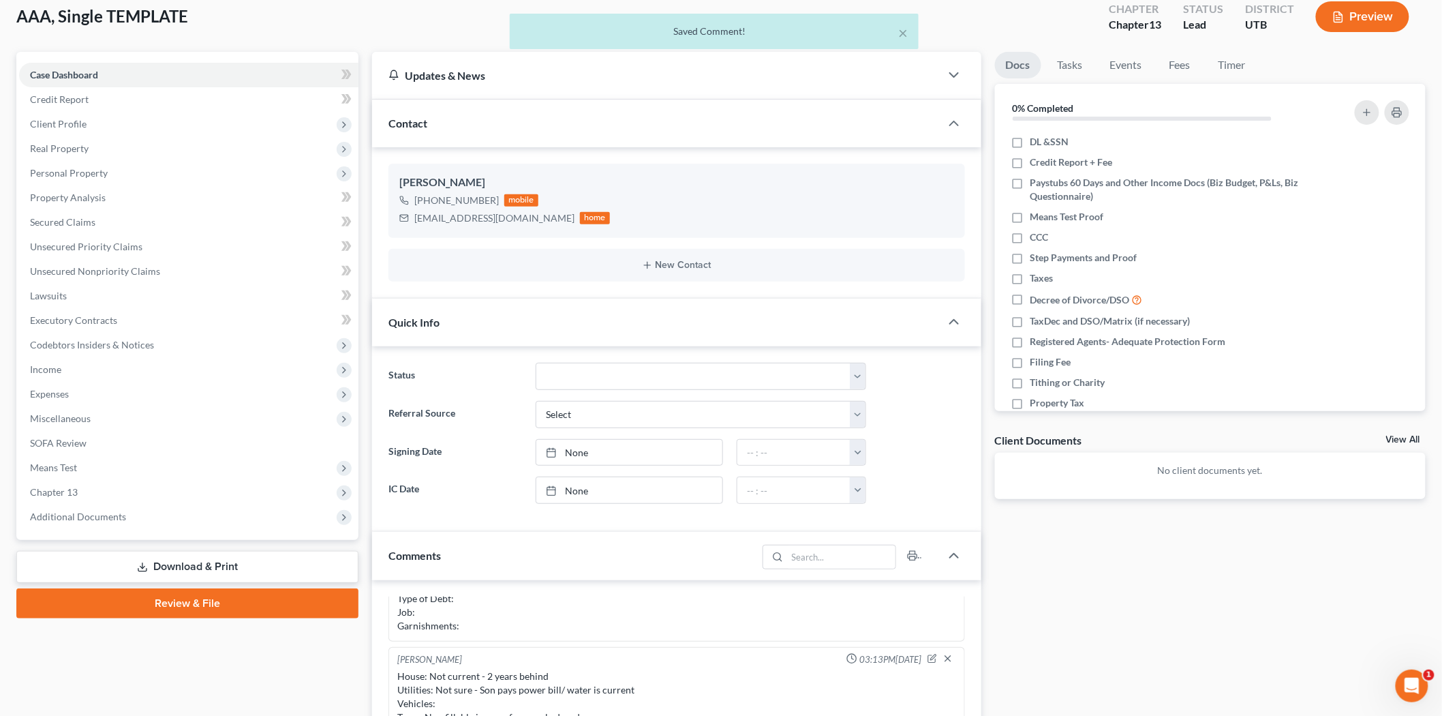
scroll to position [45, 0]
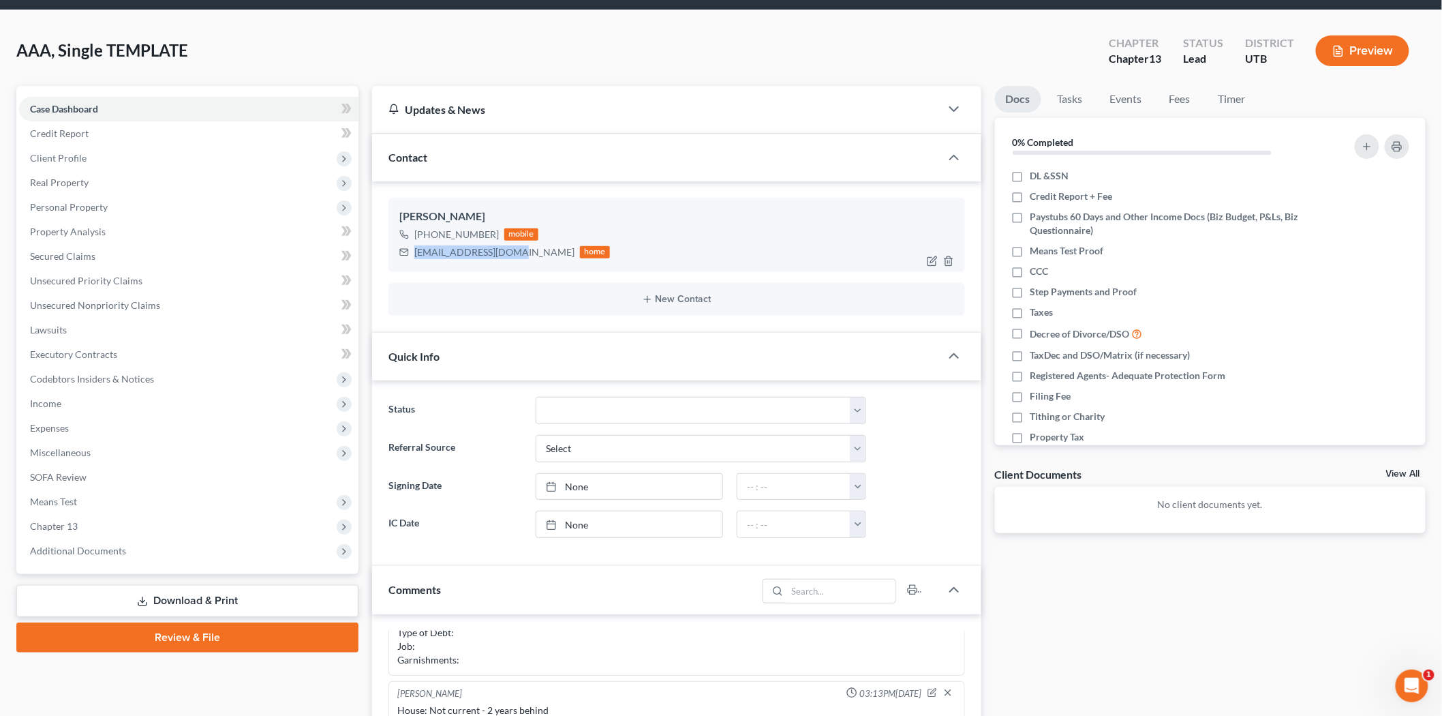
drag, startPoint x: 414, startPoint y: 249, endPoint x: 506, endPoint y: 249, distance: 92.7
click at [506, 249] on div "[EMAIL_ADDRESS][DOMAIN_NAME]" at bounding box center [494, 252] width 160 height 14
copy div "[EMAIL_ADDRESS][DOMAIN_NAME]"
drag, startPoint x: 430, startPoint y: 232, endPoint x: 489, endPoint y: 233, distance: 58.6
click at [489, 233] on div "[PHONE_NUMBER]" at bounding box center [456, 235] width 85 height 14
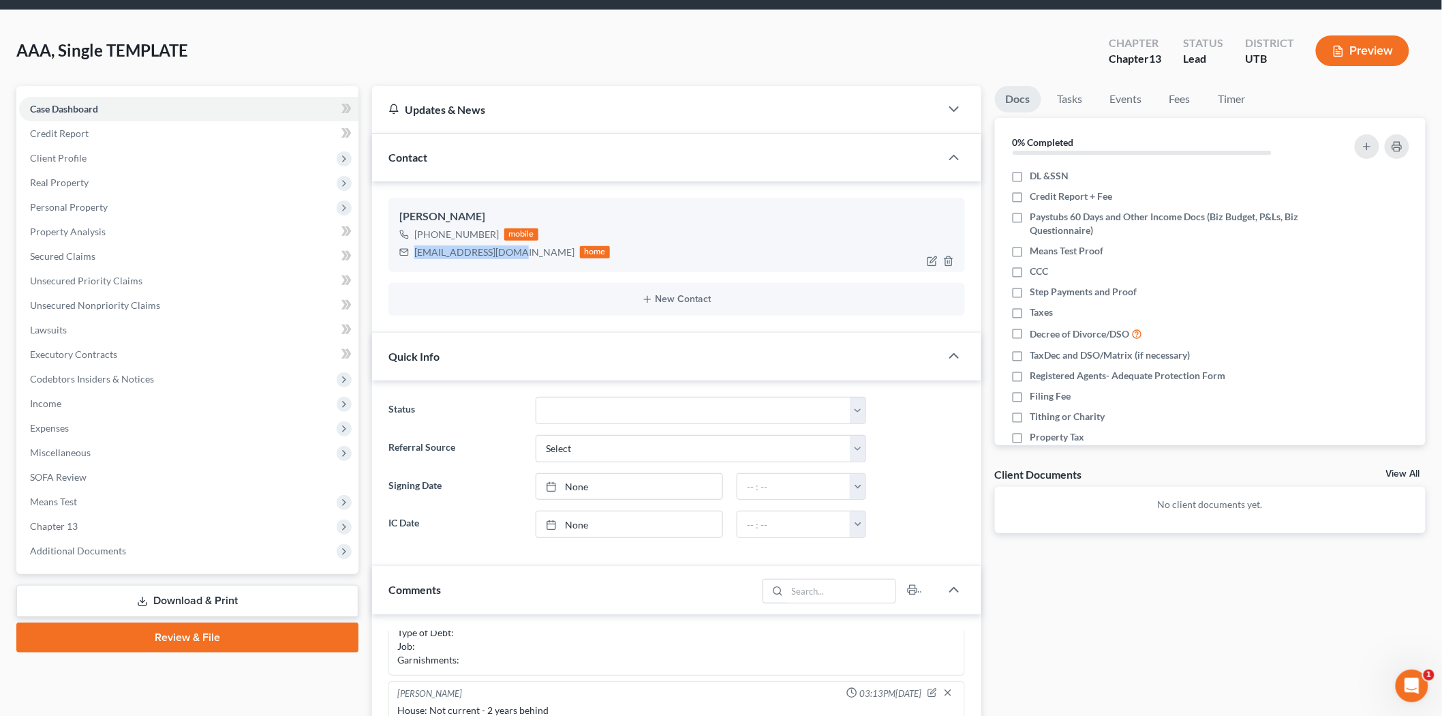
click at [437, 237] on div "[PHONE_NUMBER]" at bounding box center [456, 235] width 85 height 14
drag, startPoint x: 427, startPoint y: 234, endPoint x: 499, endPoint y: 234, distance: 72.2
click at [499, 234] on div "[PHONE_NUMBER] mobile" at bounding box center [504, 235] width 211 height 18
copy div "[PHONE_NUMBER]"
click at [177, 180] on span "Real Property" at bounding box center [188, 182] width 339 height 25
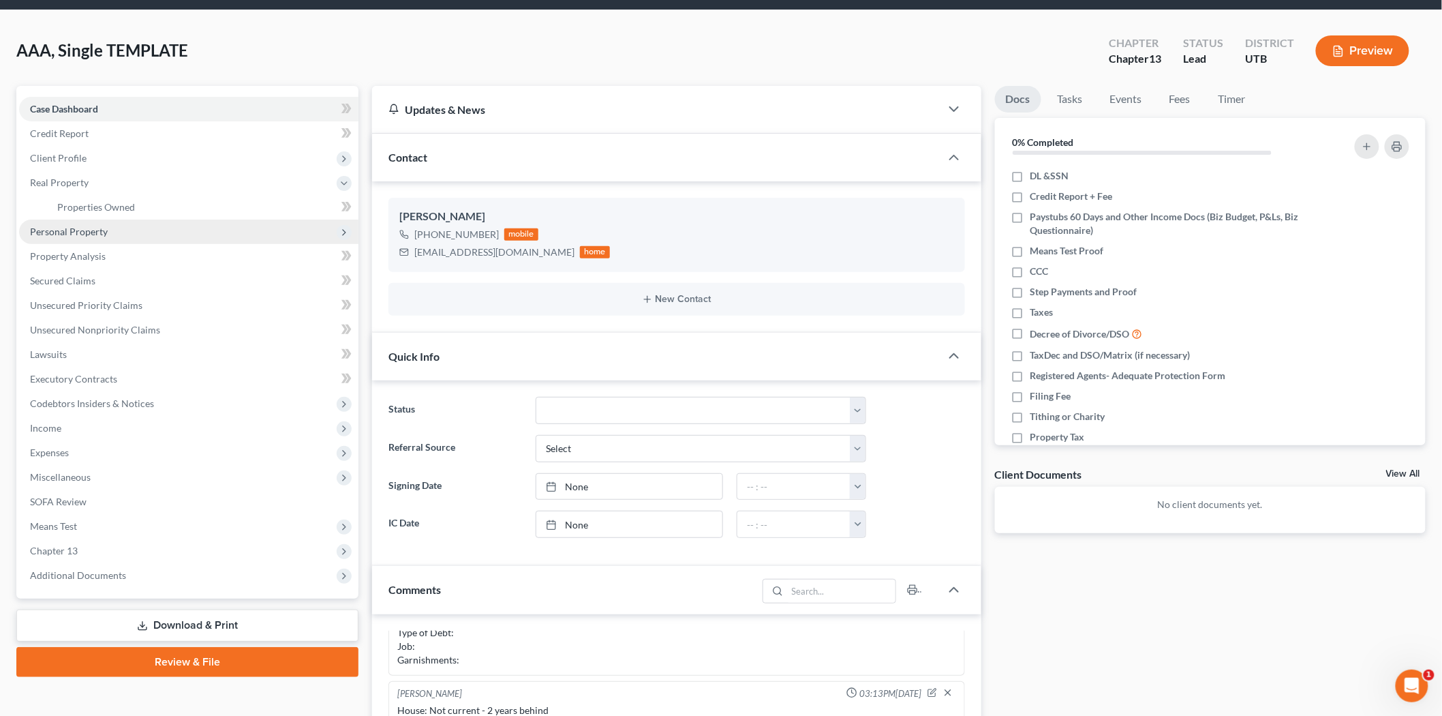
click at [173, 226] on span "Personal Property" at bounding box center [188, 231] width 339 height 25
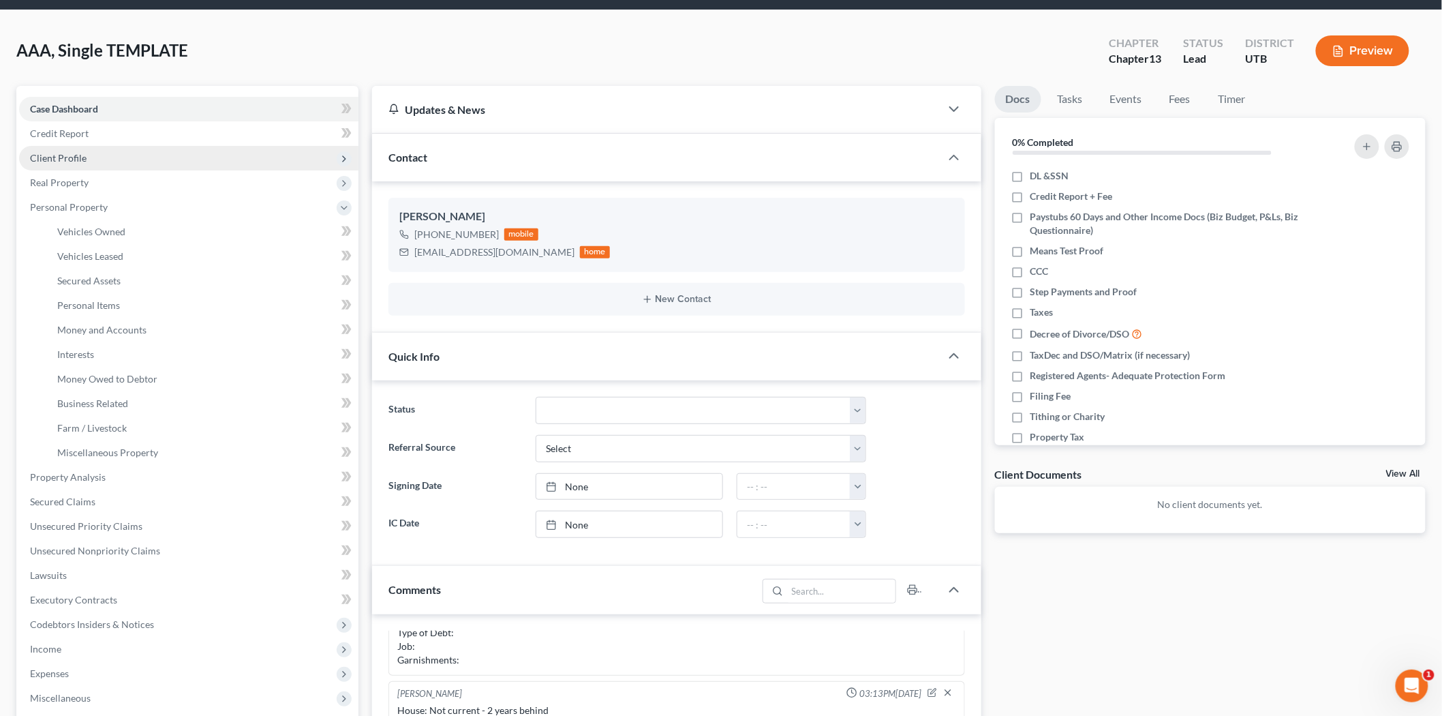
click at [117, 157] on span "Client Profile" at bounding box center [188, 158] width 339 height 25
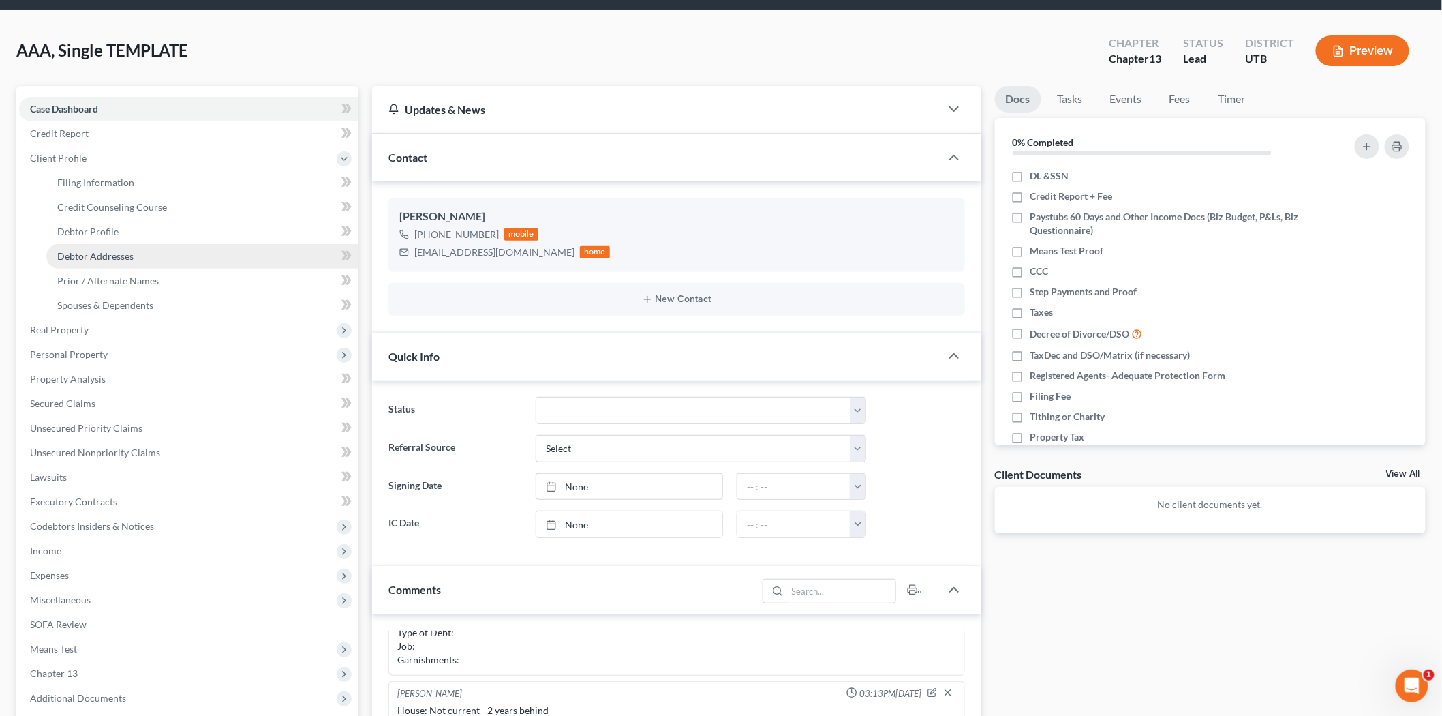
click at [107, 250] on span "Debtor Addresses" at bounding box center [95, 256] width 76 height 12
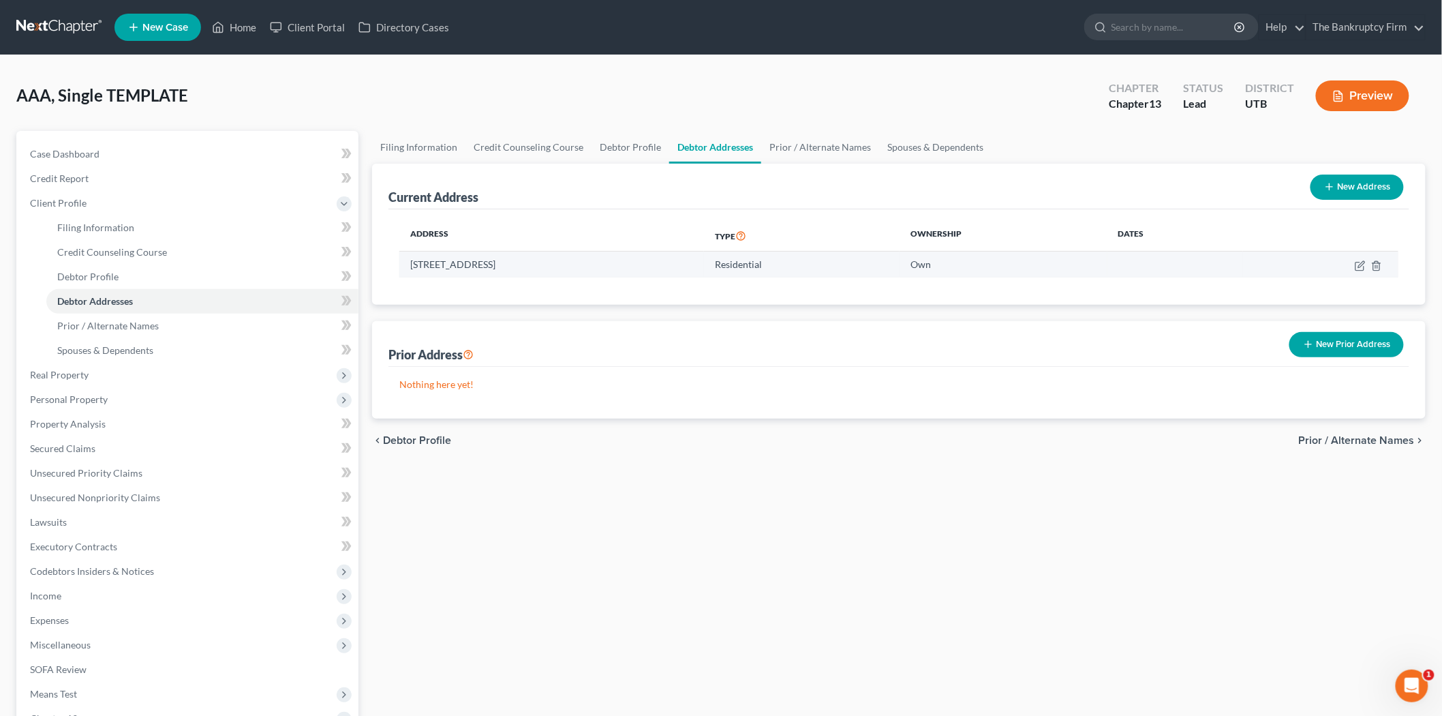
drag, startPoint x: 411, startPoint y: 262, endPoint x: 537, endPoint y: 262, distance: 126.1
click at [537, 262] on td "[STREET_ADDRESS]" at bounding box center [551, 264] width 305 height 26
copy td "[STREET_ADDRESS]"
click at [257, 23] on link "Home" at bounding box center [234, 27] width 58 height 25
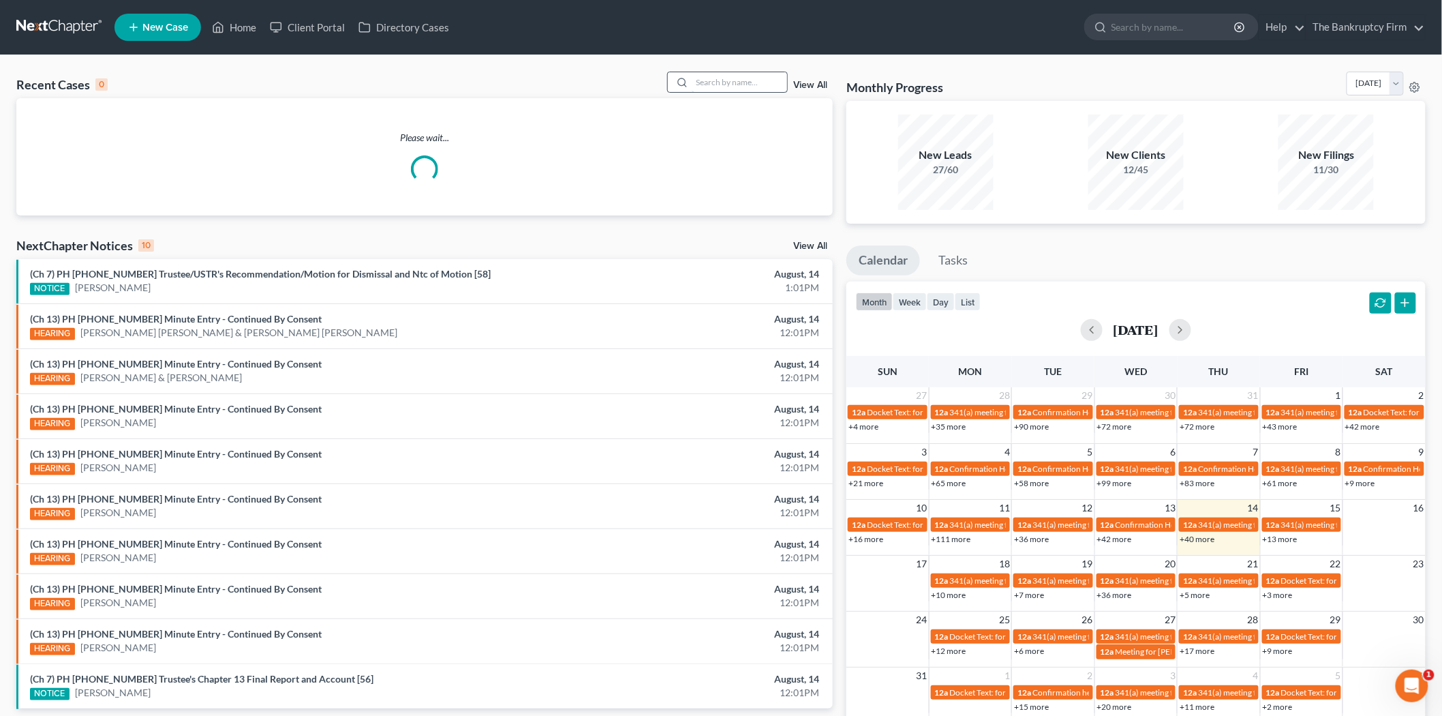
click at [737, 78] on input "search" at bounding box center [739, 82] width 95 height 20
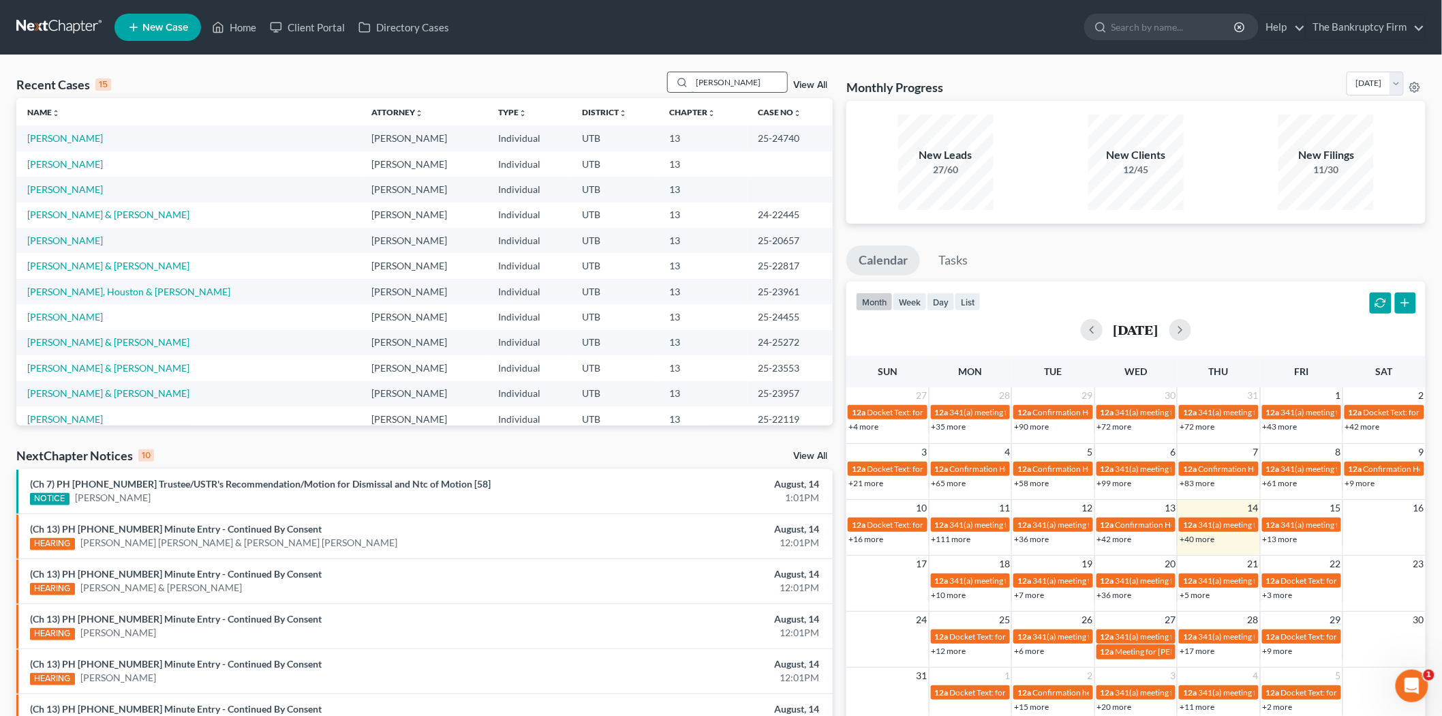
type input "[PERSON_NAME]"
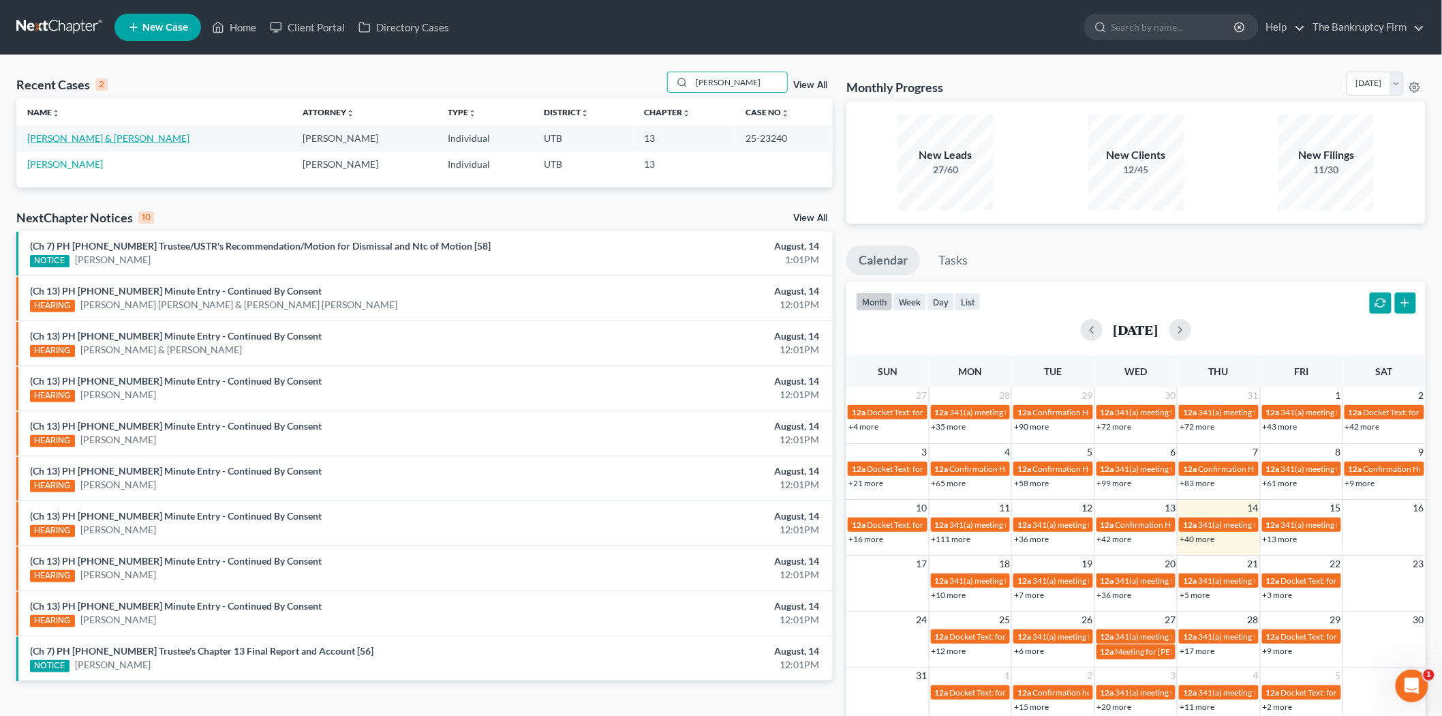
click at [35, 137] on link "[PERSON_NAME] & [PERSON_NAME]" at bounding box center [108, 138] width 162 height 12
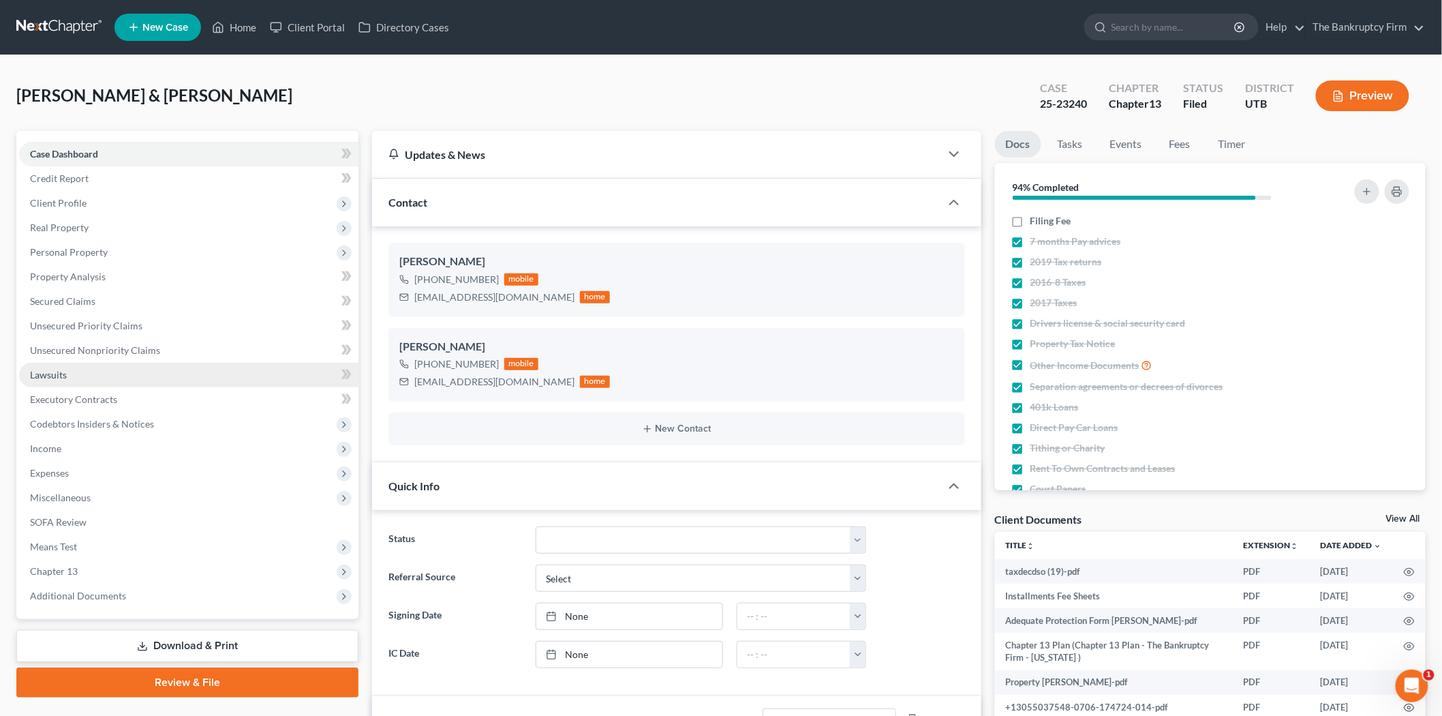
drag, startPoint x: 132, startPoint y: 450, endPoint x: 173, endPoint y: 373, distance: 87.8
click at [132, 450] on span "Income" at bounding box center [188, 448] width 339 height 25
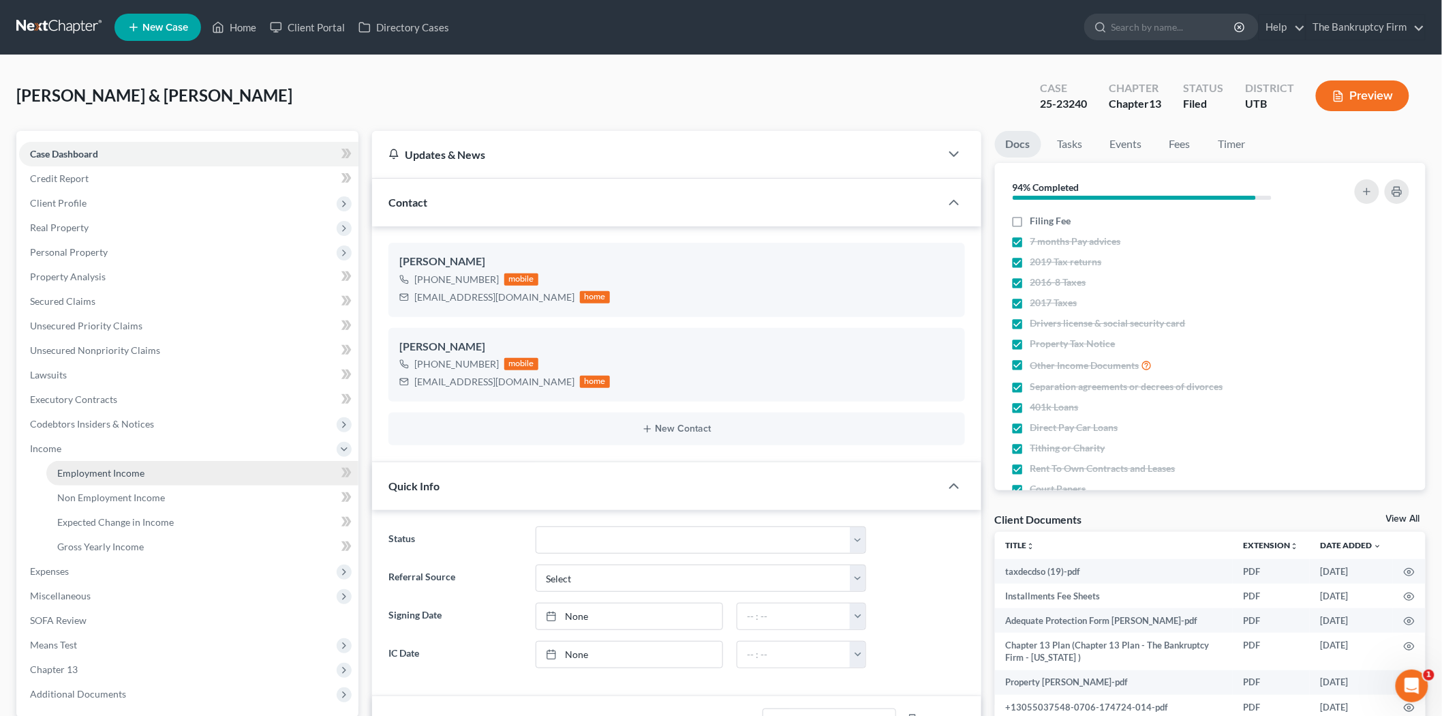
click at [113, 467] on span "Employment Income" at bounding box center [100, 473] width 87 height 12
